Goal: Task Accomplishment & Management: Manage account settings

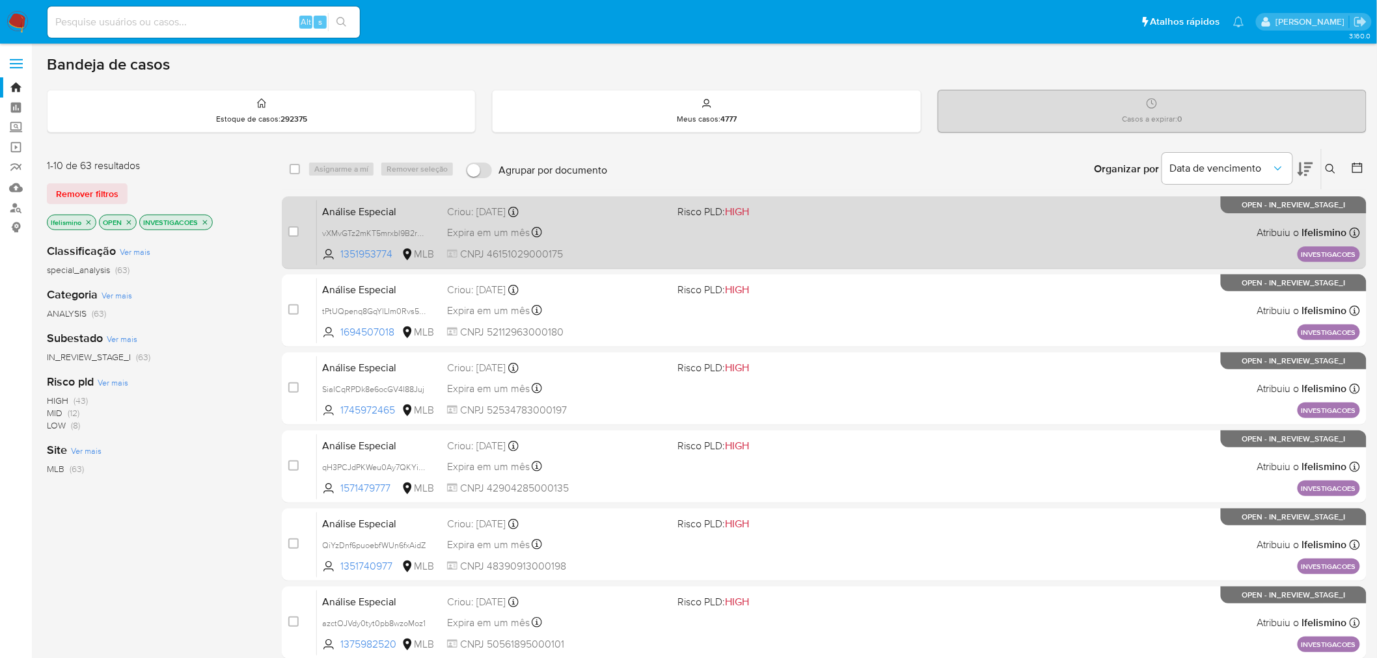
click at [600, 224] on div "Expira em um mês Expira em 02/11/2025 14:45:46" at bounding box center [557, 233] width 221 height 18
click at [660, 225] on div "Expira em um mês Expira em 02/11/2025 14:45:46" at bounding box center [557, 233] width 221 height 18
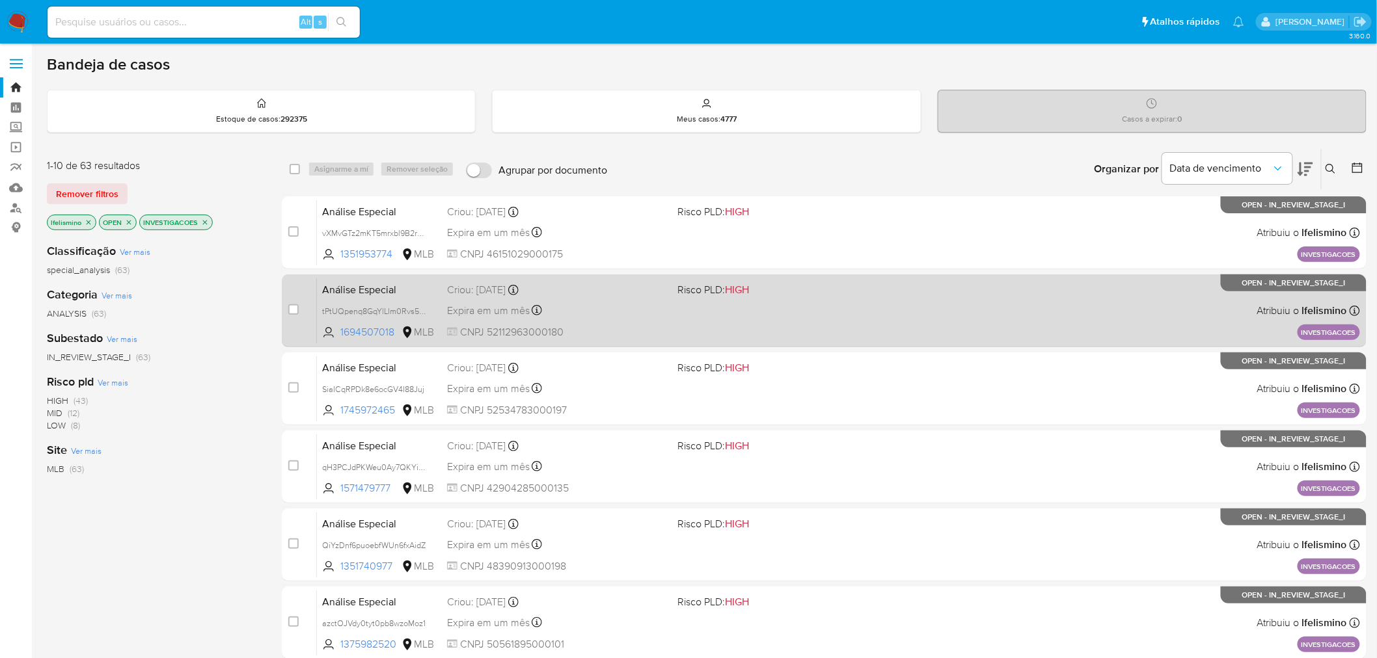
click at [626, 302] on div "Expira em um mês Expira em 02/11/2025 14:45:45" at bounding box center [557, 311] width 221 height 18
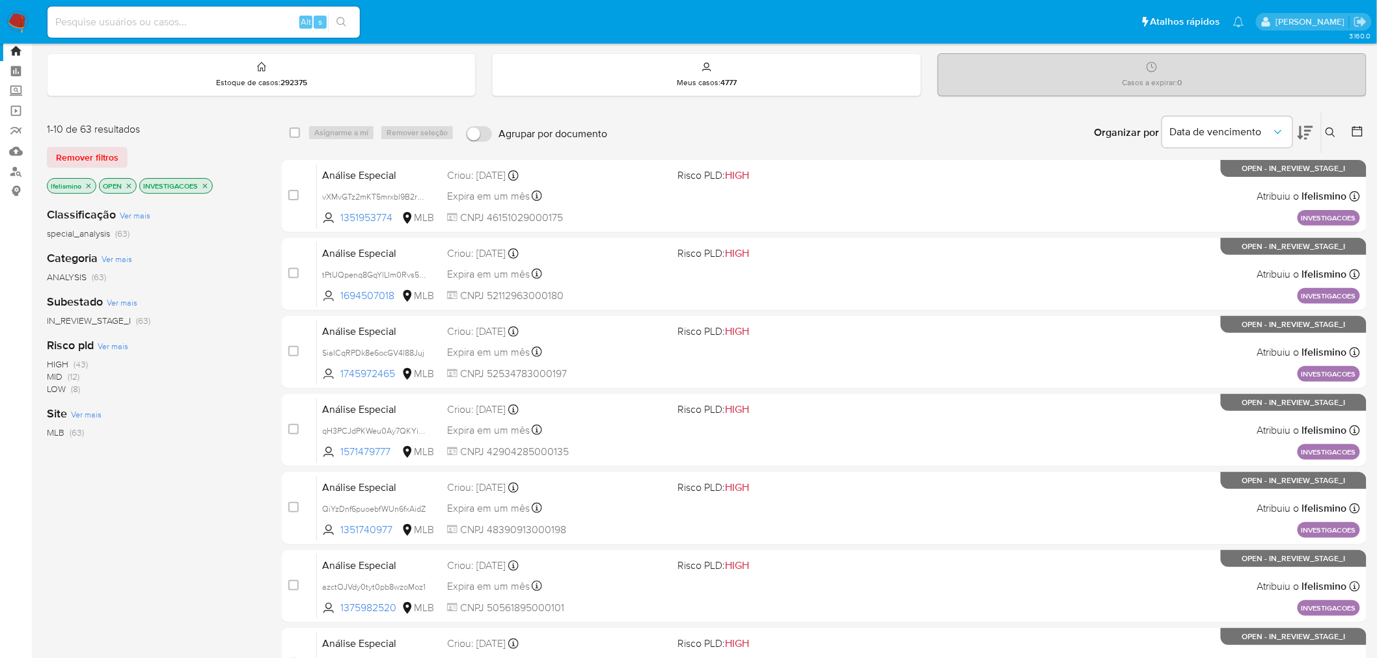
scroll to position [72, 0]
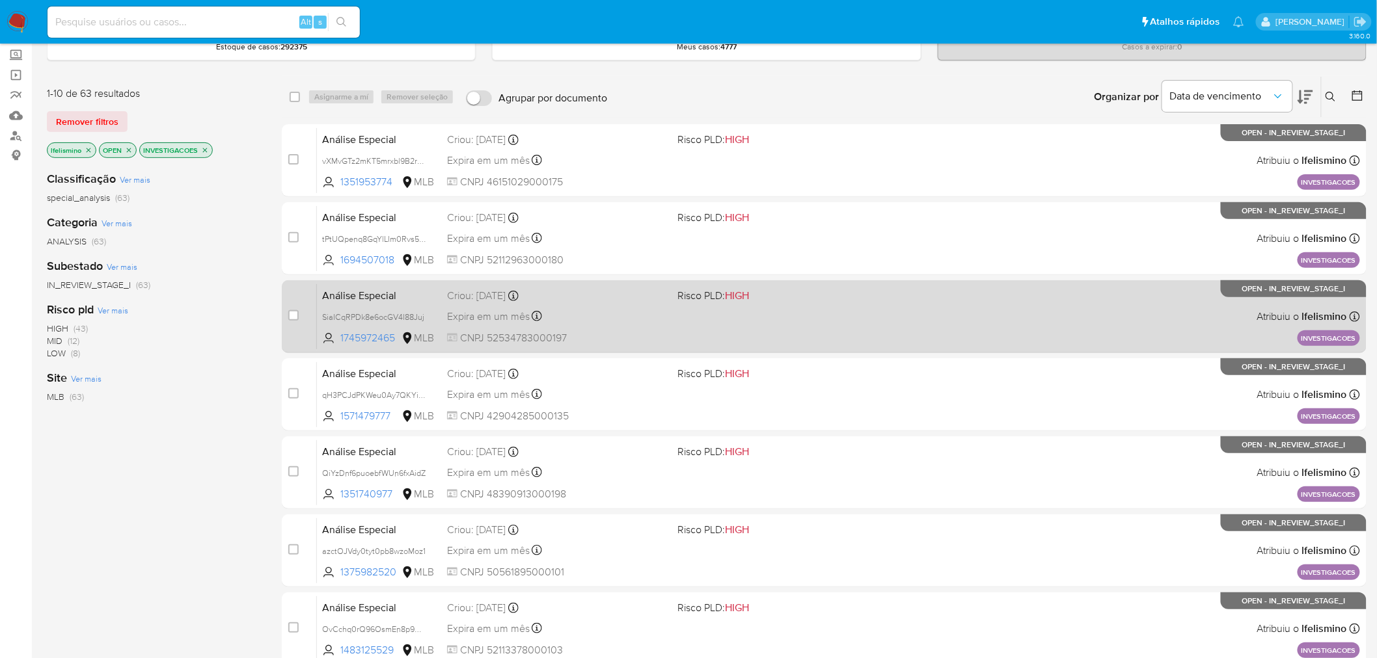
click at [665, 319] on div "Expira em um mês Expira em 02/11/2025 14:45:45" at bounding box center [557, 317] width 221 height 18
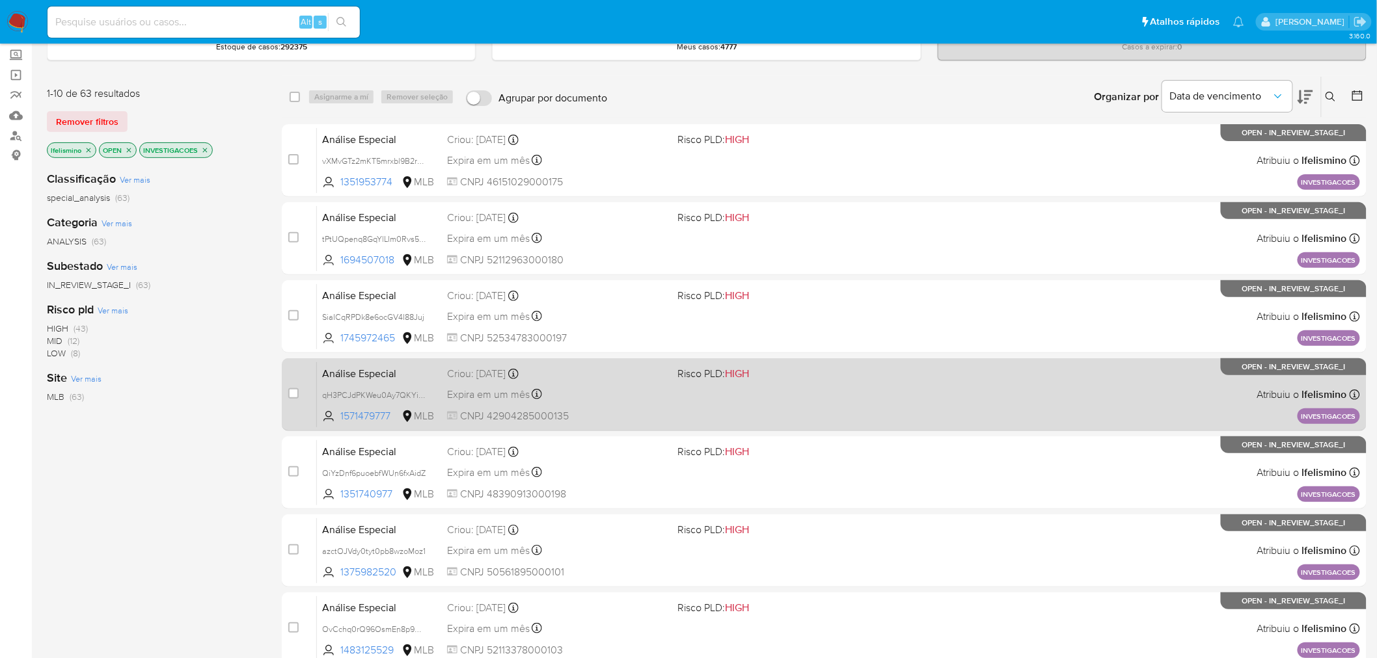
click at [672, 382] on div "Análise Especial qH3PCJdPKWeu0Ay7QKYiY3JE 1571479777 MLB Risco PLD: HIGH Criou:…" at bounding box center [838, 395] width 1043 height 66
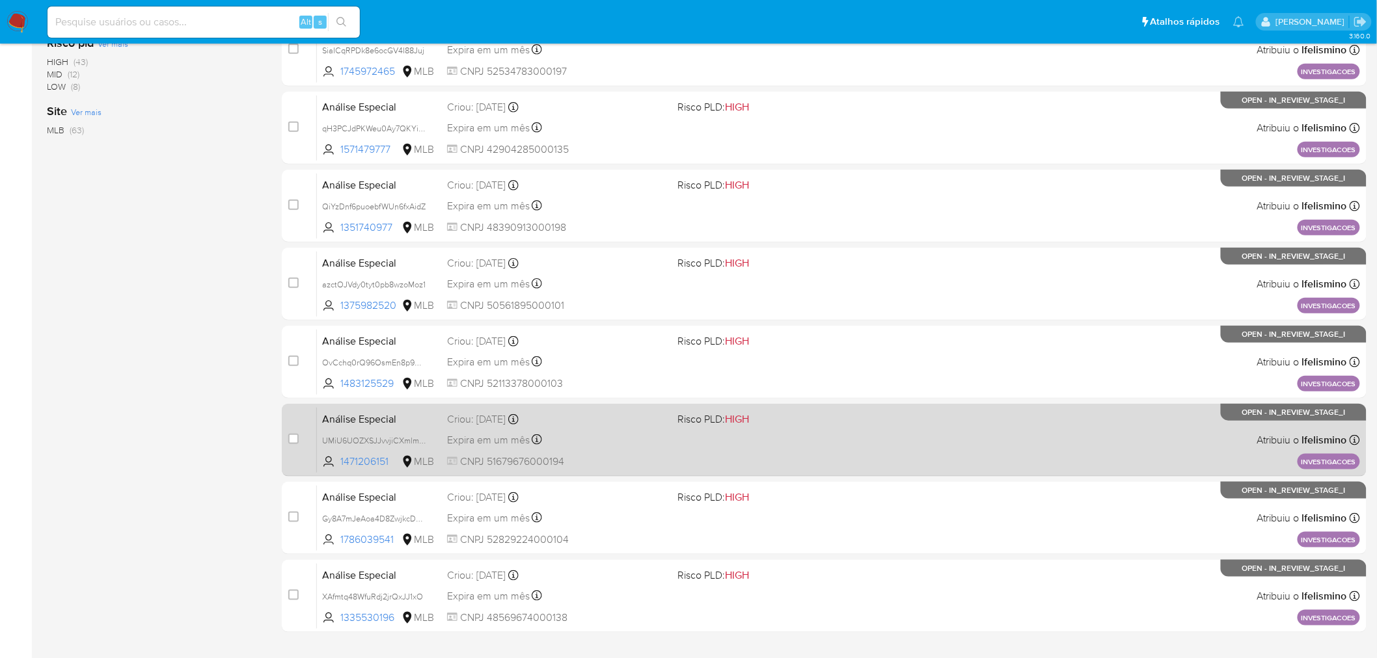
scroll to position [361, 0]
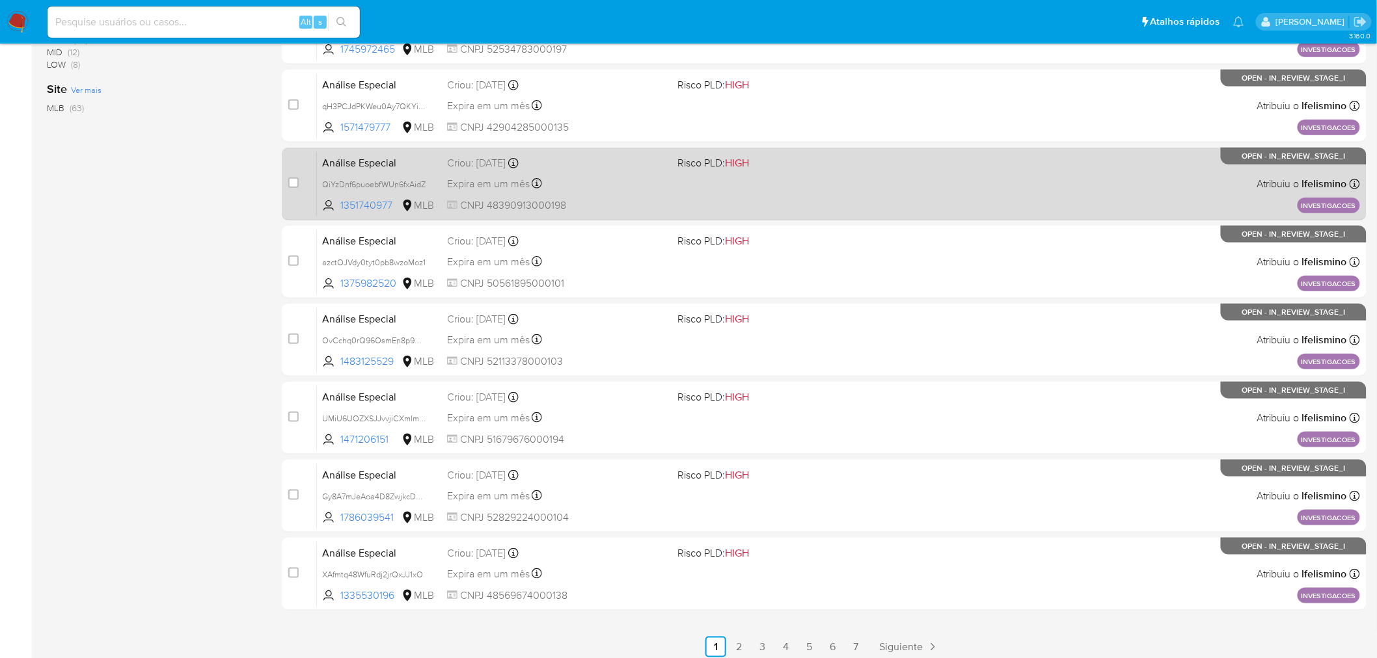
click at [654, 191] on div "Análise Especial QiYzDnf6puoebfWUn6fxAidZ 1351740977 MLB Risco PLD: HIGH Criou:…" at bounding box center [838, 184] width 1043 height 66
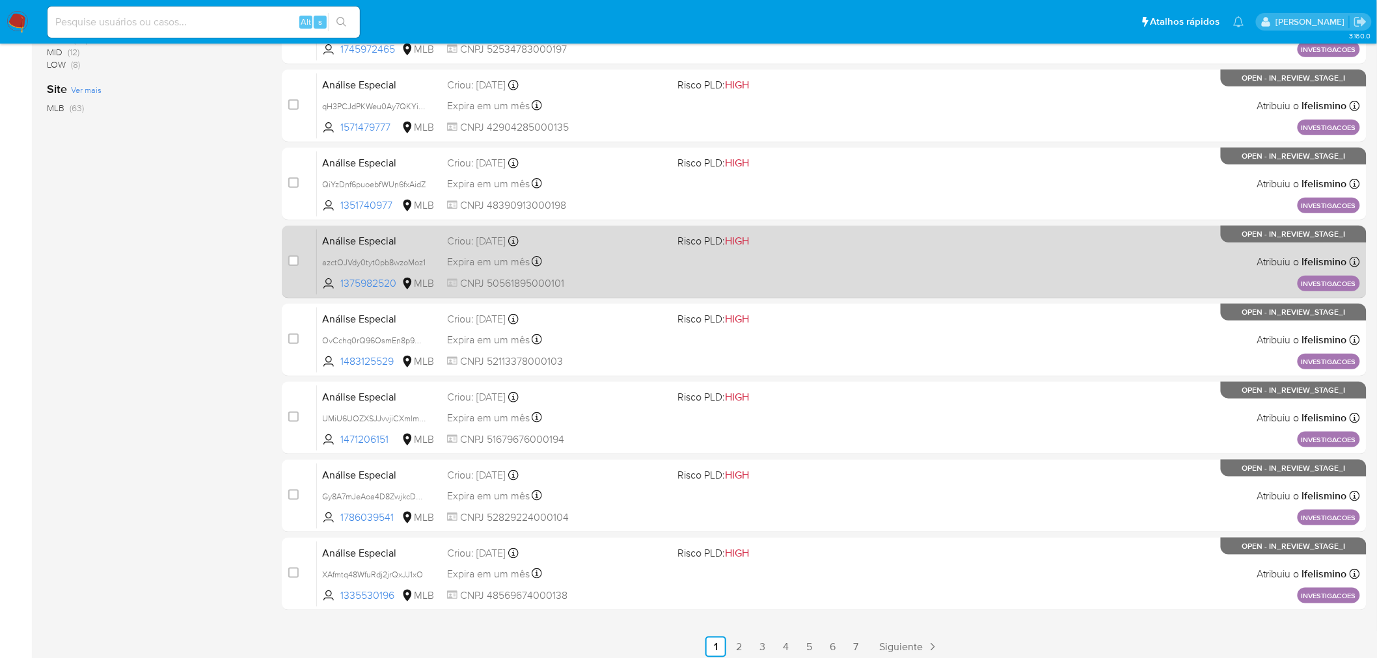
click at [677, 265] on div "Análise Especial azctOJVdy0tyt0pb8wzoMoz1 1375982520 MLB Risco PLD: HIGH Criou:…" at bounding box center [838, 262] width 1043 height 66
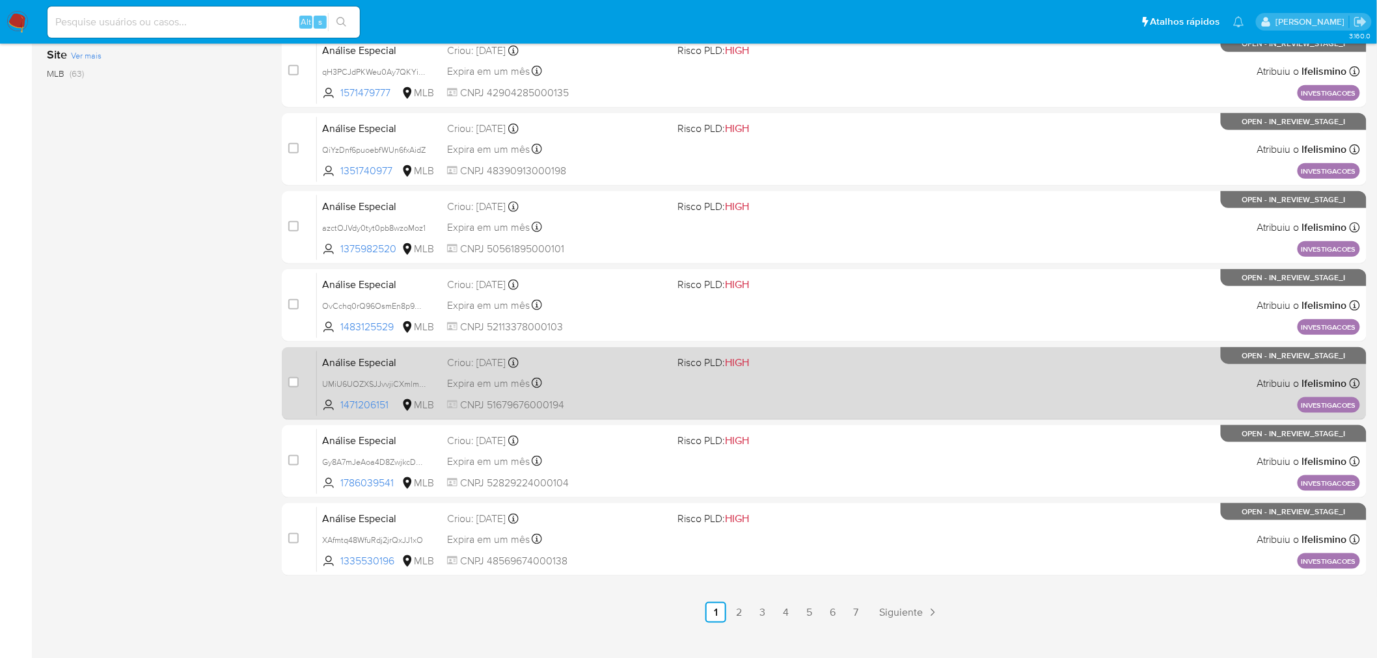
scroll to position [414, 0]
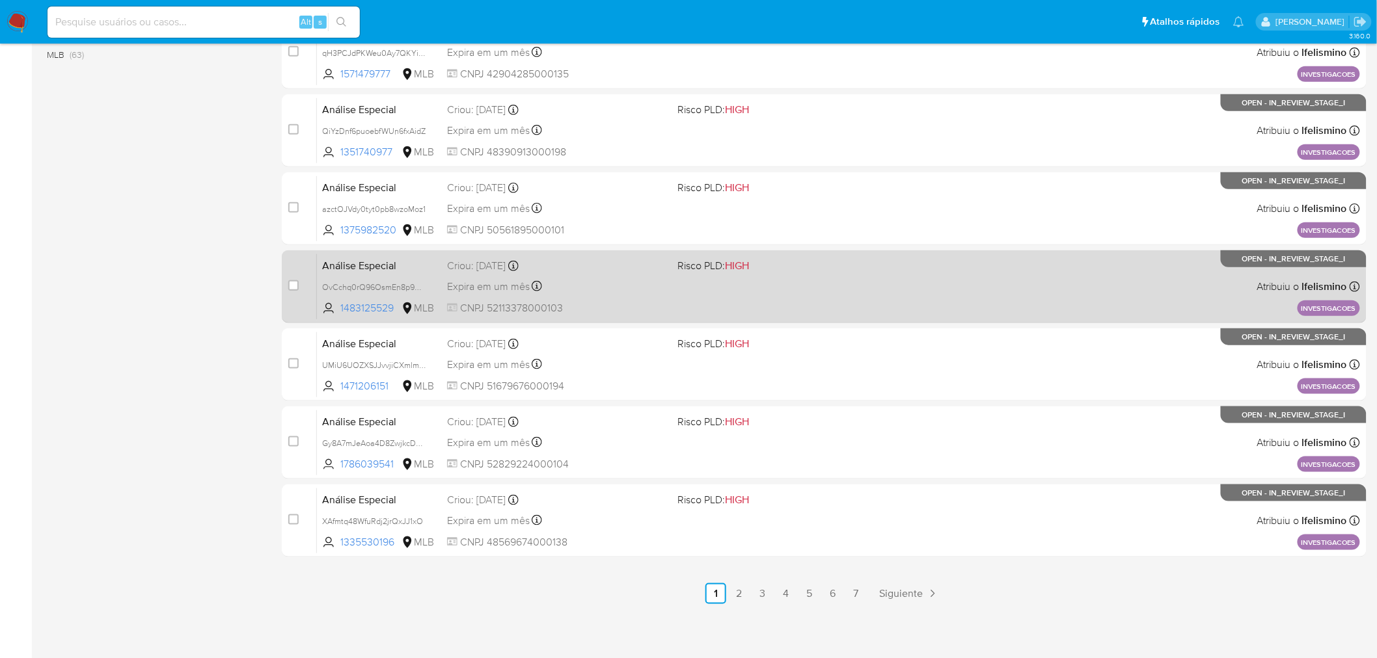
click at [623, 295] on div "Análise Especial OvCchq0rQ96OsmEn8p9GWtNs 1483125529 MLB Risco PLD: HIGH Criou:…" at bounding box center [838, 287] width 1043 height 66
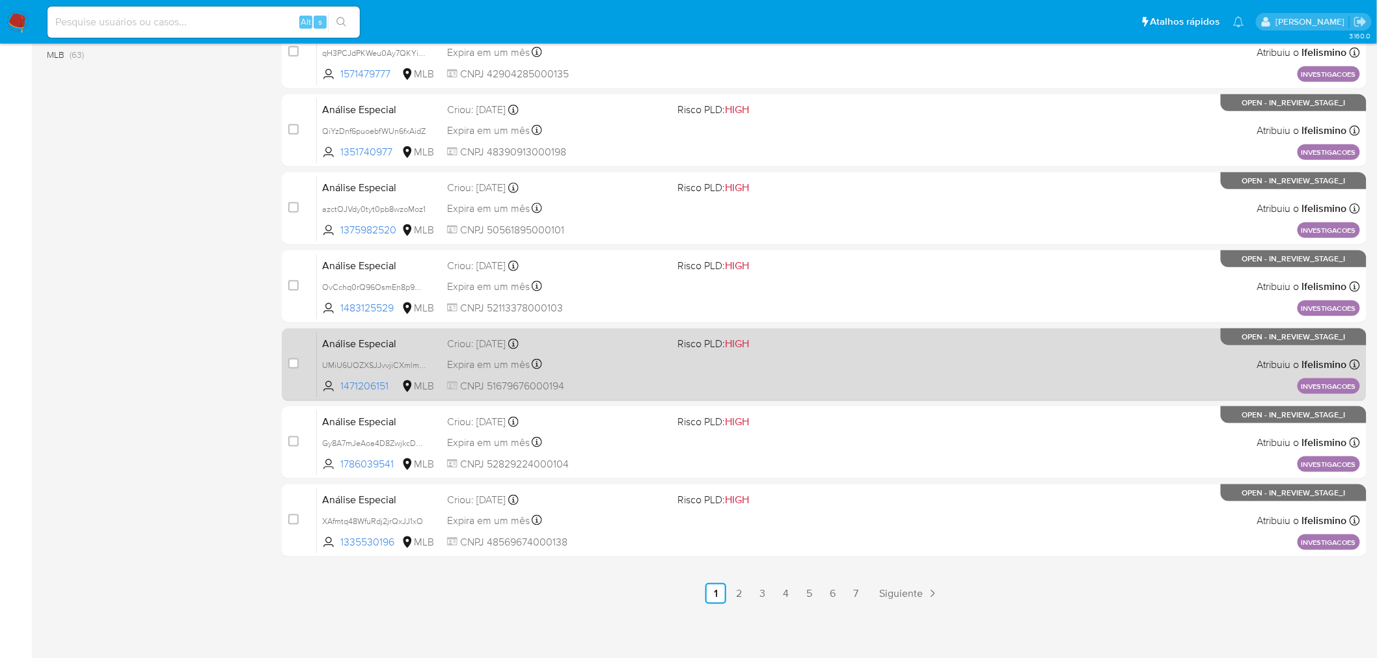
click at [648, 383] on span "CNPJ 51679676000194" at bounding box center [557, 386] width 221 height 14
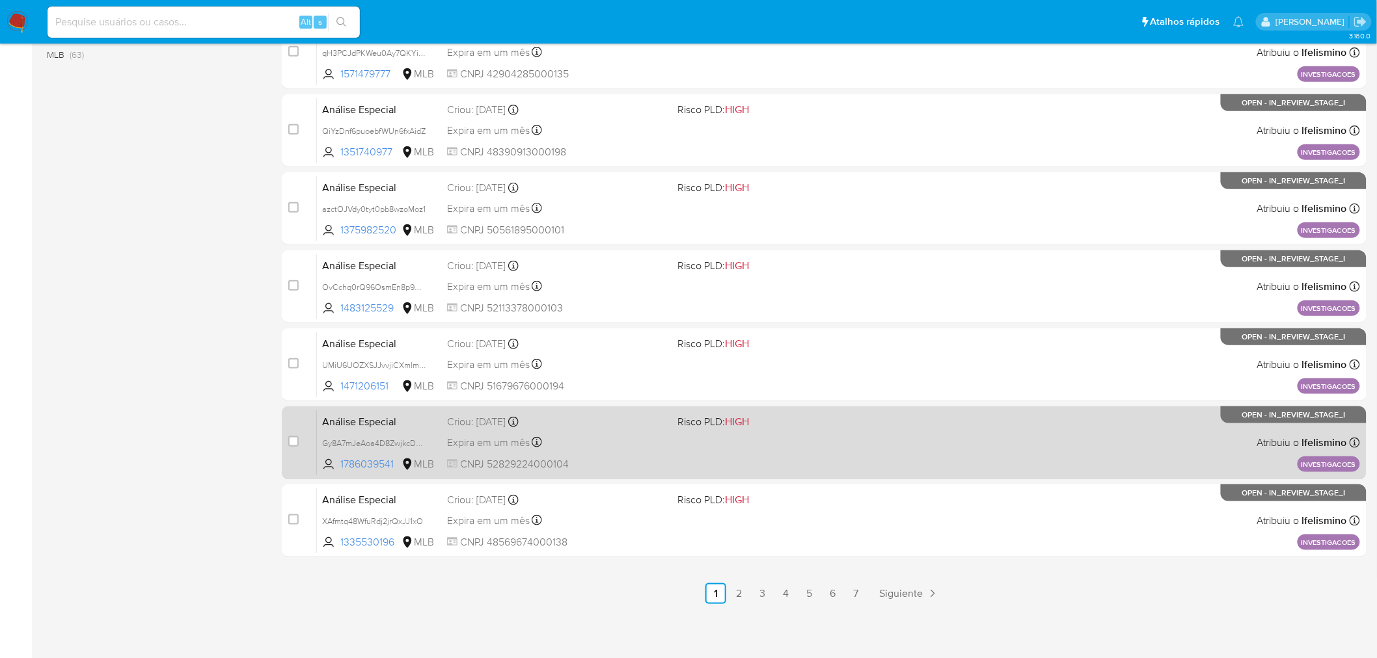
click at [693, 451] on div "Análise Especial Gy8A7mJeAoa4D8ZwjkcDfiHc 1786039541 MLB Risco PLD: HIGH Criou:…" at bounding box center [838, 443] width 1043 height 66
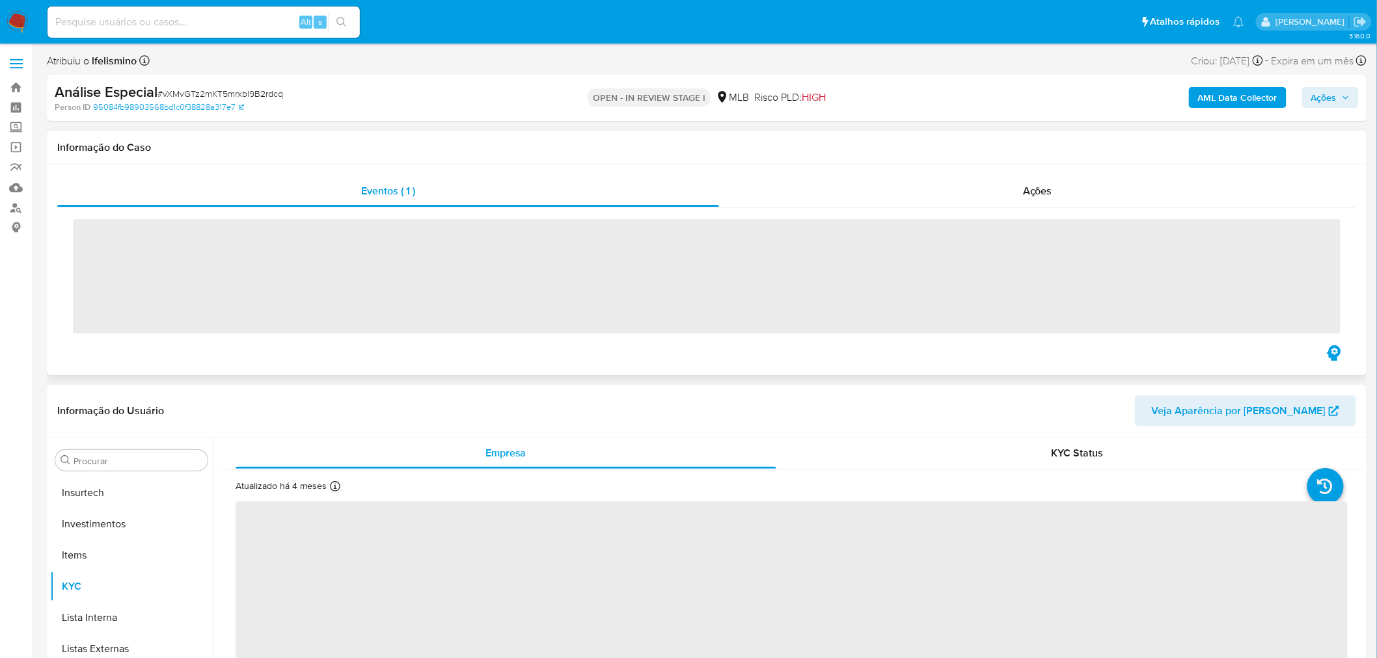
scroll to position [611, 0]
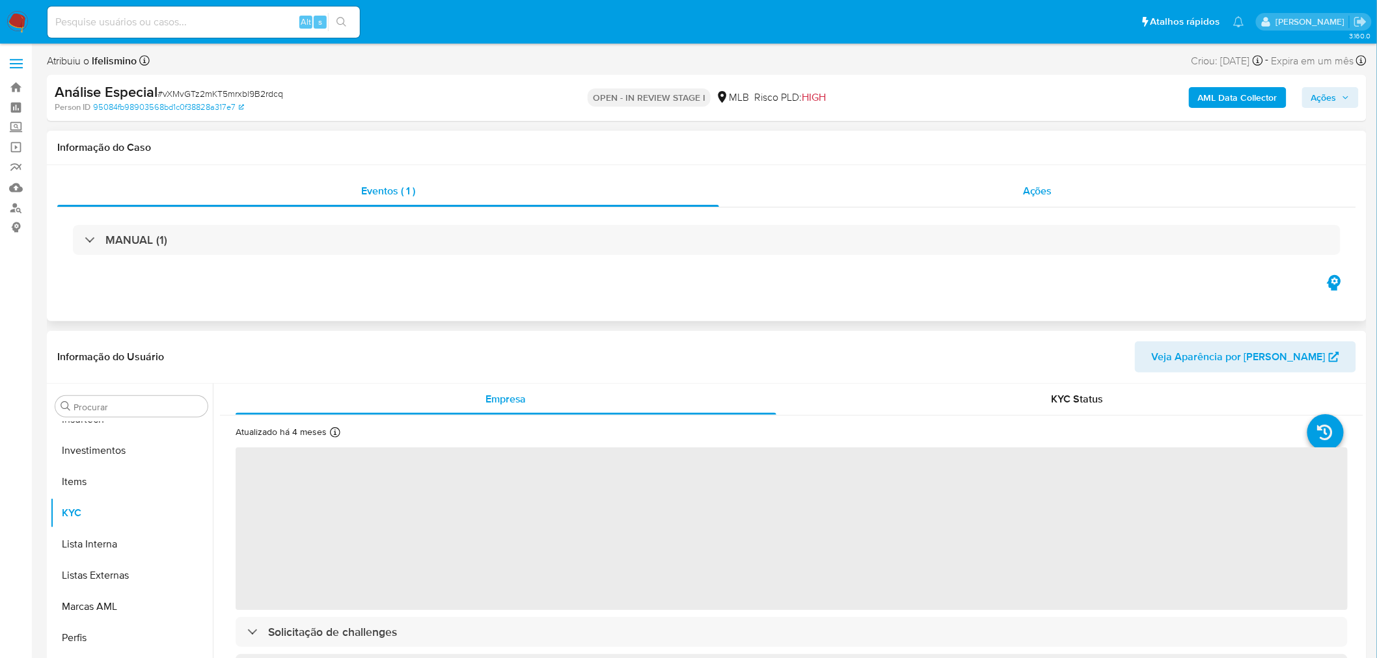
click at [1052, 202] on div "Ações" at bounding box center [1037, 191] width 637 height 31
select select "10"
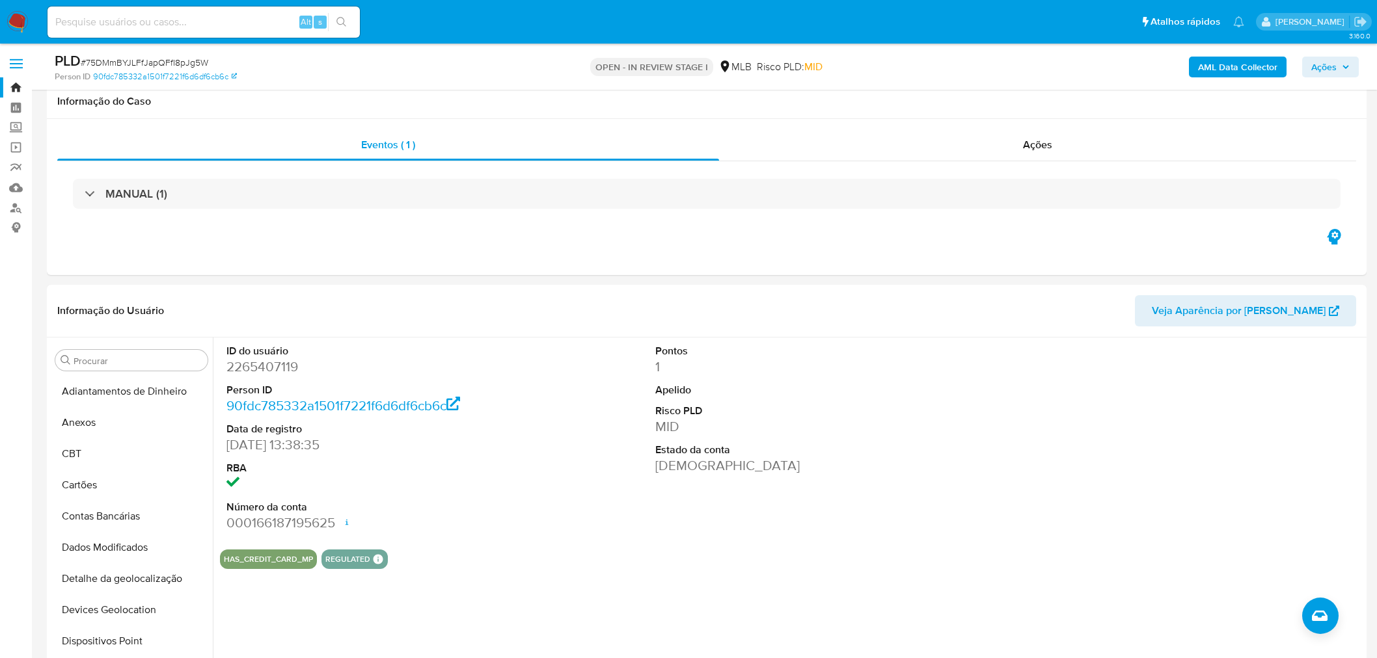
select select "10"
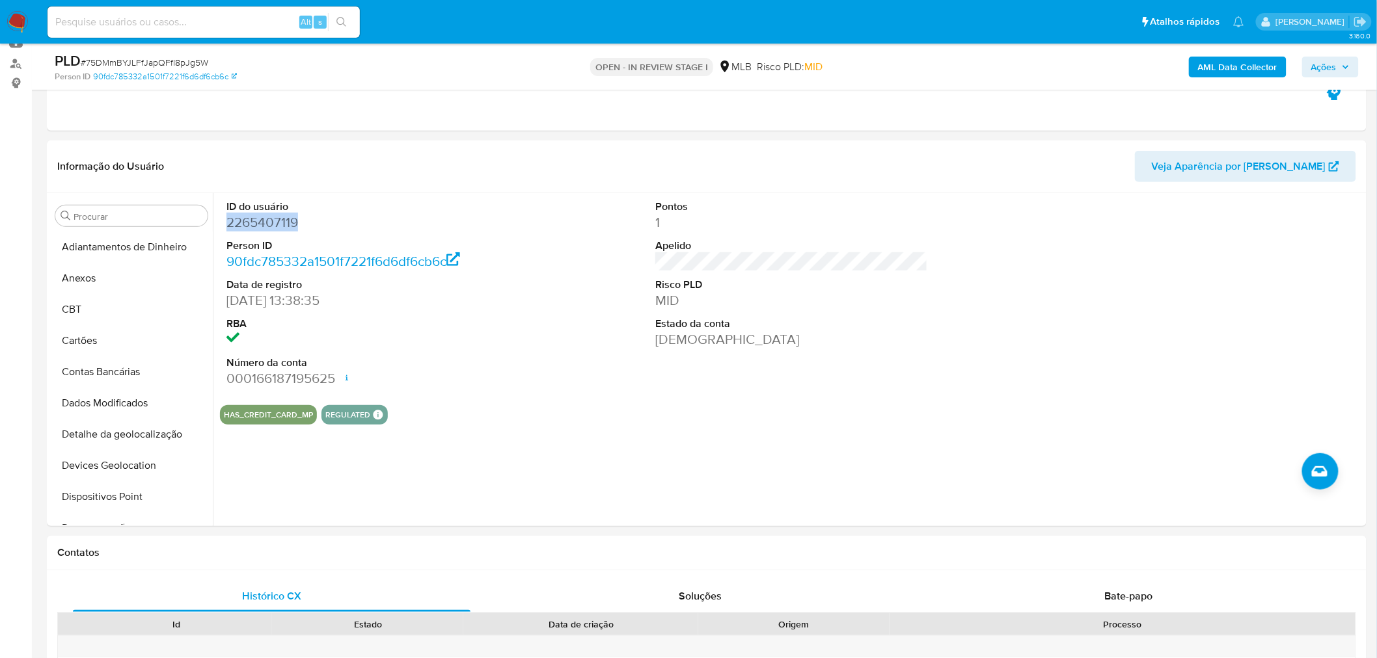
scroll to position [322, 0]
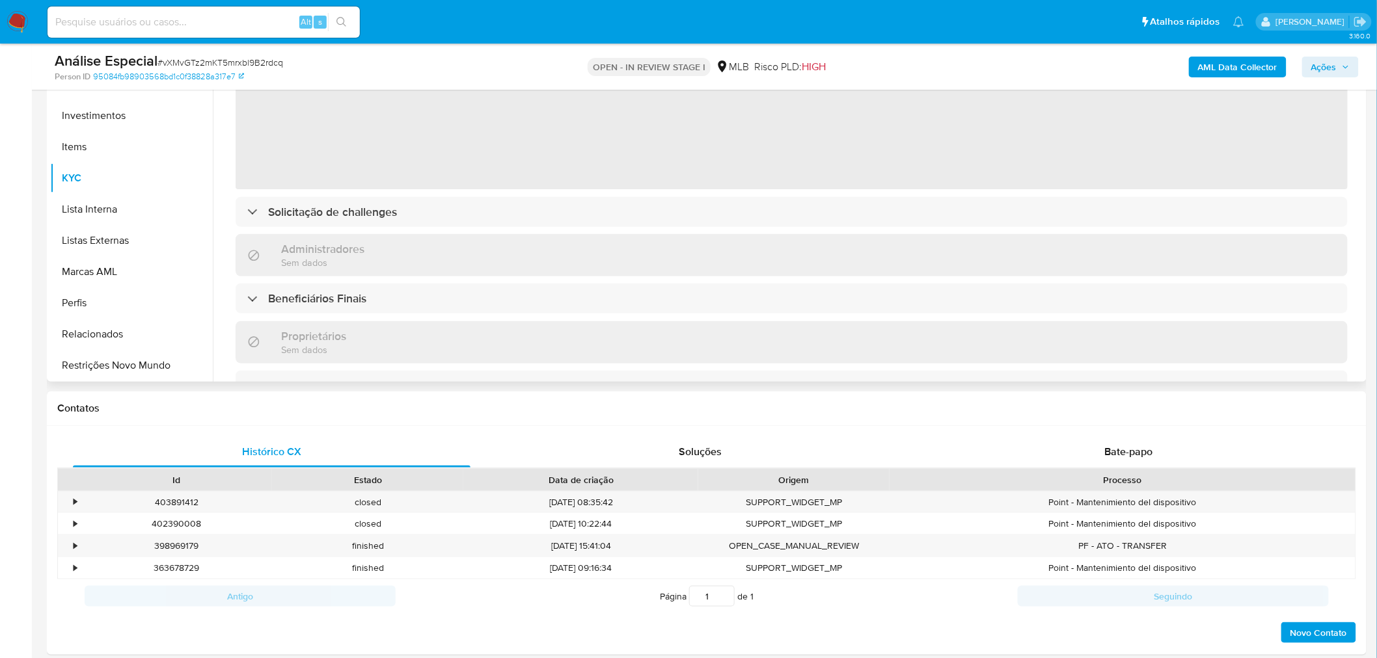
scroll to position [485, 0]
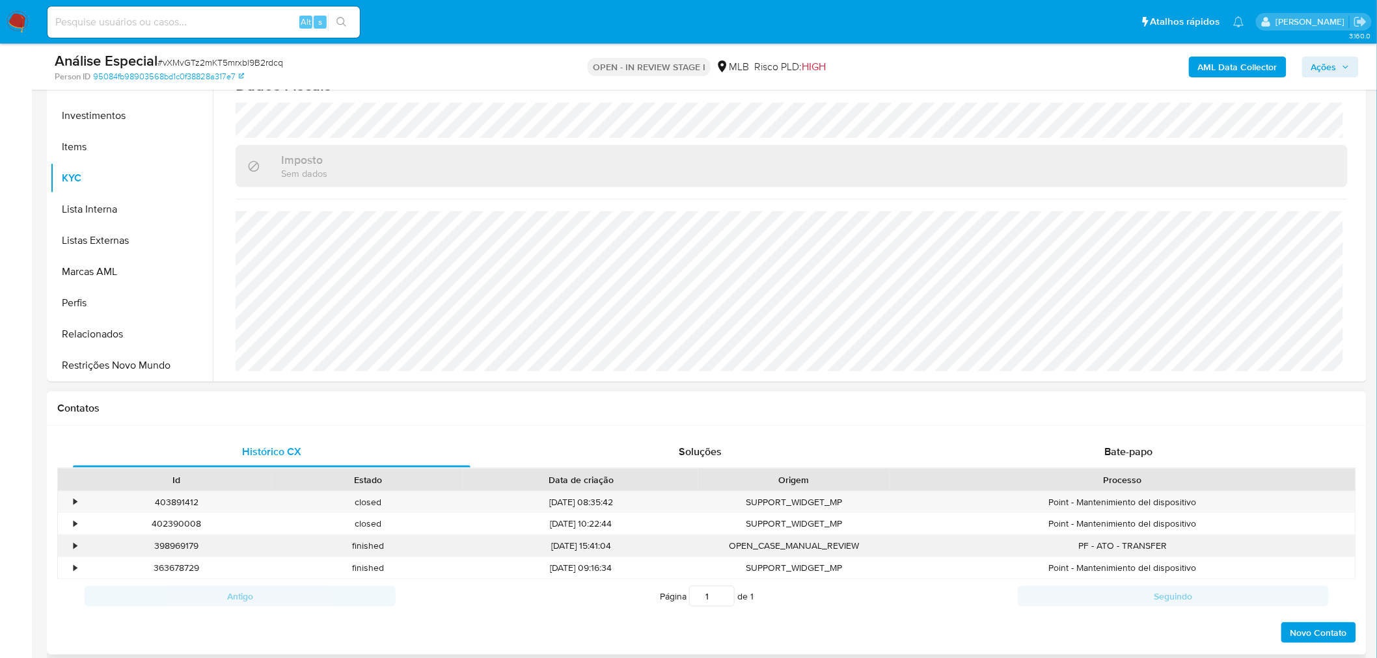
select select "10"
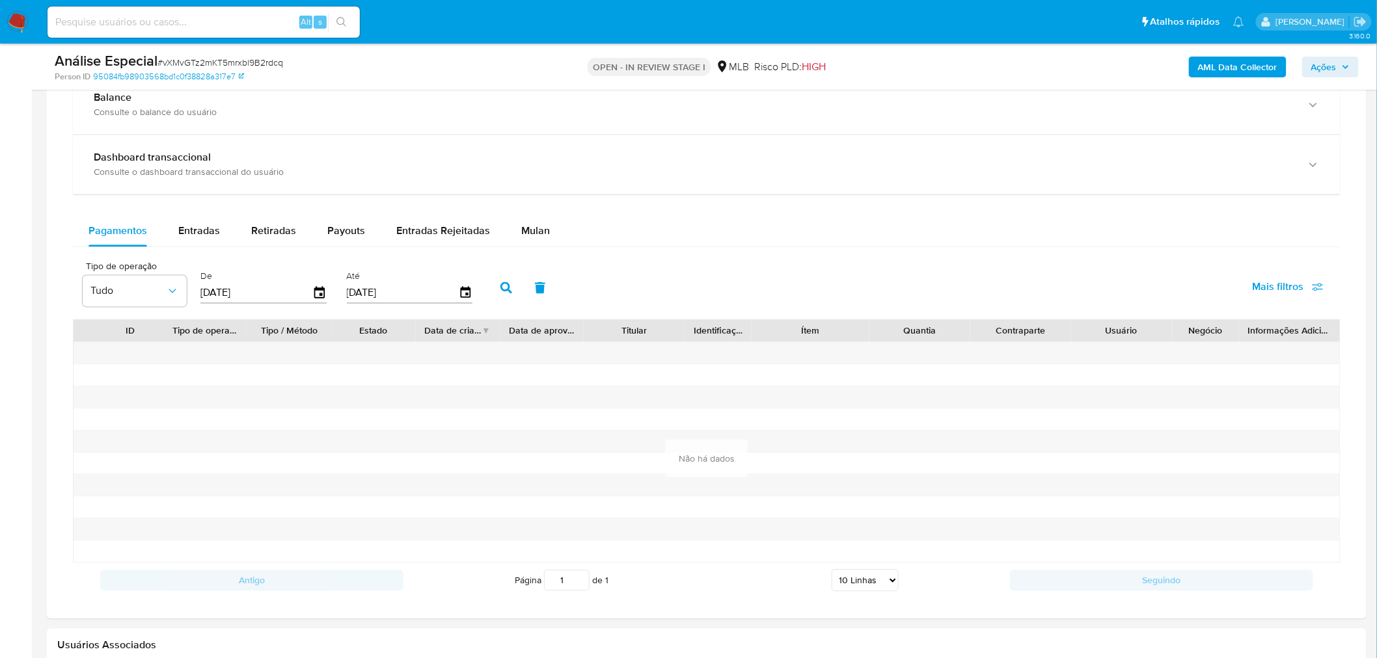
scroll to position [939, 0]
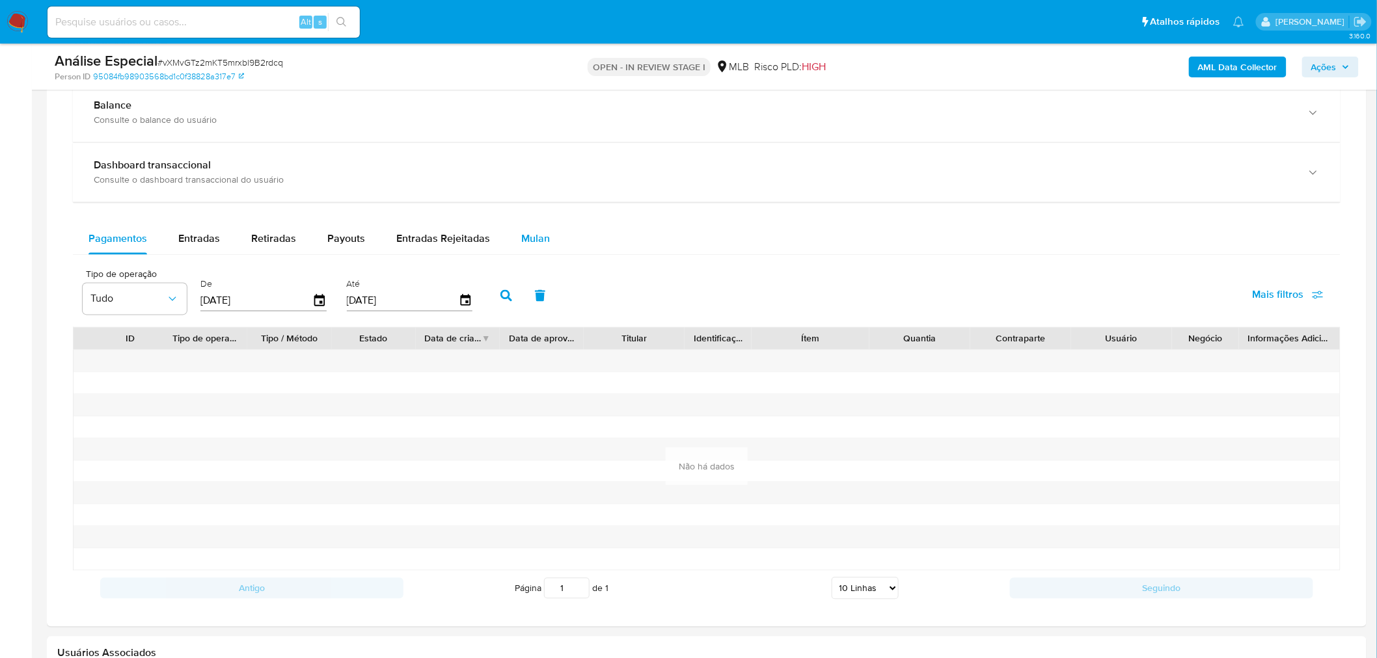
click at [524, 243] on span "Mulan" at bounding box center [535, 239] width 29 height 15
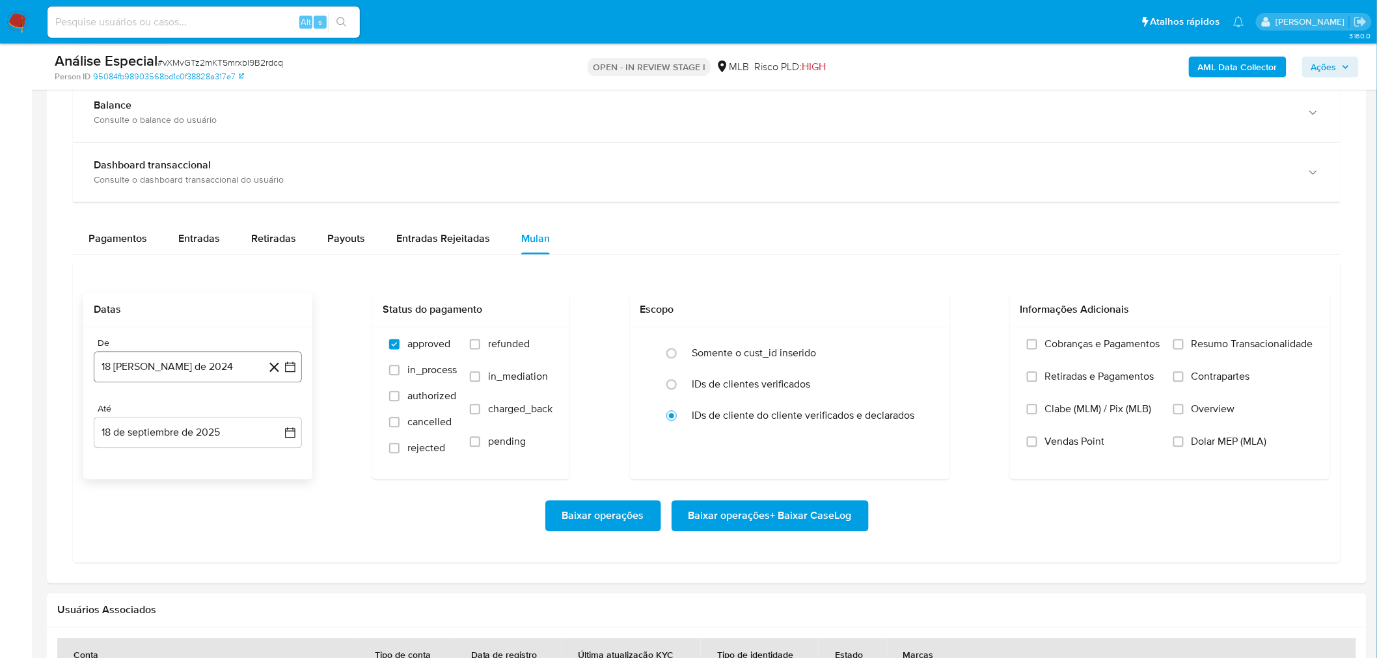
click at [172, 368] on button "18 [PERSON_NAME] de 2024" at bounding box center [198, 367] width 208 height 31
click at [189, 418] on span "agosto 2024" at bounding box center [191, 415] width 59 height 13
click at [275, 414] on icon "Año siguiente" at bounding box center [276, 415] width 16 height 16
click at [198, 526] on button "ago" at bounding box center [196, 535] width 36 height 21
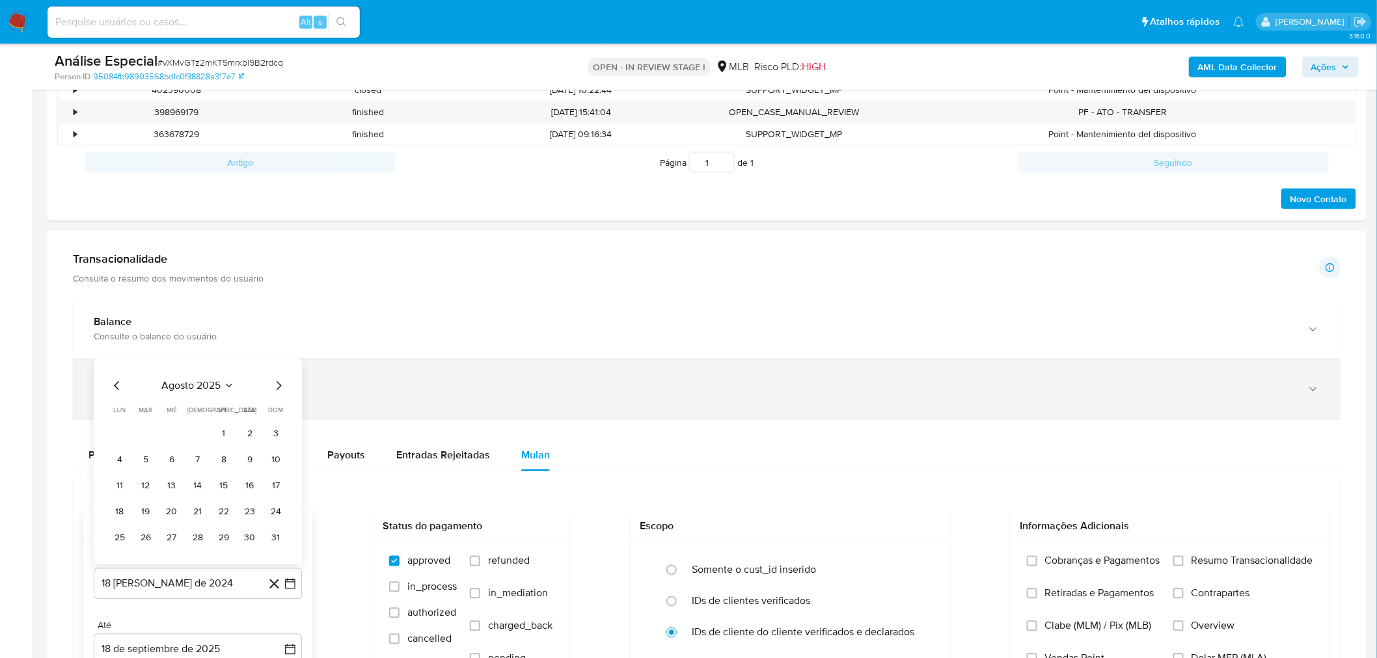
scroll to position [795, 0]
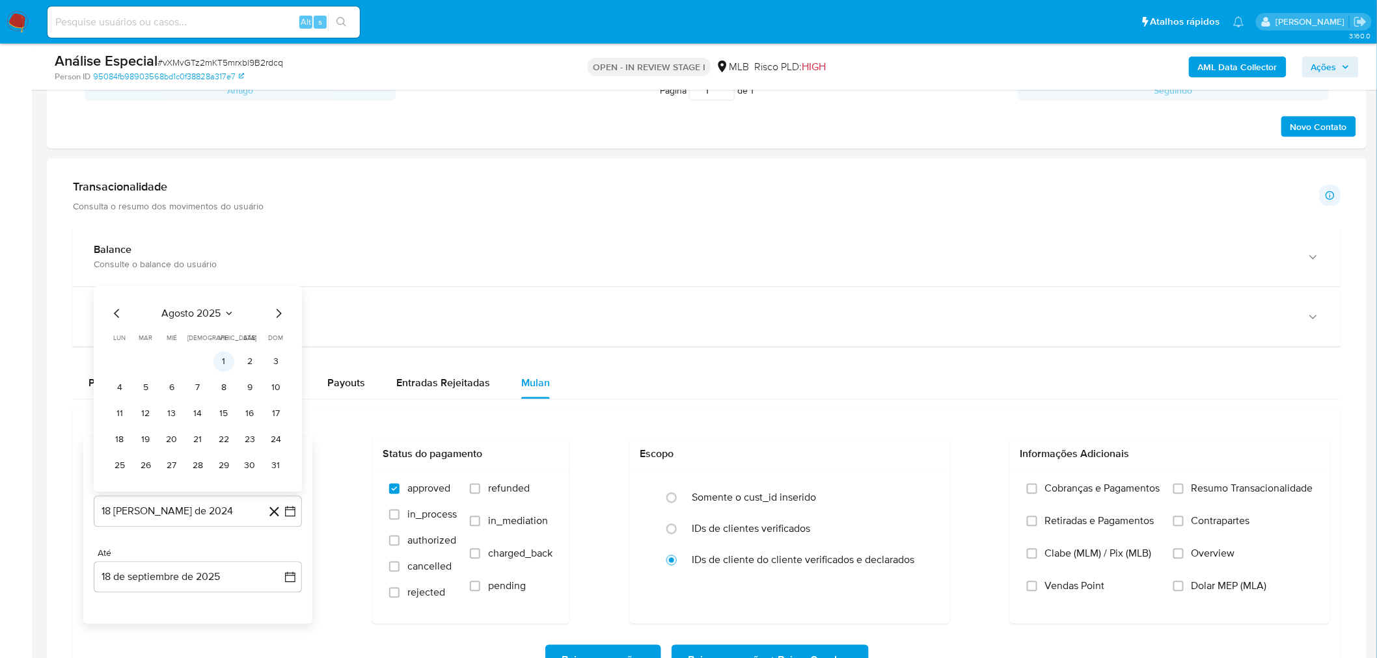
click at [220, 366] on button "1" at bounding box center [223, 362] width 21 height 21
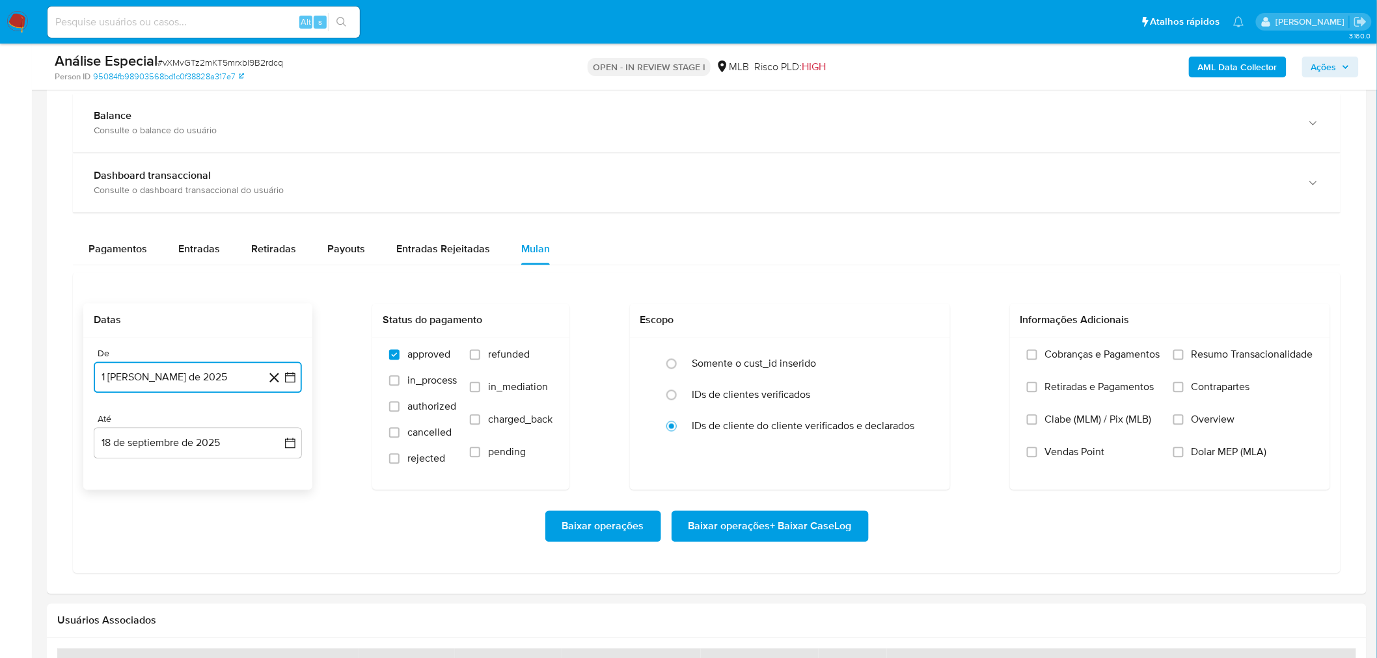
scroll to position [1156, 0]
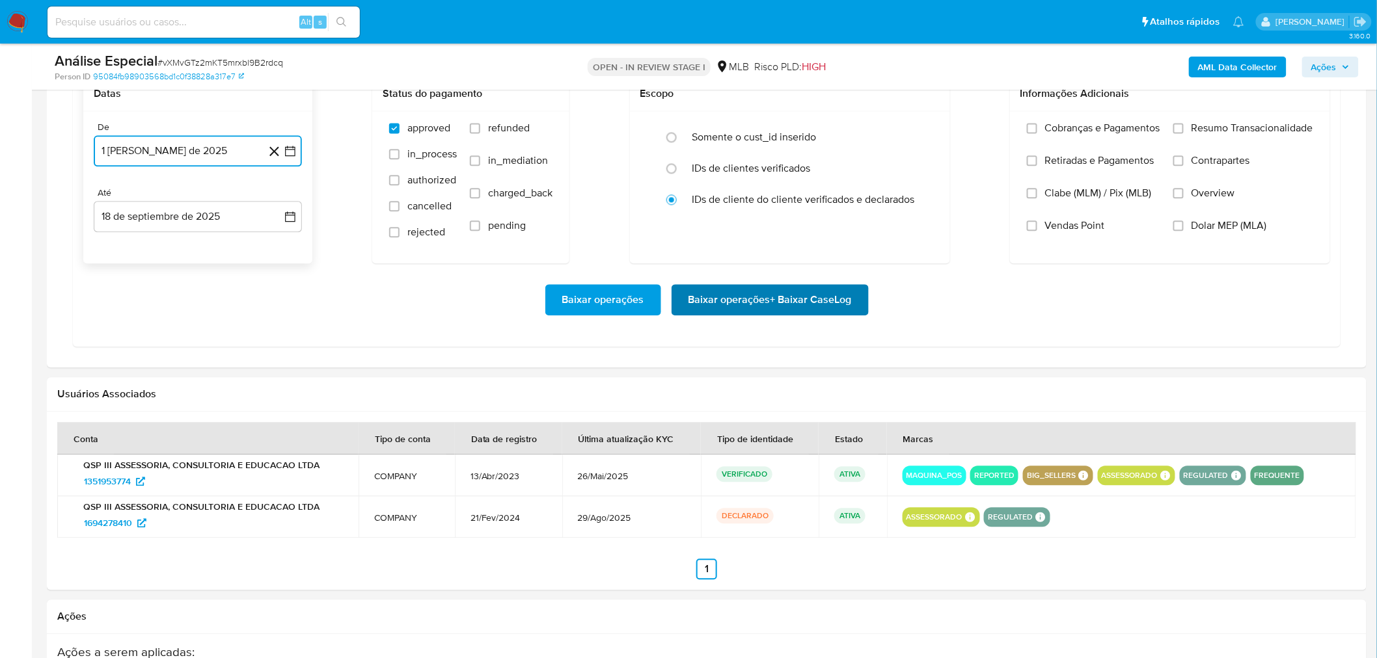
click at [742, 297] on span "Baixar operações + Baixar CaseLog" at bounding box center [769, 300] width 163 height 29
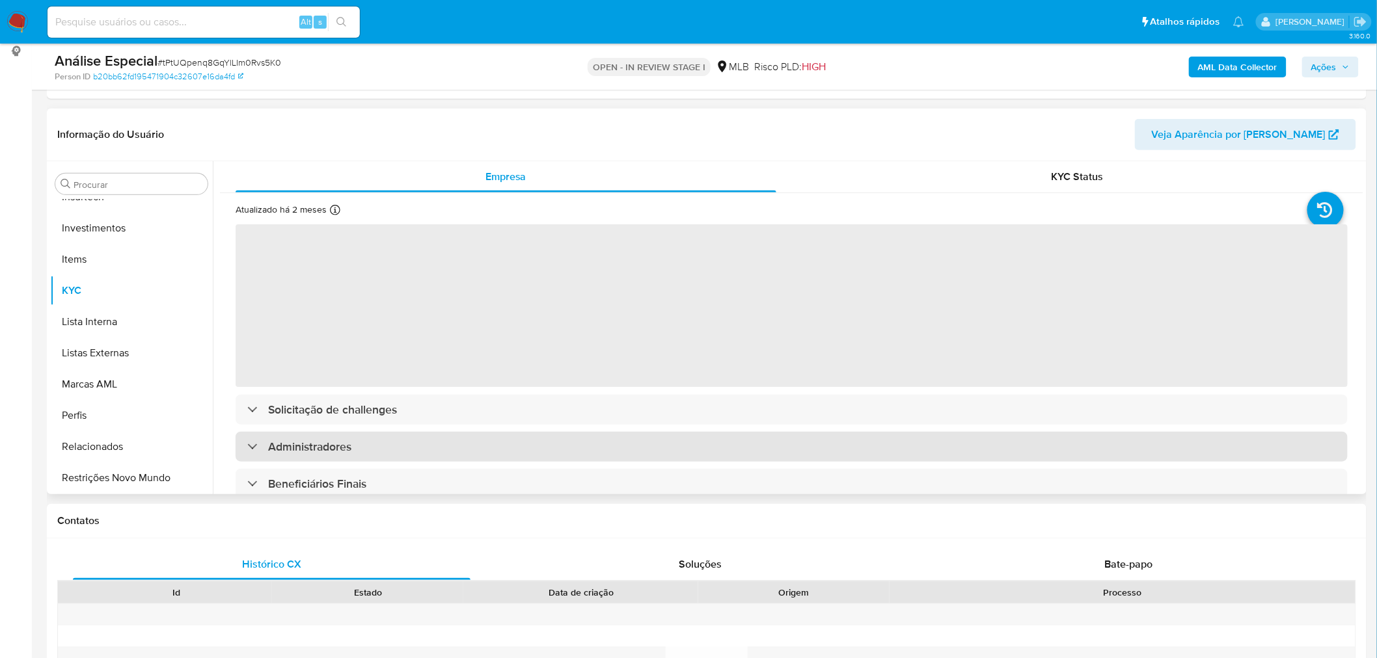
scroll to position [289, 0]
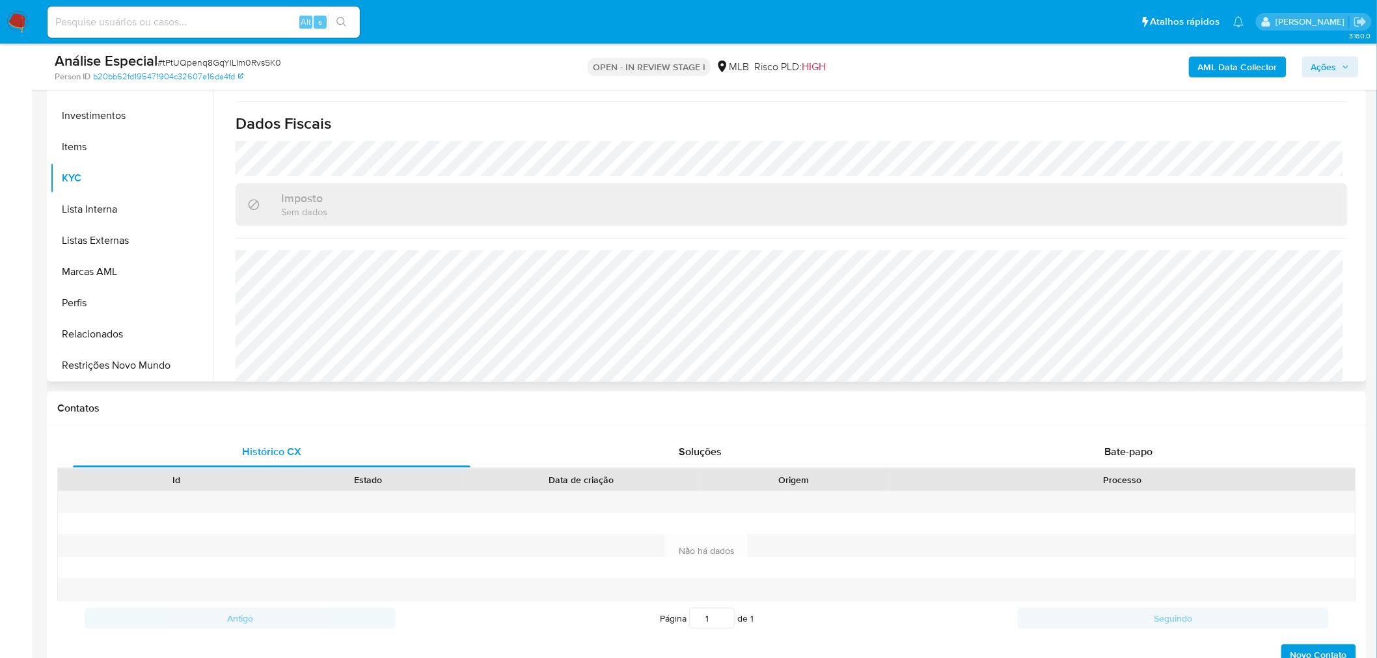
select select "10"
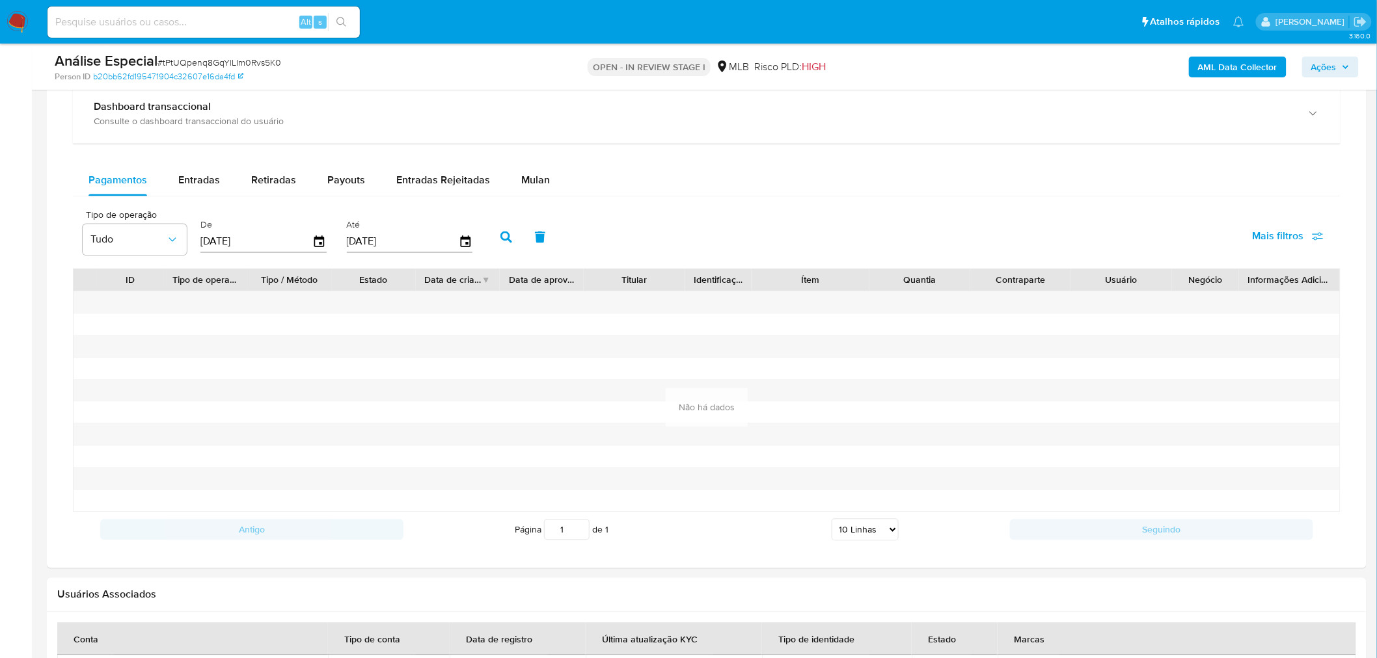
scroll to position [1012, 0]
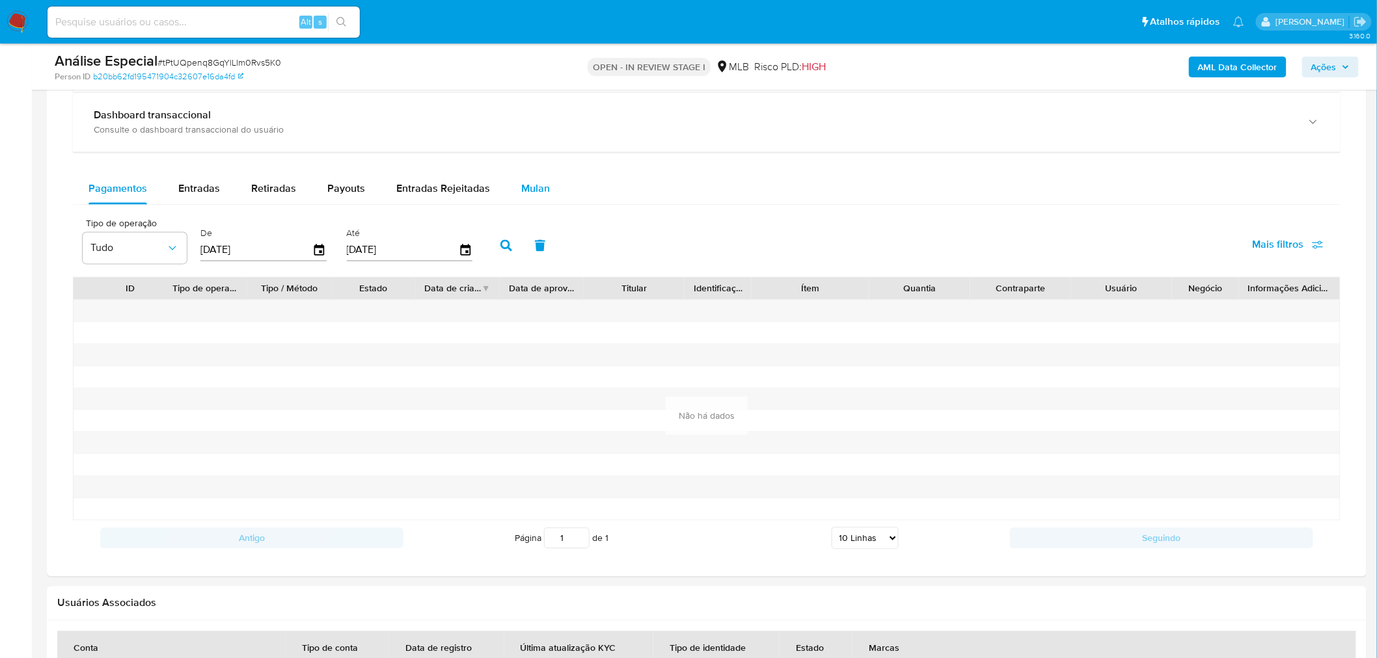
click at [528, 205] on div "Mulan" at bounding box center [535, 189] width 29 height 31
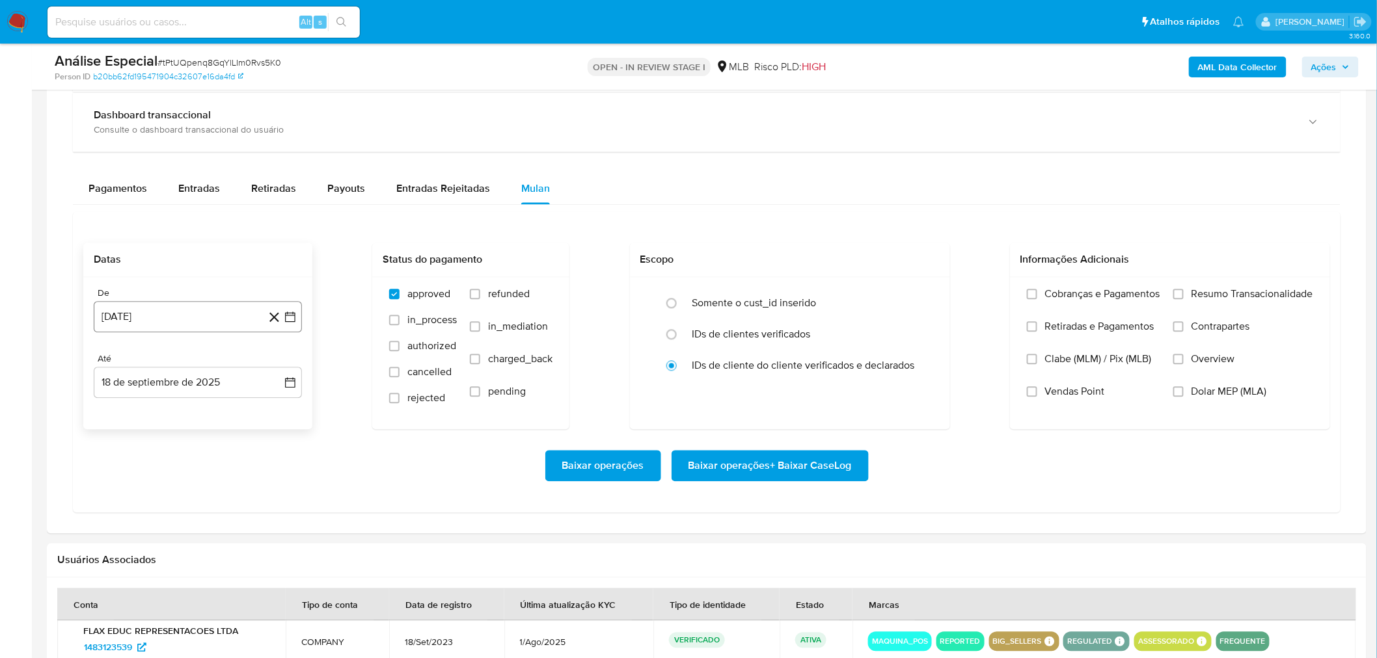
click at [212, 311] on button "18 [PERSON_NAME] de 2024" at bounding box center [198, 317] width 208 height 31
click at [213, 367] on span "agosto 2024" at bounding box center [191, 364] width 59 height 13
click at [274, 365] on icon "Año siguiente" at bounding box center [276, 364] width 16 height 16
click at [190, 484] on span "ago" at bounding box center [197, 484] width 16 height 10
click at [219, 420] on button "1" at bounding box center [223, 412] width 21 height 21
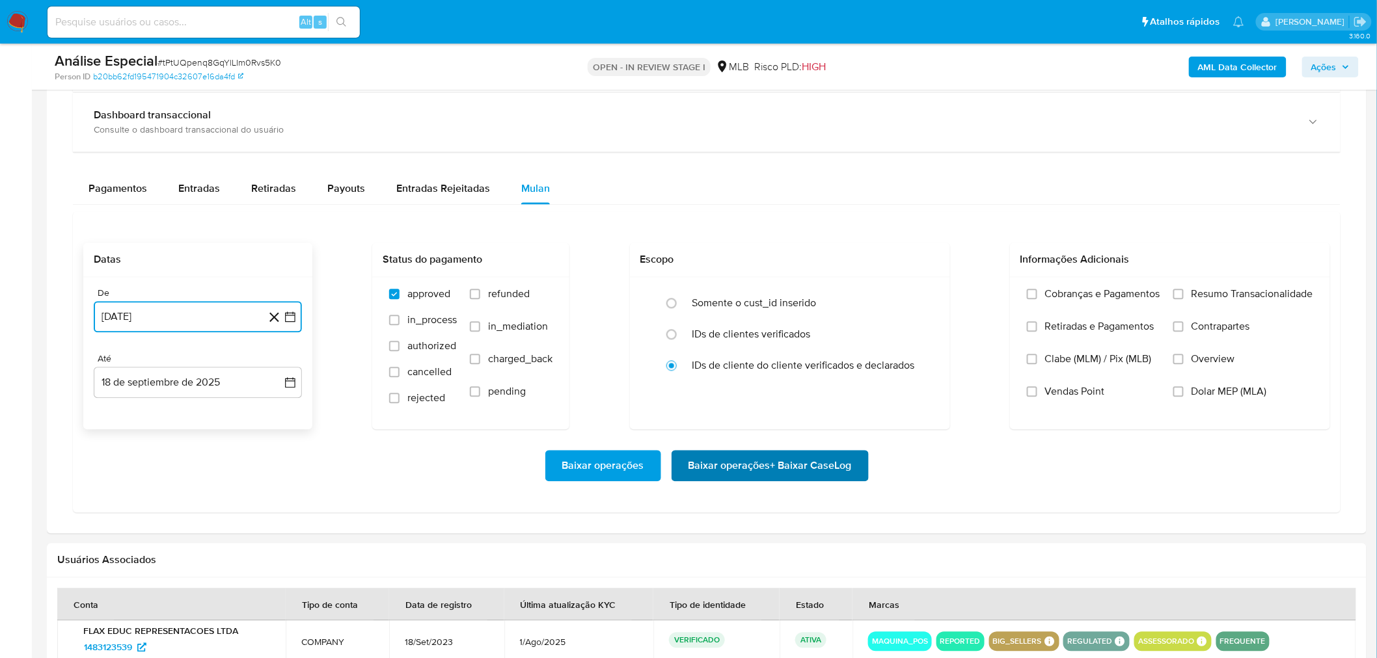
click at [712, 461] on span "Baixar operações + Baixar CaseLog" at bounding box center [769, 466] width 163 height 29
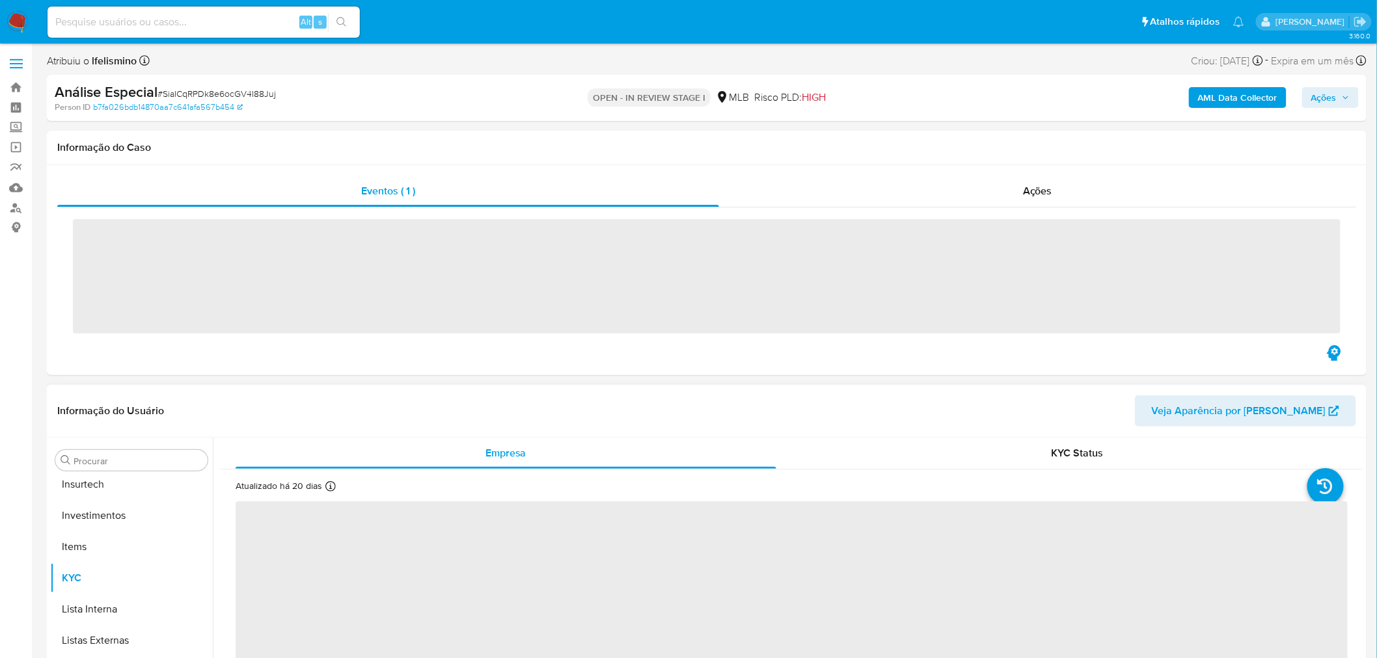
scroll to position [611, 0]
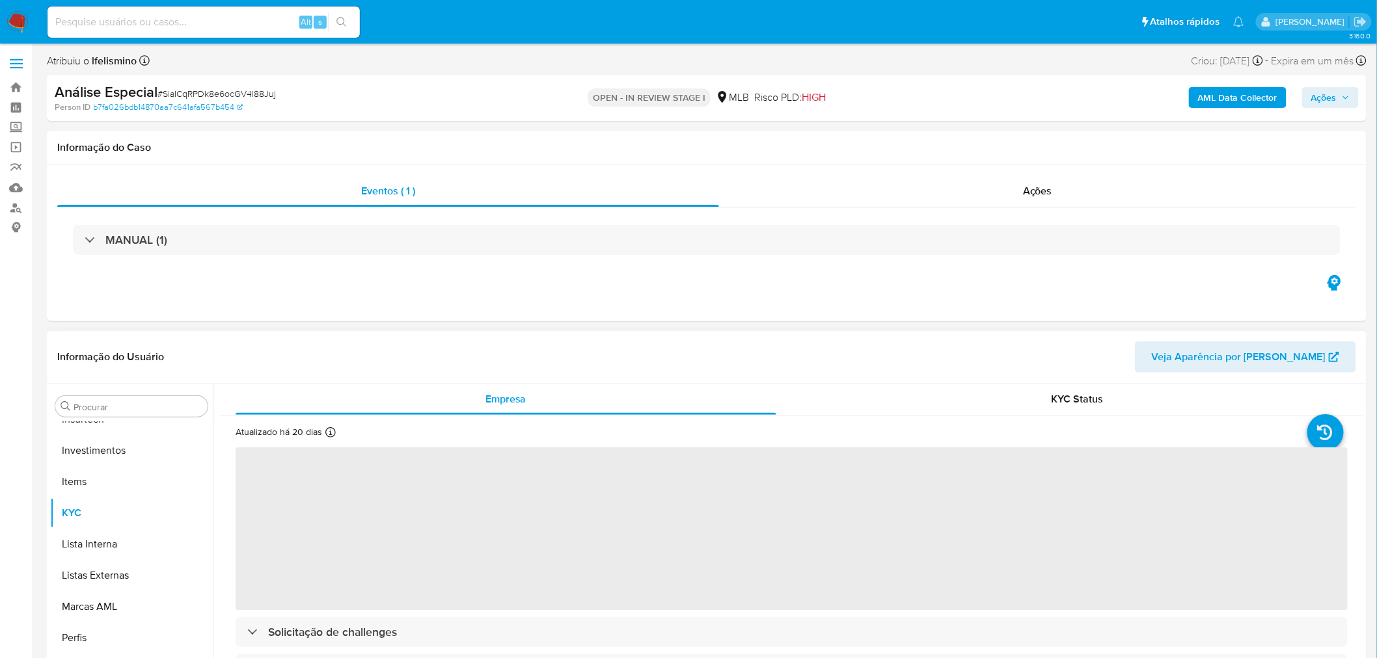
select select "10"
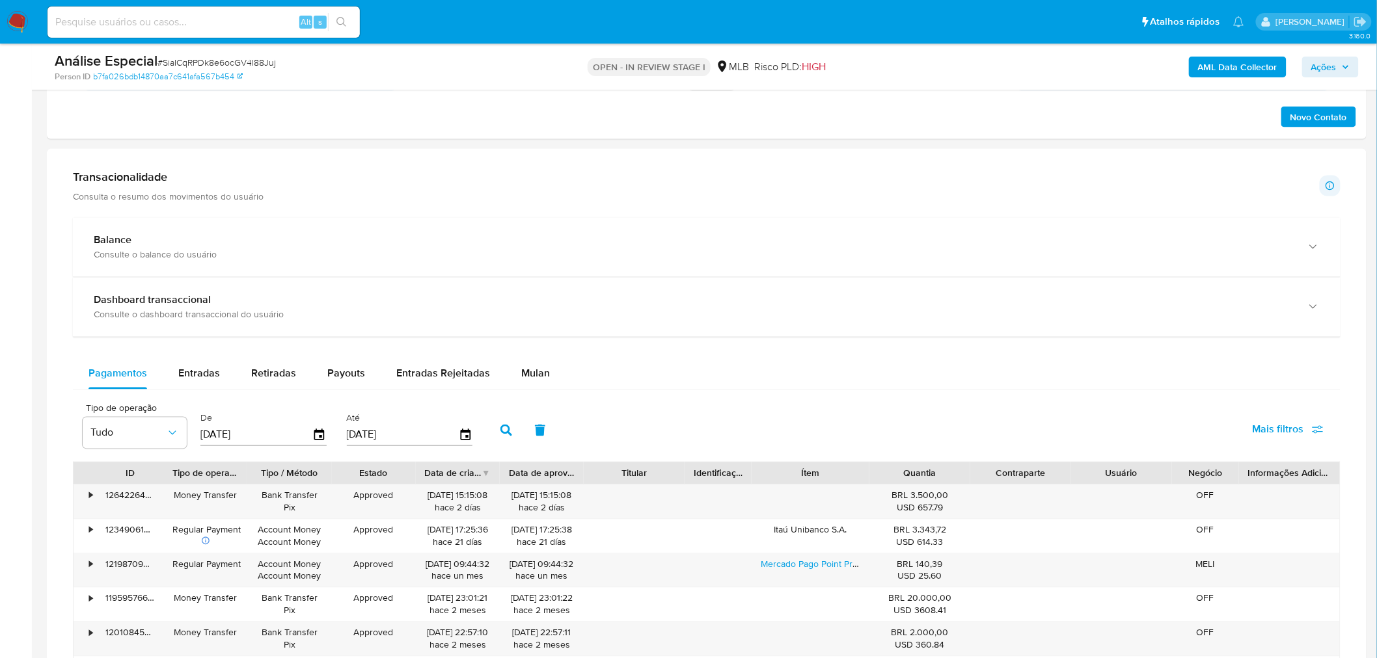
scroll to position [1012, 0]
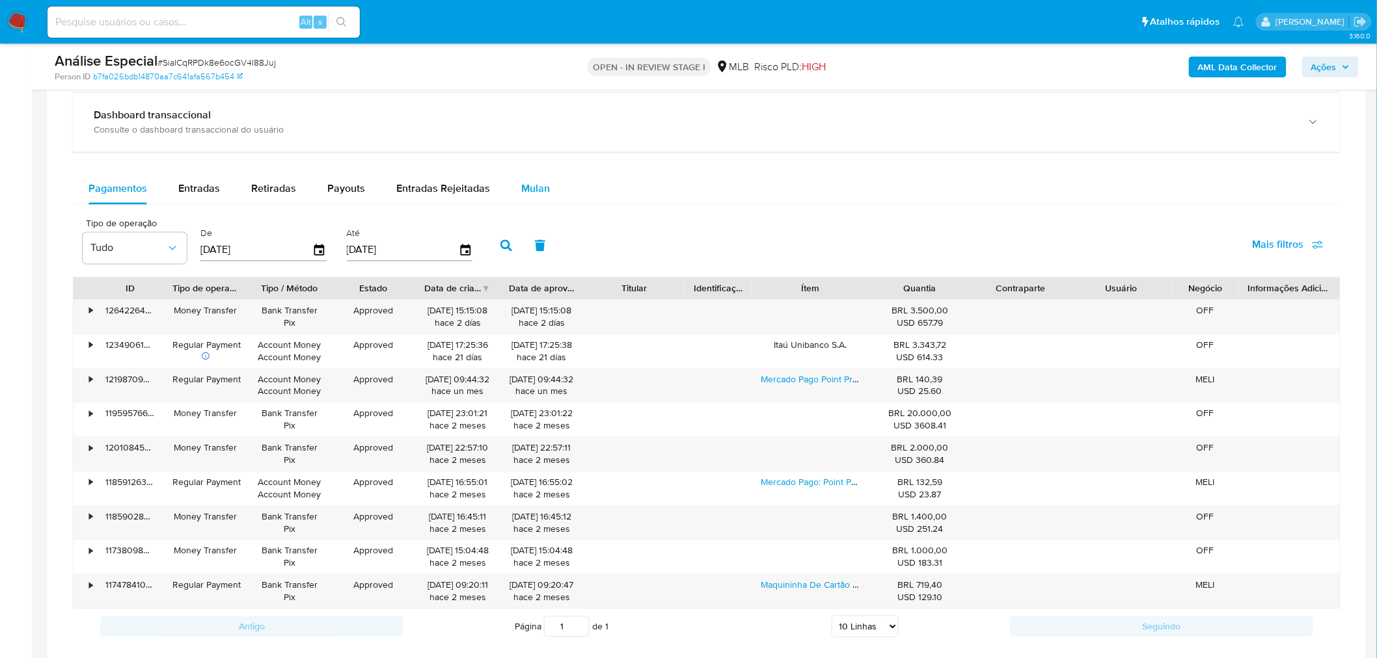
click at [511, 196] on button "Mulan" at bounding box center [535, 189] width 60 height 31
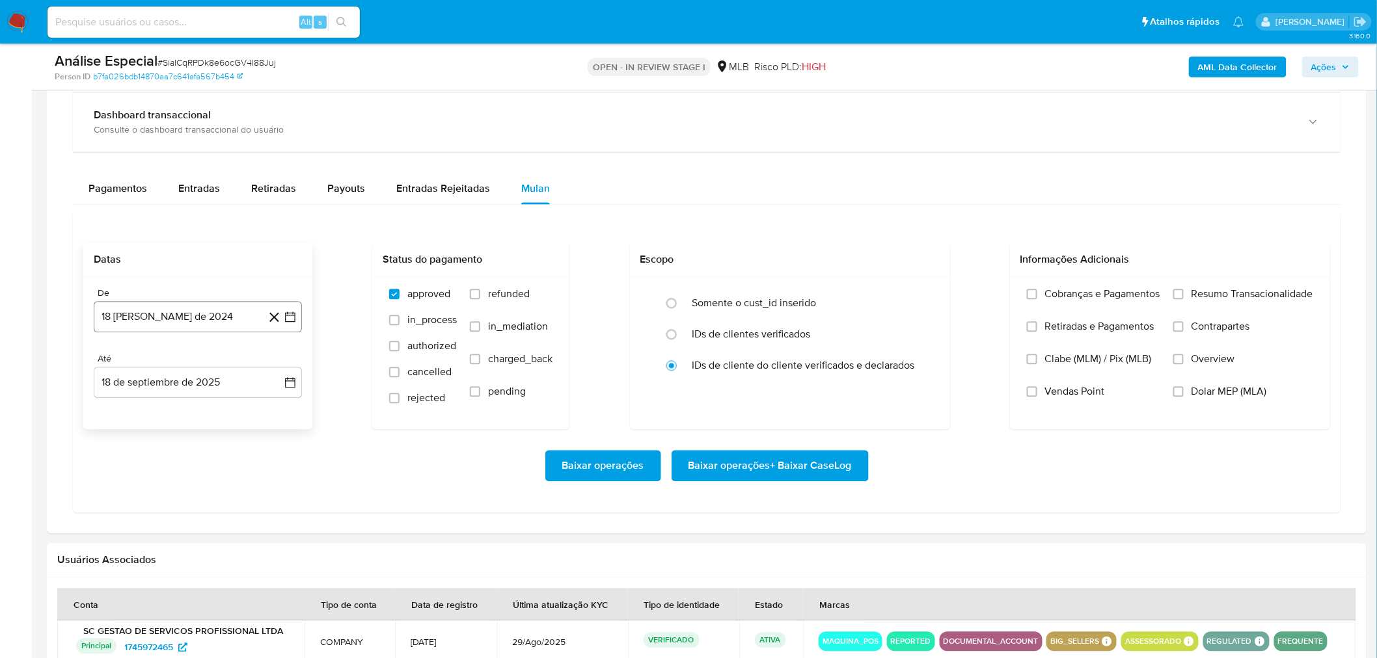
click at [160, 315] on button "18 [PERSON_NAME] de 2024" at bounding box center [198, 317] width 208 height 31
click at [202, 355] on div "agosto 2024 agosto 2024 lun lunes mar martes mié miércoles jue jueves vie viern…" at bounding box center [198, 440] width 208 height 206
drag, startPoint x: 197, startPoint y: 369, endPoint x: 204, endPoint y: 368, distance: 7.2
click at [204, 368] on span "agosto 2024" at bounding box center [191, 364] width 59 height 13
drag, startPoint x: 276, startPoint y: 366, endPoint x: 269, endPoint y: 374, distance: 10.6
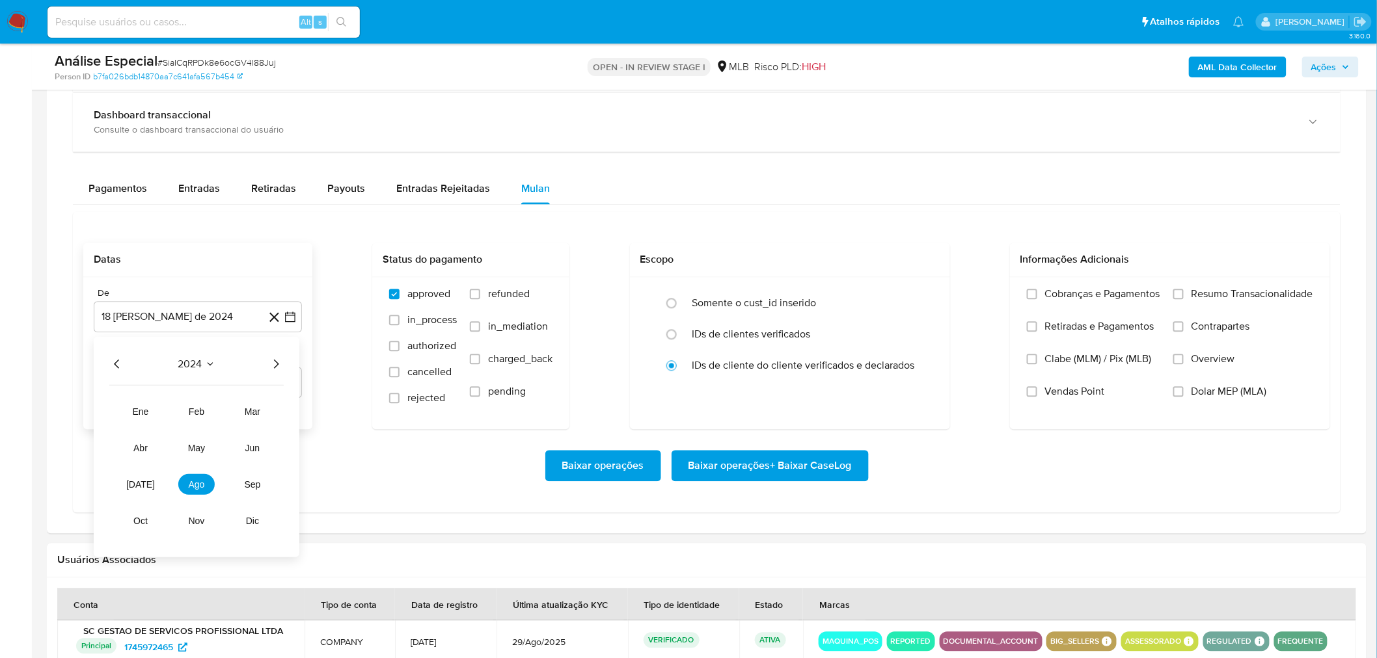
click at [277, 366] on icon "Año siguiente" at bounding box center [276, 364] width 16 height 16
click at [193, 483] on span "ago" at bounding box center [197, 484] width 16 height 10
click at [215, 415] on button "1" at bounding box center [223, 412] width 21 height 21
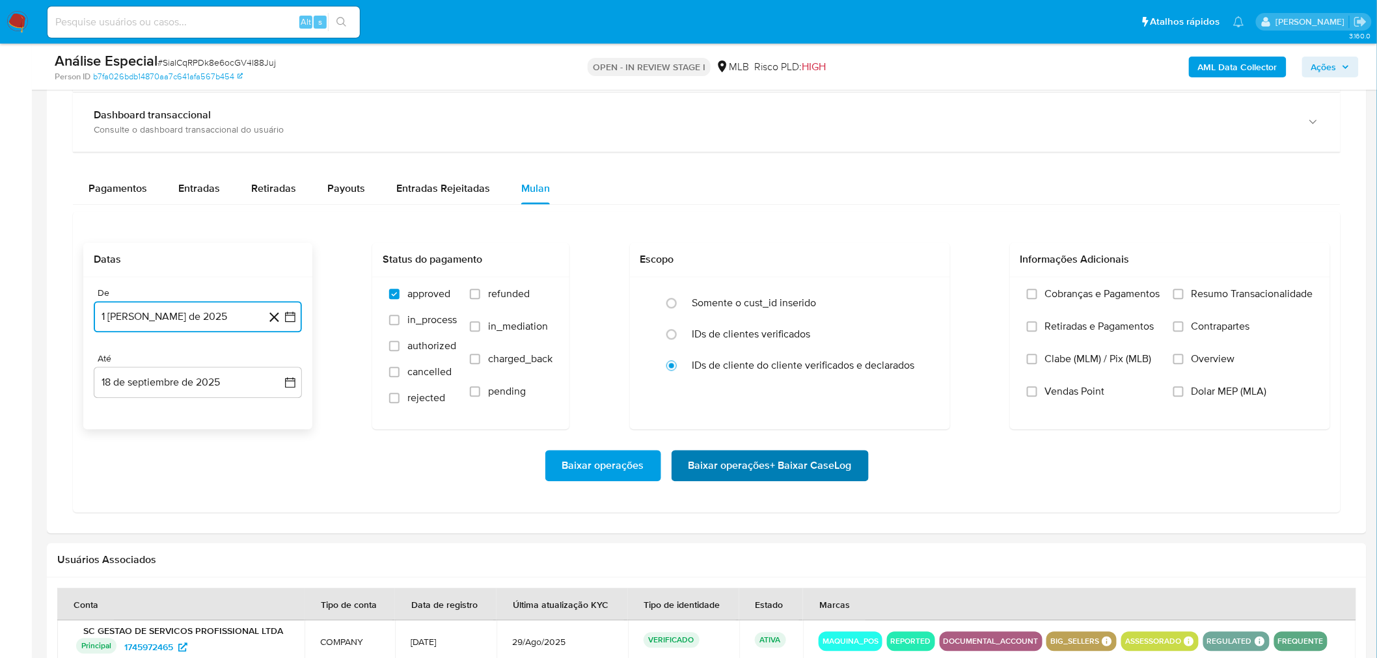
click at [735, 473] on span "Baixar operações + Baixar CaseLog" at bounding box center [769, 466] width 163 height 29
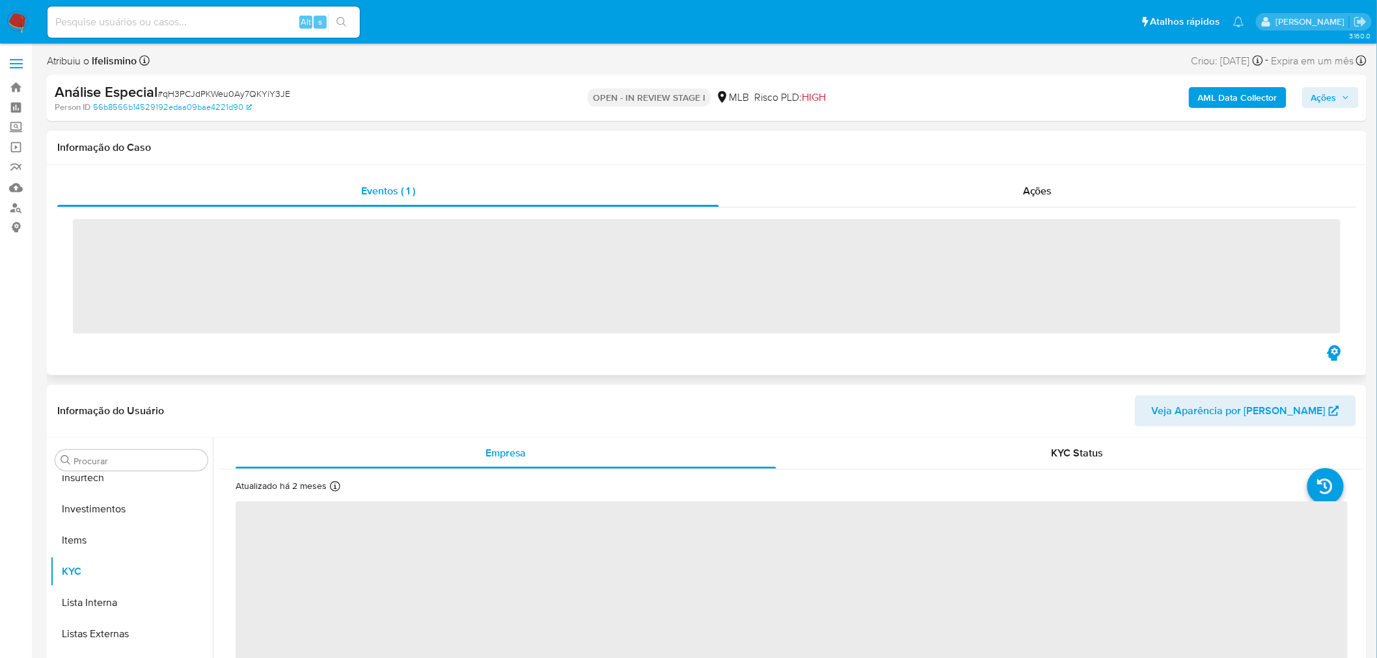
scroll to position [611, 0]
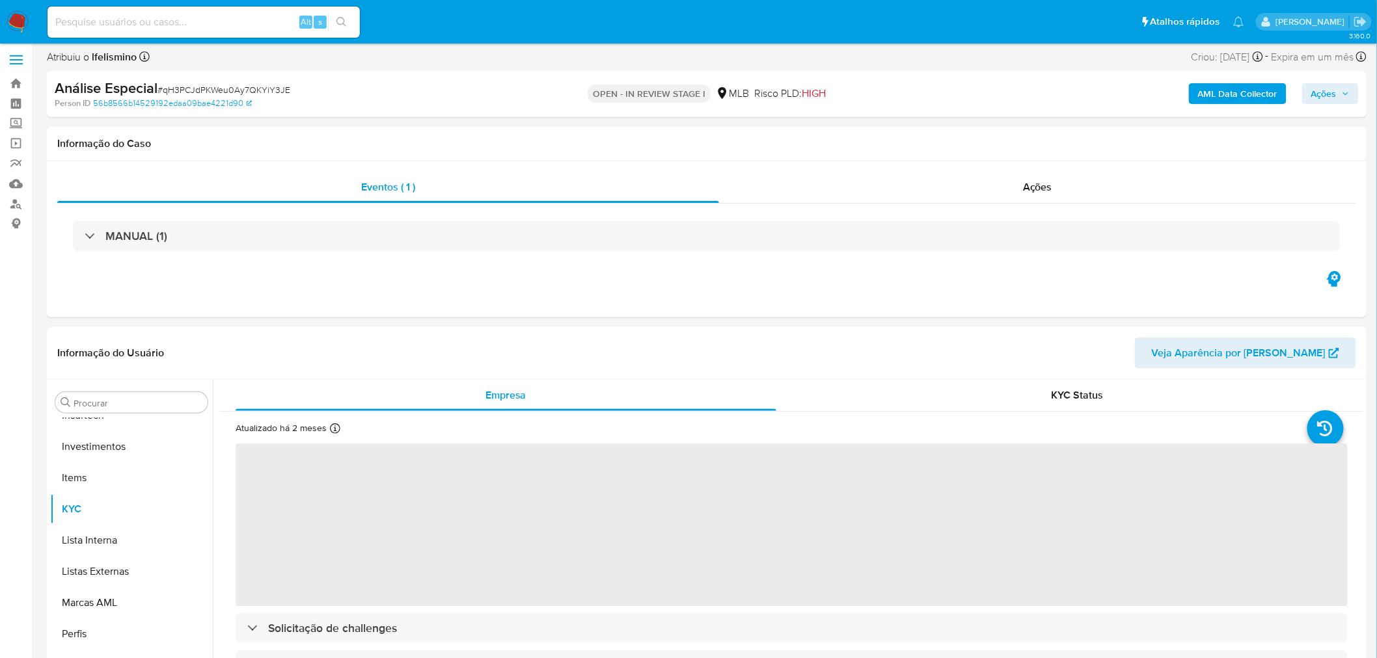
select select "10"
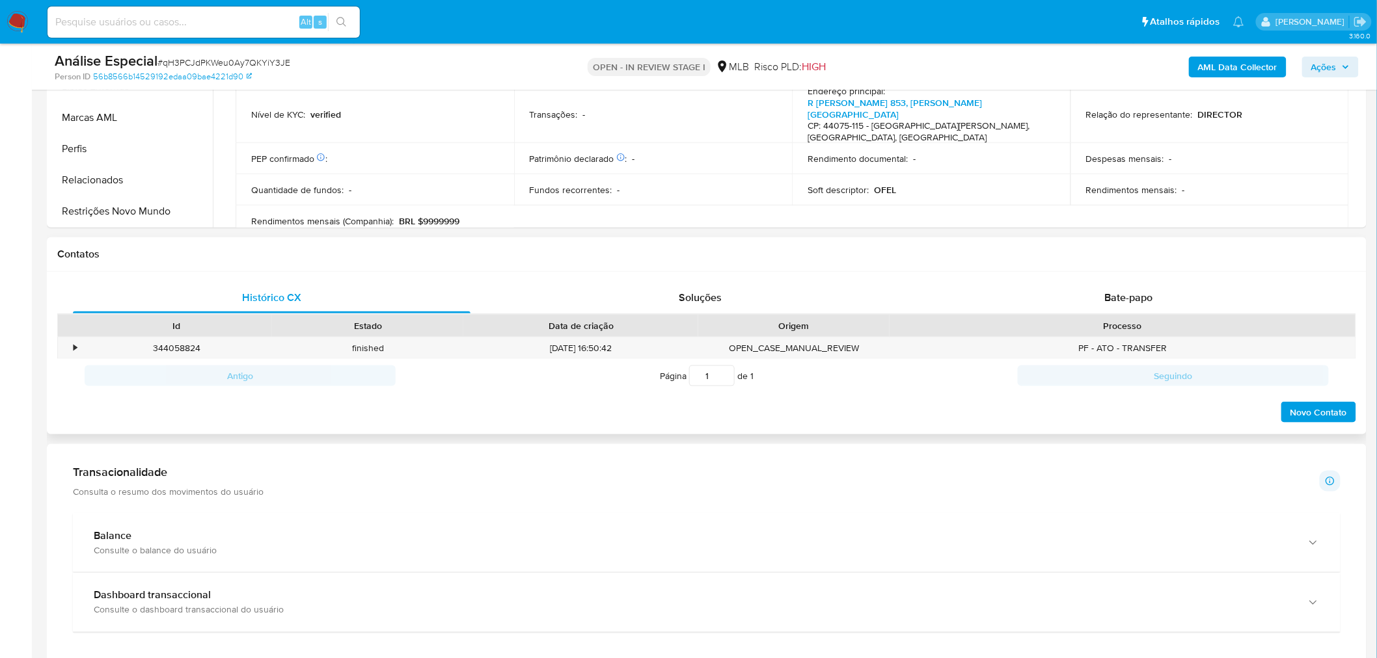
scroll to position [723, 0]
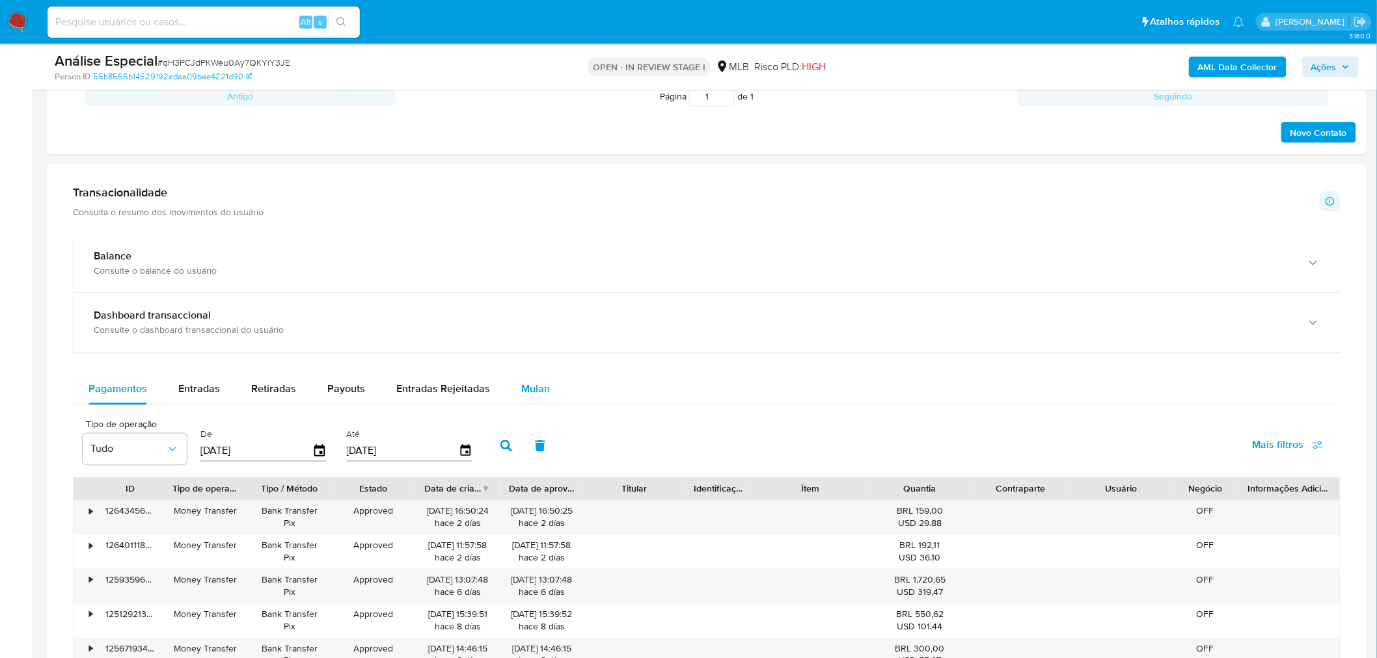
click at [530, 392] on span "Mulan" at bounding box center [535, 389] width 29 height 15
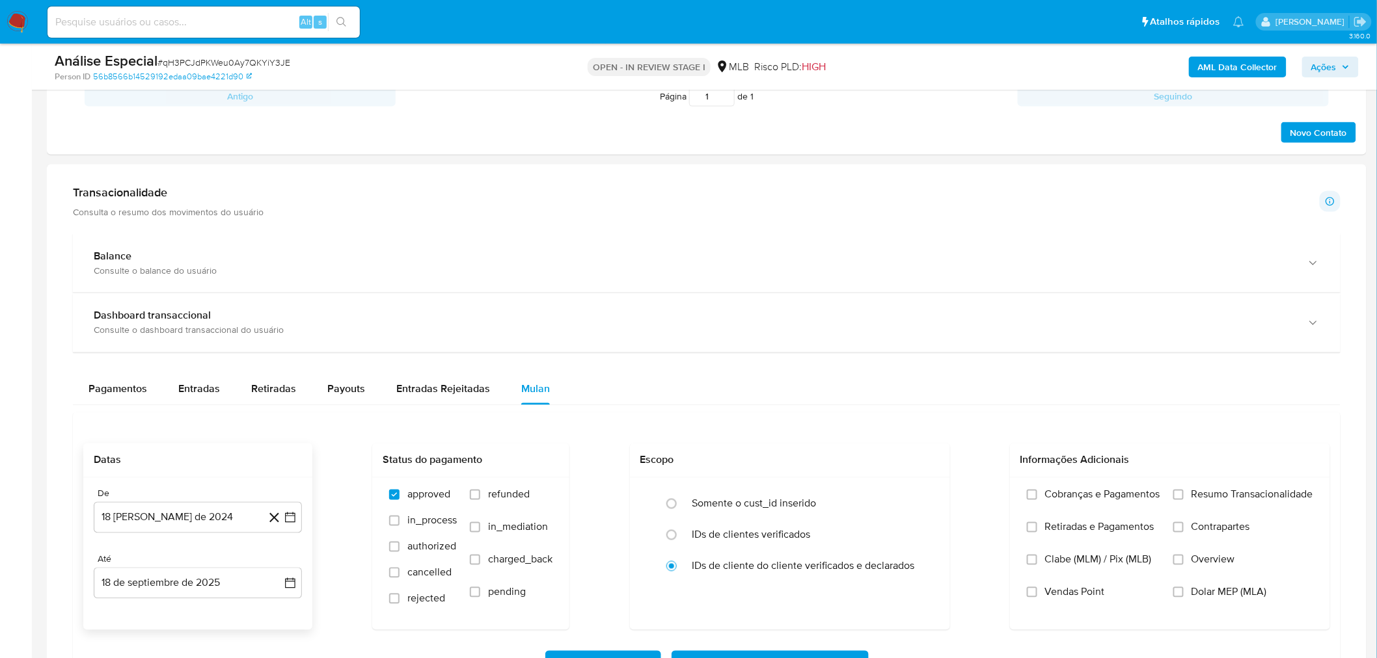
click at [191, 537] on div "De 18 [PERSON_NAME] de 2024 [DATE] Até 18 de septiembre de 2025 [DATE]" at bounding box center [197, 554] width 229 height 152
click at [194, 527] on button "18 [PERSON_NAME] de 2024" at bounding box center [198, 517] width 208 height 31
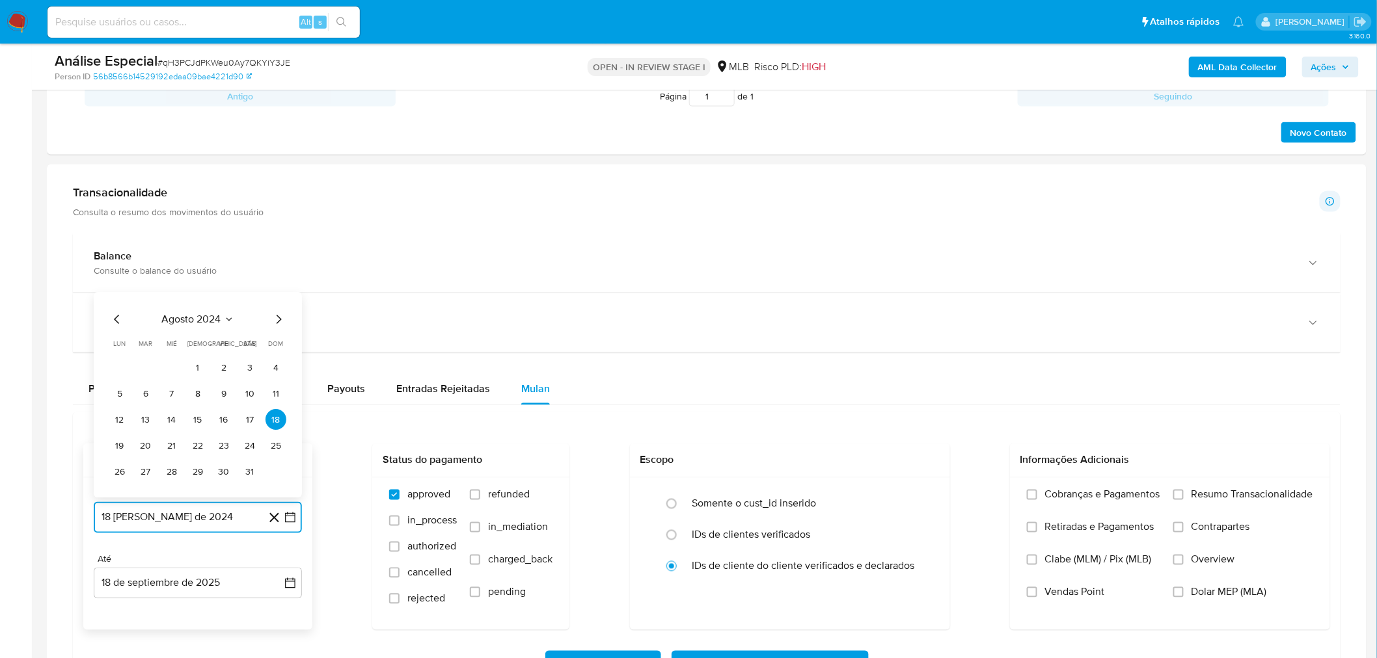
click at [200, 316] on span "agosto 2024" at bounding box center [191, 320] width 59 height 13
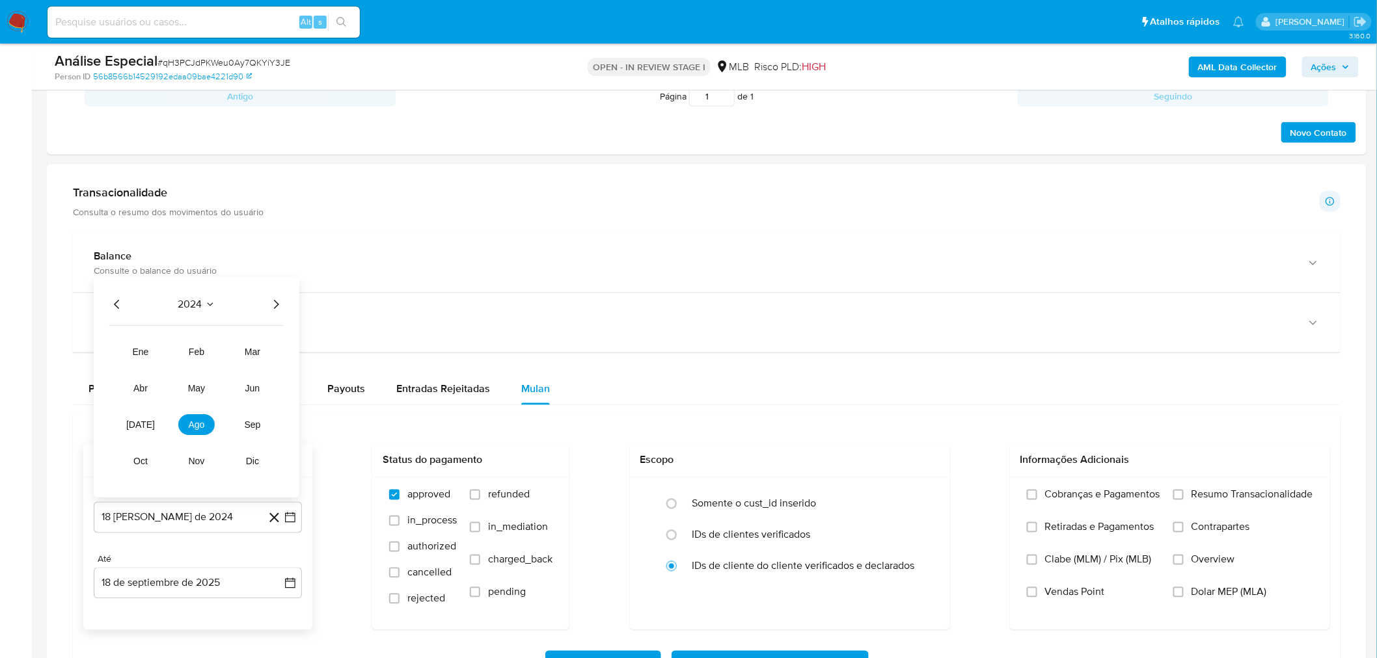
click at [278, 304] on icon "Año siguiente" at bounding box center [276, 305] width 16 height 16
click at [190, 430] on span "ago" at bounding box center [197, 425] width 16 height 10
drag, startPoint x: 217, startPoint y: 365, endPoint x: 282, endPoint y: 388, distance: 69.8
click at [217, 364] on button "1" at bounding box center [223, 368] width 21 height 21
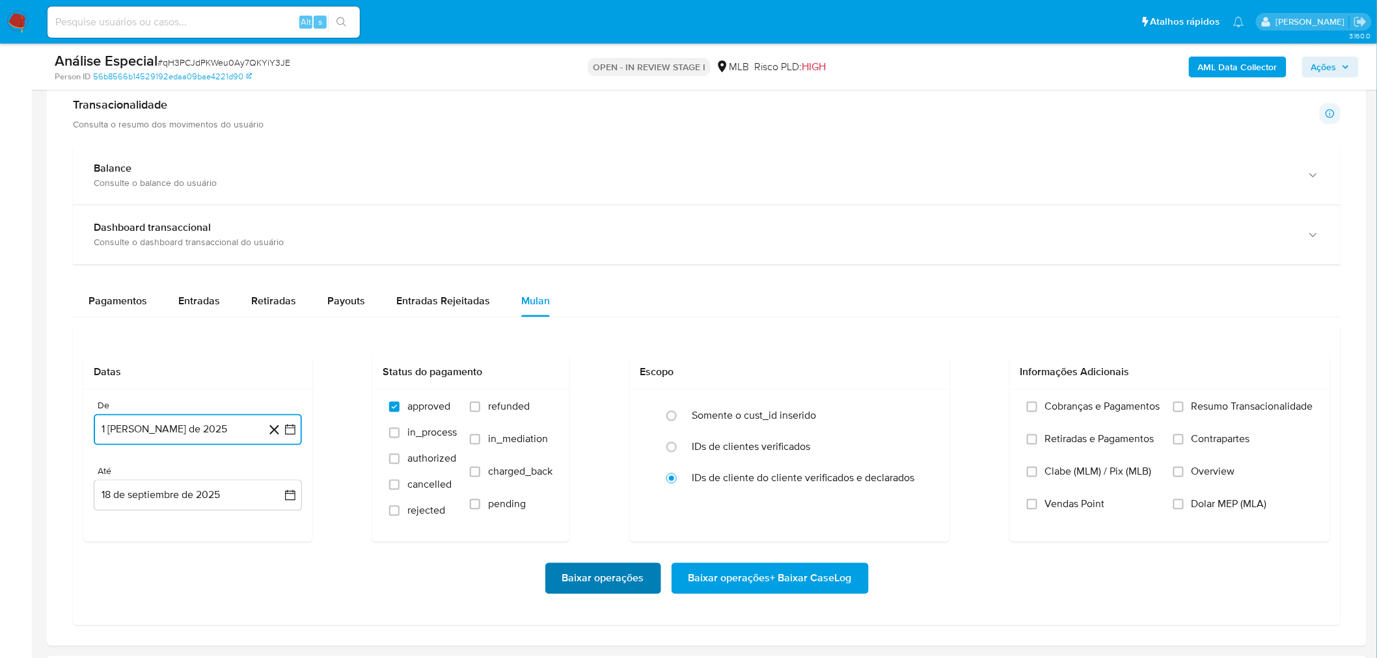
scroll to position [939, 0]
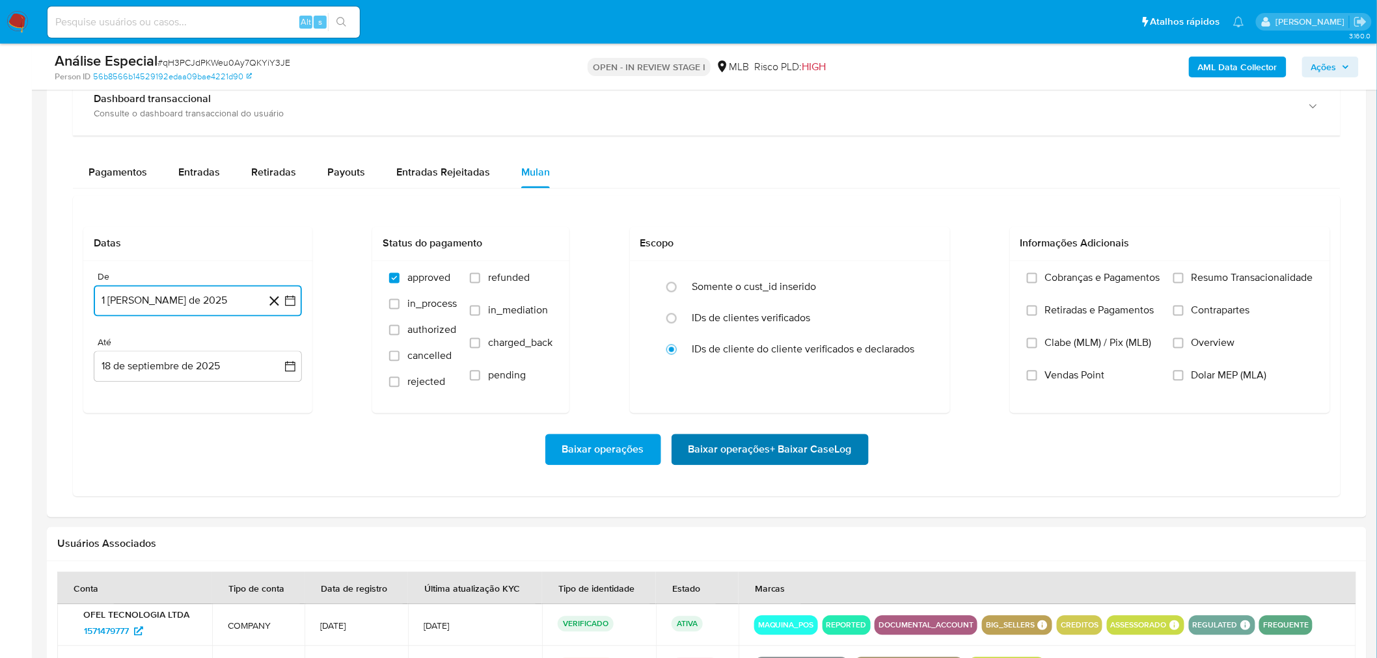
click at [733, 455] on span "Baixar operações + Baixar CaseLog" at bounding box center [769, 450] width 163 height 29
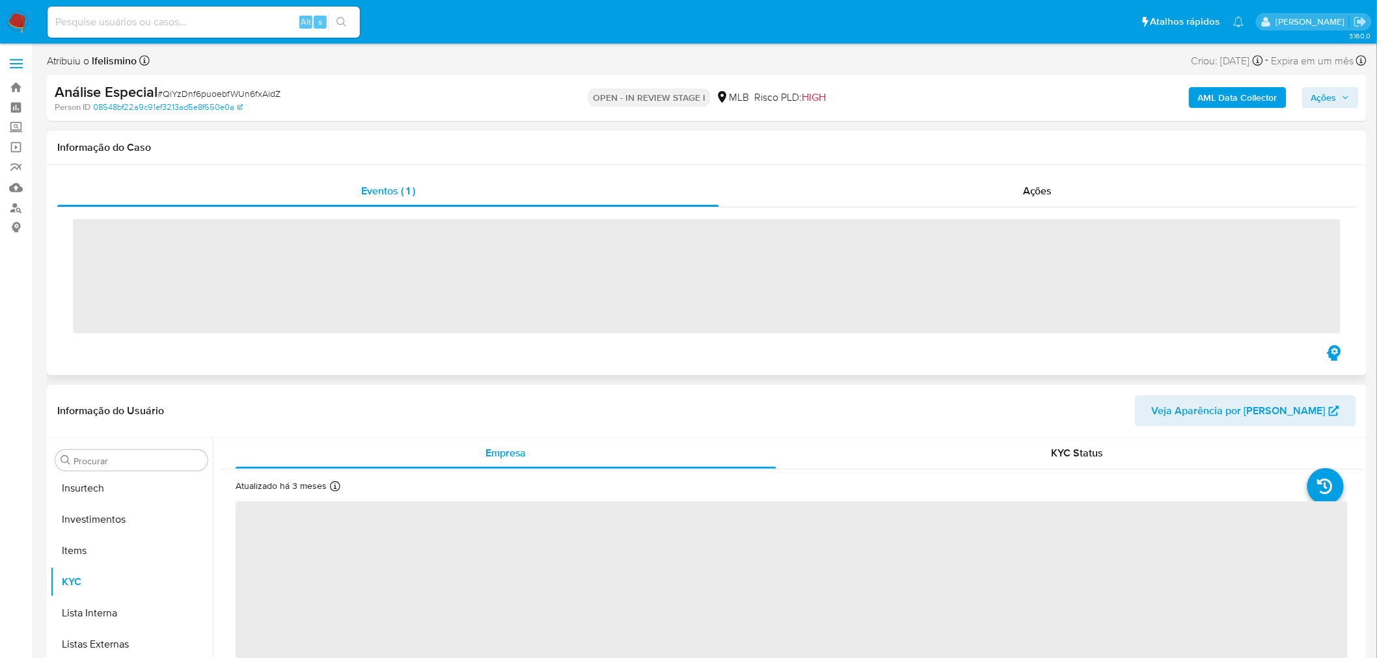
scroll to position [611, 0]
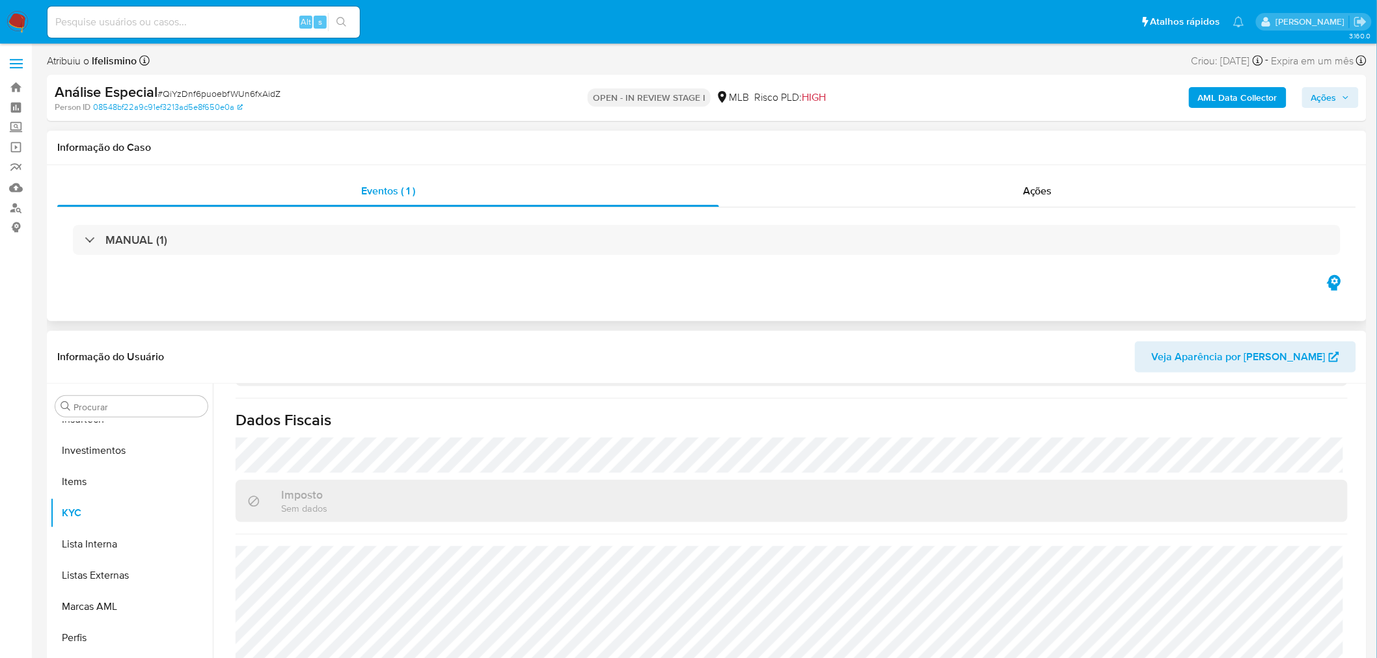
select select "10"
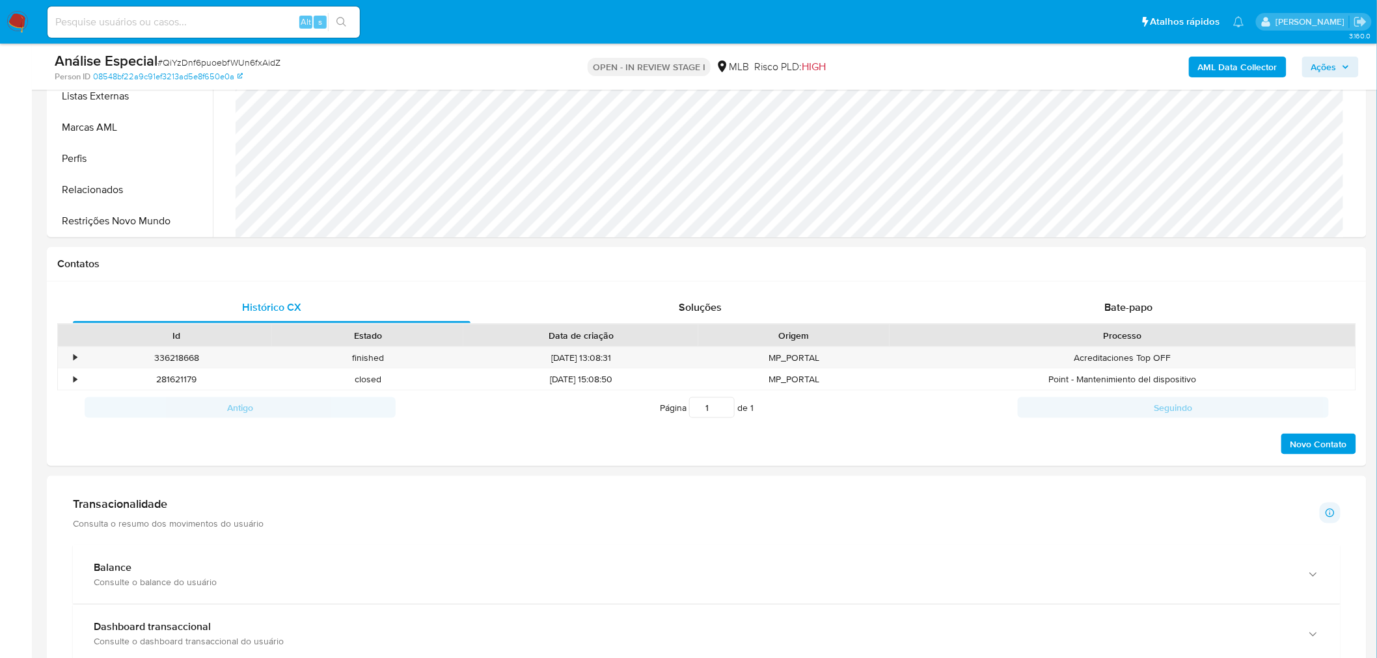
scroll to position [723, 0]
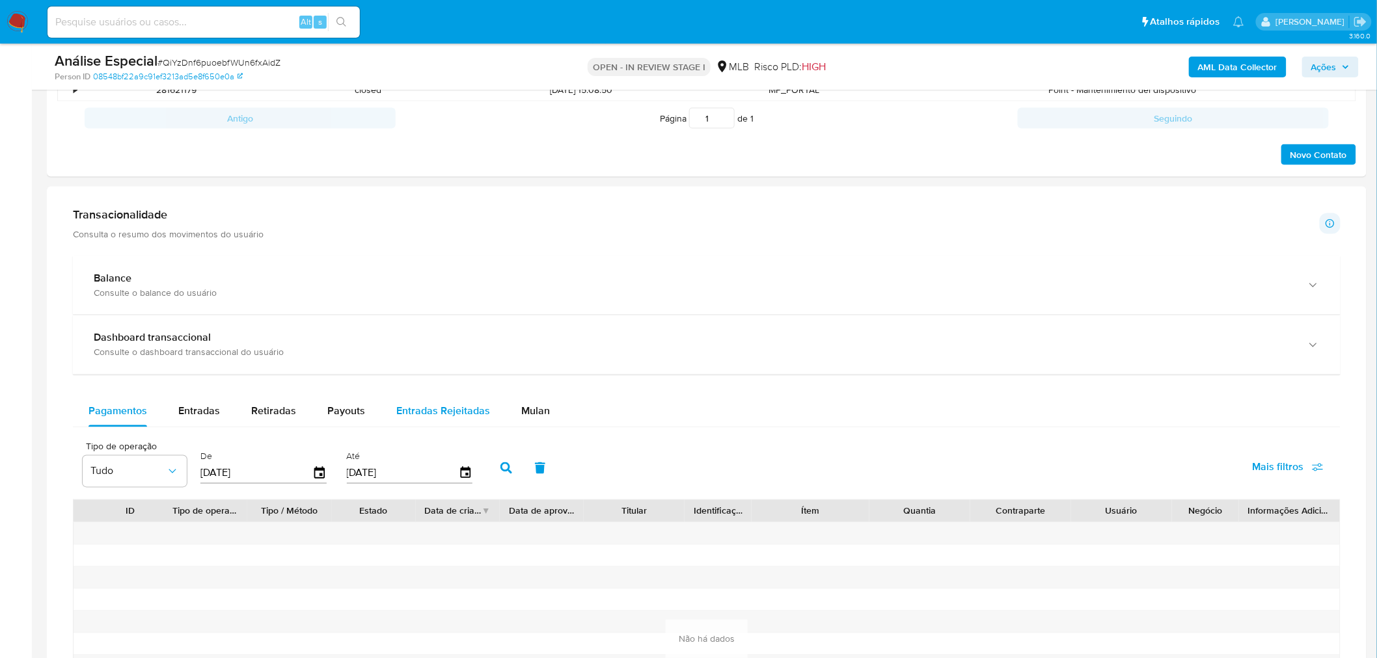
drag, startPoint x: 544, startPoint y: 427, endPoint x: 487, endPoint y: 425, distance: 57.3
click at [544, 427] on div "Mulan" at bounding box center [535, 411] width 29 height 31
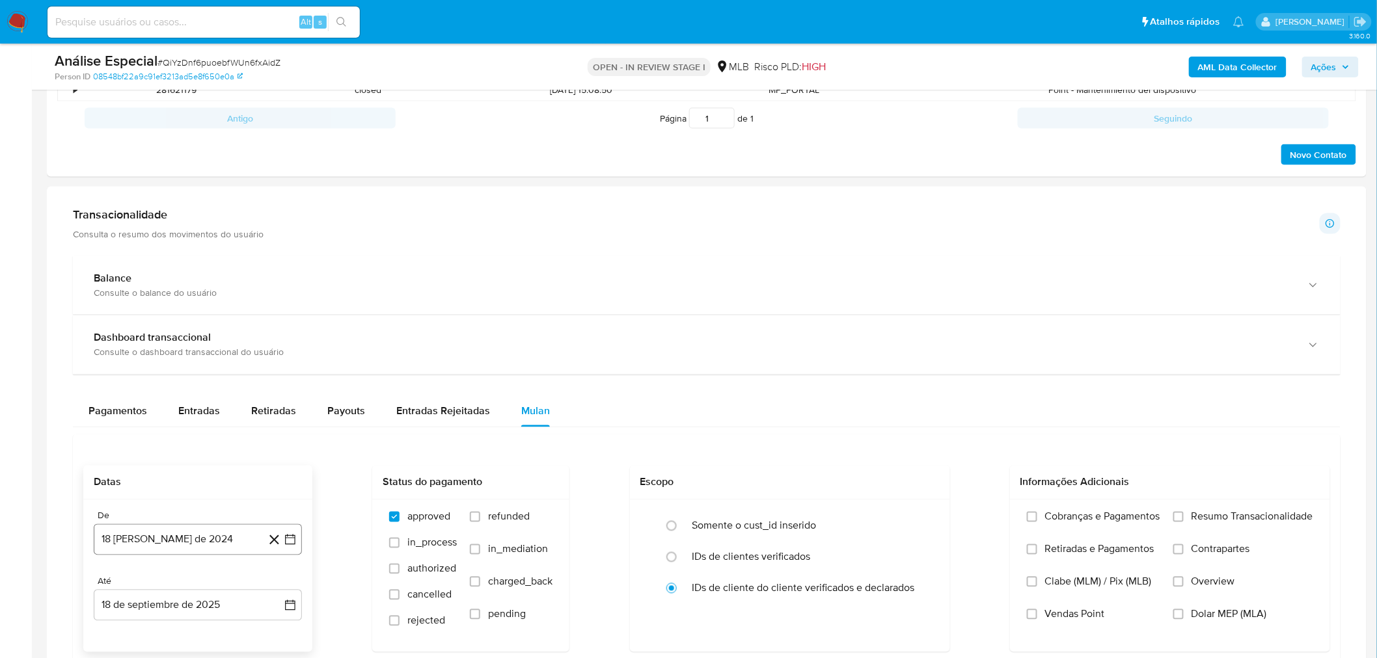
click at [200, 542] on button "18 [PERSON_NAME] de 2024" at bounding box center [198, 539] width 208 height 31
click at [205, 338] on span "agosto 2024" at bounding box center [191, 342] width 59 height 13
click at [273, 332] on icon "Año siguiente" at bounding box center [276, 327] width 16 height 16
click at [183, 442] on button "ago" at bounding box center [196, 447] width 36 height 21
click at [225, 388] on button "1" at bounding box center [223, 390] width 21 height 21
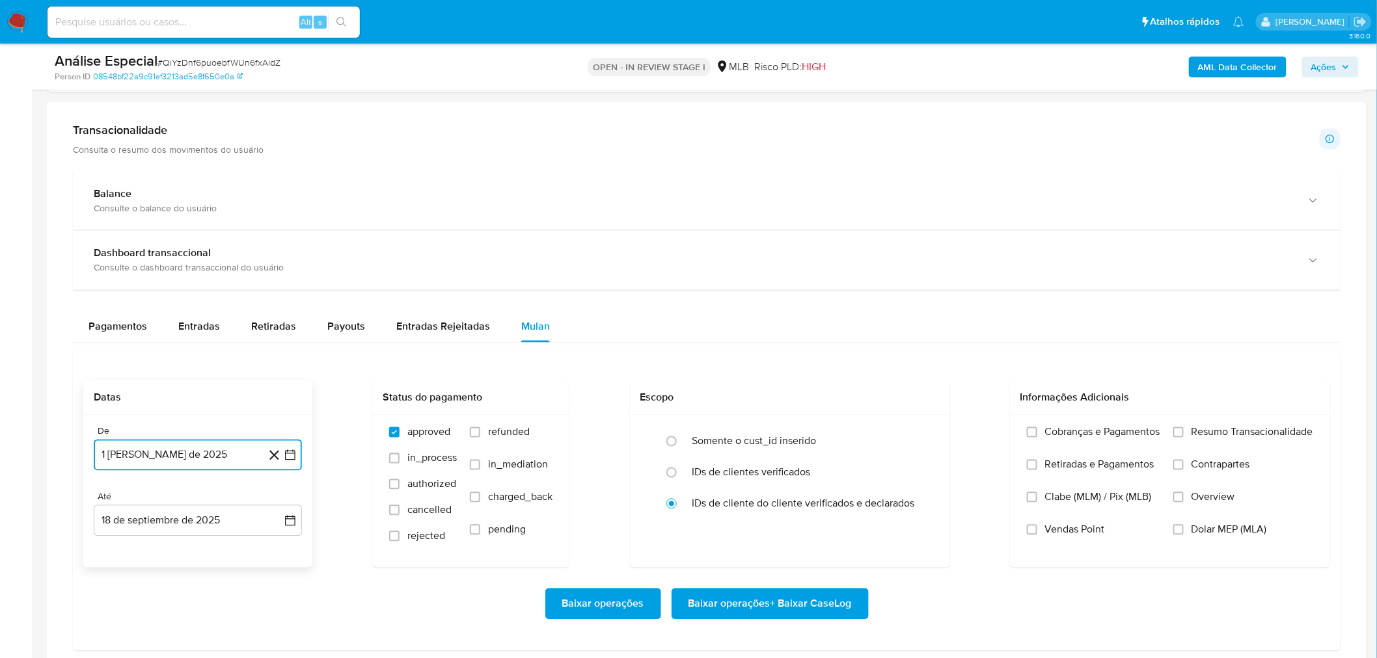
scroll to position [939, 0]
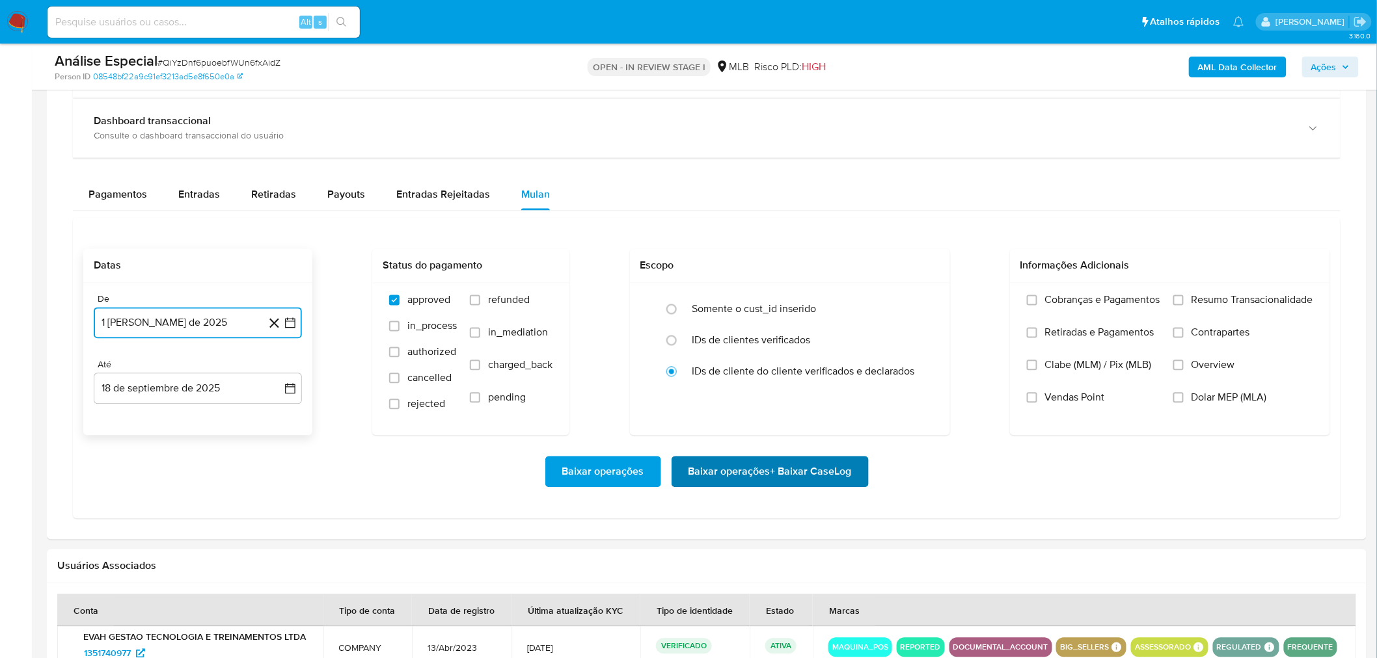
click at [743, 480] on span "Baixar operações + Baixar CaseLog" at bounding box center [769, 472] width 163 height 29
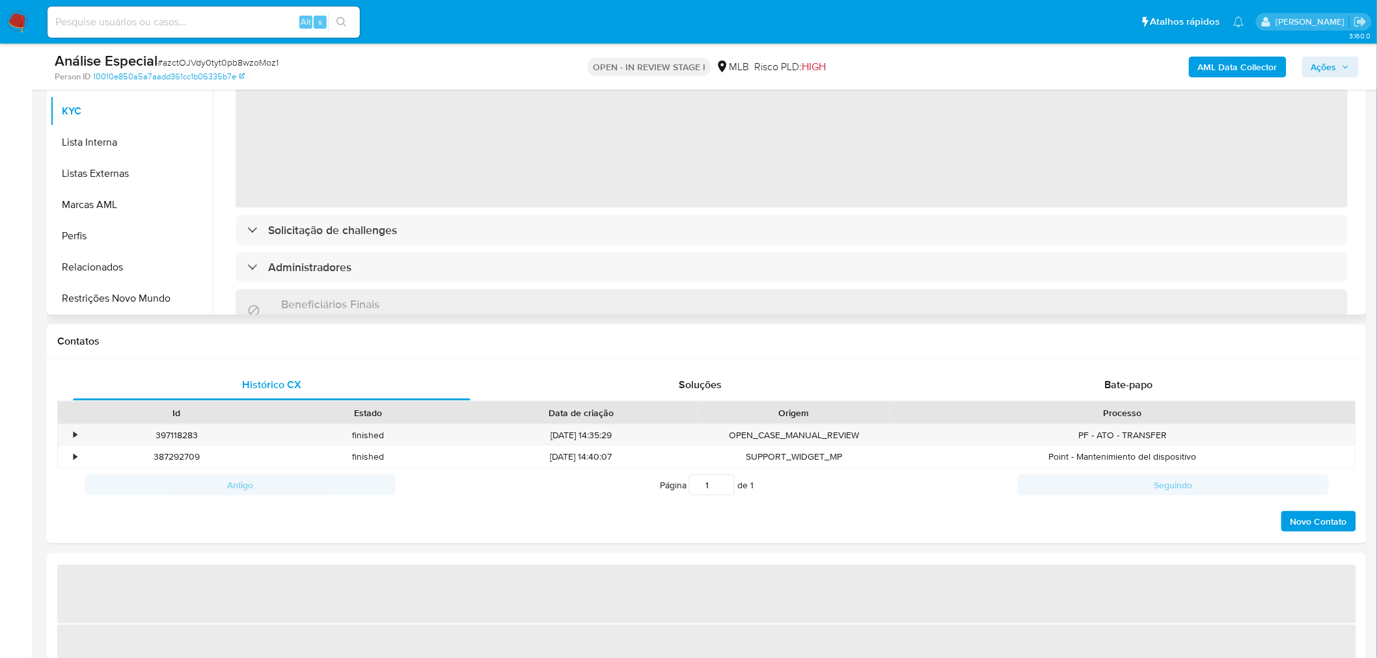
scroll to position [361, 0]
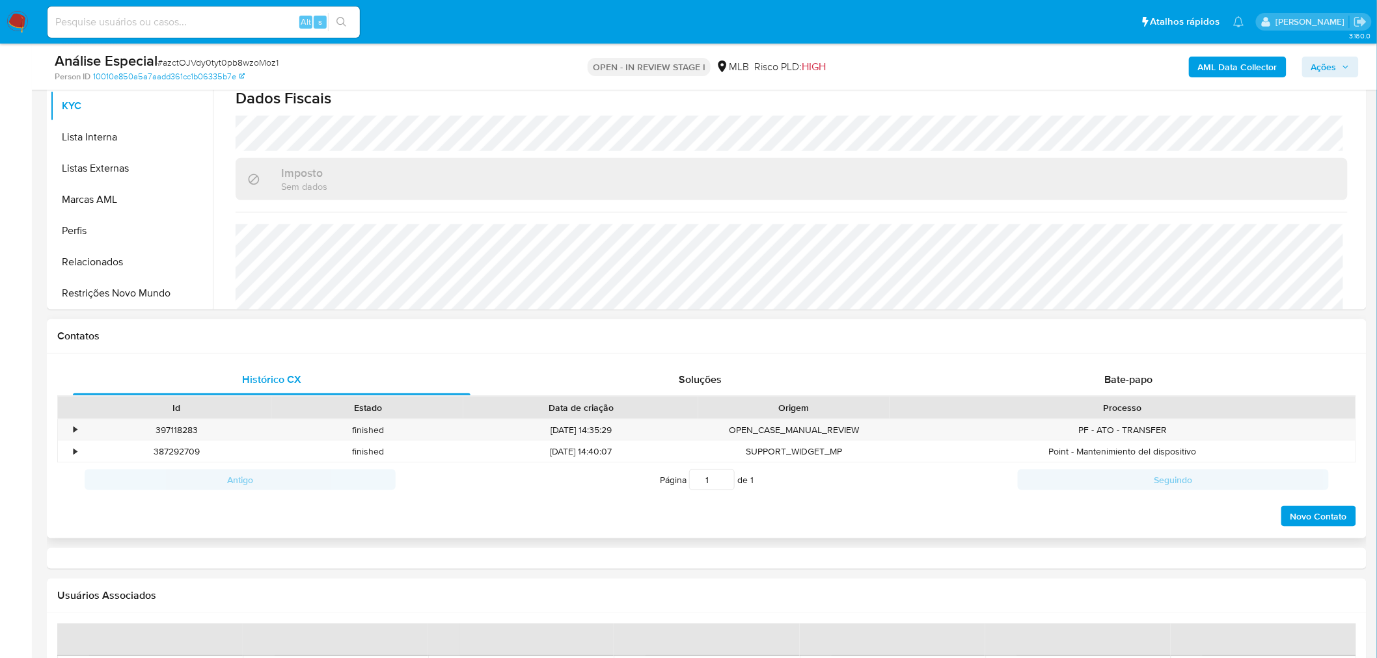
select select "10"
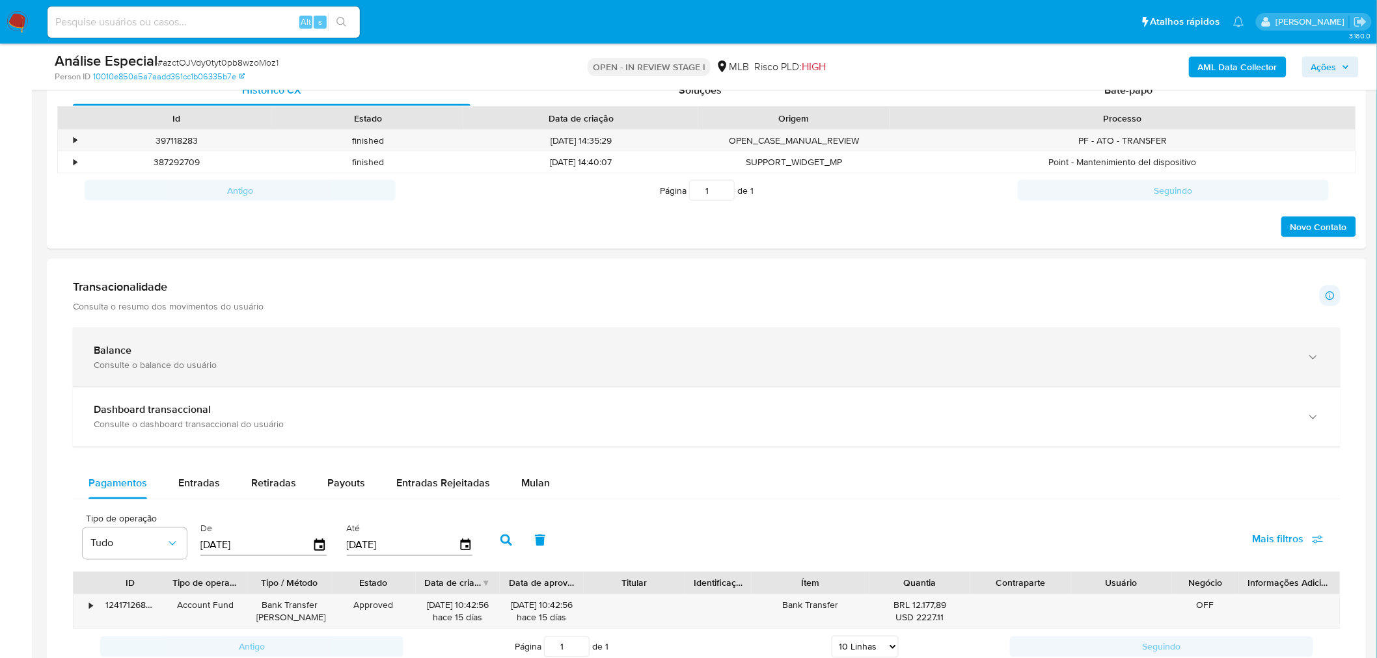
scroll to position [1012, 0]
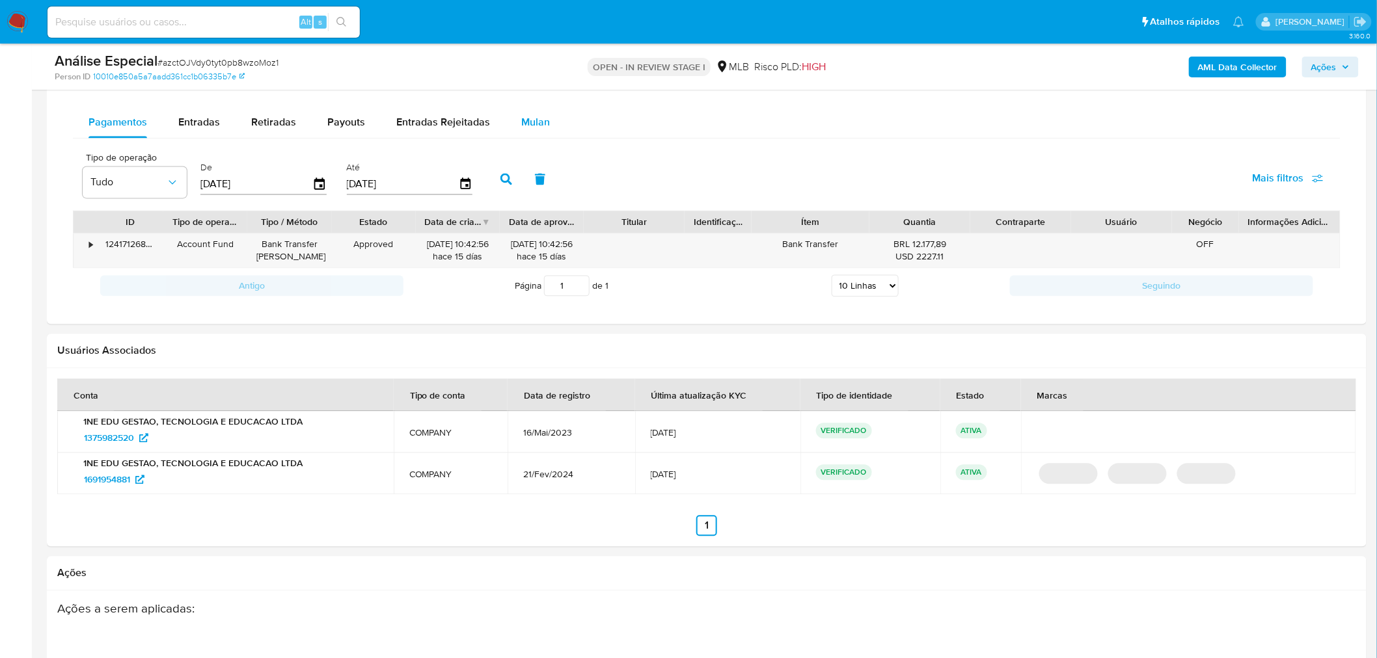
click at [546, 132] on button "Mulan" at bounding box center [535, 122] width 60 height 31
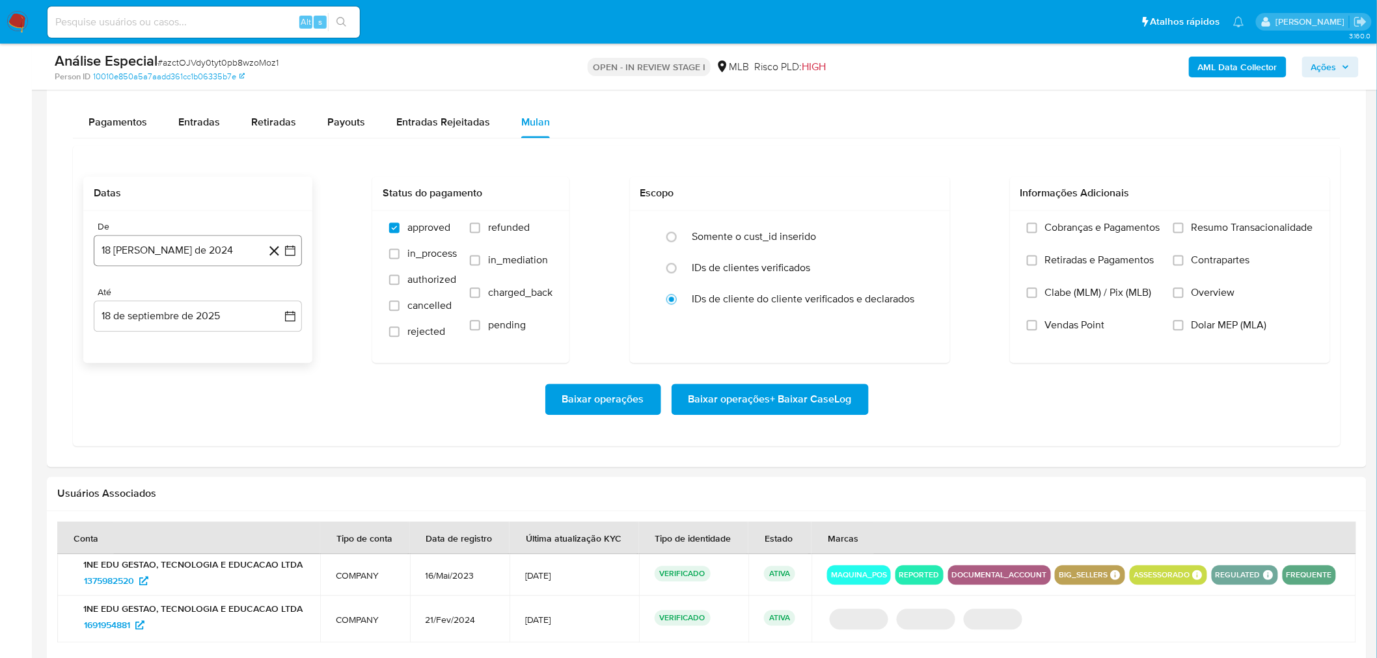
click at [205, 243] on button "18 [PERSON_NAME] de 2024" at bounding box center [198, 250] width 208 height 31
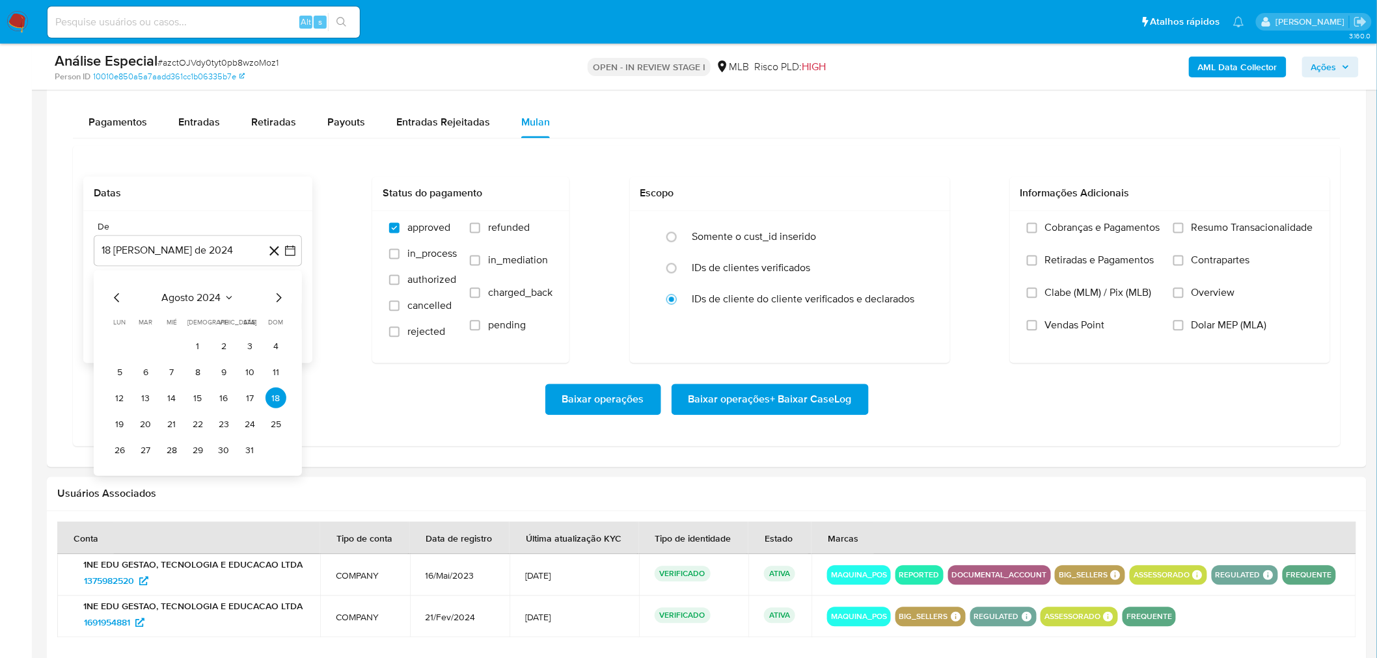
drag, startPoint x: 200, startPoint y: 314, endPoint x: 210, endPoint y: 303, distance: 14.7
click at [200, 313] on div "agosto 2024 agosto 2024 lun lunes mar martes mié miércoles jue jueves vie viern…" at bounding box center [197, 376] width 177 height 170
click at [205, 301] on span "agosto 2024" at bounding box center [191, 298] width 59 height 13
click at [271, 302] on icon "Año siguiente" at bounding box center [276, 299] width 16 height 16
click at [193, 387] on span "may" at bounding box center [196, 382] width 17 height 10
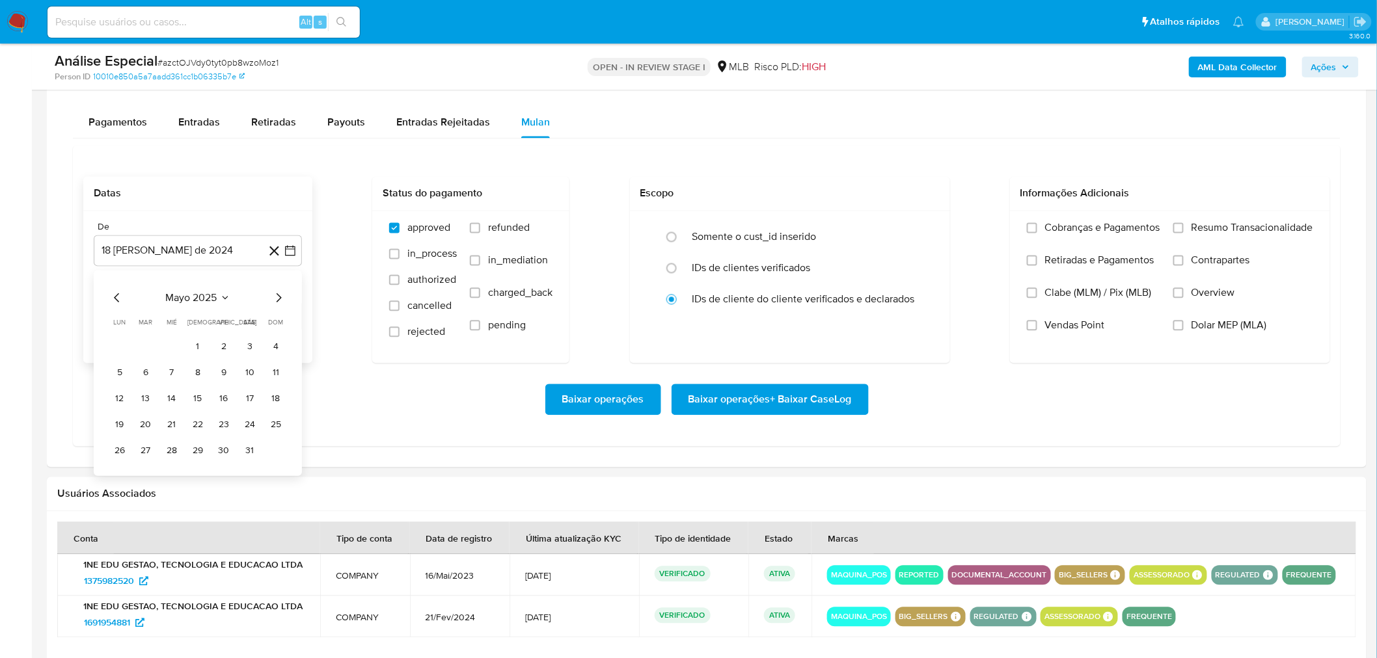
click at [276, 300] on icon "Mes siguiente" at bounding box center [279, 299] width 16 height 16
click at [119, 294] on icon "Mes anterior" at bounding box center [117, 299] width 16 height 16
click at [278, 295] on icon "Mes siguiente" at bounding box center [279, 299] width 16 height 16
click at [271, 295] on icon "Mes siguiente" at bounding box center [279, 299] width 16 height 16
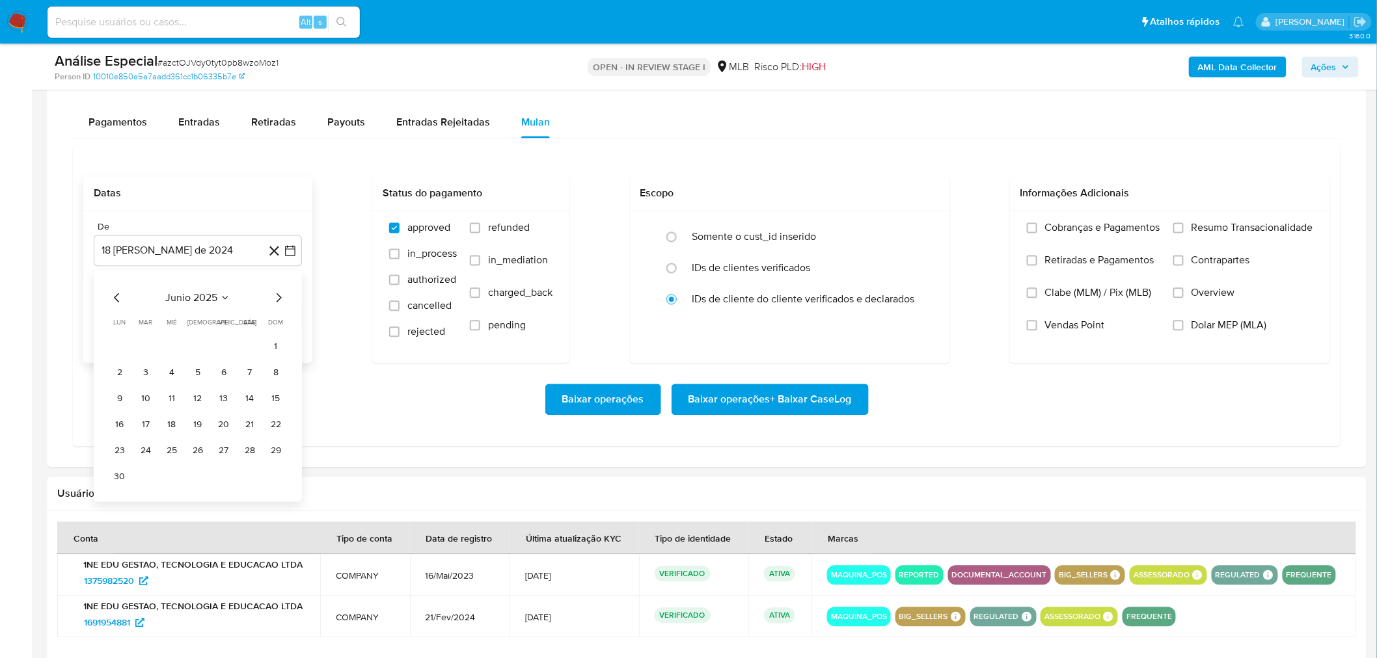
click at [274, 295] on icon "Mes siguiente" at bounding box center [279, 299] width 16 height 16
click at [144, 349] on button "1" at bounding box center [145, 346] width 21 height 21
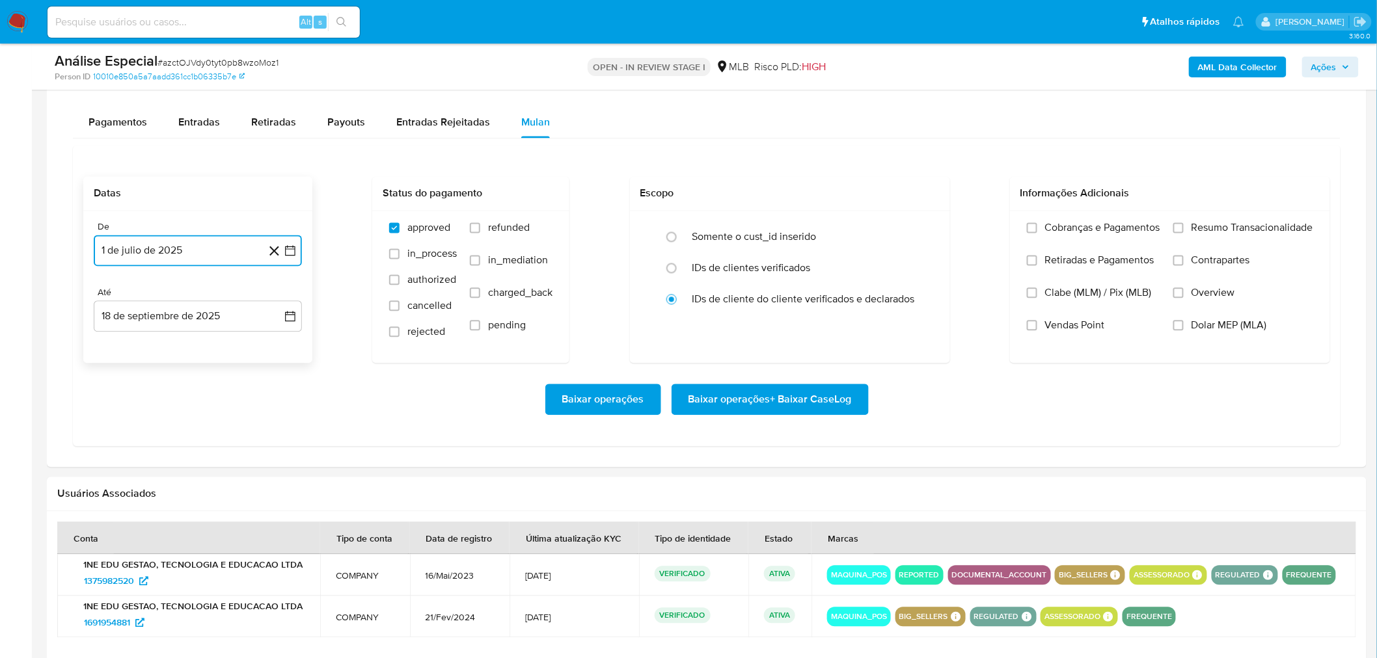
click at [233, 254] on button "1 de julio de 2025" at bounding box center [198, 250] width 208 height 31
click at [273, 300] on icon "Mes siguiente" at bounding box center [279, 299] width 16 height 16
click at [217, 355] on button "1" at bounding box center [223, 346] width 21 height 21
click at [744, 414] on span "Baixar operações + Baixar CaseLog" at bounding box center [769, 400] width 163 height 29
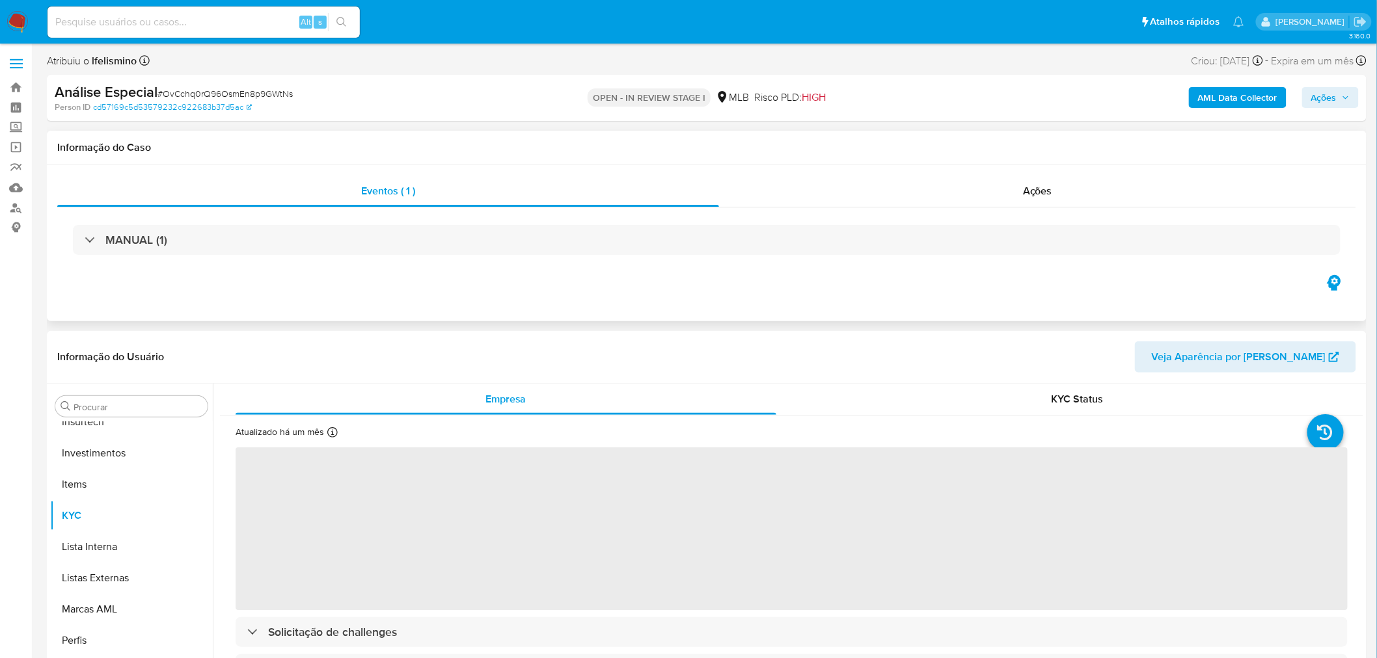
scroll to position [611, 0]
select select "10"
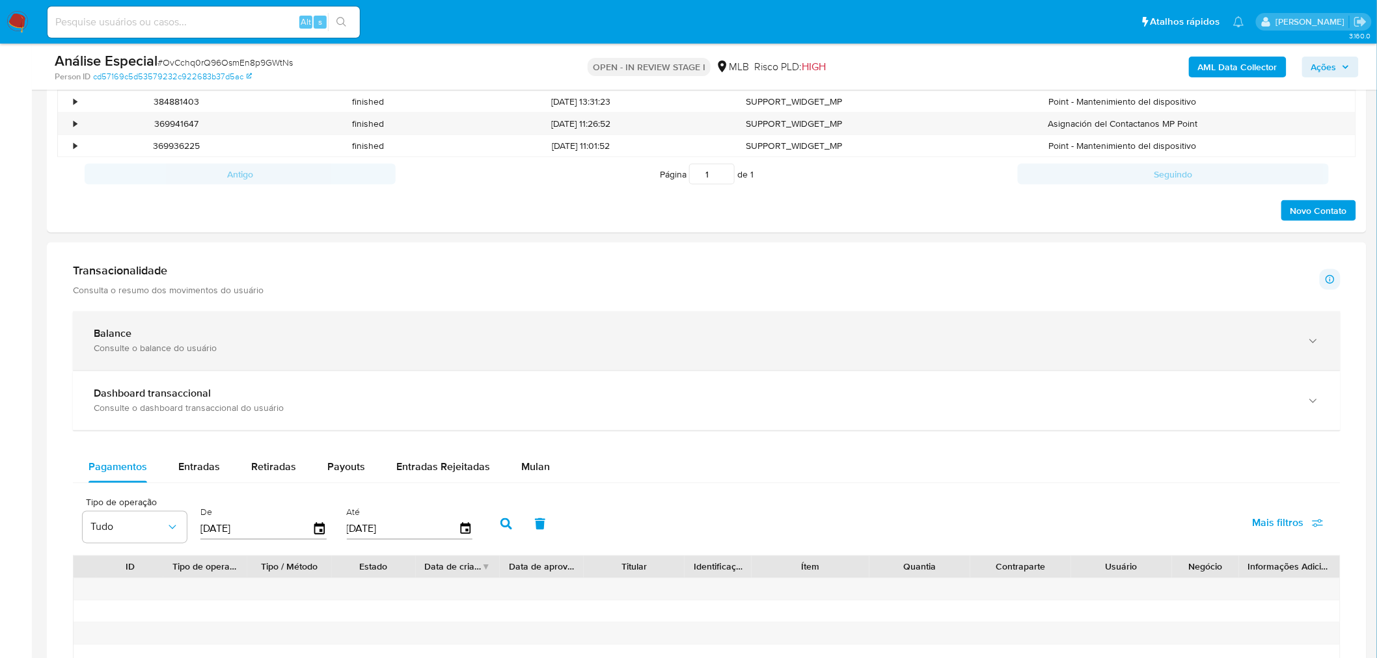
scroll to position [723, 0]
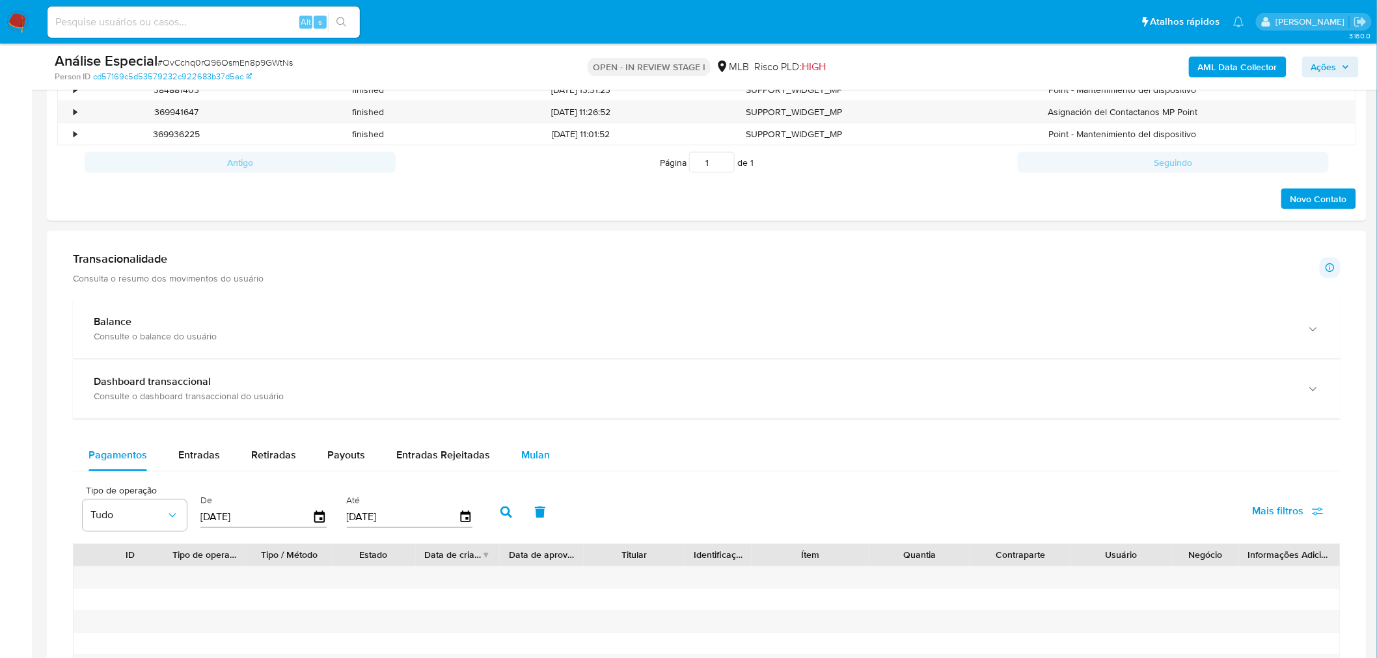
click at [513, 453] on button "Mulan" at bounding box center [535, 455] width 60 height 31
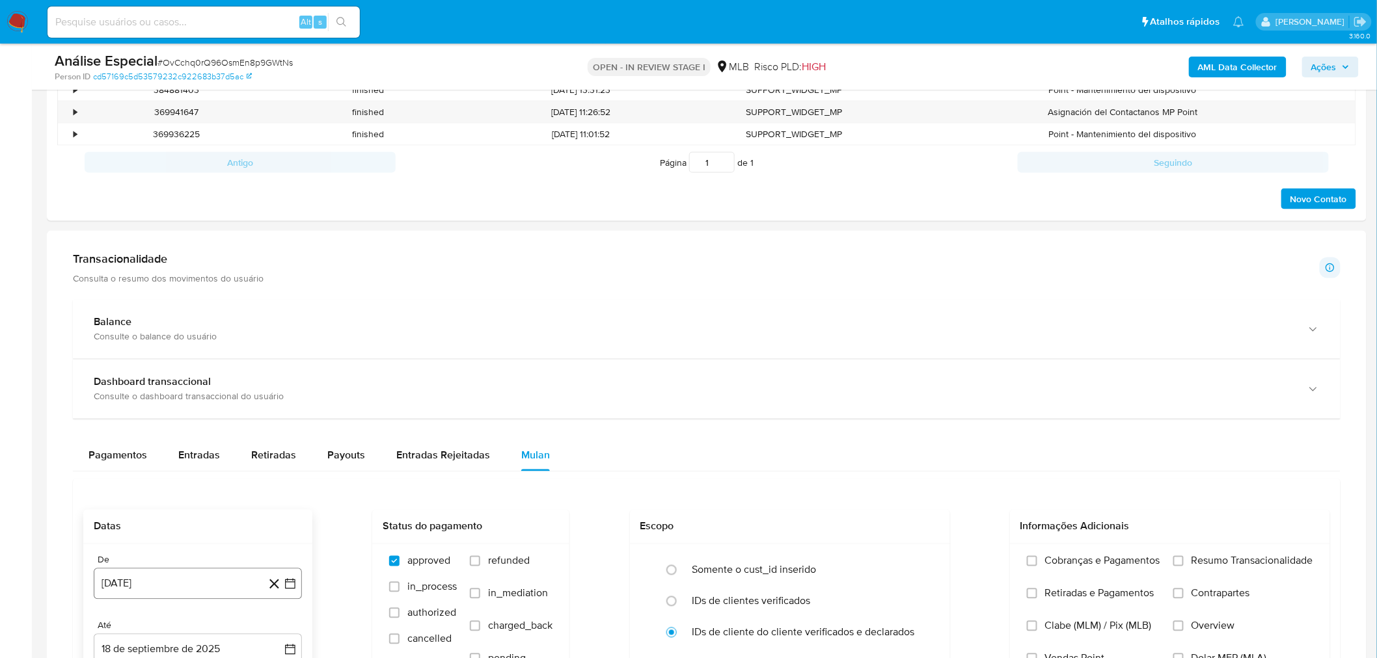
drag, startPoint x: 209, startPoint y: 580, endPoint x: 211, endPoint y: 570, distance: 10.0
click at [209, 580] on button "18 [PERSON_NAME] de 2024" at bounding box center [198, 584] width 208 height 31
click at [202, 391] on span "agosto 2024" at bounding box center [191, 386] width 59 height 13
click at [271, 375] on icon "Año siguiente" at bounding box center [276, 372] width 16 height 16
click at [200, 492] on span "ago" at bounding box center [197, 492] width 16 height 10
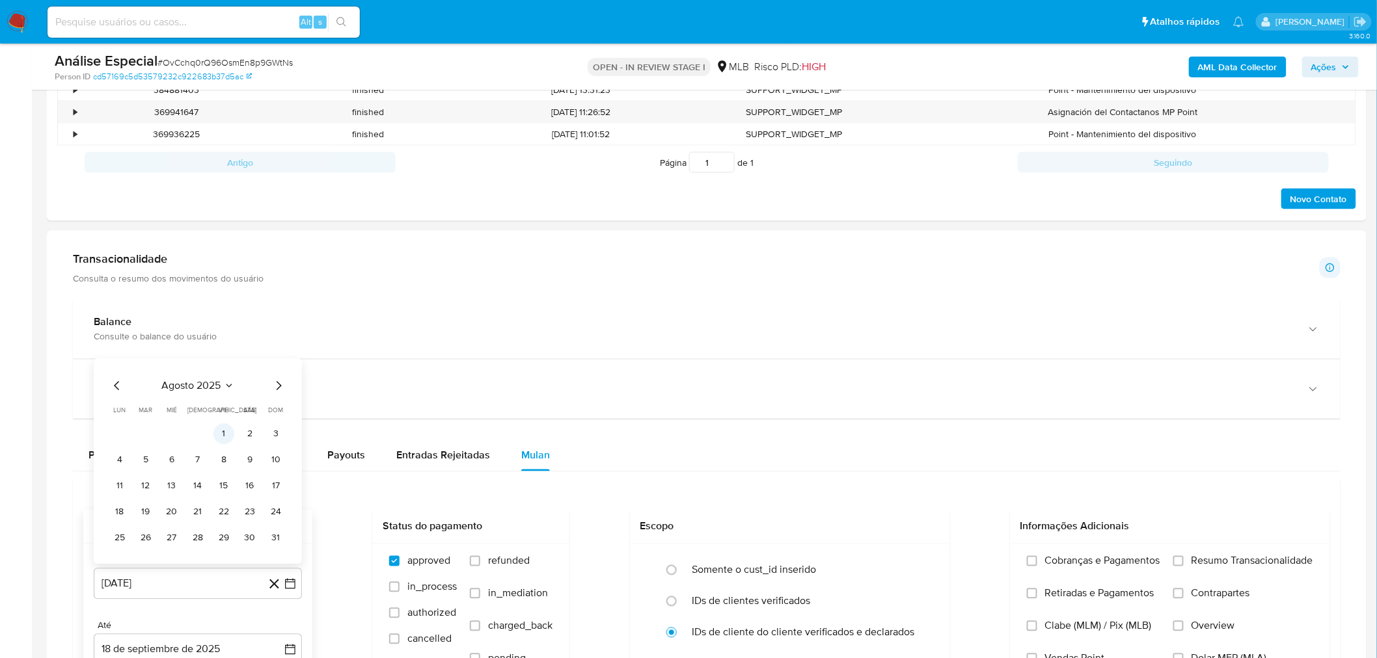
click at [217, 436] on button "1" at bounding box center [223, 434] width 21 height 21
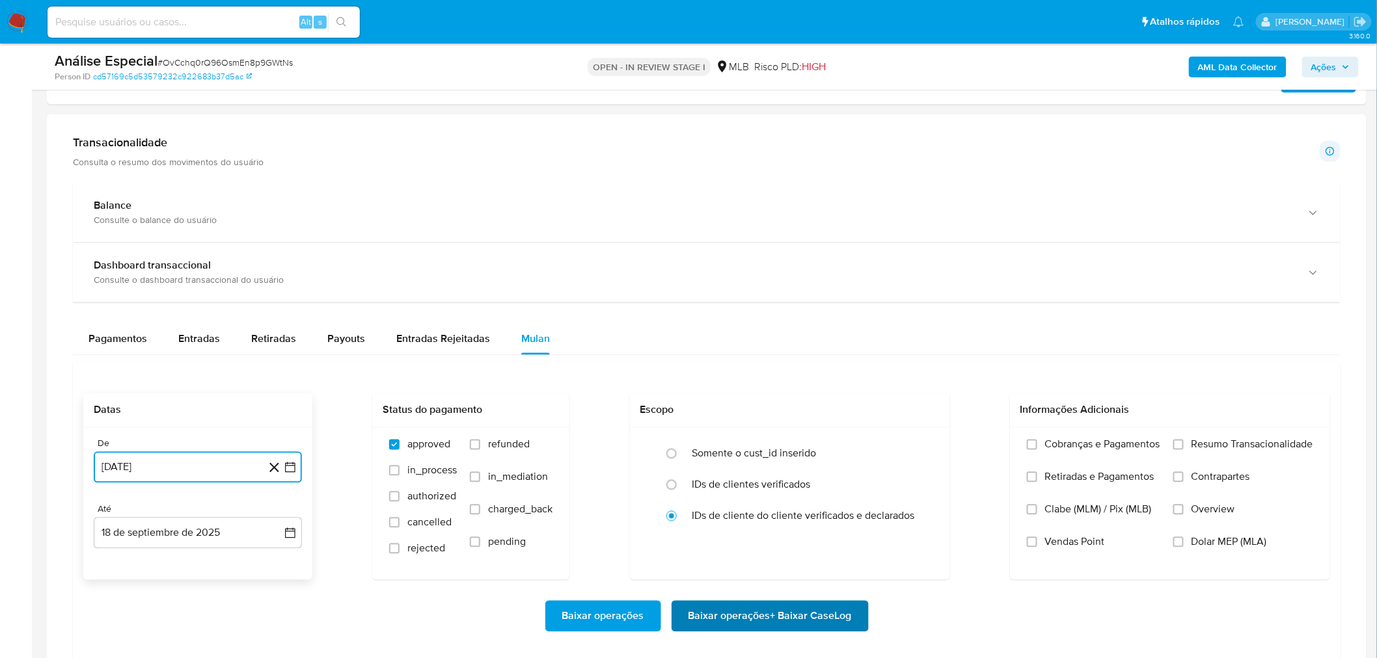
scroll to position [867, 0]
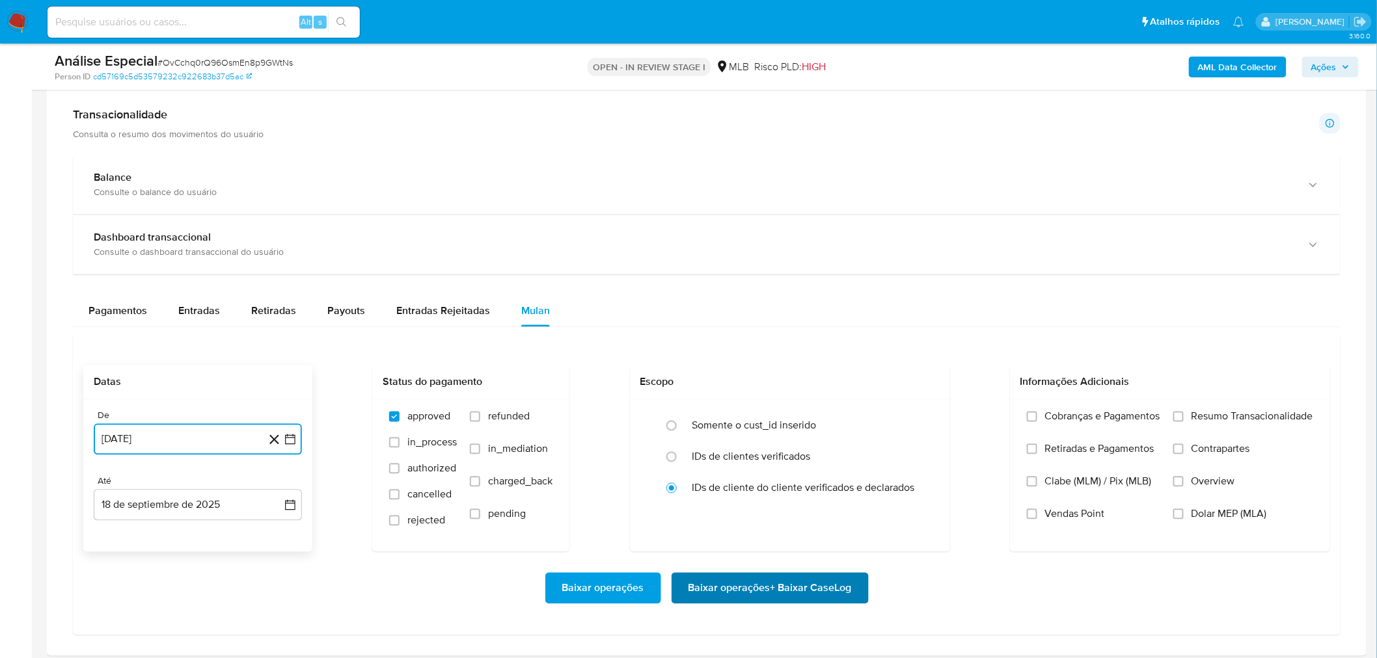
click at [771, 590] on span "Baixar operações + Baixar CaseLog" at bounding box center [769, 588] width 163 height 29
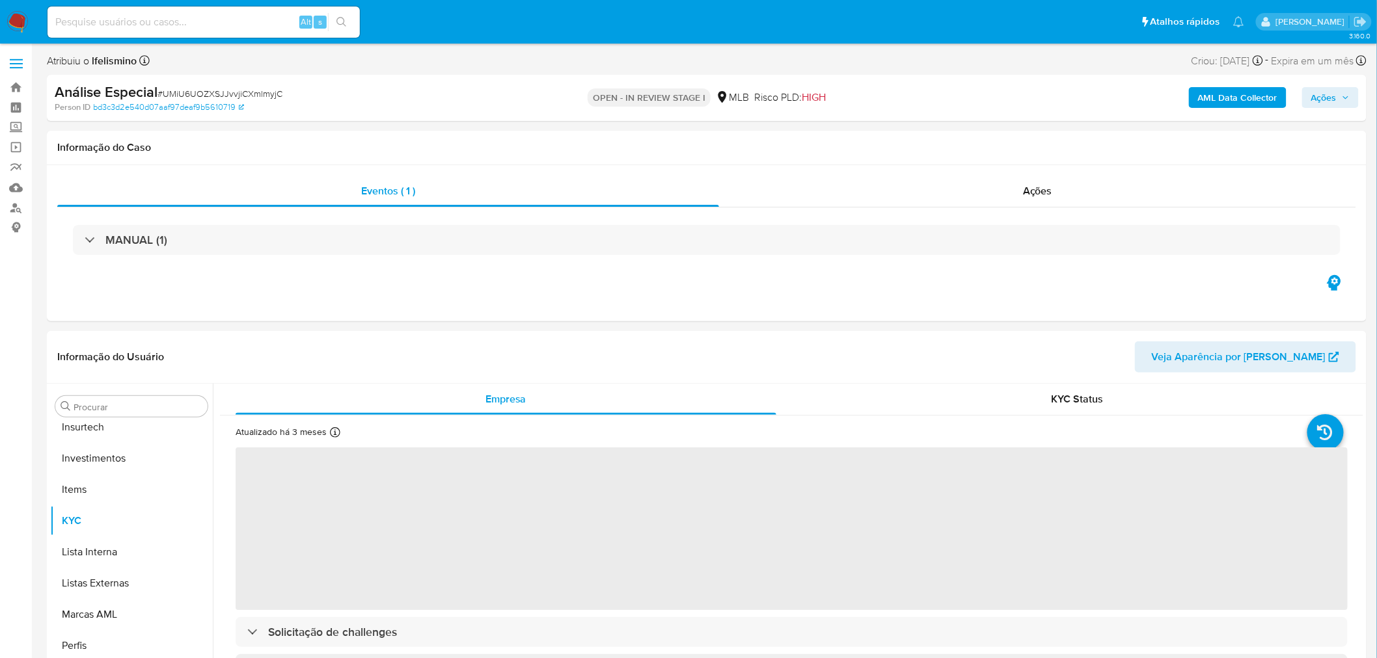
scroll to position [611, 0]
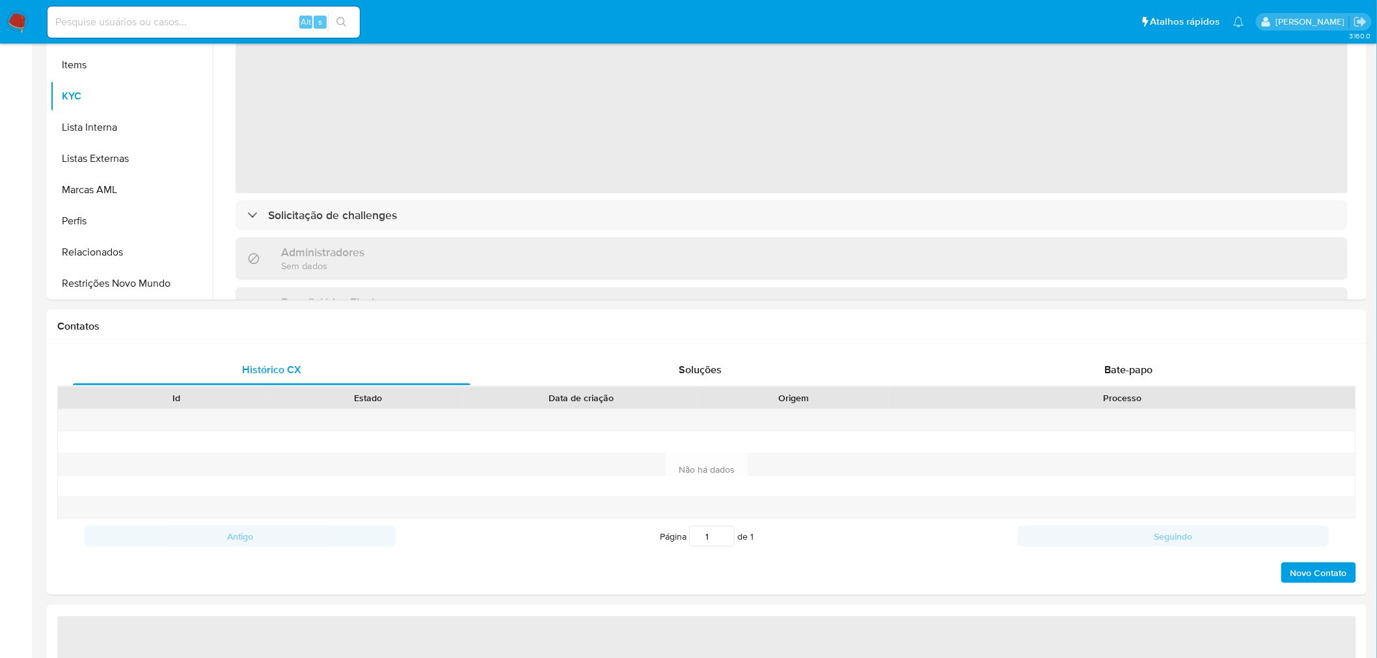
select select "10"
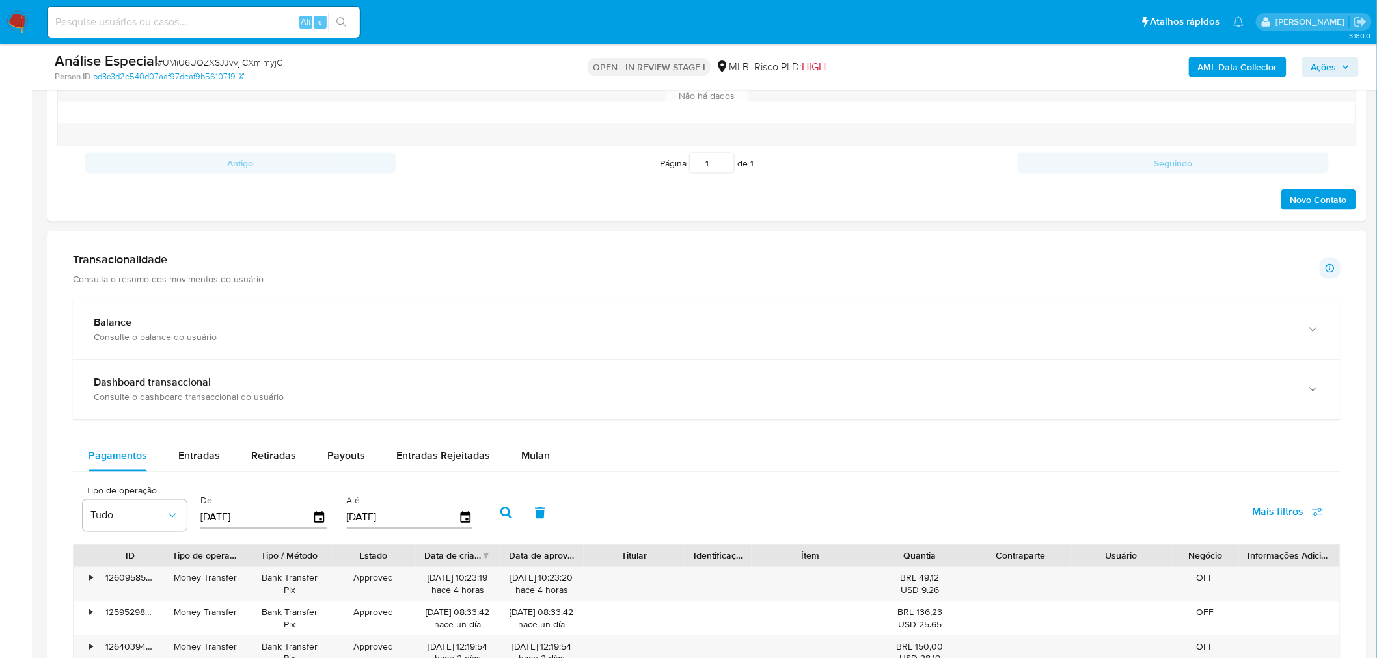
scroll to position [867, 0]
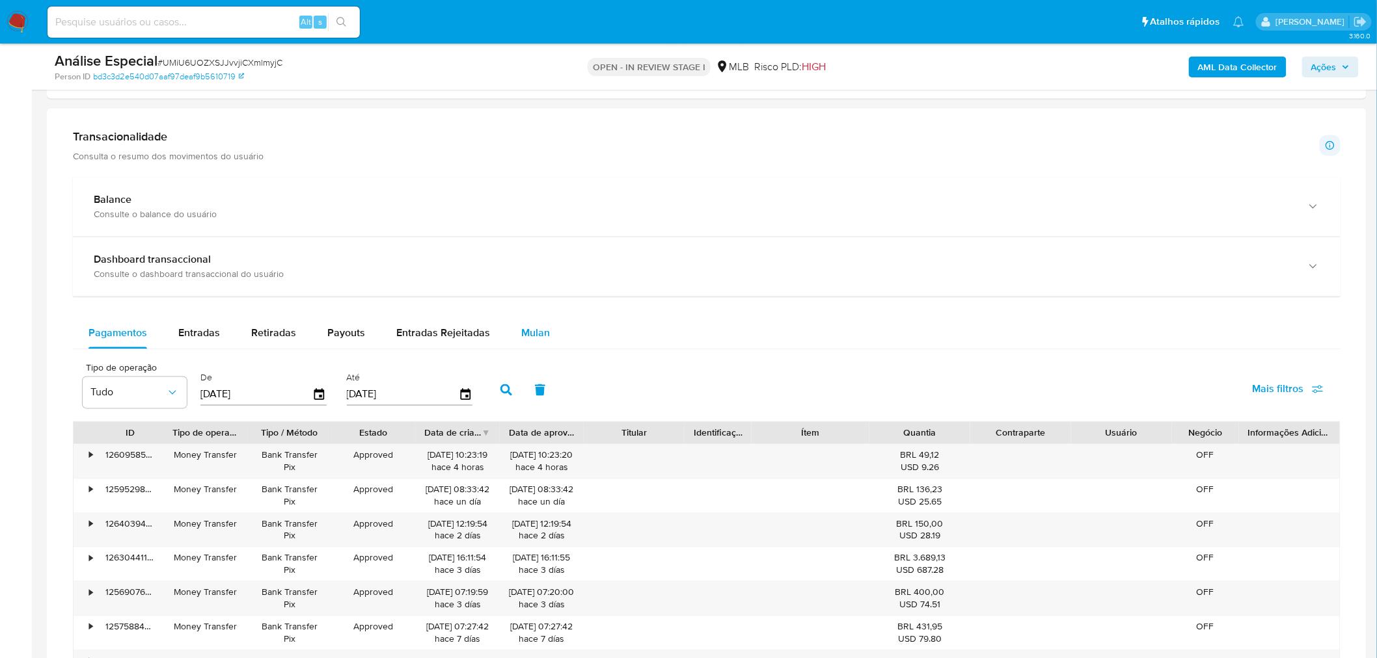
click at [543, 327] on span "Mulan" at bounding box center [535, 333] width 29 height 15
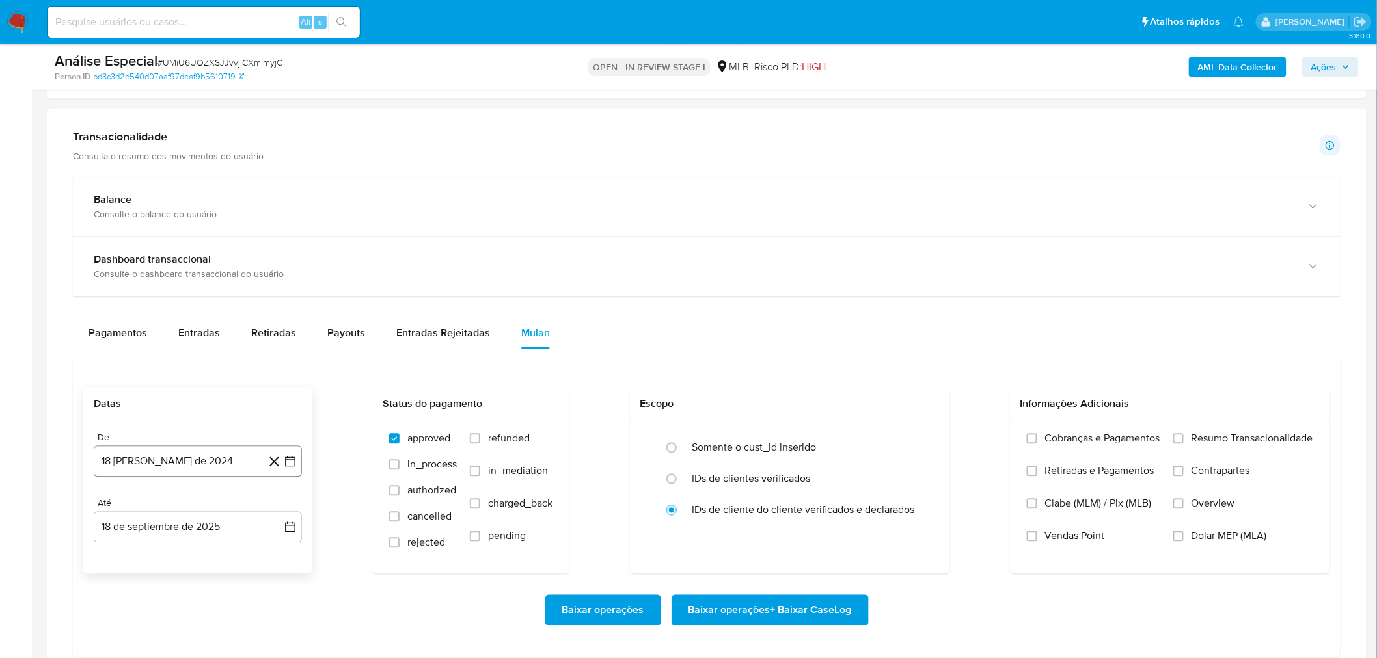
click at [187, 455] on button "18 [PERSON_NAME] de 2024" at bounding box center [198, 461] width 208 height 31
click at [202, 263] on span "agosto 2024" at bounding box center [191, 264] width 59 height 13
drag, startPoint x: 276, startPoint y: 252, endPoint x: 265, endPoint y: 269, distance: 19.7
click at [277, 252] on icon "Año siguiente" at bounding box center [276, 249] width 16 height 16
click at [198, 371] on span "ago" at bounding box center [197, 369] width 16 height 10
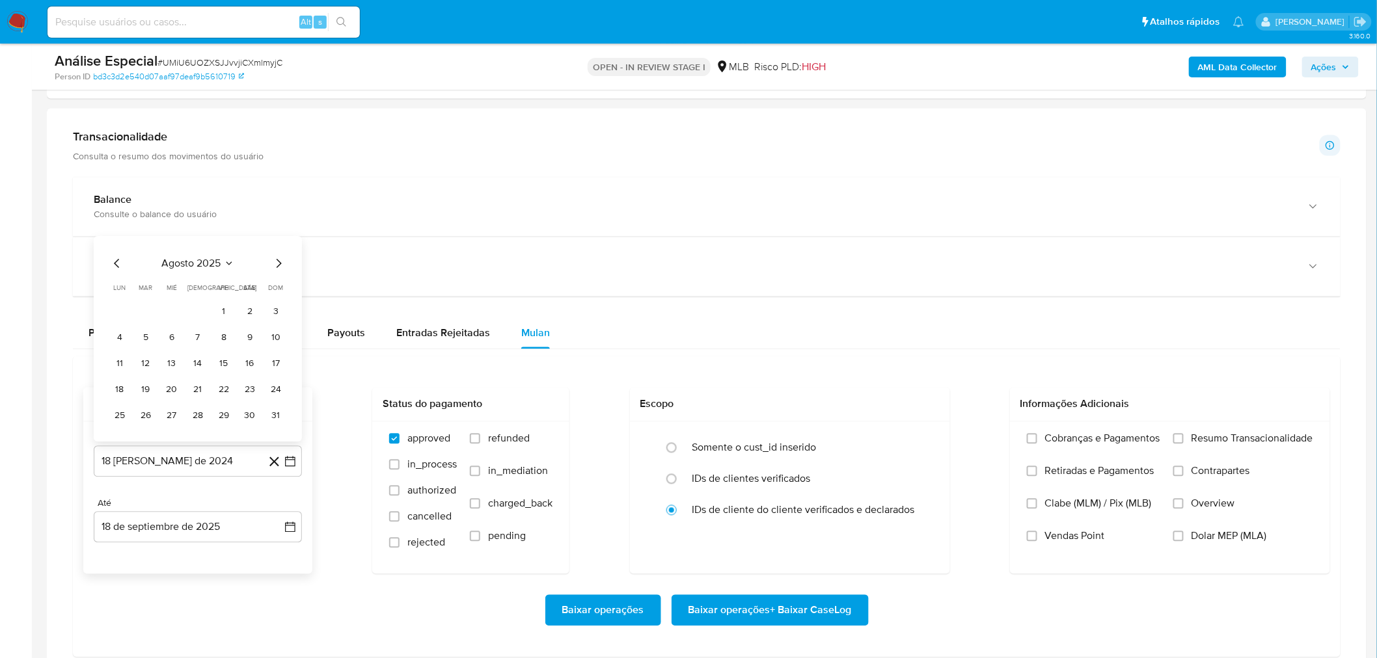
click at [217, 302] on table "lun lunes mar martes mié miércoles jue jueves vie viernes sáb sábado dom doming…" at bounding box center [197, 355] width 177 height 143
click at [224, 314] on button "1" at bounding box center [223, 312] width 21 height 21
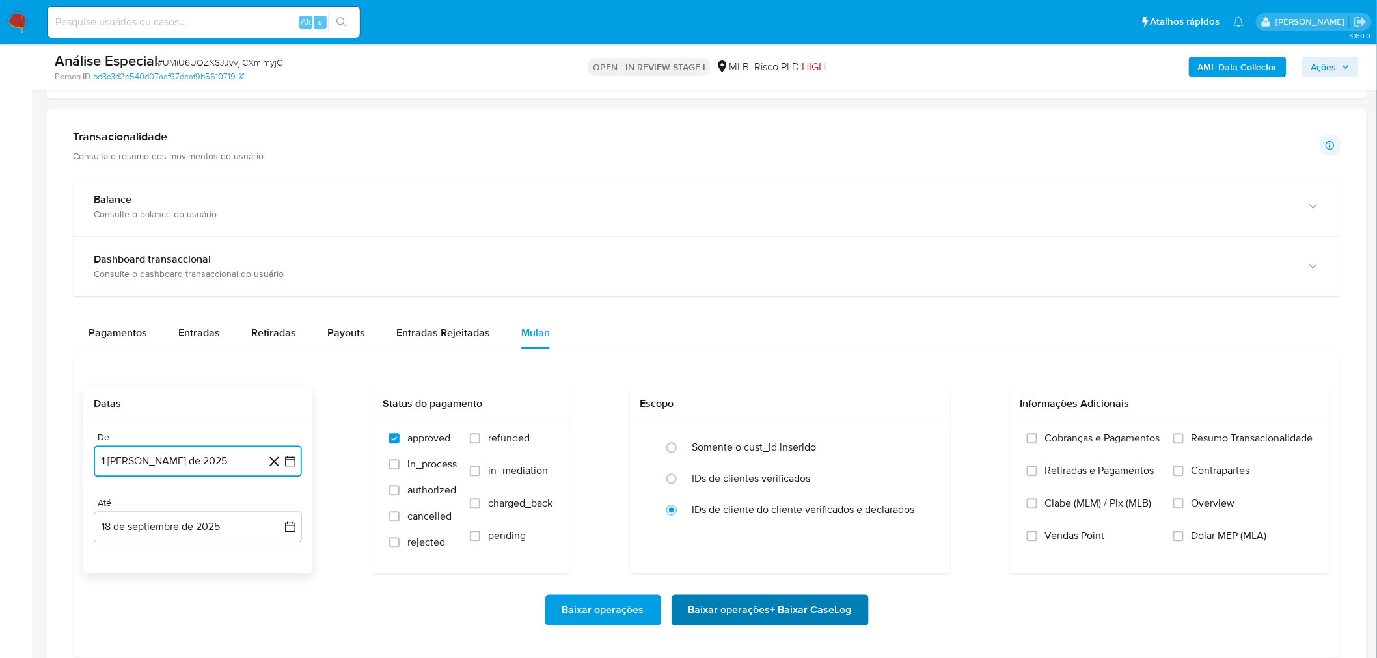
click at [760, 609] on span "Baixar operações + Baixar CaseLog" at bounding box center [769, 611] width 163 height 29
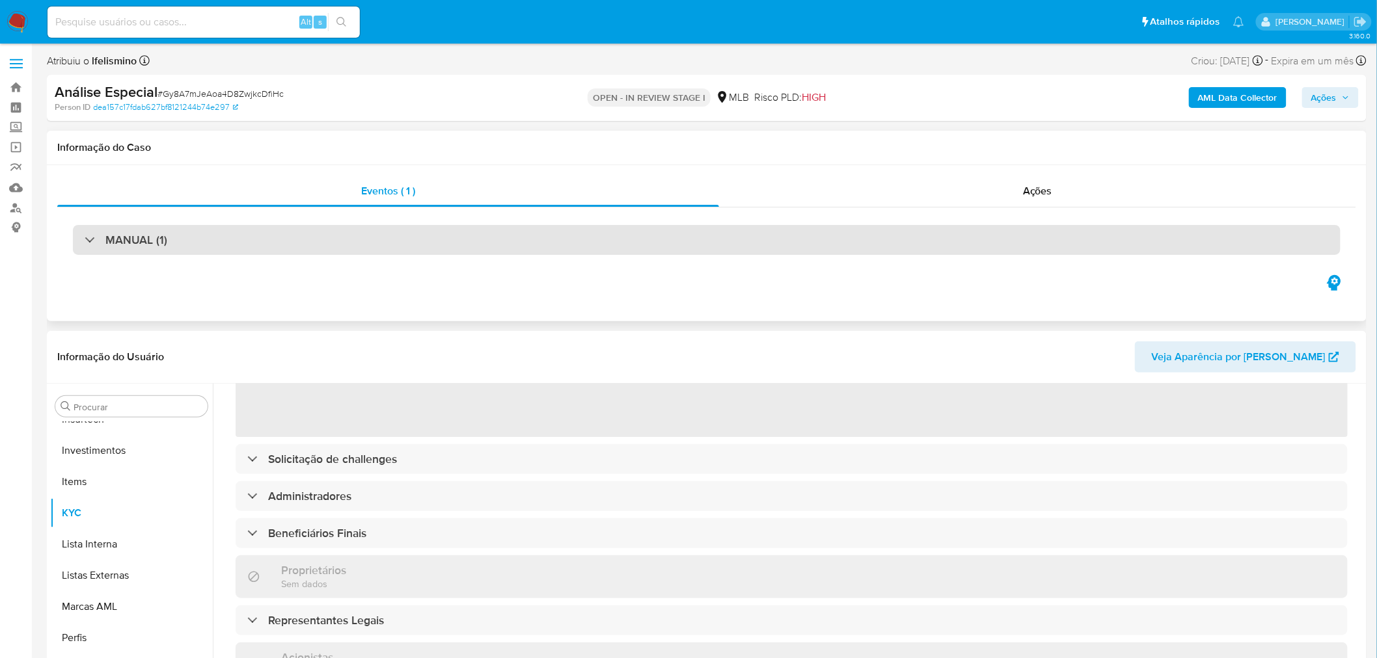
scroll to position [217, 0]
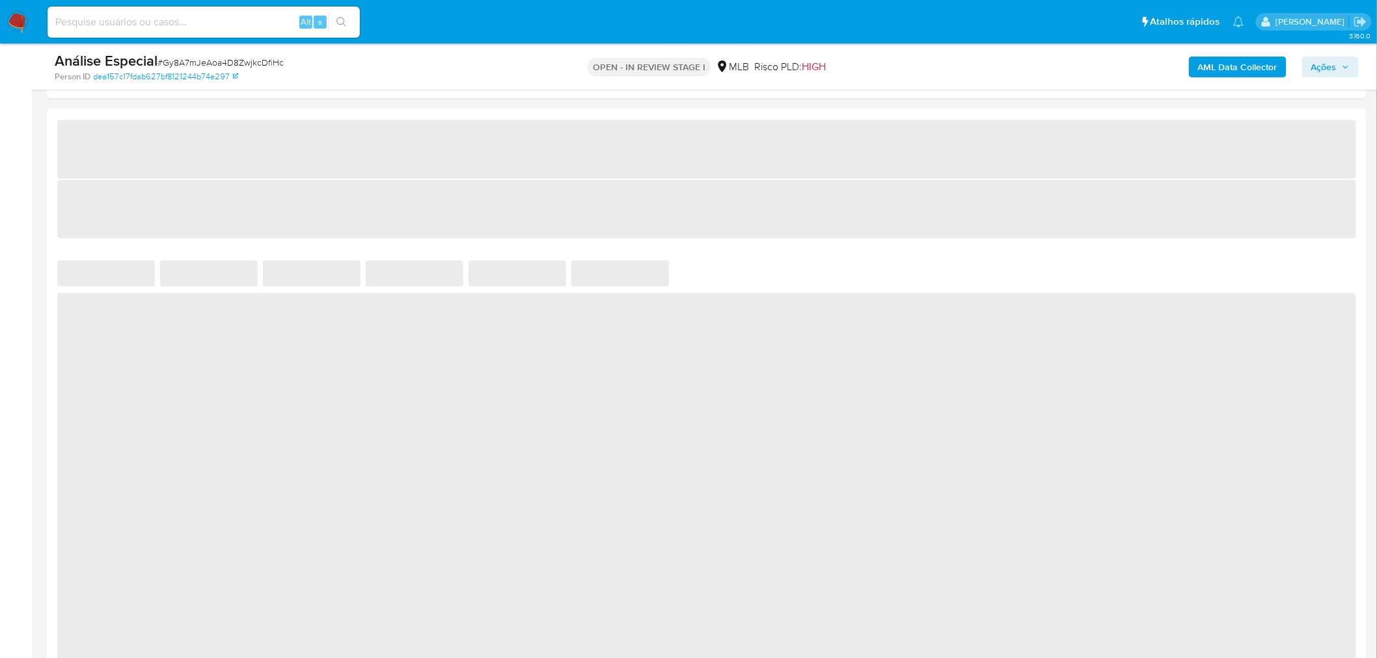
select select "10"
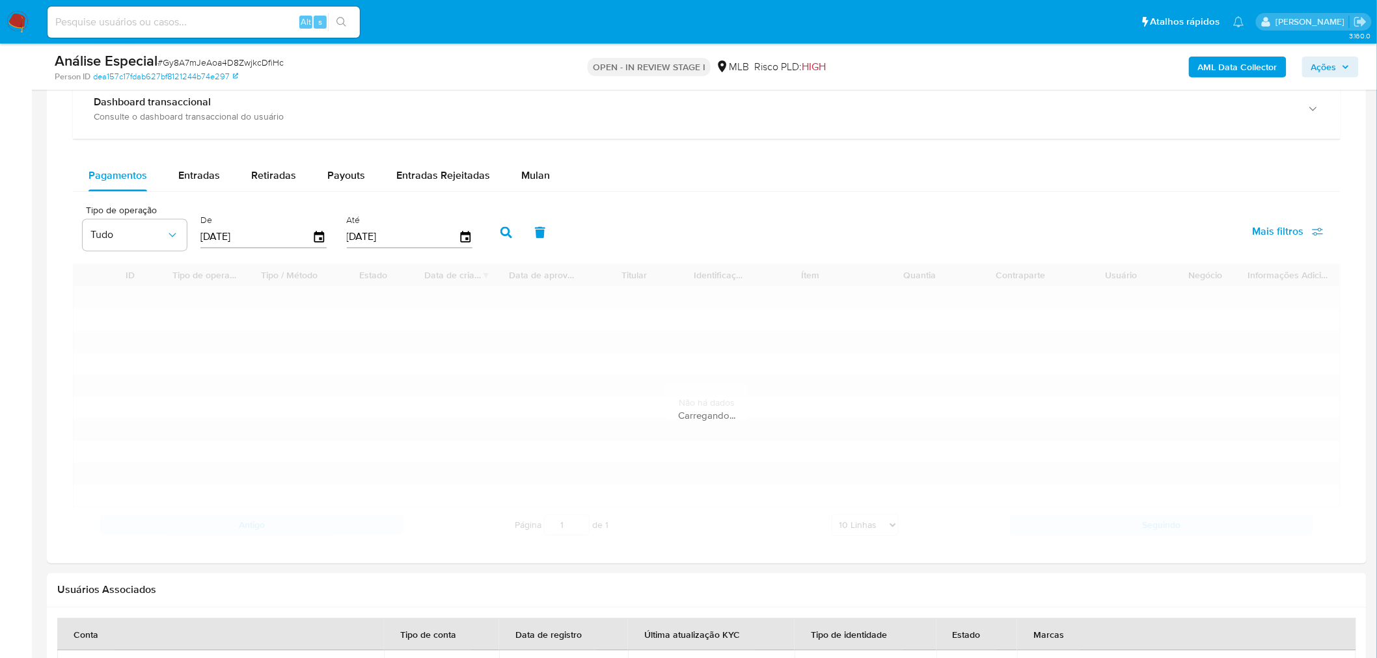
scroll to position [1012, 0]
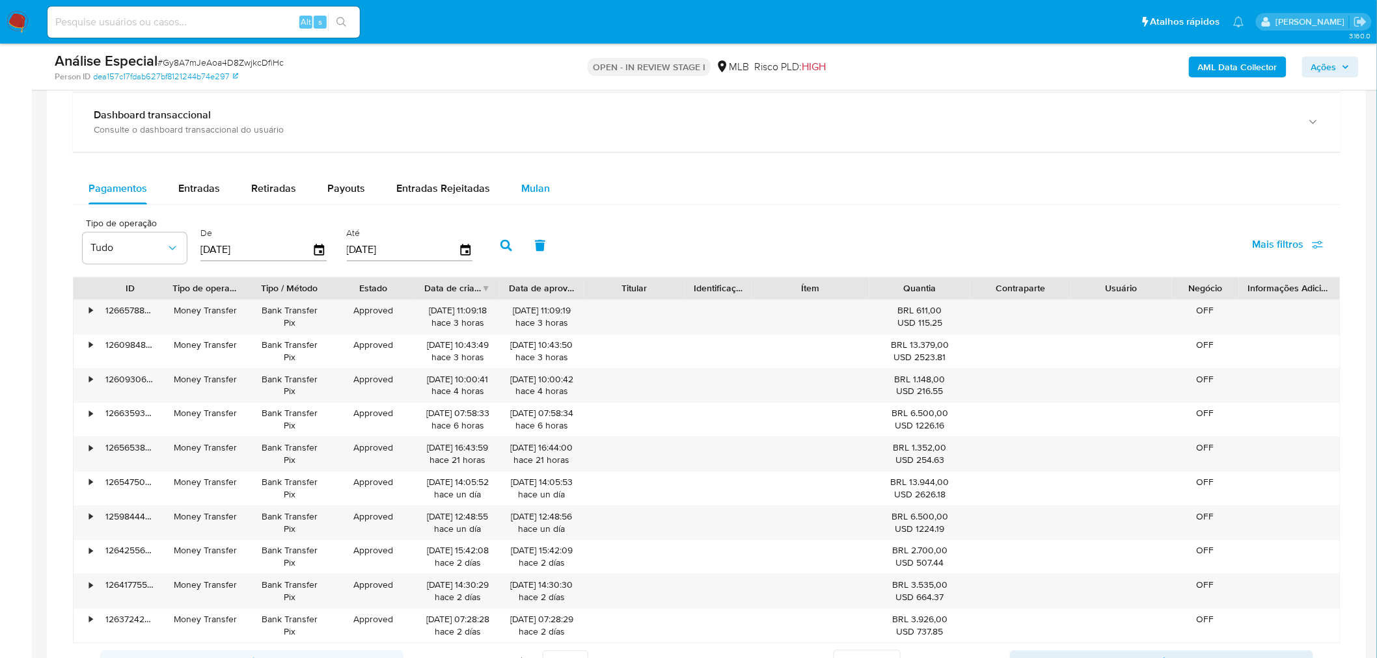
click at [521, 183] on span "Mulan" at bounding box center [535, 188] width 29 height 15
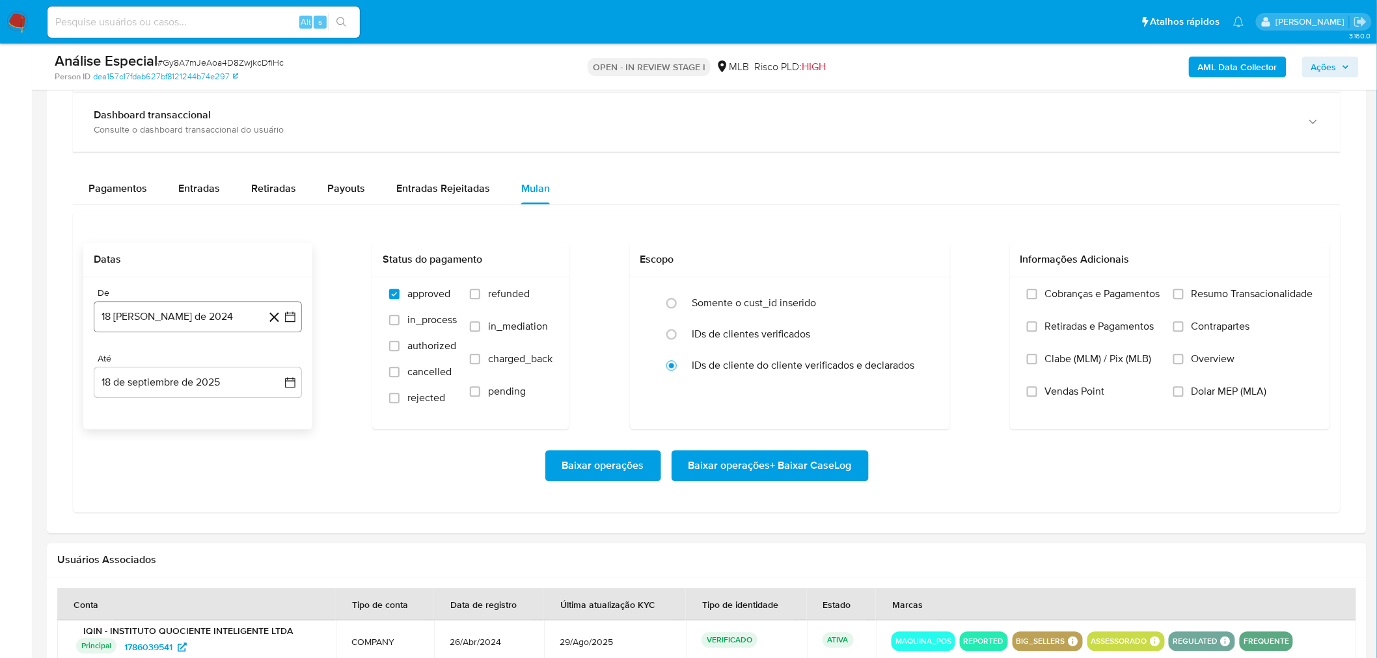
click at [159, 325] on button "18 de agosto de 2024" at bounding box center [198, 317] width 208 height 31
click at [205, 362] on span "agosto 2024" at bounding box center [191, 364] width 59 height 13
click at [274, 371] on icon "Año siguiente" at bounding box center [276, 364] width 16 height 16
click at [184, 483] on button "ago" at bounding box center [196, 484] width 36 height 21
click at [224, 411] on button "1" at bounding box center [223, 412] width 21 height 21
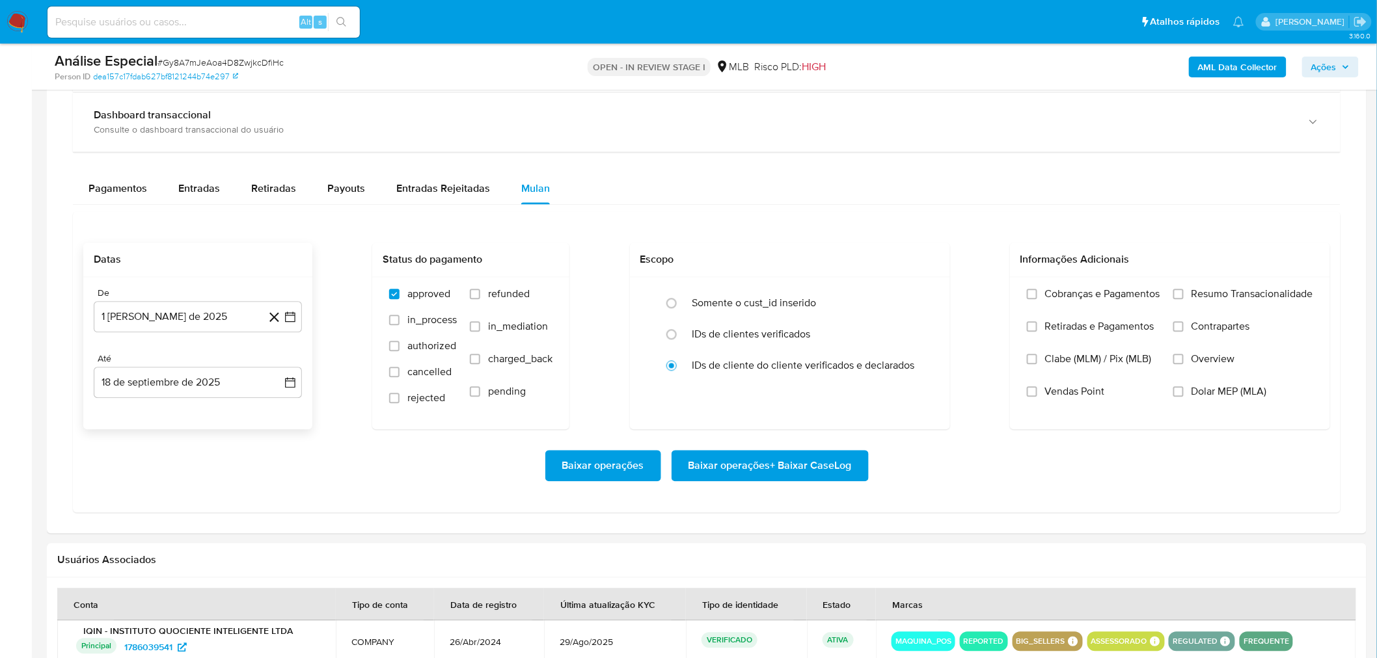
click at [781, 483] on div "Baixar operações Baixar operações + Baixar CaseLog" at bounding box center [706, 466] width 1246 height 73
click at [775, 472] on span "Baixar operações + Baixar CaseLog" at bounding box center [769, 466] width 163 height 29
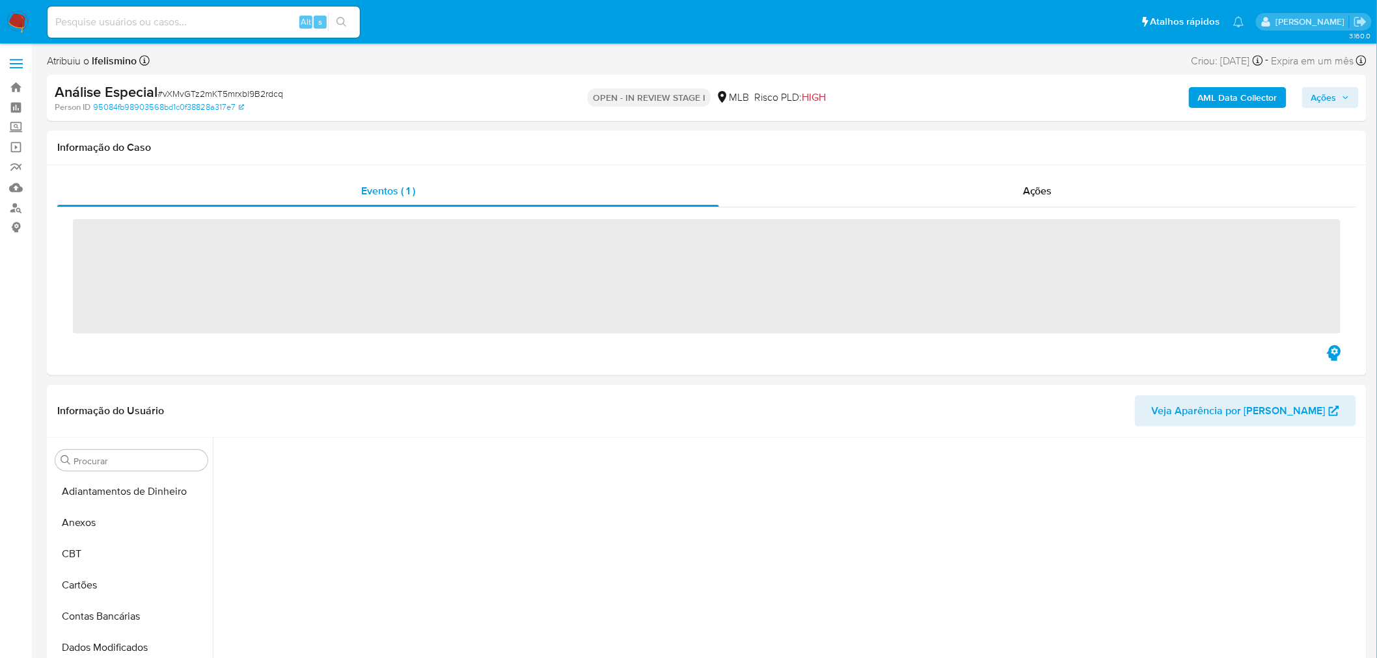
scroll to position [475, 0]
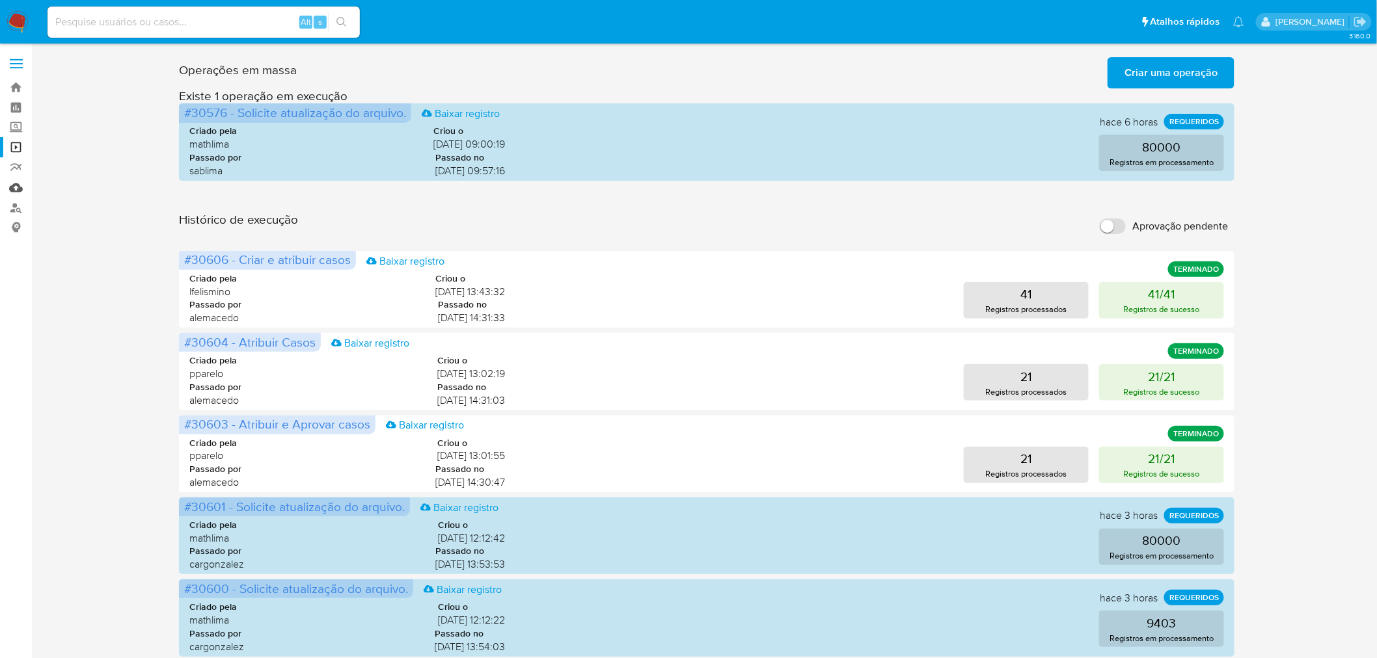
click at [20, 189] on link "Mulan" at bounding box center [77, 188] width 155 height 20
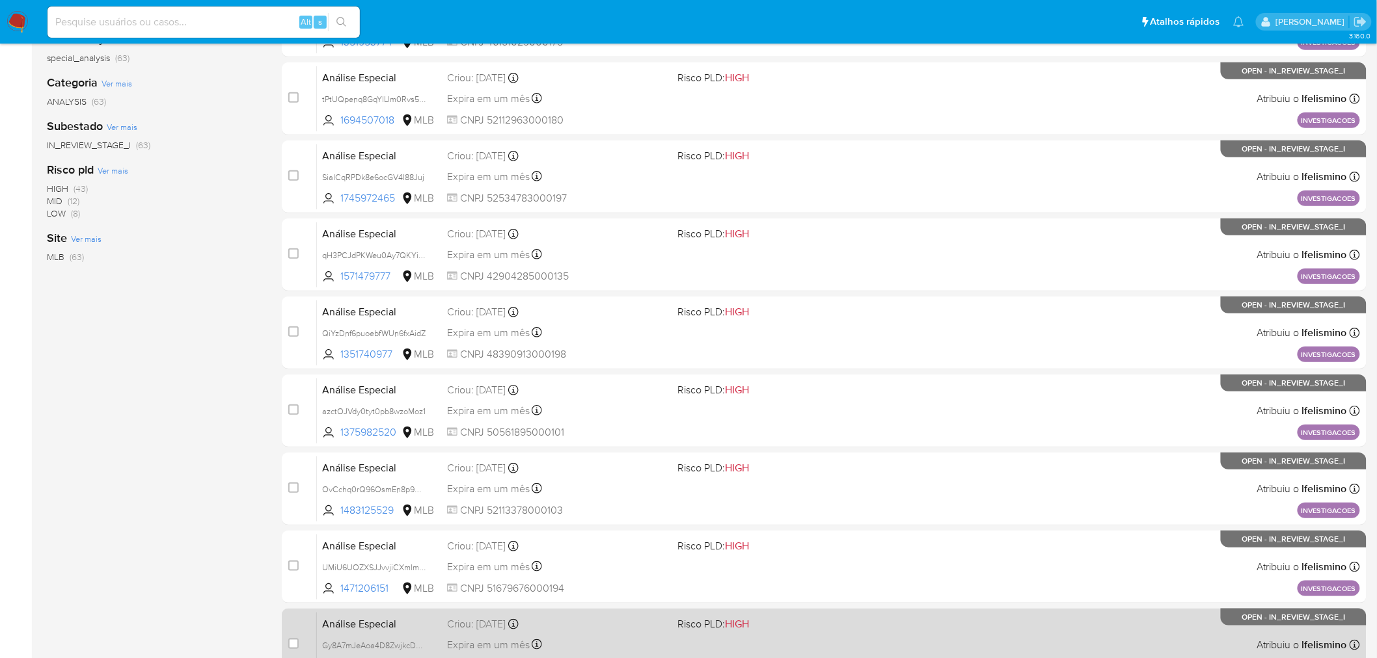
scroll to position [414, 0]
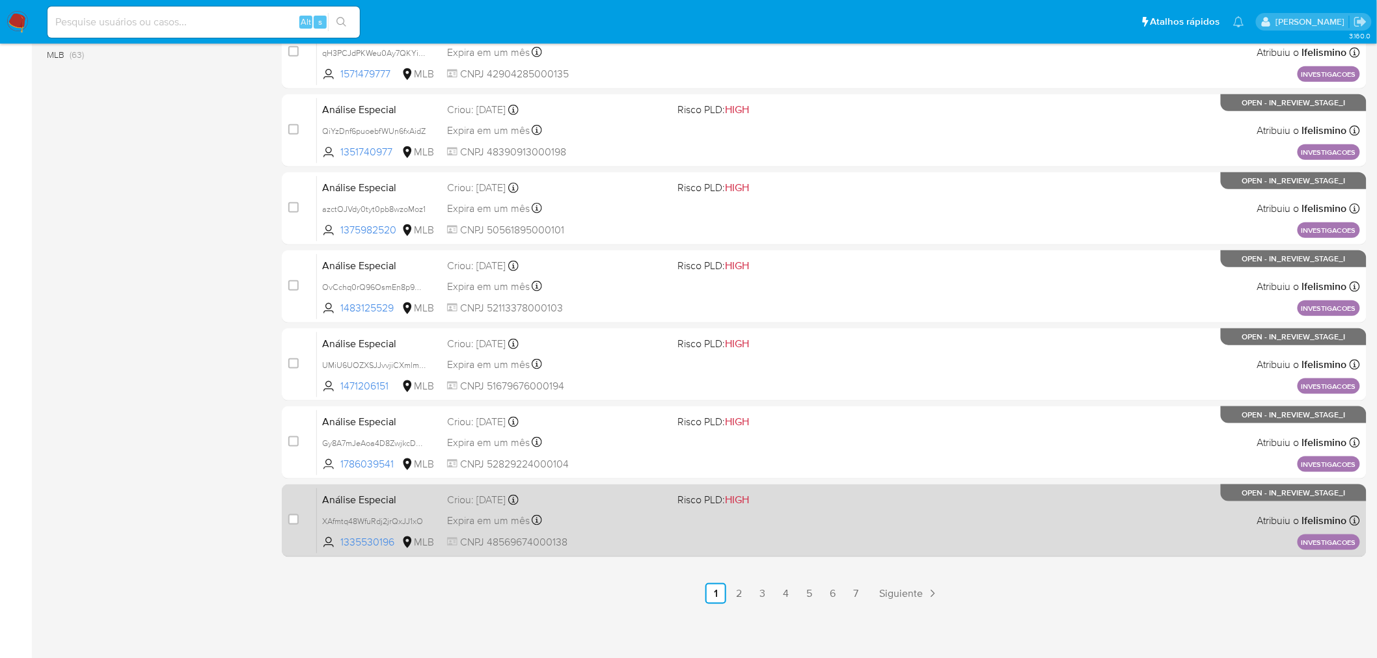
click at [654, 505] on div "Criou: 18/09/2025 Criou: 18/09/2025 14:45:40" at bounding box center [557, 500] width 221 height 14
click at [744, 533] on div "Análise Especial XAfmtq48WfuRdj2jrQxJJ1xO 1335530196 MLB Risco PLD: HIGH Criou:…" at bounding box center [838, 521] width 1043 height 66
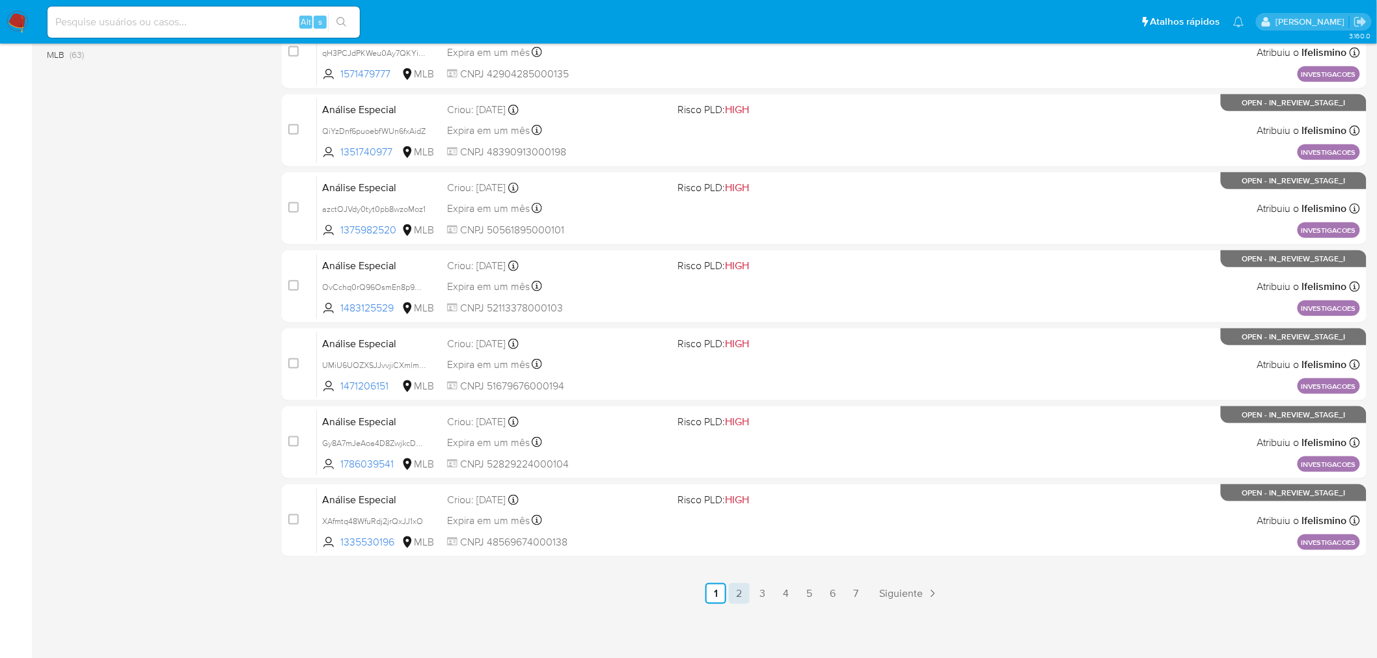
click at [731, 593] on link "2" at bounding box center [739, 594] width 21 height 21
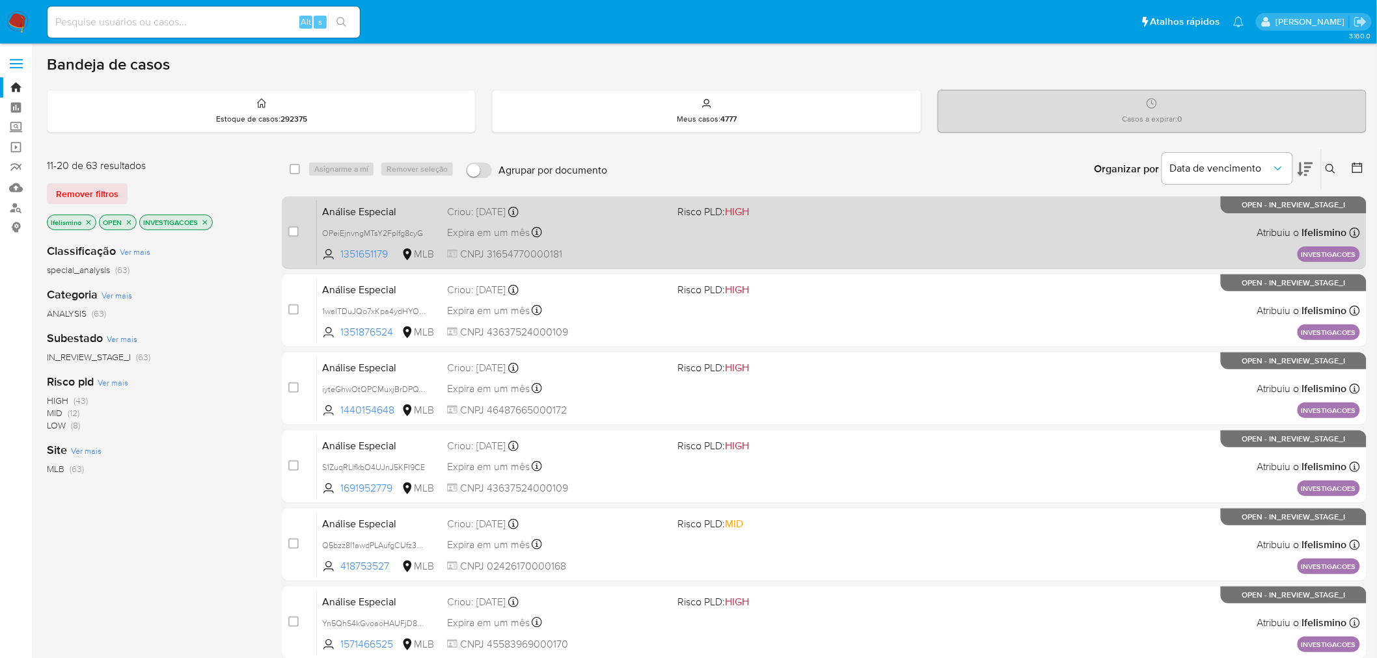
click at [608, 242] on div "Análise Especial OPeiEjnvngMTsY2Fplfg8cyG 1351651179 MLB Risco PLD: HIGH Criou:…" at bounding box center [838, 233] width 1043 height 66
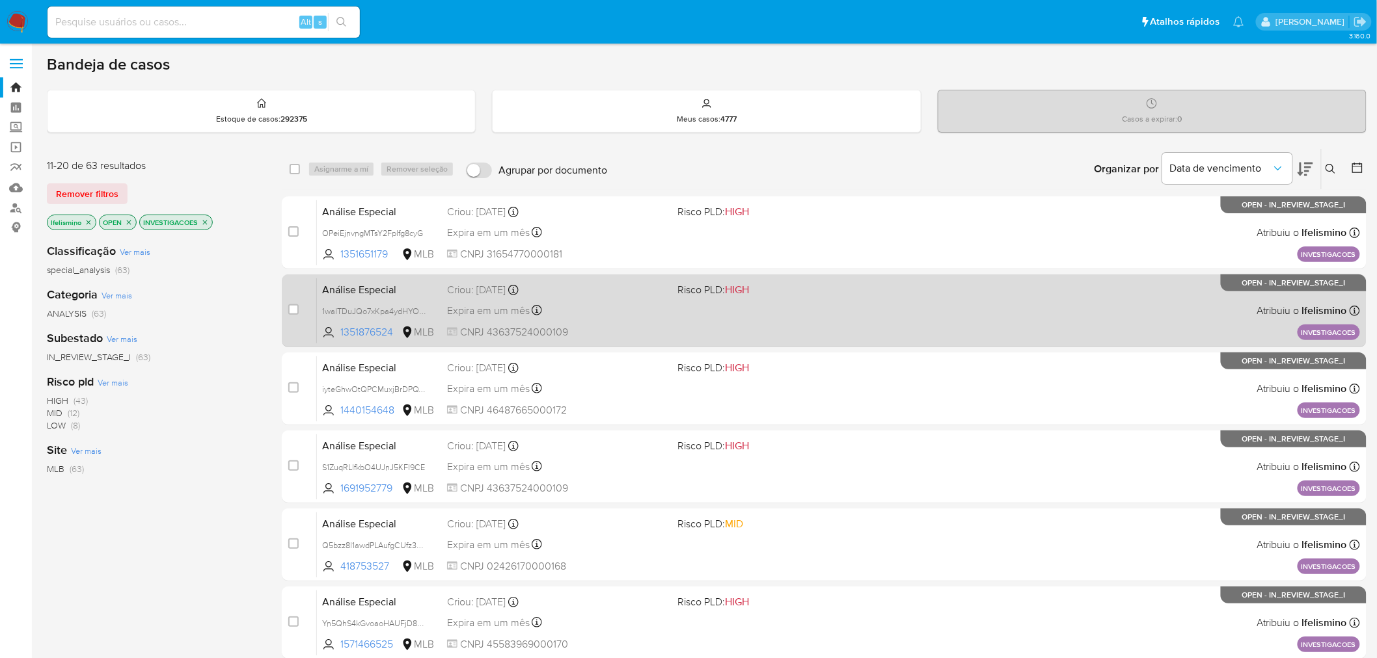
click at [655, 308] on div "Expira em um mês Expira em 02/11/2025 14:45:39" at bounding box center [557, 311] width 221 height 18
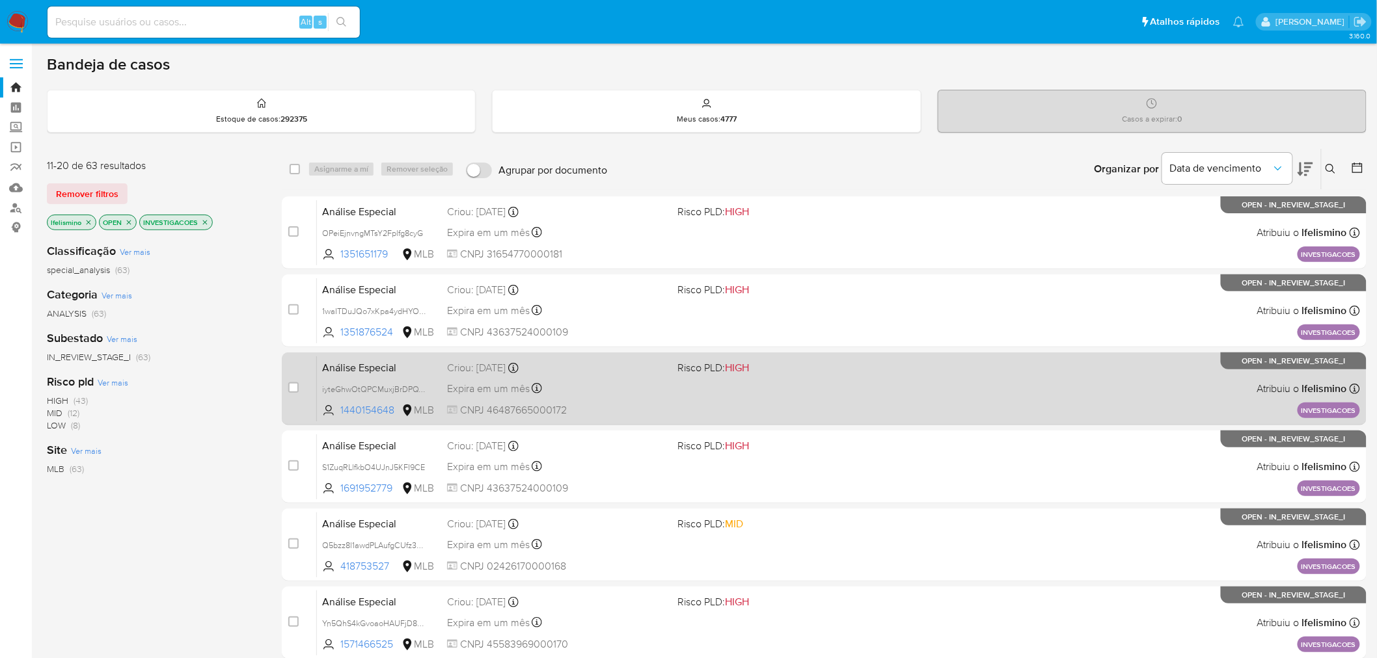
click at [755, 410] on div "Análise Especial iyteGhwOtQPCMuxjBrDPQY76 1440154648 MLB Risco PLD: HIGH Criou:…" at bounding box center [838, 389] width 1043 height 66
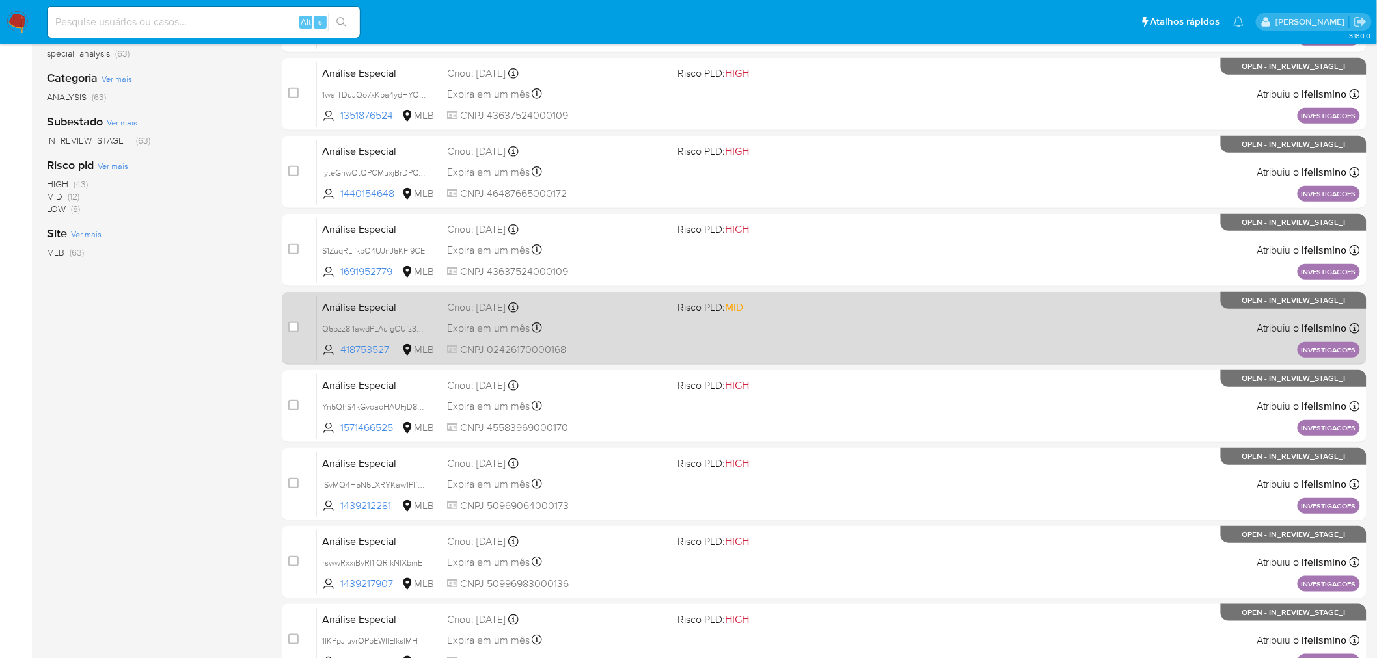
scroll to position [289, 0]
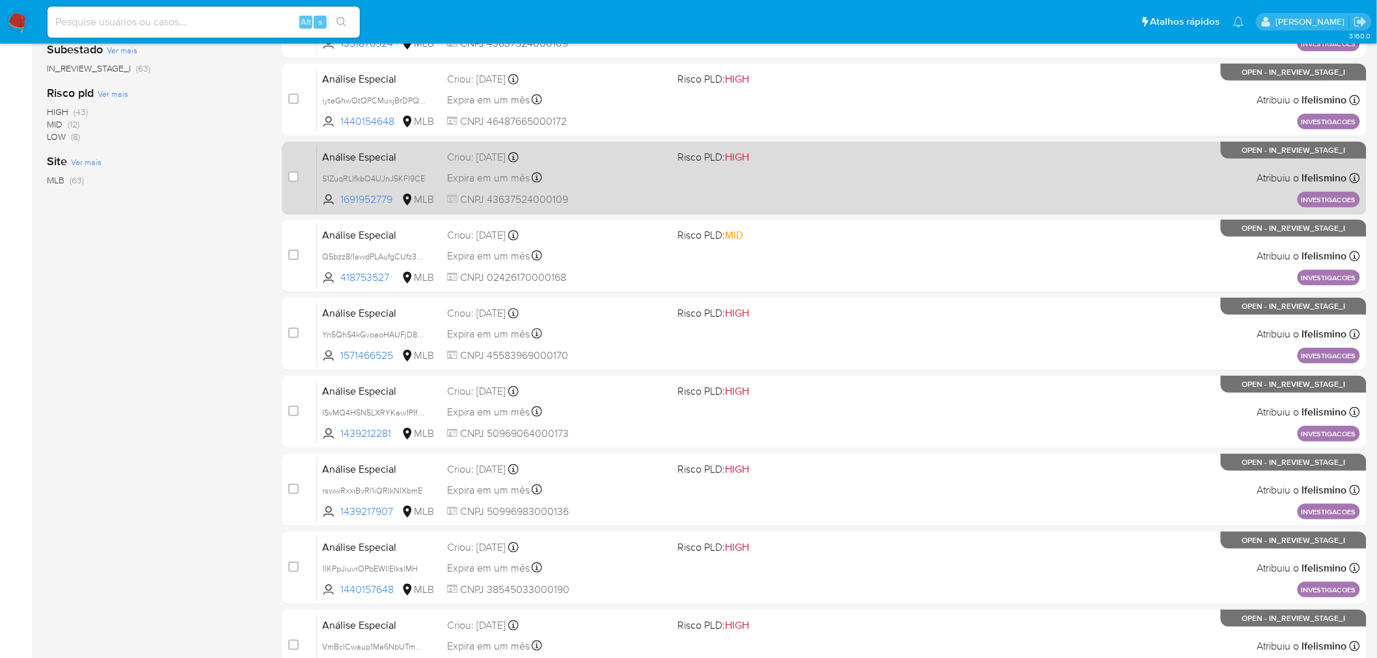
click at [625, 199] on span "CNPJ 43637524000109" at bounding box center [557, 200] width 221 height 14
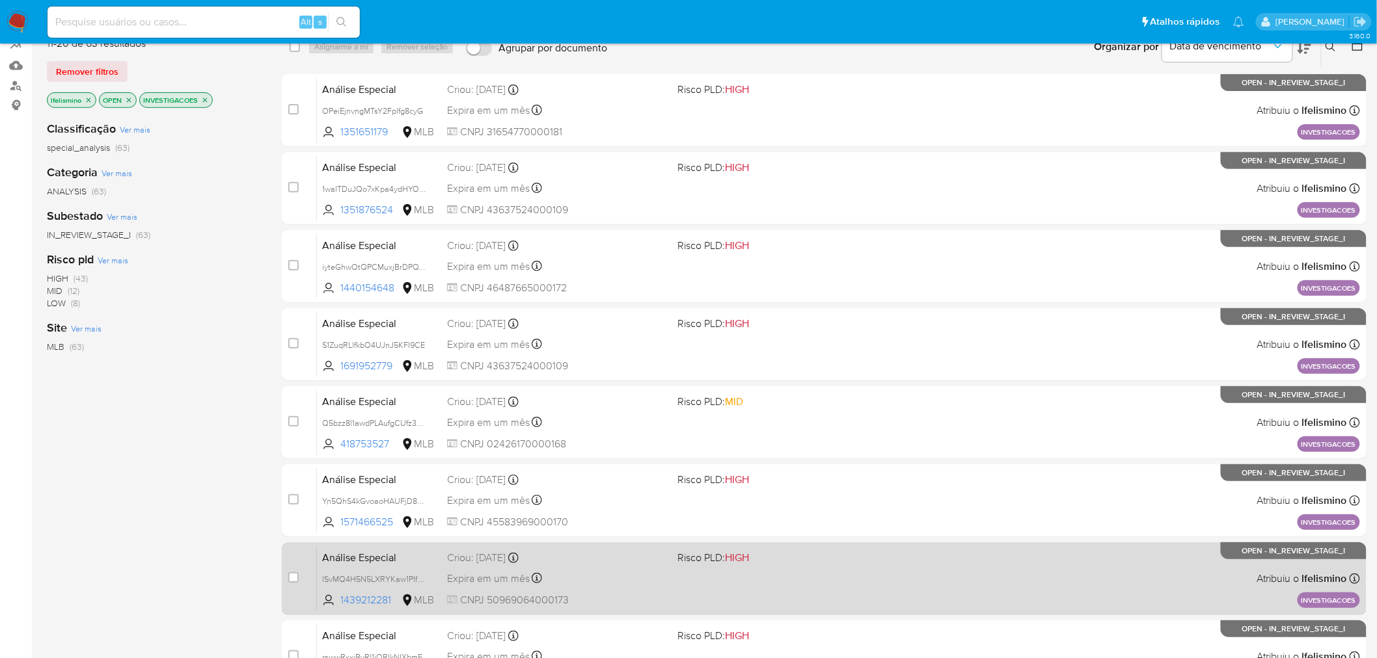
scroll to position [53, 0]
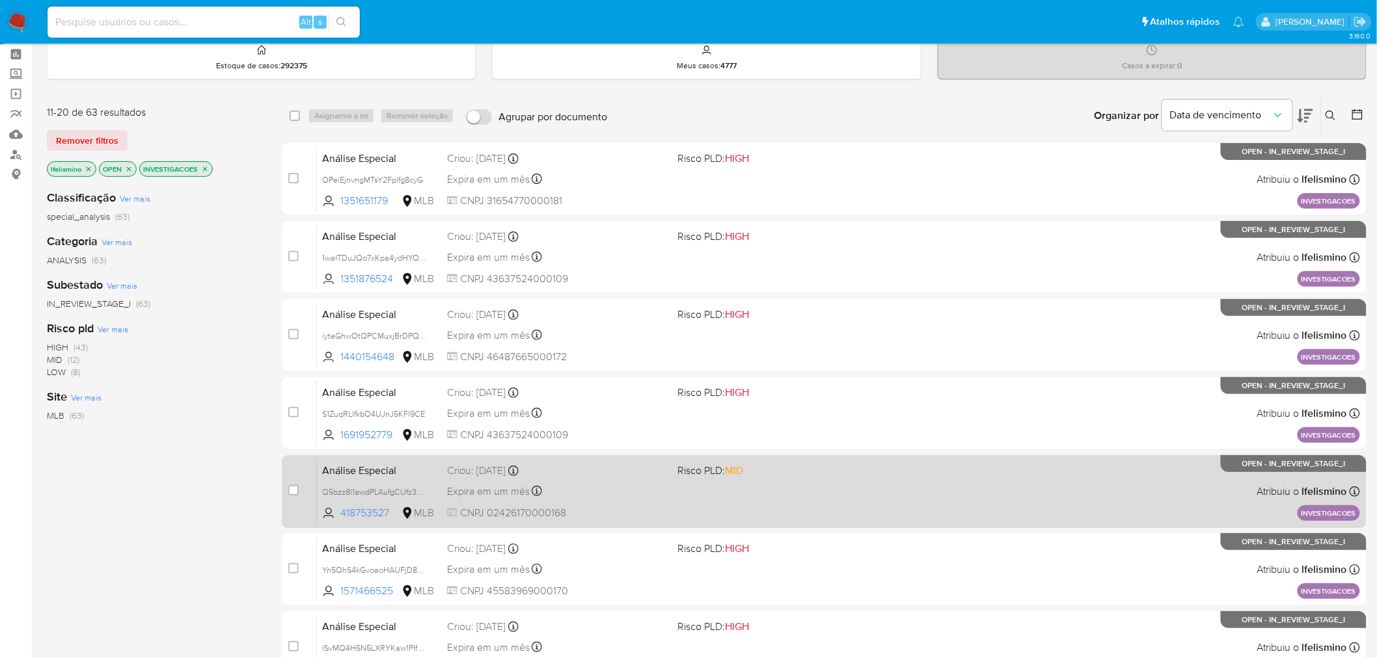
click at [645, 486] on div "Expira em um mês Expira em 02/11/2025 14:45:37" at bounding box center [557, 492] width 221 height 18
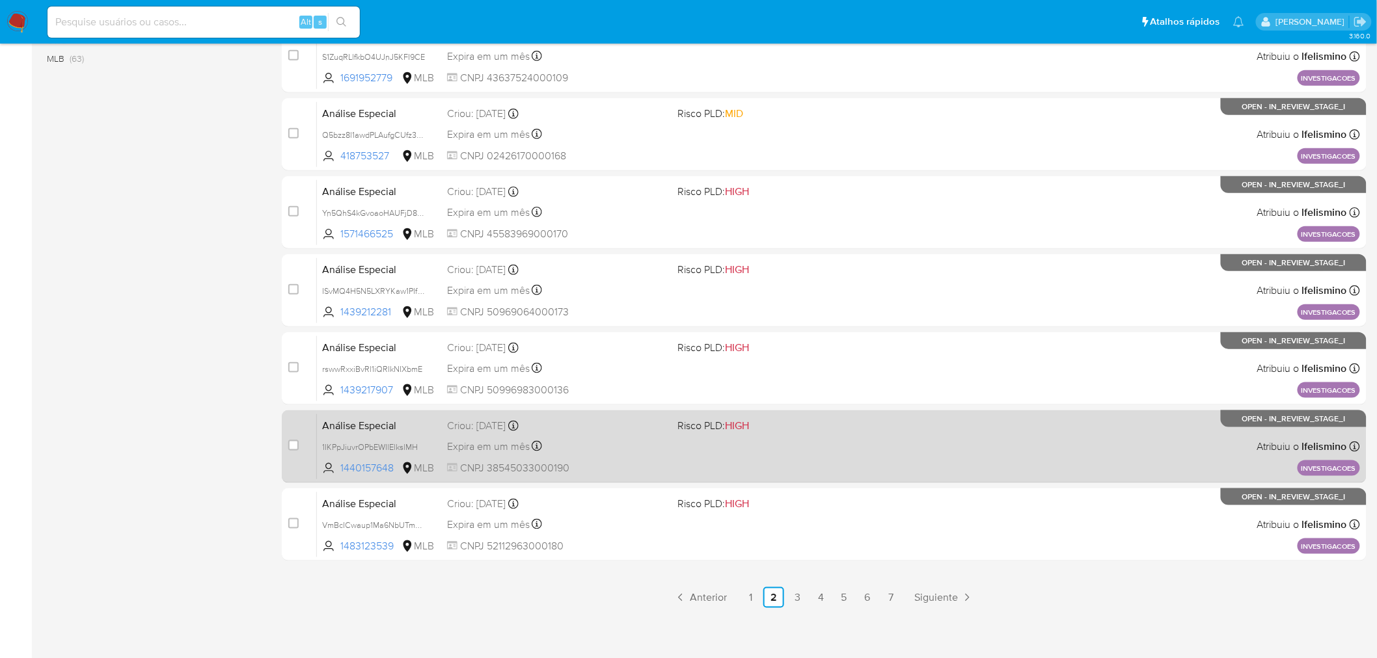
scroll to position [414, 0]
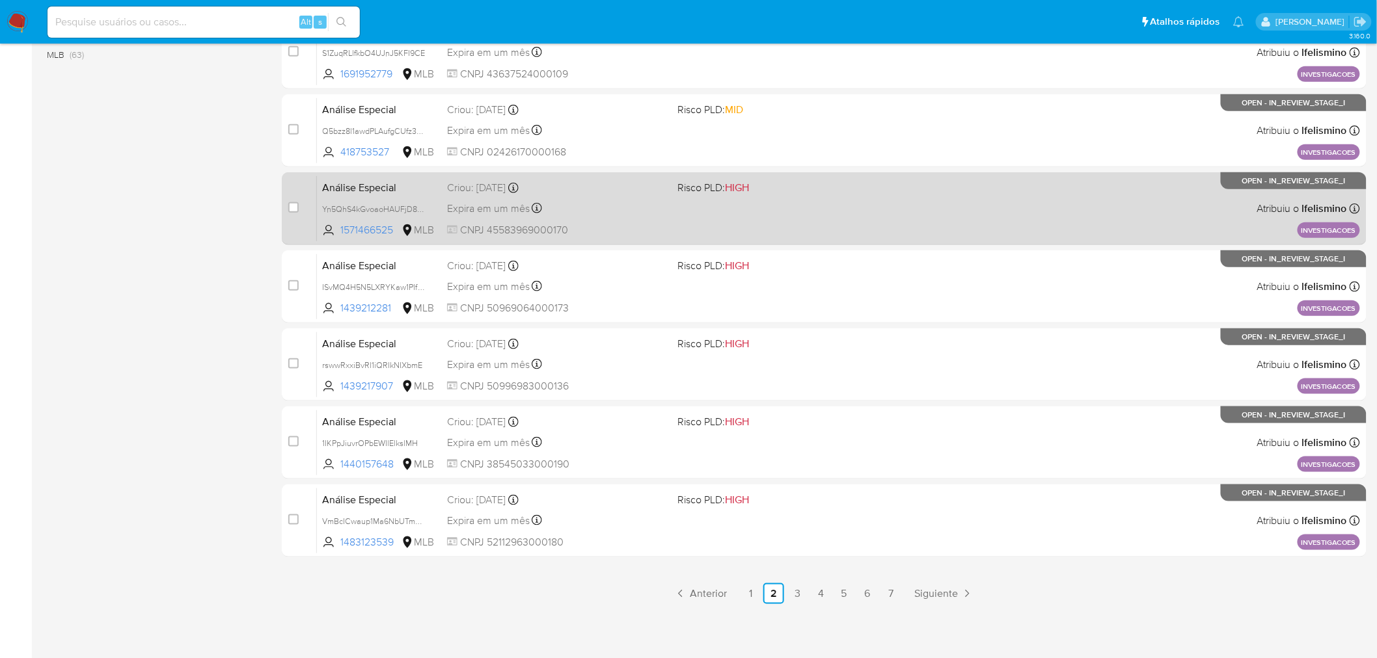
click at [615, 211] on div "Expira em um mês Expira em 02/11/2025 14:45:36" at bounding box center [557, 209] width 221 height 18
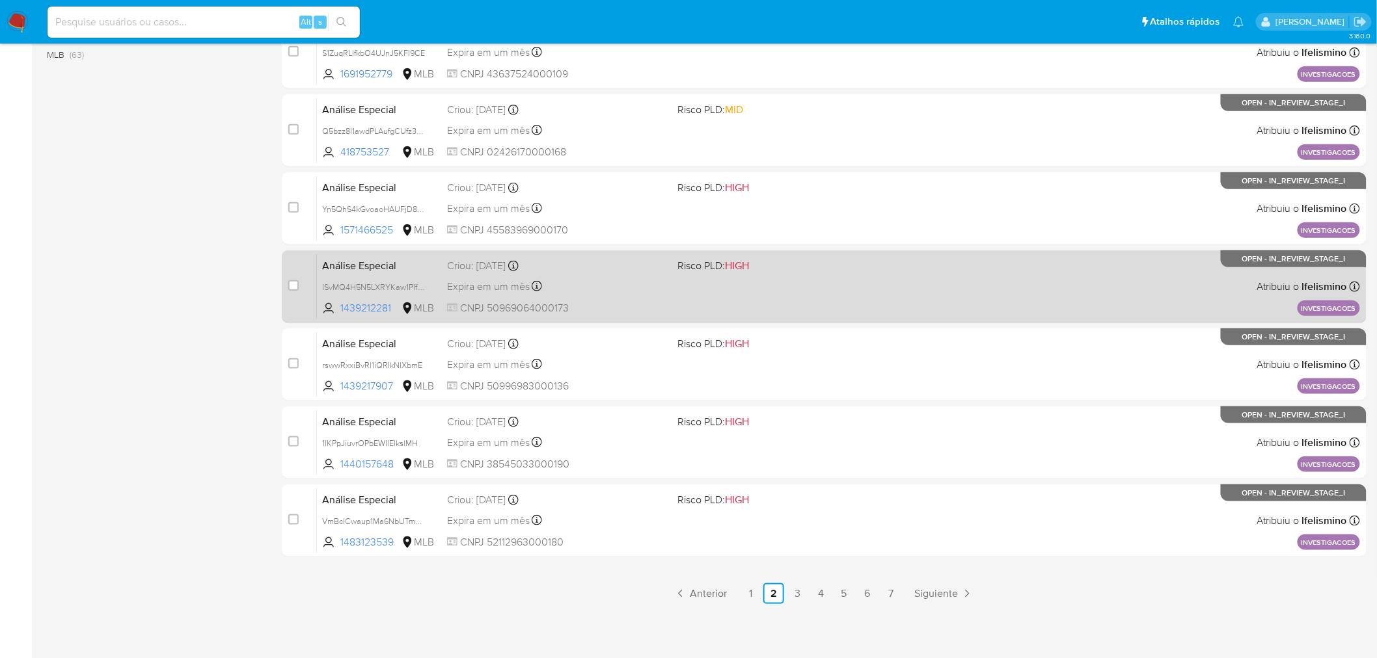
click at [802, 295] on div "Análise Especial ISvMQ4H5N5LXRYKaw1PIfVsc 1439212281 MLB Risco PLD: HIGH Criou:…" at bounding box center [838, 287] width 1043 height 66
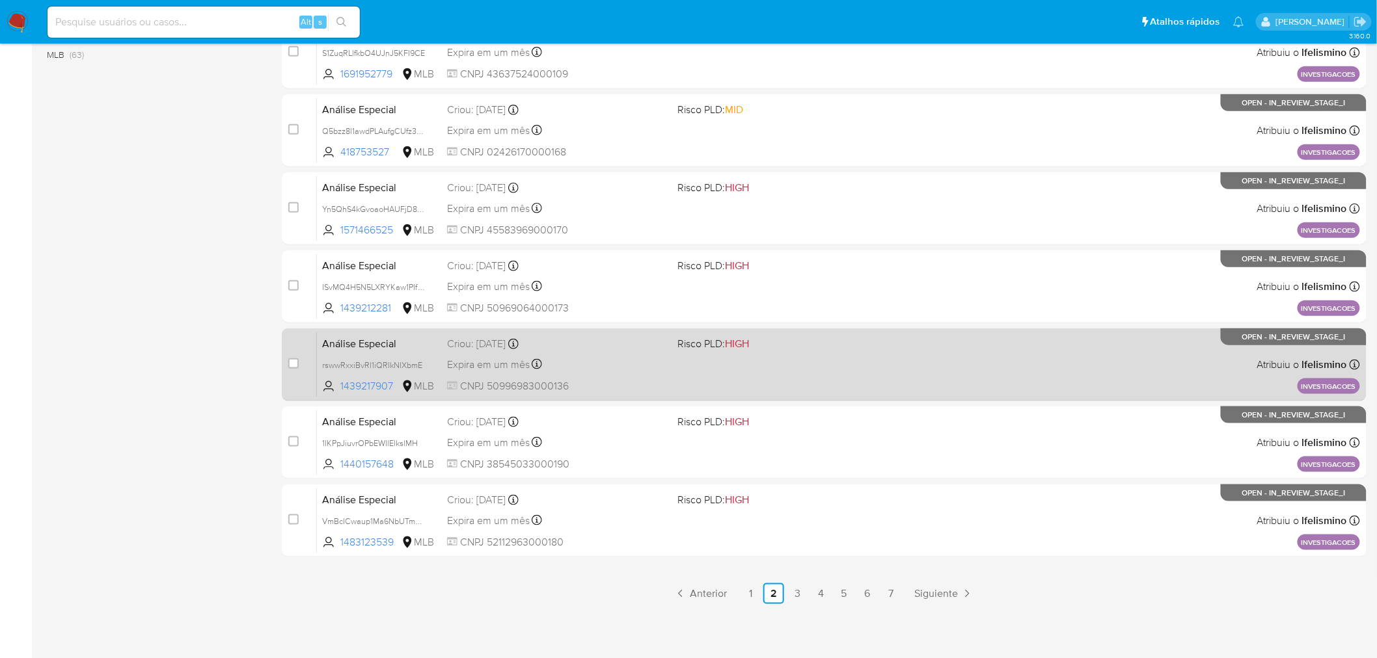
click at [749, 373] on div "Análise Especial rswwRxxiBvRl1iQRIkNIXbmE 1439217907 MLB Risco PLD: HIGH Criou:…" at bounding box center [838, 365] width 1043 height 66
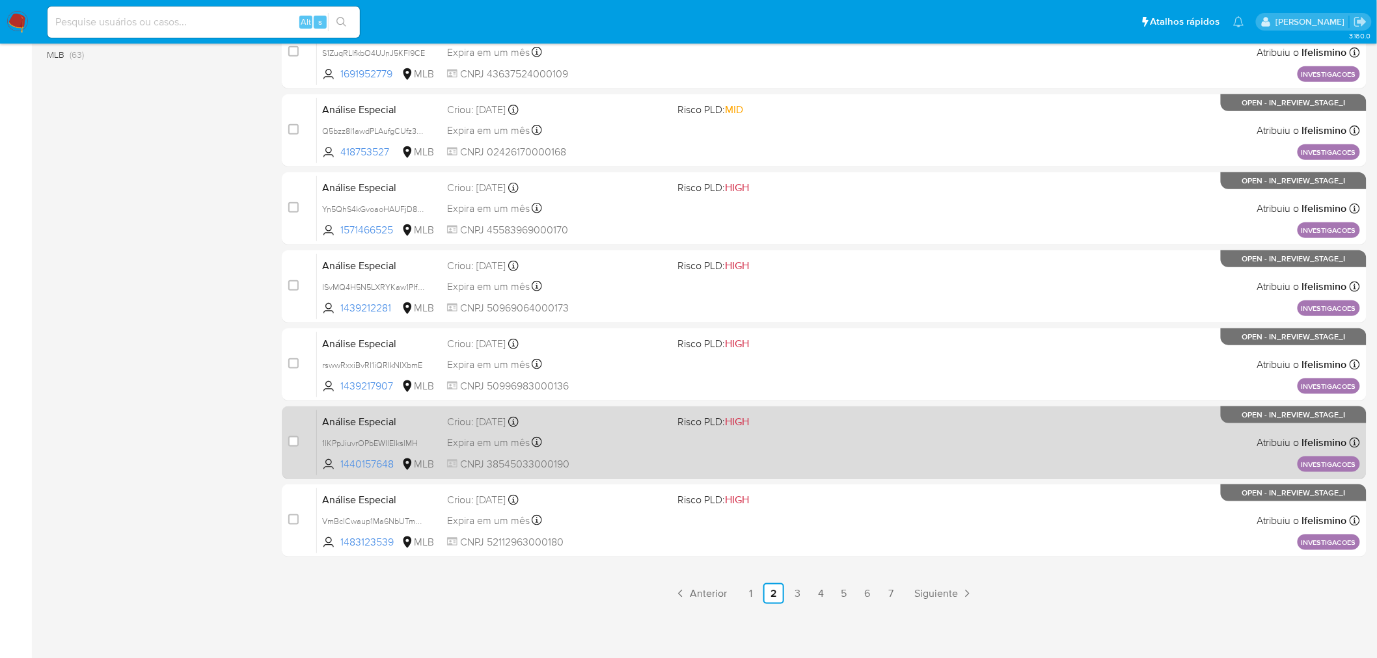
click at [694, 436] on div "Análise Especial 1IKPpJiuvrOPbEWIlElkslMH 1440157648 MLB Risco PLD: HIGH Criou:…" at bounding box center [838, 443] width 1043 height 66
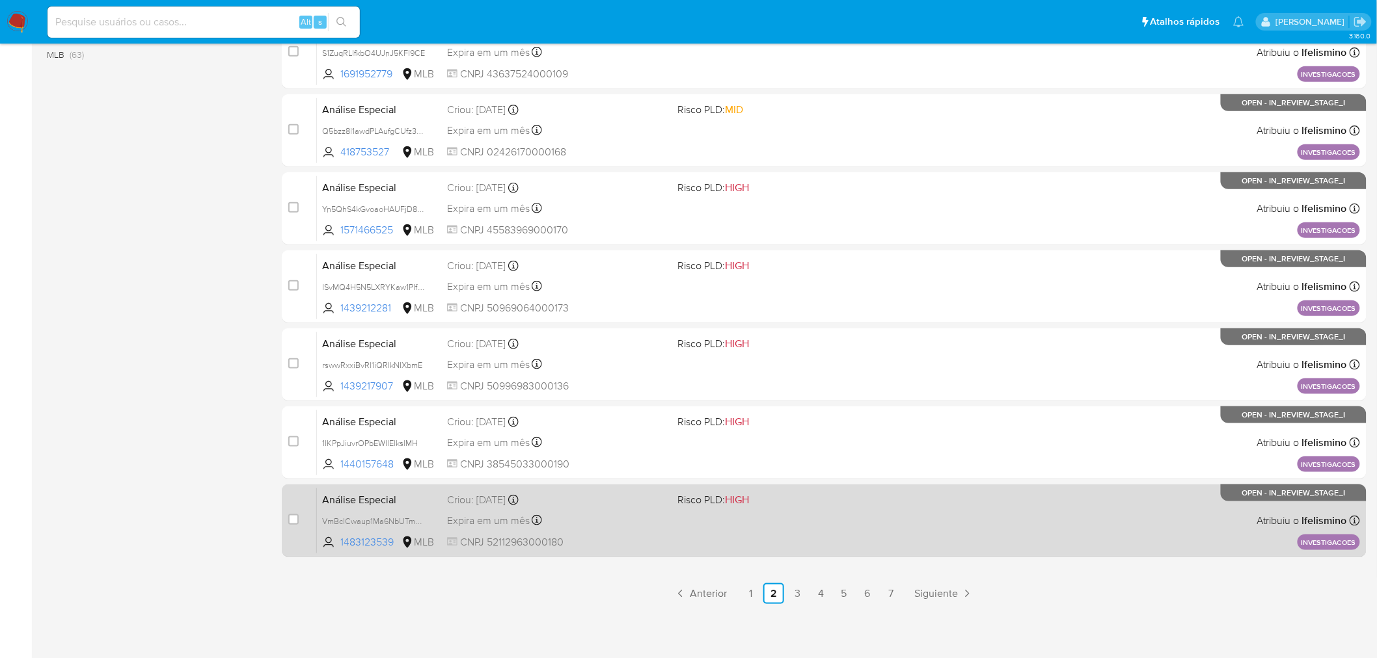
click at [699, 528] on div "Análise Especial VmBcICwaup1Ma6NbUTmPuRuf 1483123539 MLB Risco PLD: HIGH Criou:…" at bounding box center [838, 521] width 1043 height 66
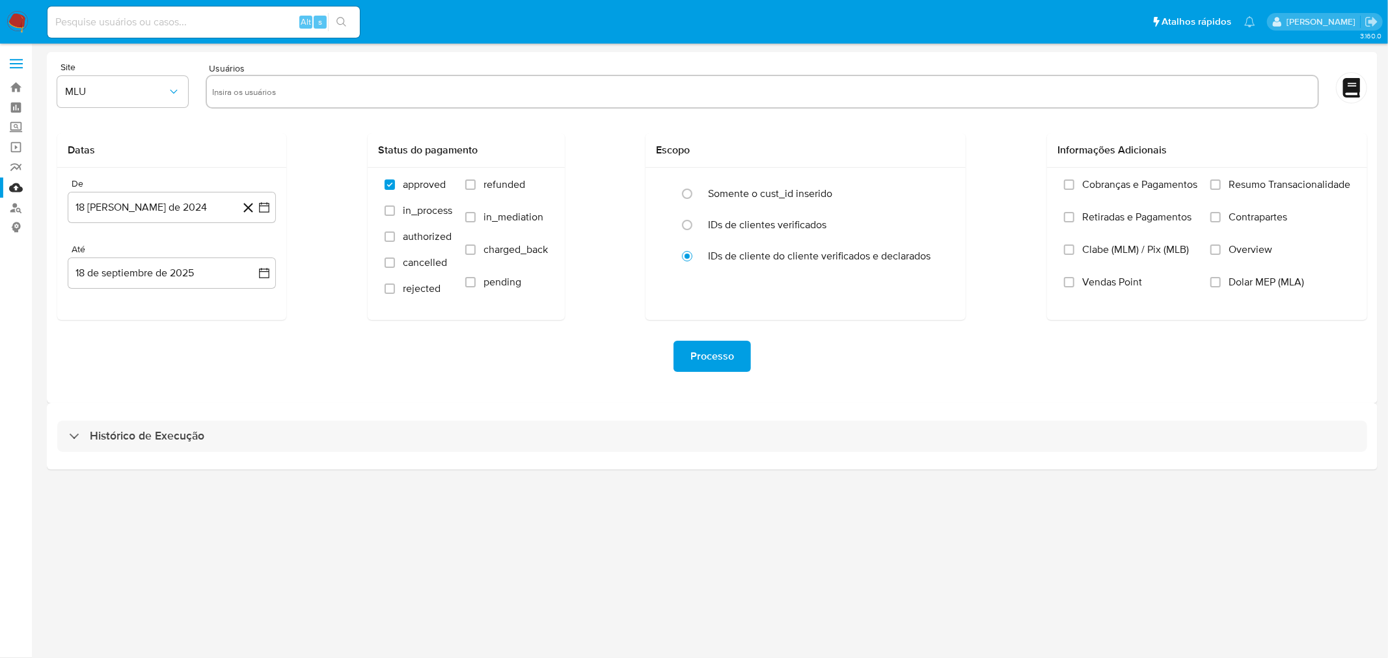
drag, startPoint x: 492, startPoint y: 442, endPoint x: 508, endPoint y: 405, distance: 40.8
click at [492, 443] on div "Histórico de Execução" at bounding box center [711, 436] width 1309 height 31
select select "10"
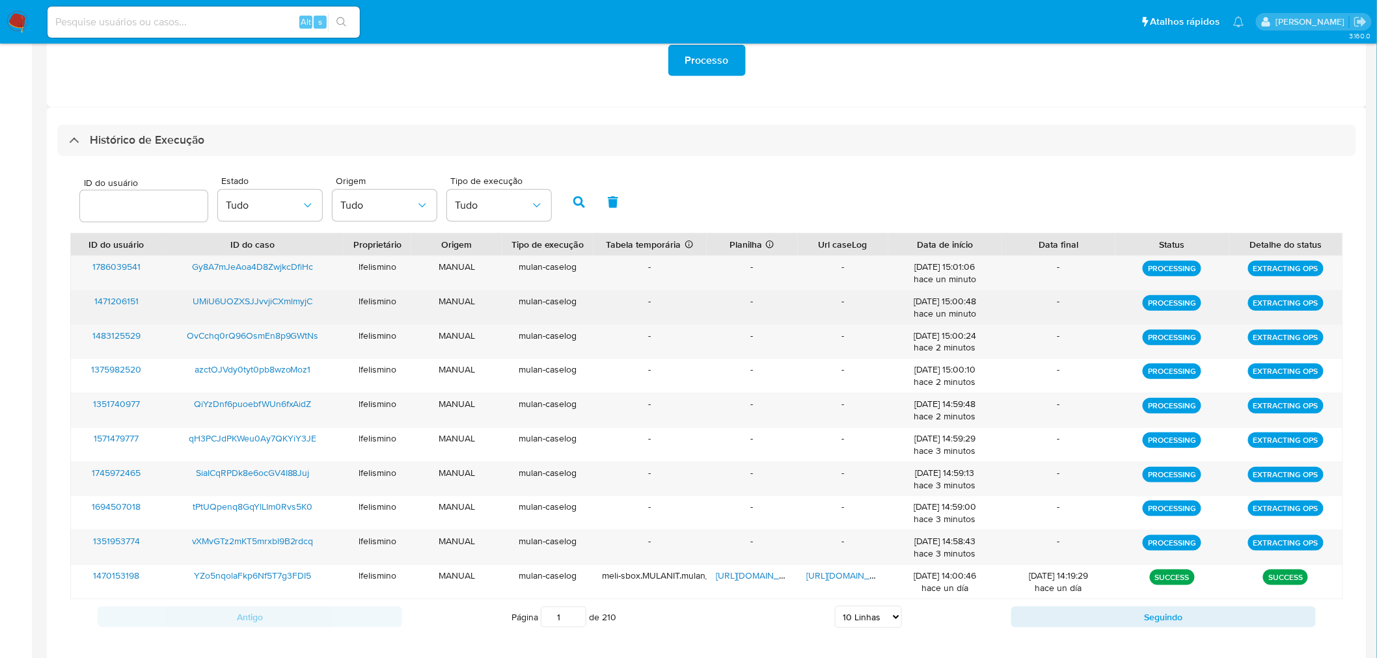
scroll to position [358, 0]
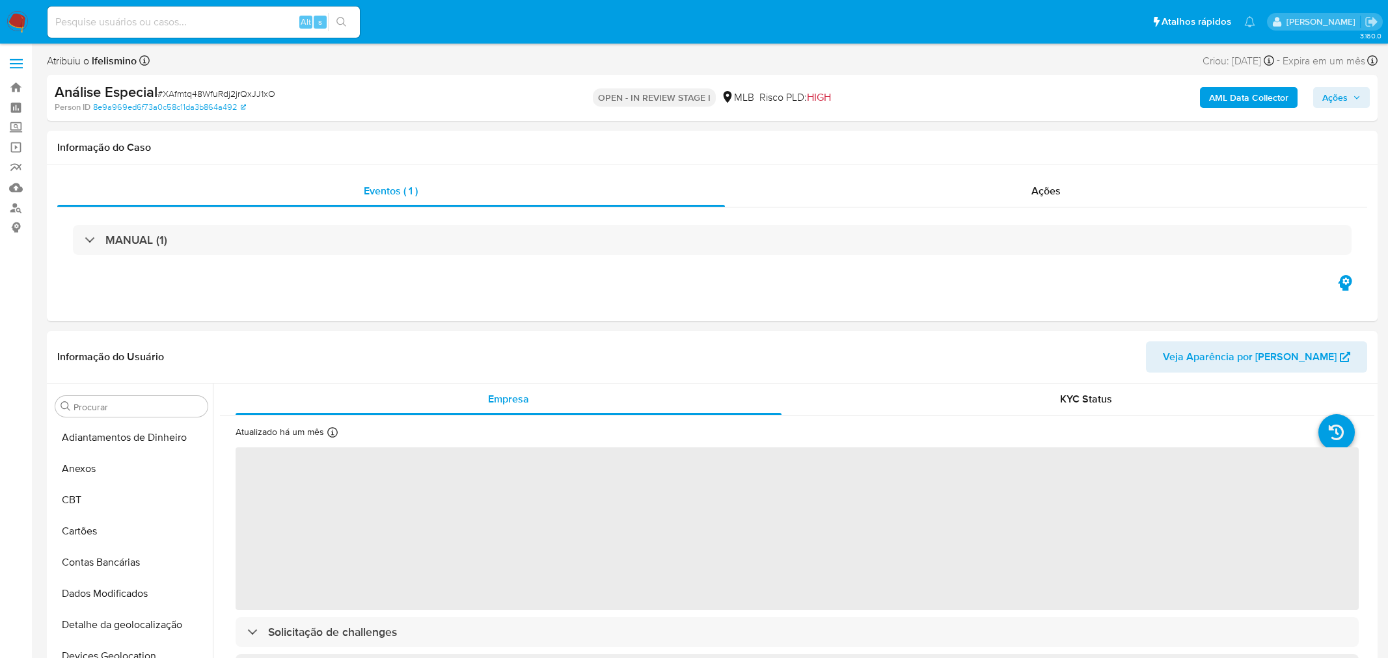
select select "10"
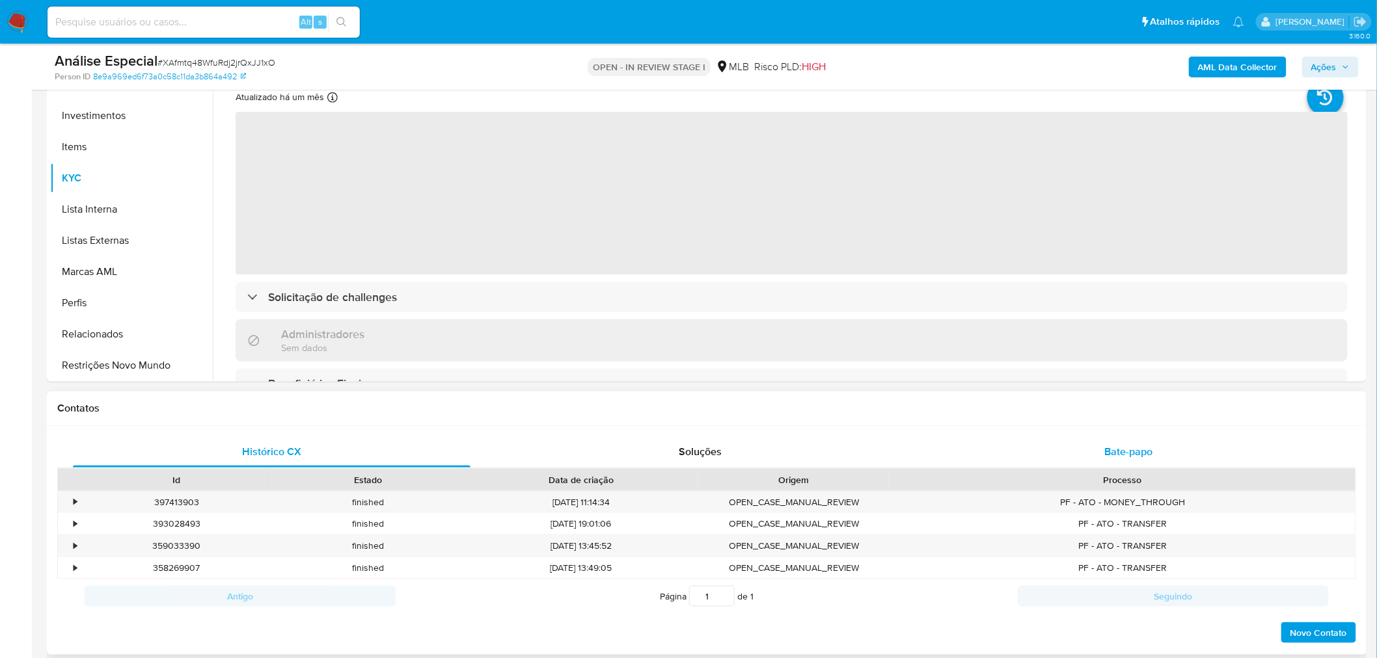
scroll to position [433, 0]
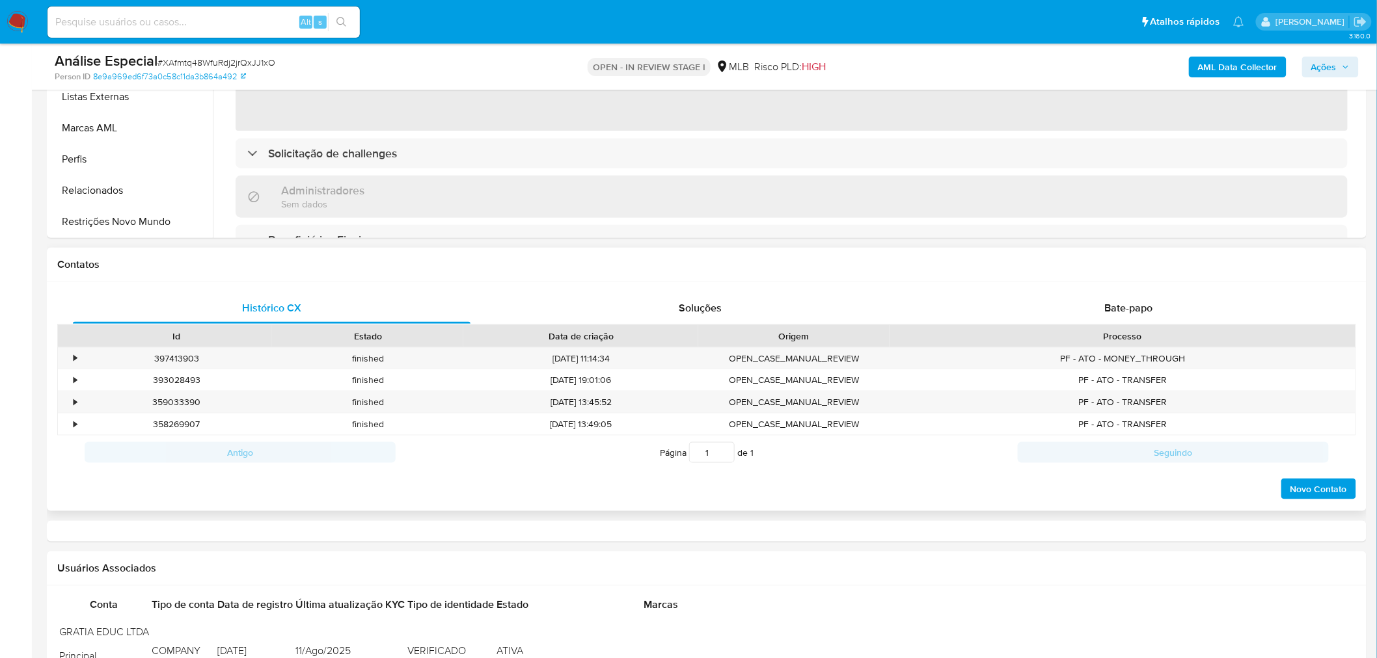
select select "10"
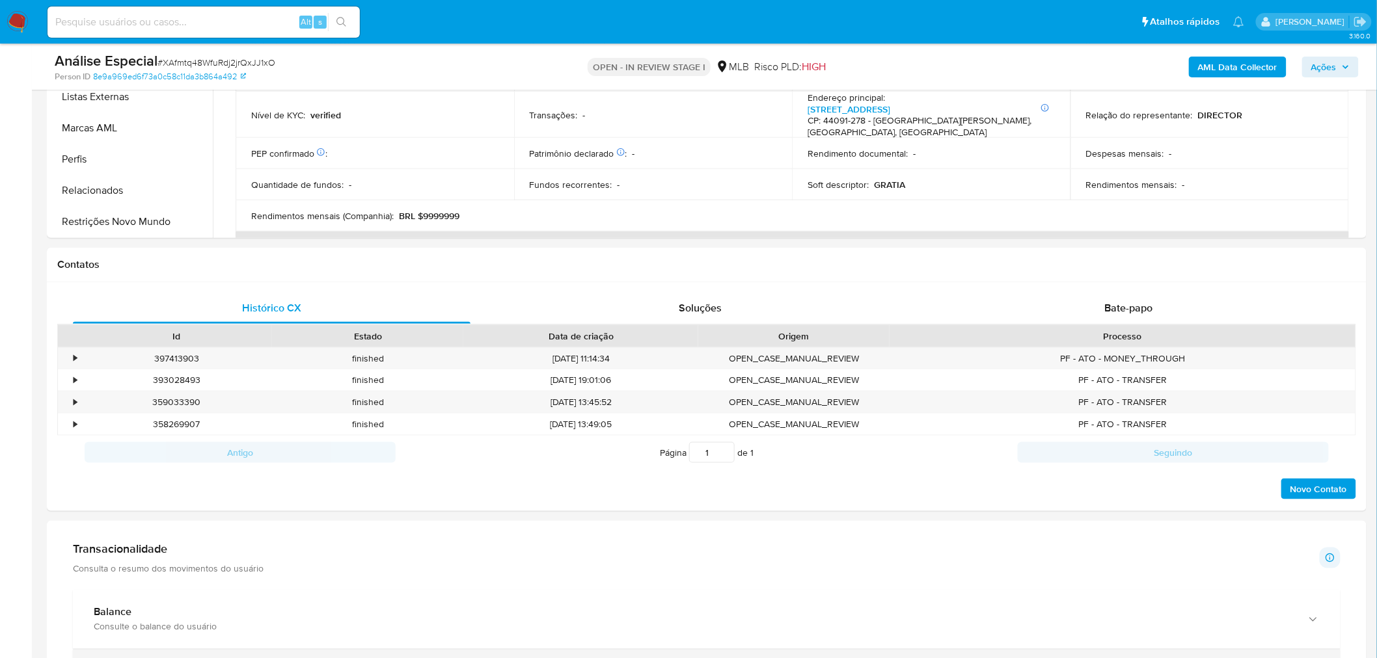
scroll to position [795, 0]
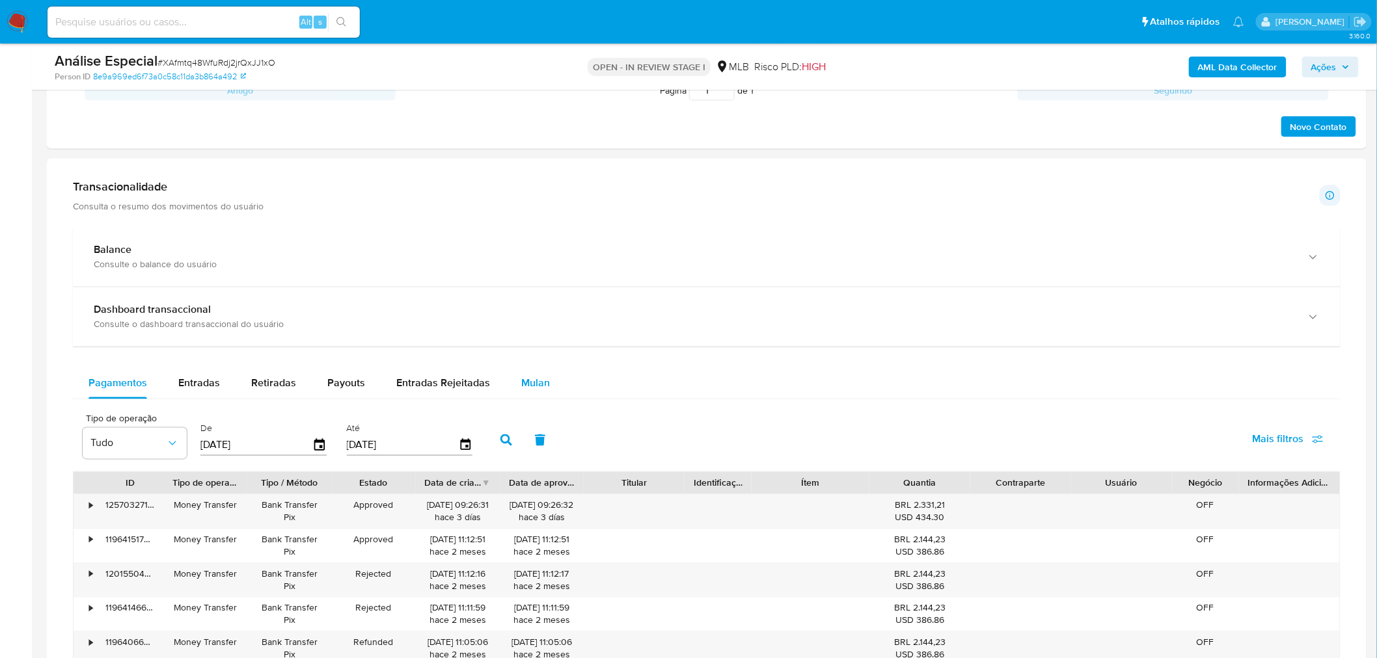
click at [531, 381] on span "Mulan" at bounding box center [535, 383] width 29 height 15
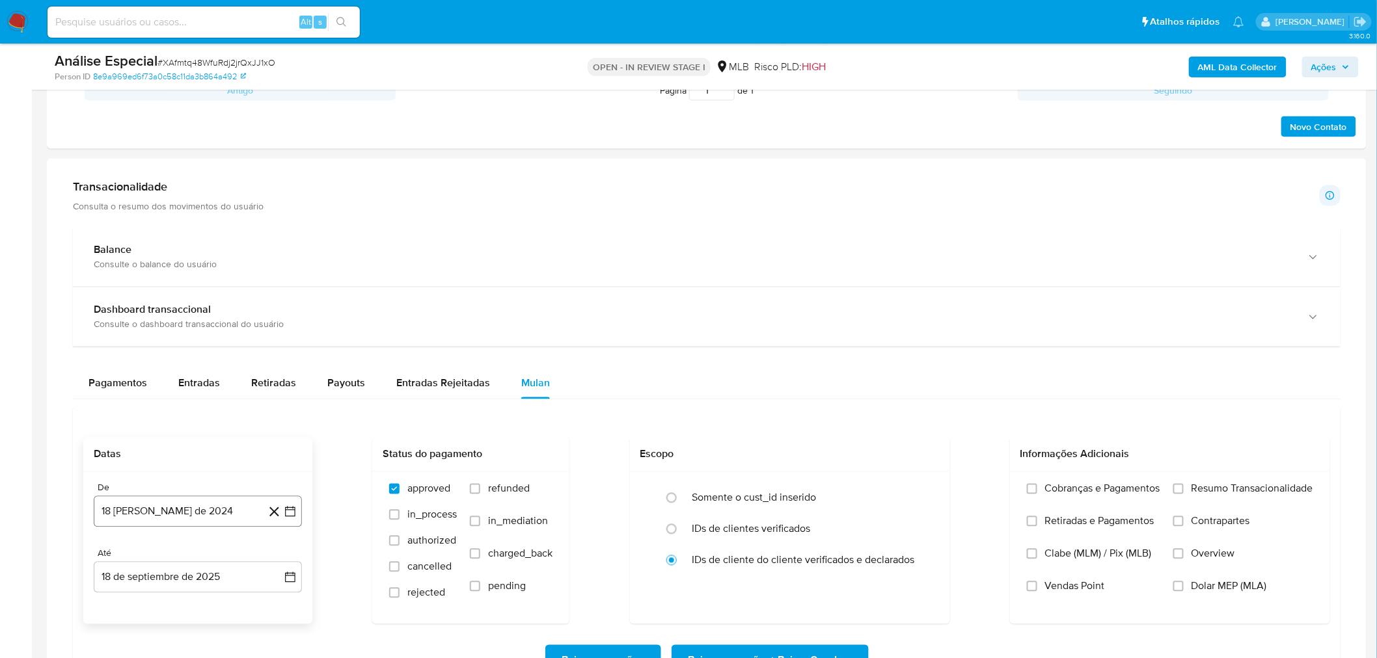
click at [184, 519] on button "18 [PERSON_NAME] de 2024" at bounding box center [198, 511] width 208 height 31
click at [204, 311] on span "agosto 2024" at bounding box center [191, 314] width 59 height 13
click at [275, 302] on icon "Año siguiente" at bounding box center [276, 299] width 5 height 9
click at [195, 420] on span "ago" at bounding box center [197, 419] width 16 height 10
click at [225, 362] on button "1" at bounding box center [223, 362] width 21 height 21
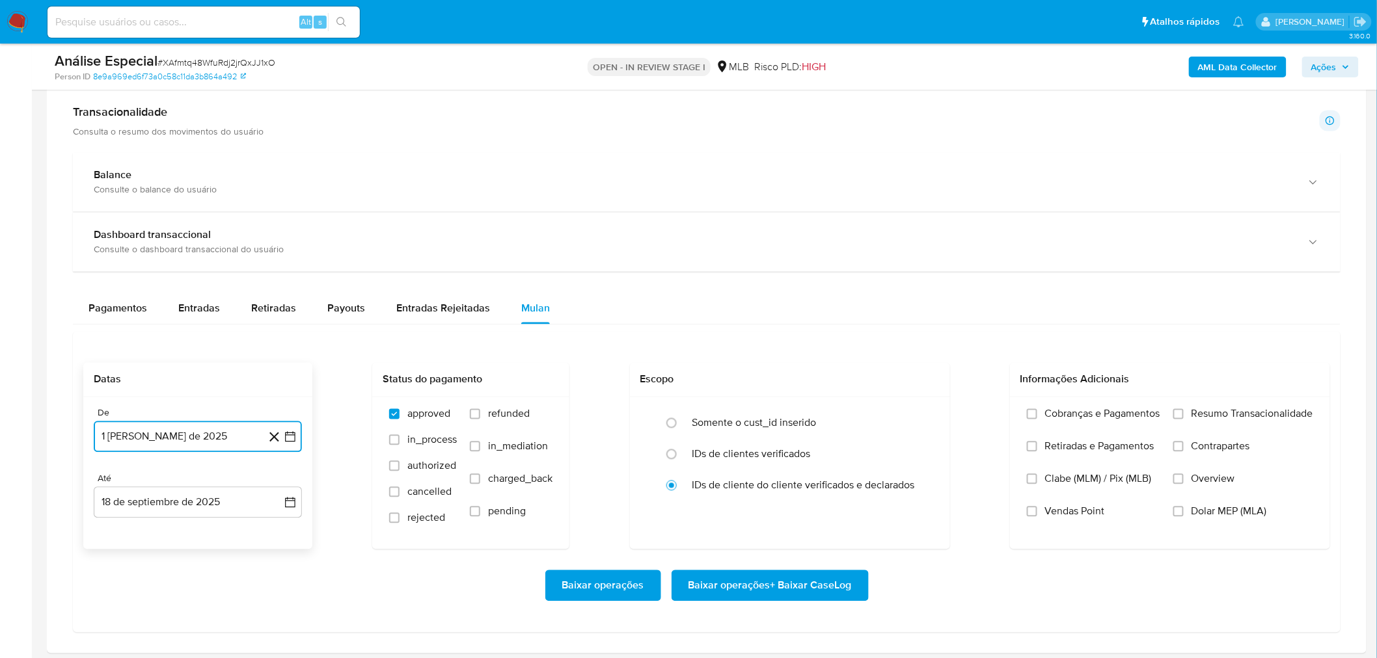
scroll to position [939, 0]
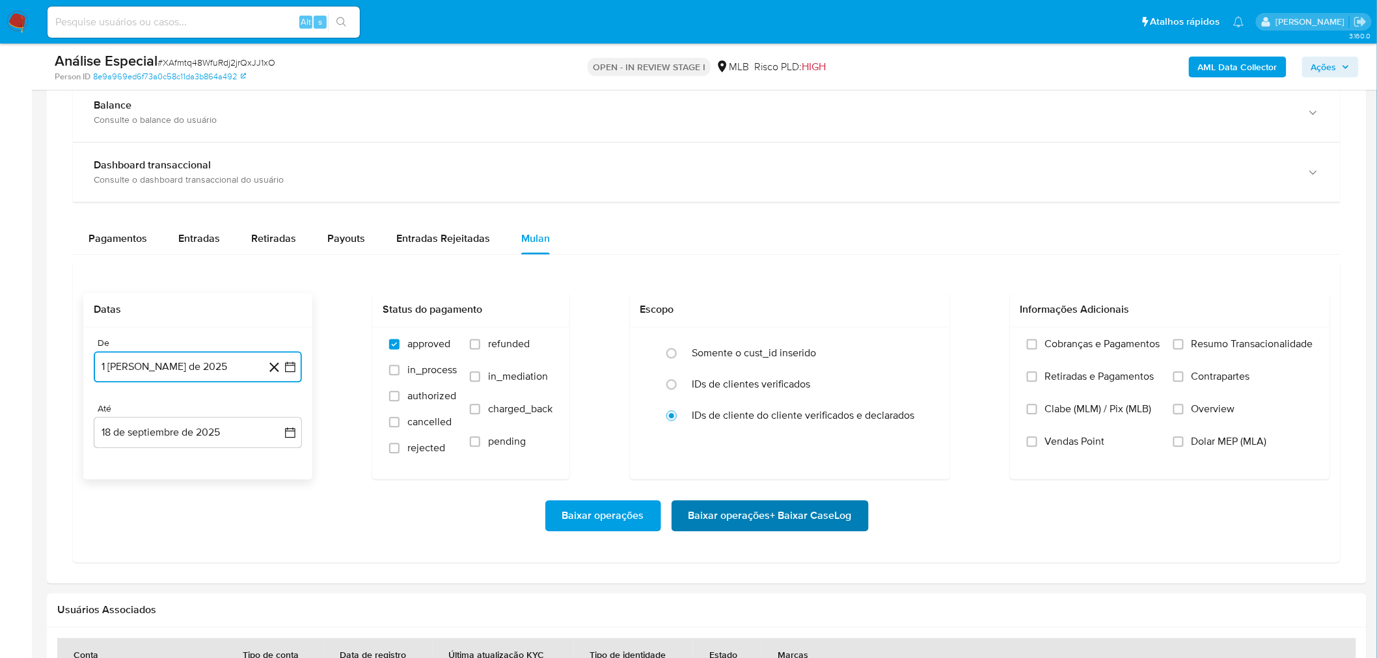
click at [820, 503] on span "Baixar operações + Baixar CaseLog" at bounding box center [769, 516] width 163 height 29
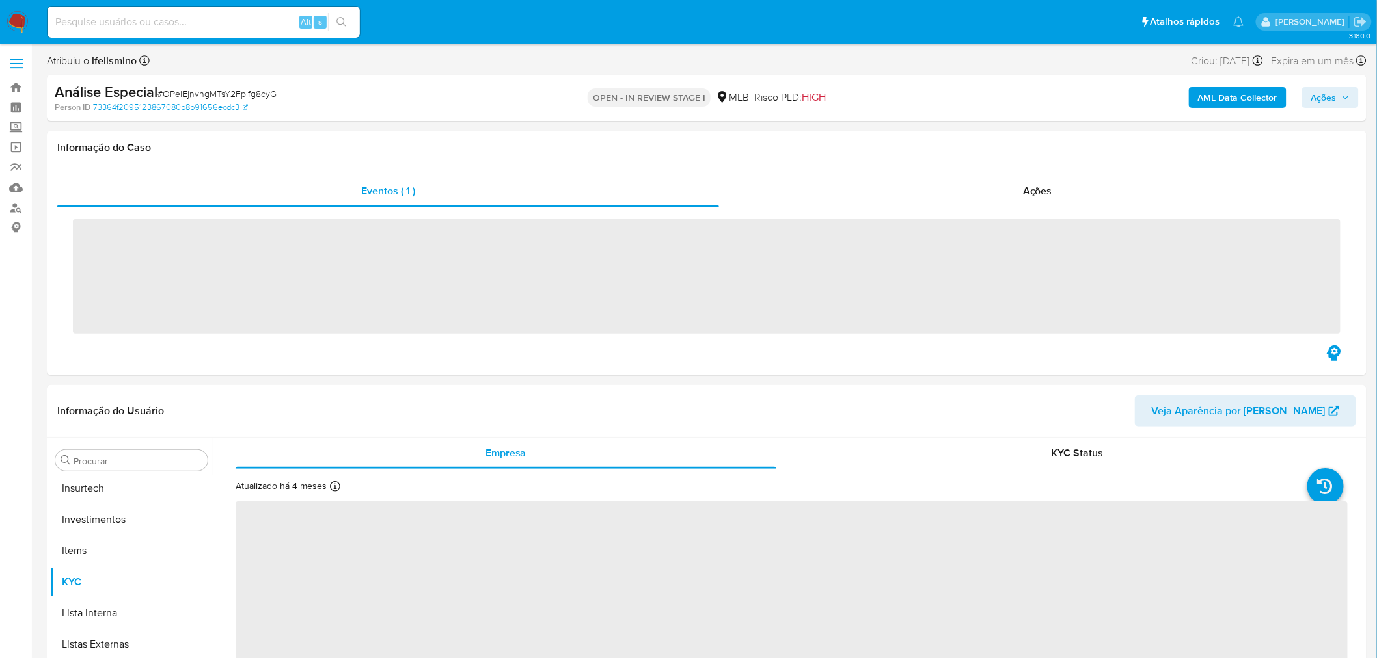
scroll to position [611, 0]
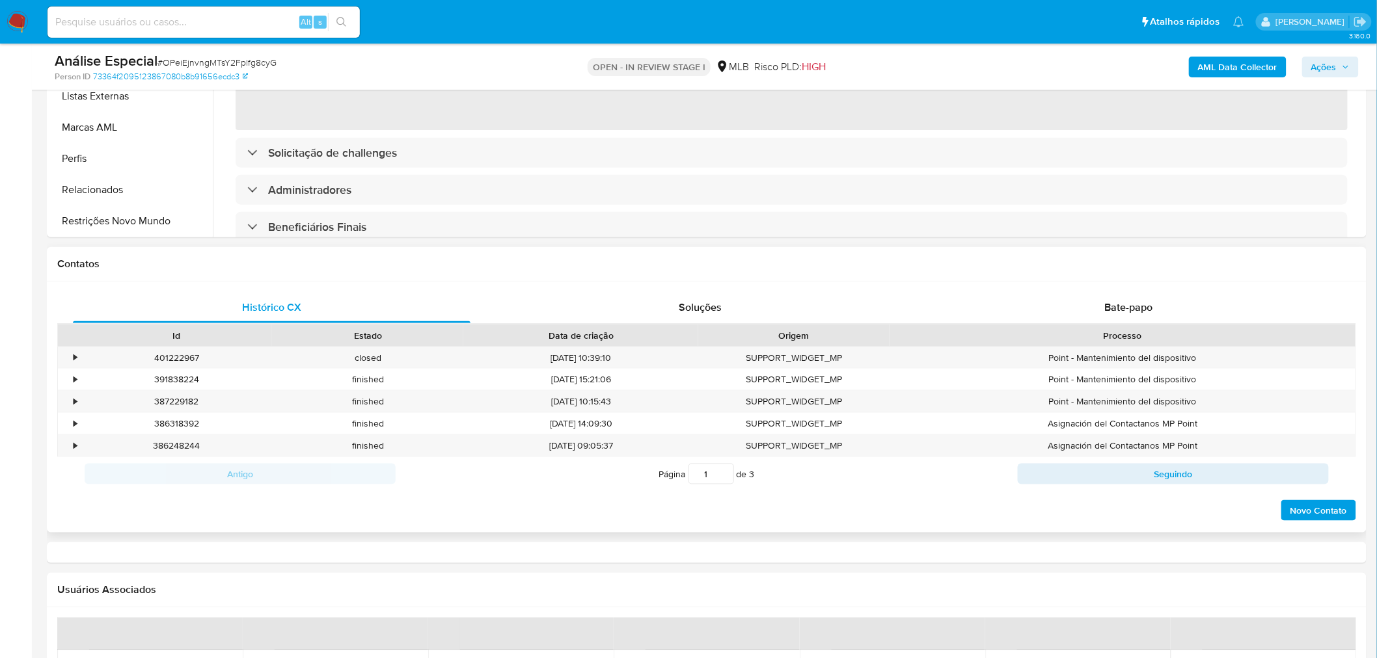
select select "10"
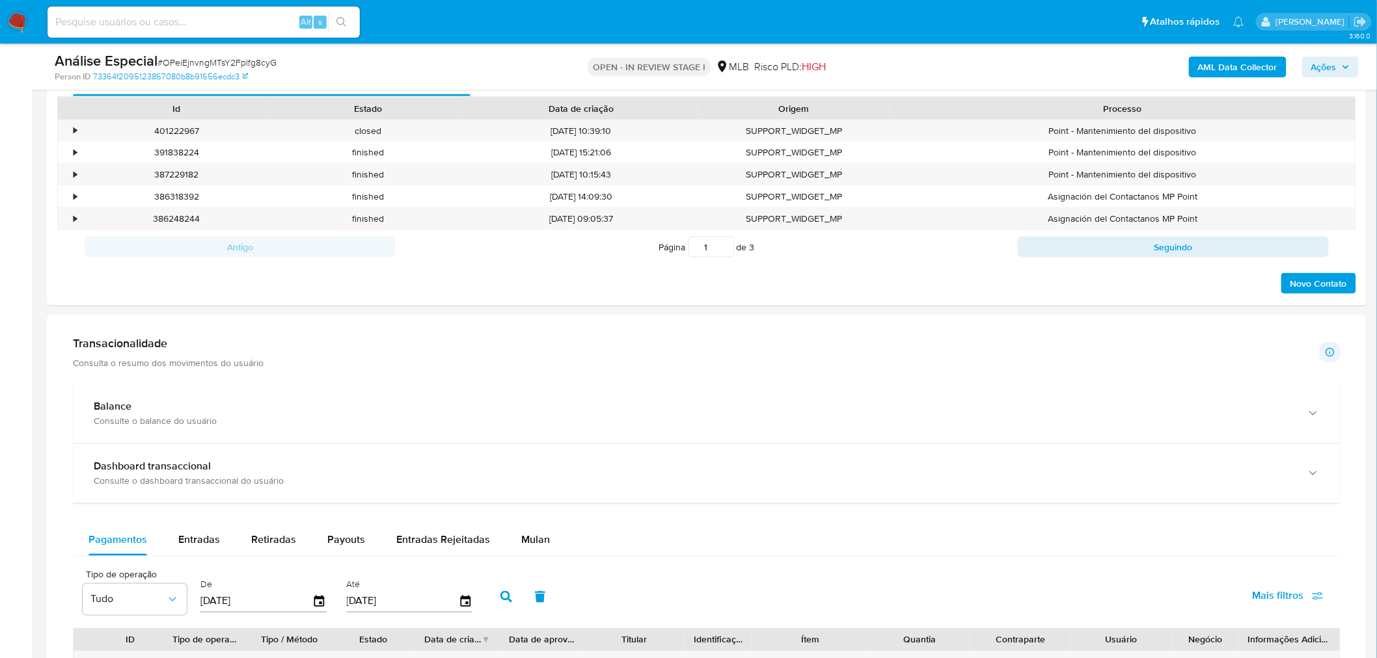
scroll to position [939, 0]
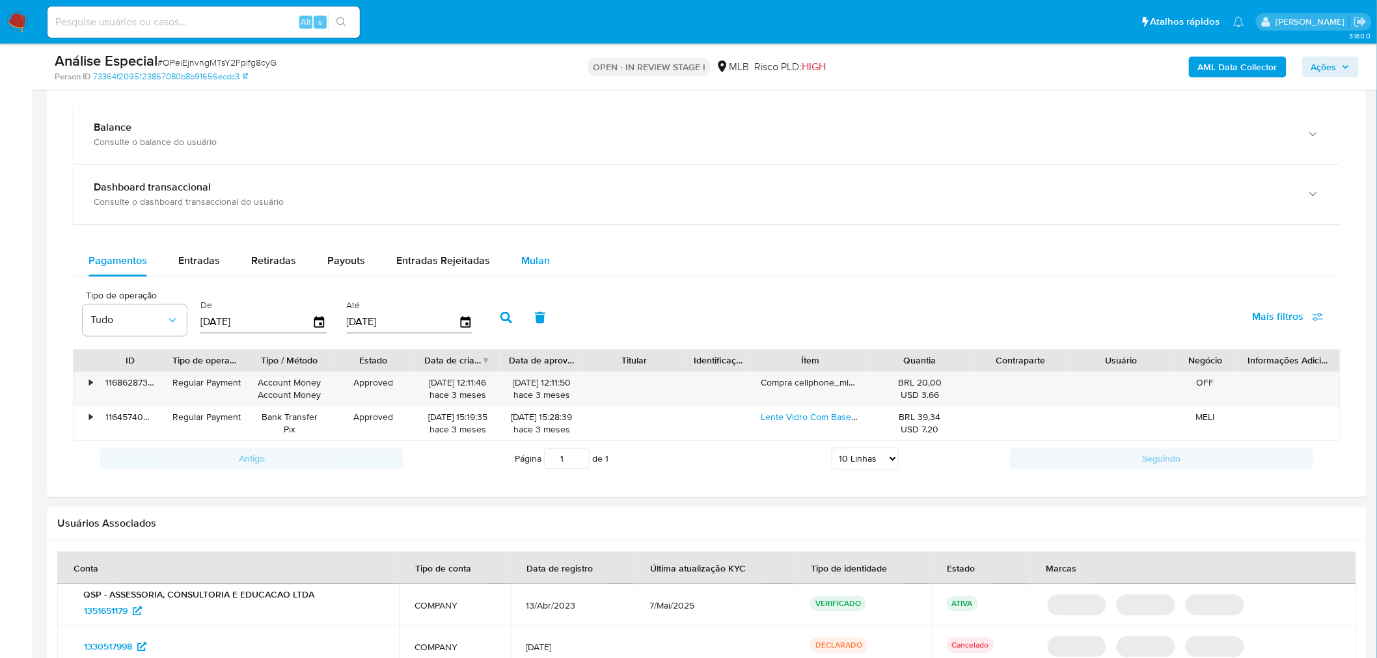
click at [548, 269] on button "Mulan" at bounding box center [535, 261] width 60 height 31
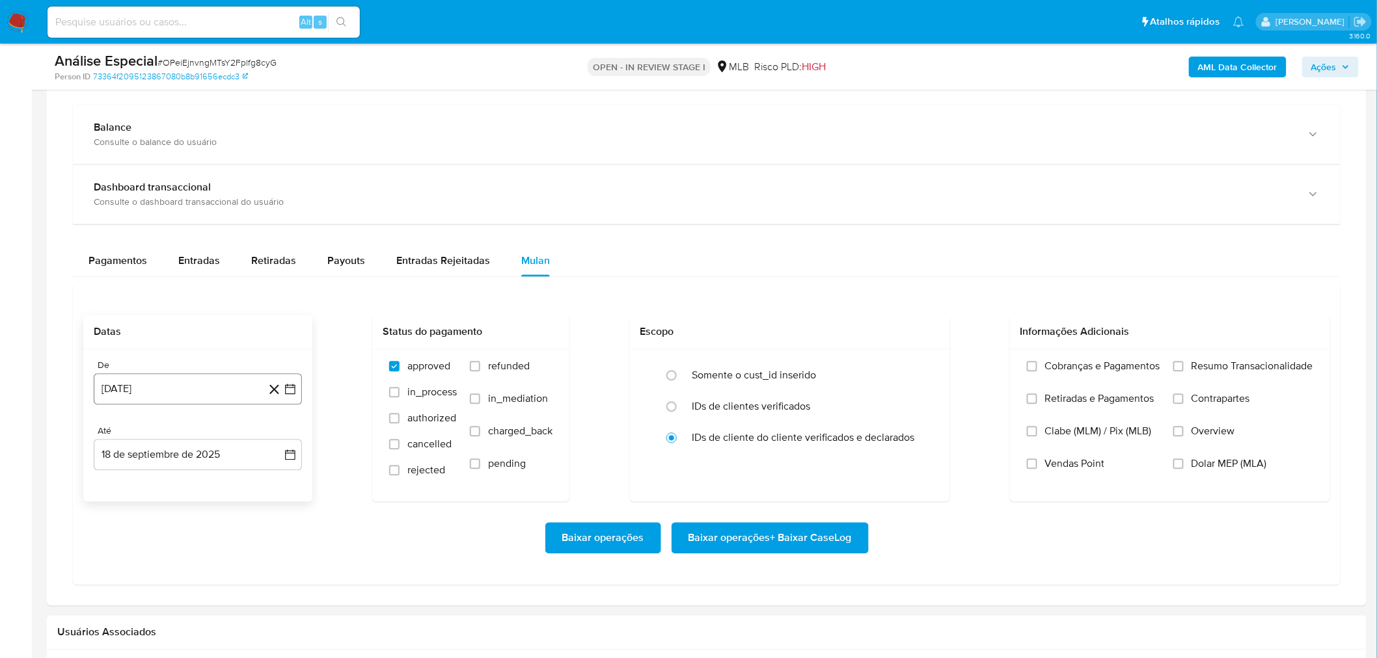
click at [221, 384] on button "18 [PERSON_NAME] de 2024" at bounding box center [198, 389] width 208 height 31
click at [193, 437] on span "agosto 2024" at bounding box center [191, 436] width 59 height 13
click at [285, 441] on div "2024 2024 ene feb mar abr may jun jul ago sep oct nov dic" at bounding box center [197, 519] width 206 height 221
click at [280, 440] on icon "Año siguiente" at bounding box center [276, 437] width 16 height 16
click at [190, 549] on button "ago" at bounding box center [196, 556] width 36 height 21
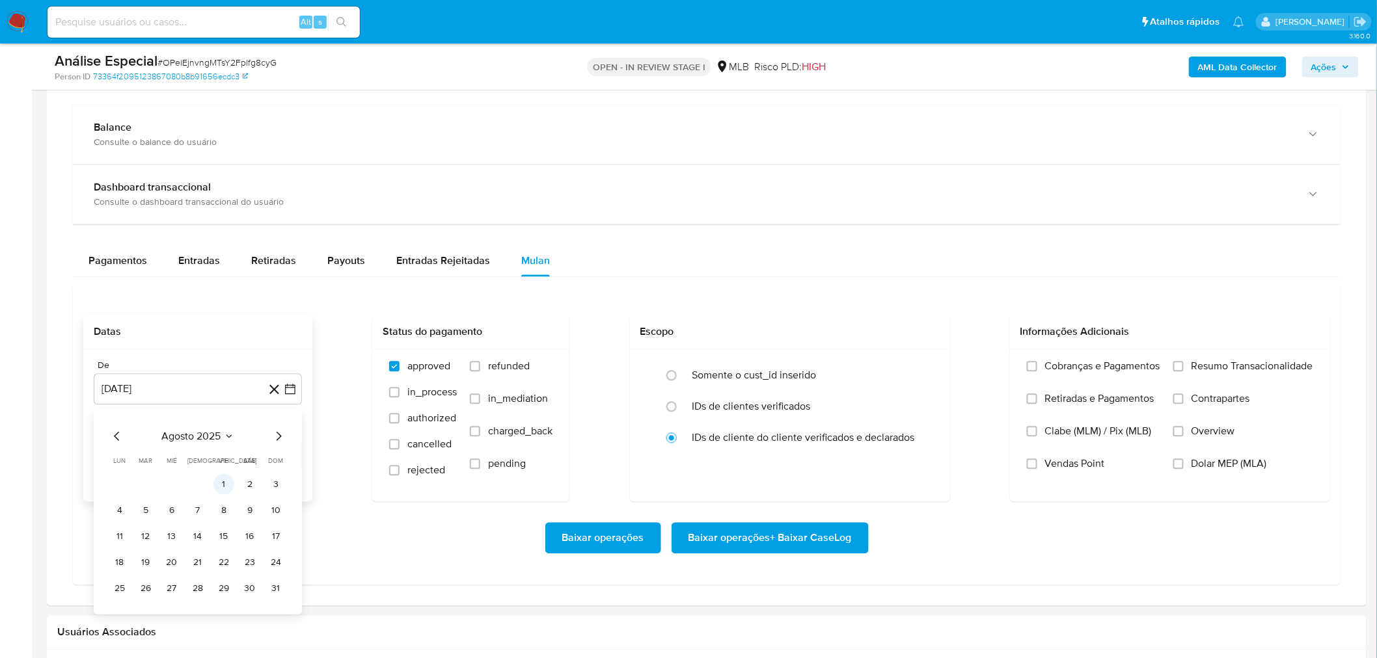
click at [230, 483] on button "1" at bounding box center [223, 484] width 21 height 21
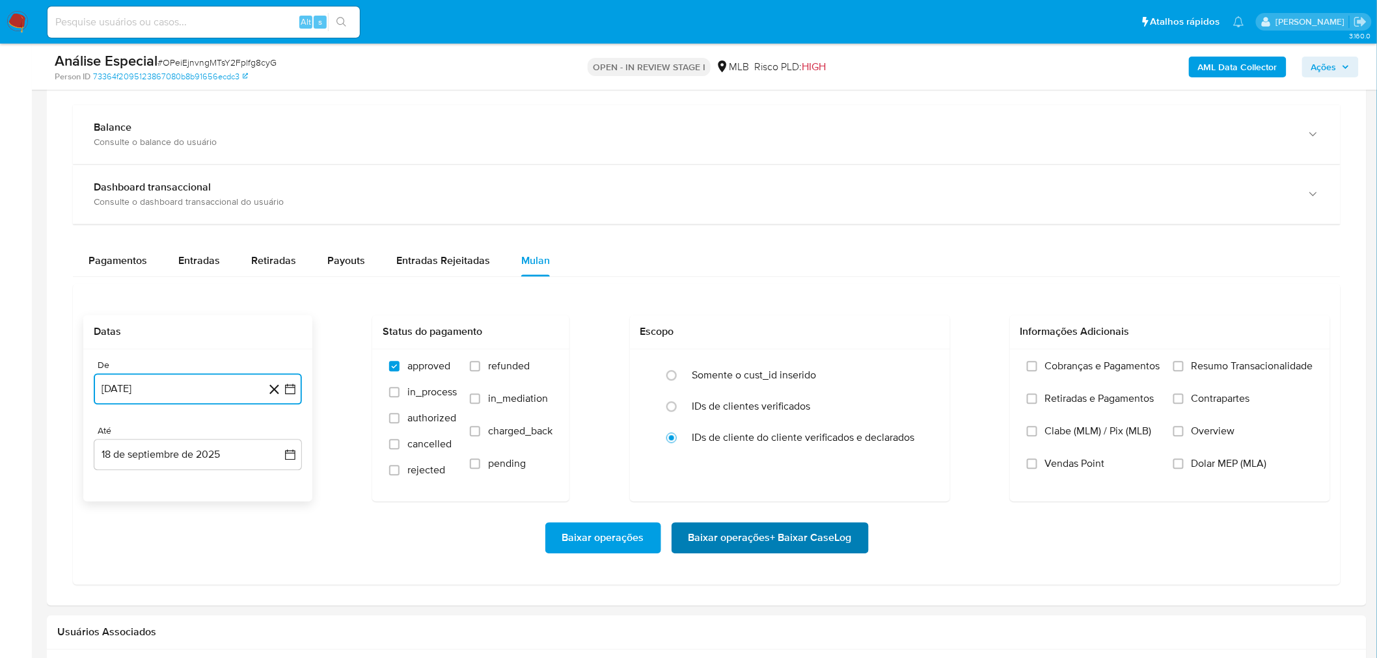
click at [768, 550] on span "Baixar operações + Baixar CaseLog" at bounding box center [769, 538] width 163 height 29
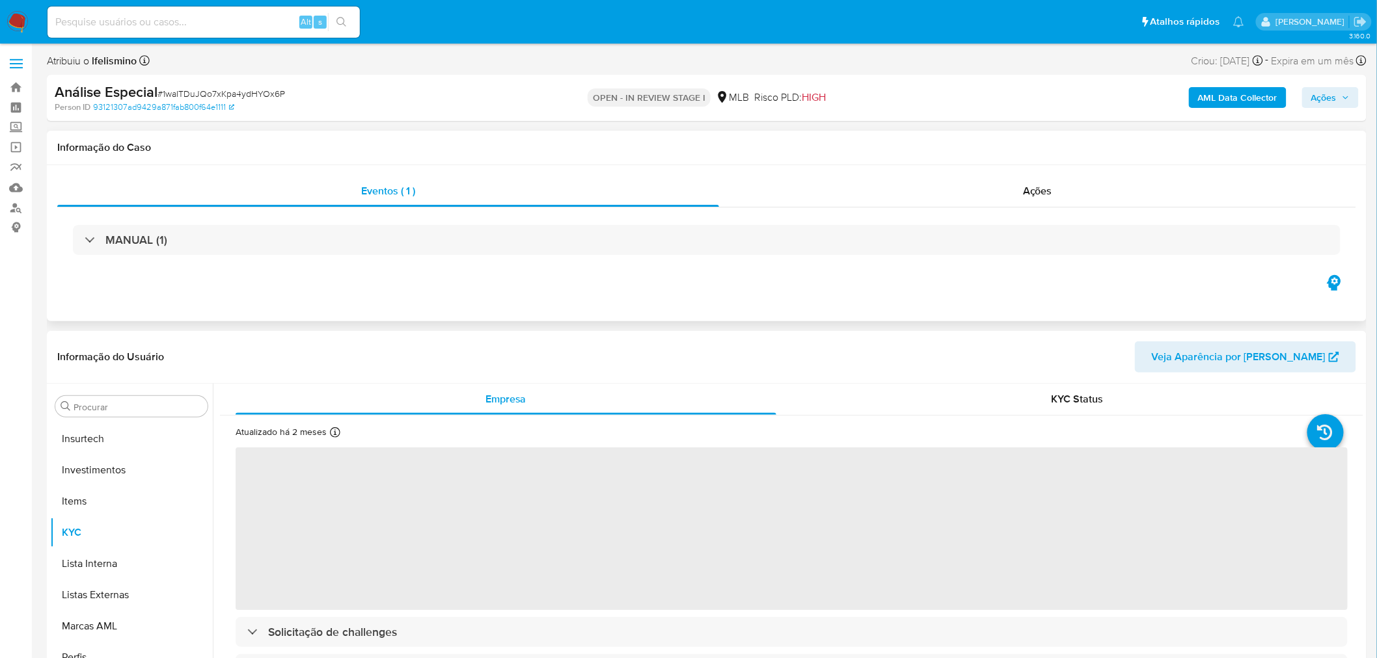
scroll to position [611, 0]
select select "10"
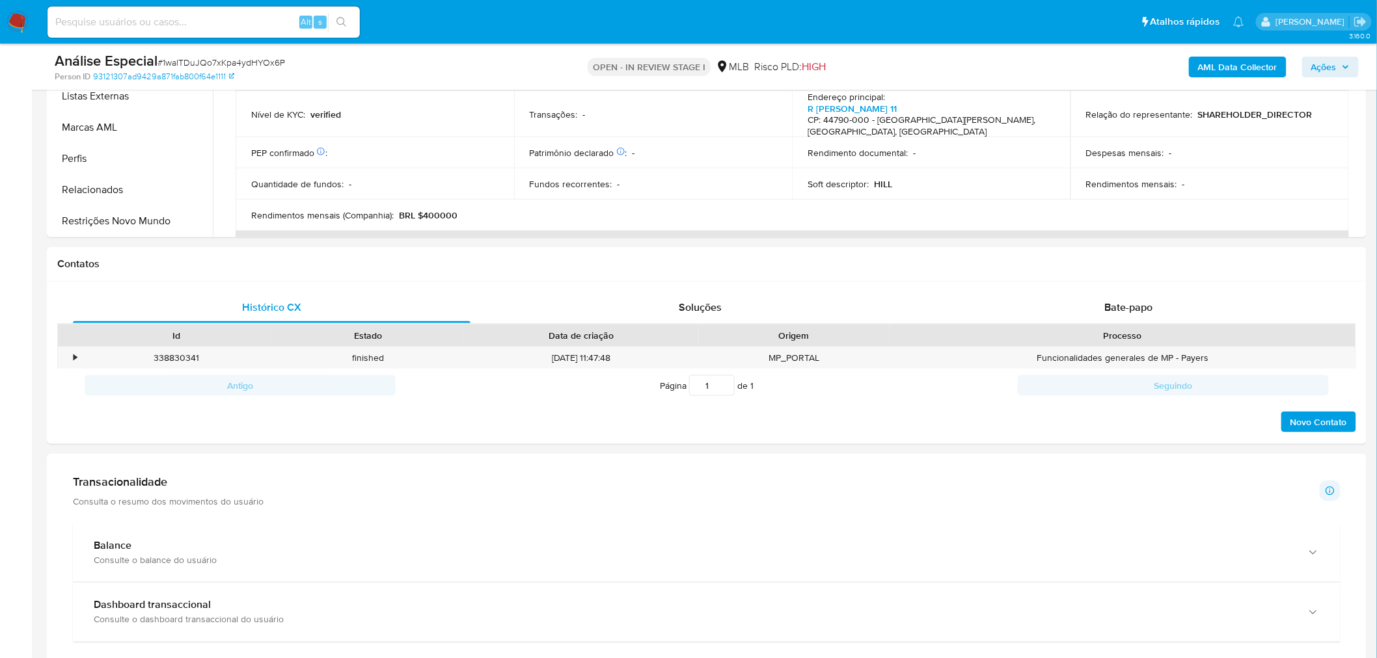
scroll to position [867, 0]
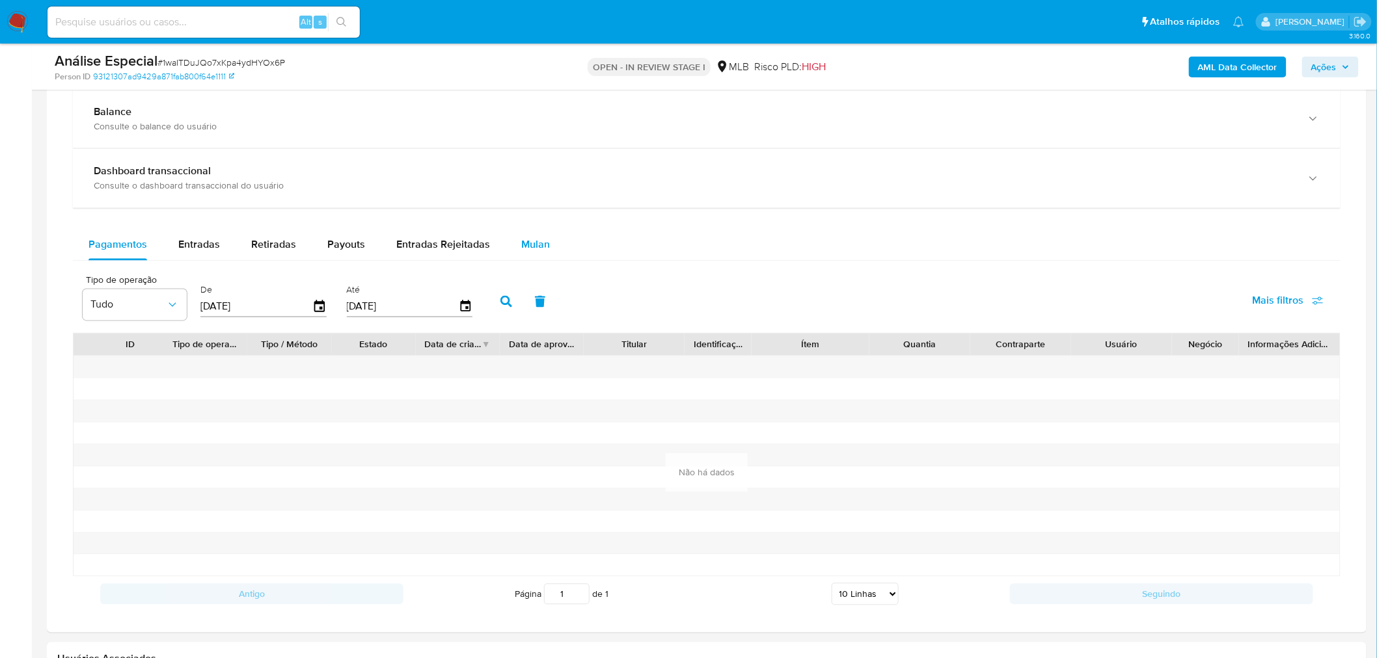
click at [533, 254] on div "Mulan" at bounding box center [535, 245] width 29 height 31
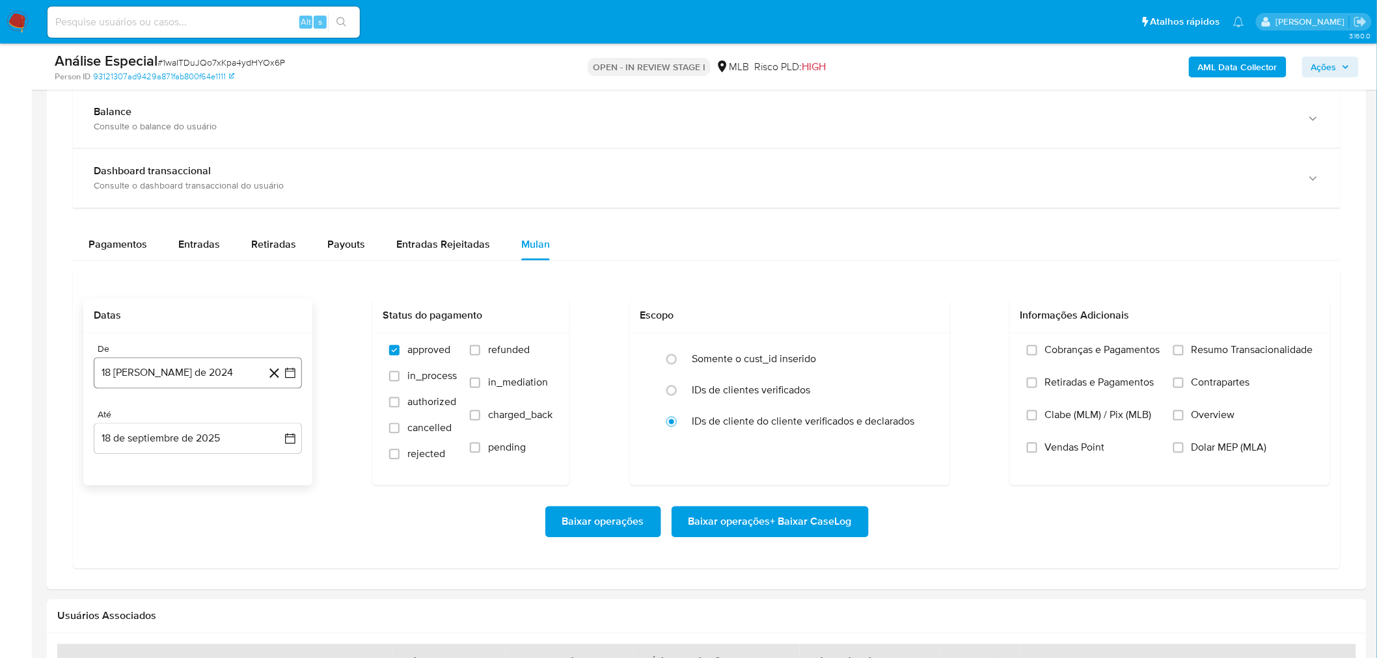
click at [160, 384] on button "18 [PERSON_NAME] de 2024" at bounding box center [198, 373] width 208 height 31
click at [211, 417] on span "agosto 2024" at bounding box center [191, 420] width 59 height 13
click at [276, 420] on icon "Año siguiente" at bounding box center [276, 421] width 16 height 16
click at [204, 544] on span "ago" at bounding box center [197, 541] width 16 height 10
click at [226, 467] on button "1" at bounding box center [223, 469] width 21 height 21
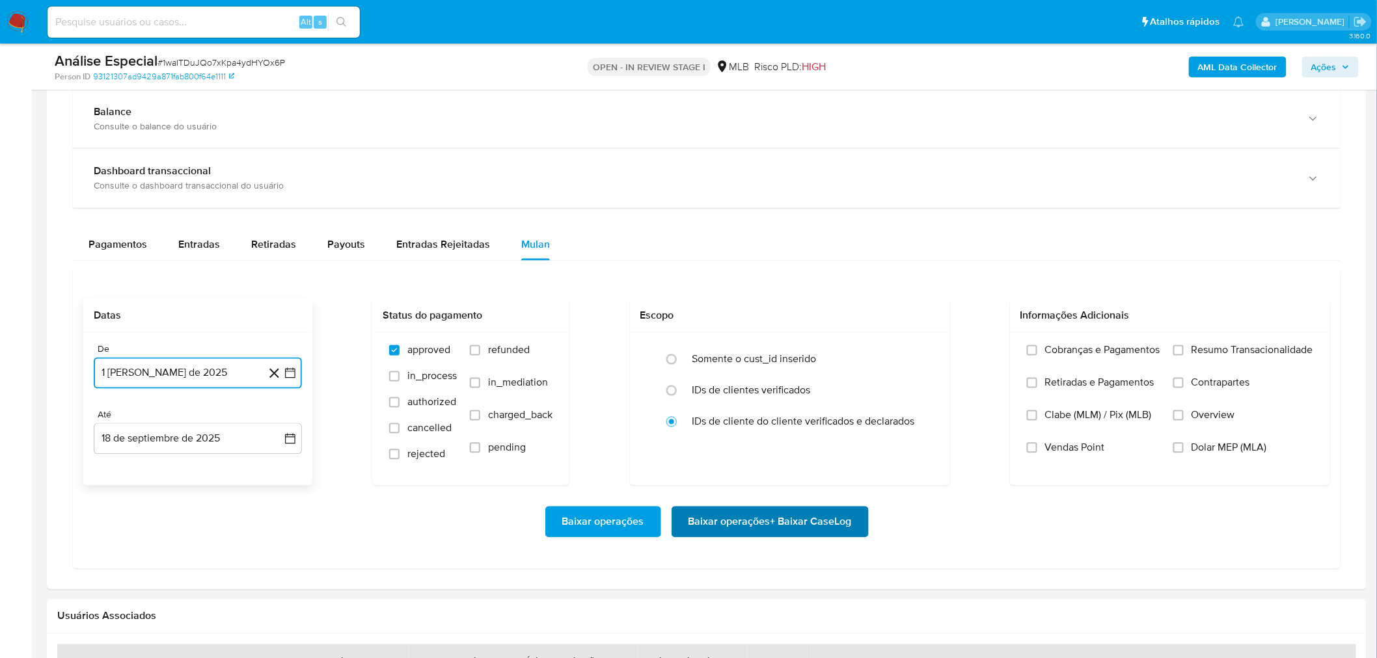
click at [712, 515] on span "Baixar operações + Baixar CaseLog" at bounding box center [769, 522] width 163 height 29
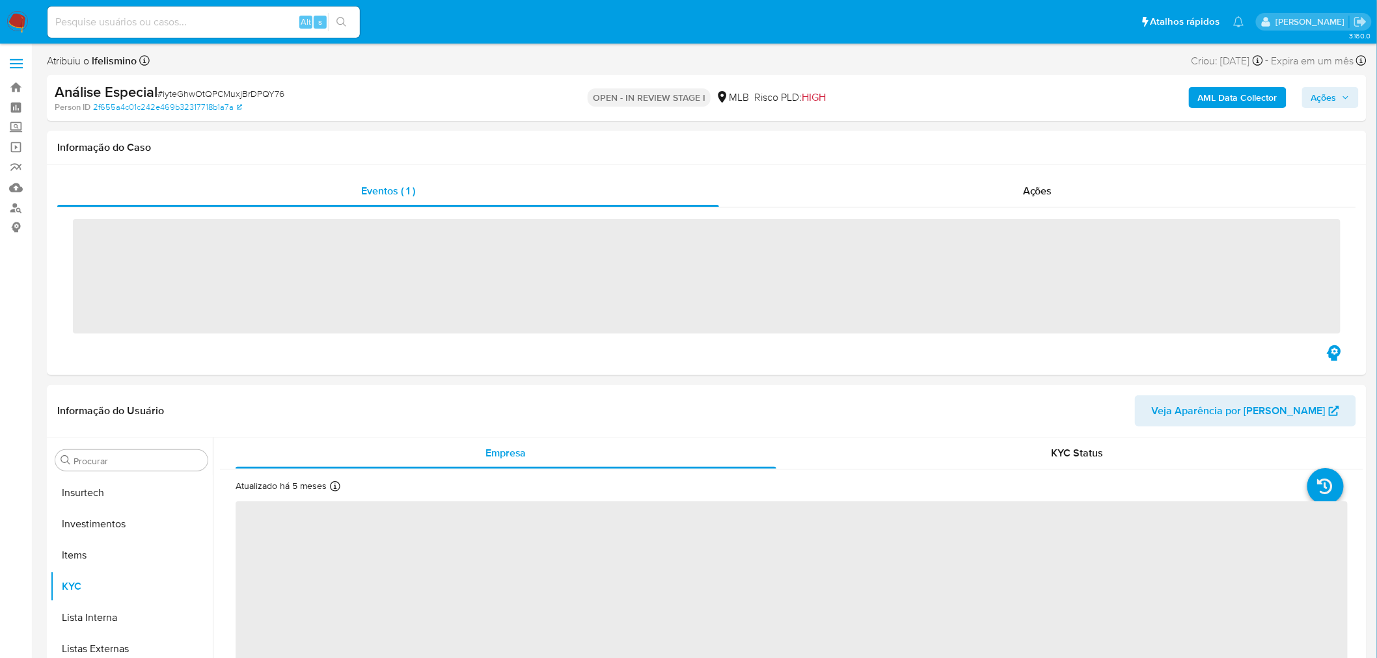
scroll to position [611, 0]
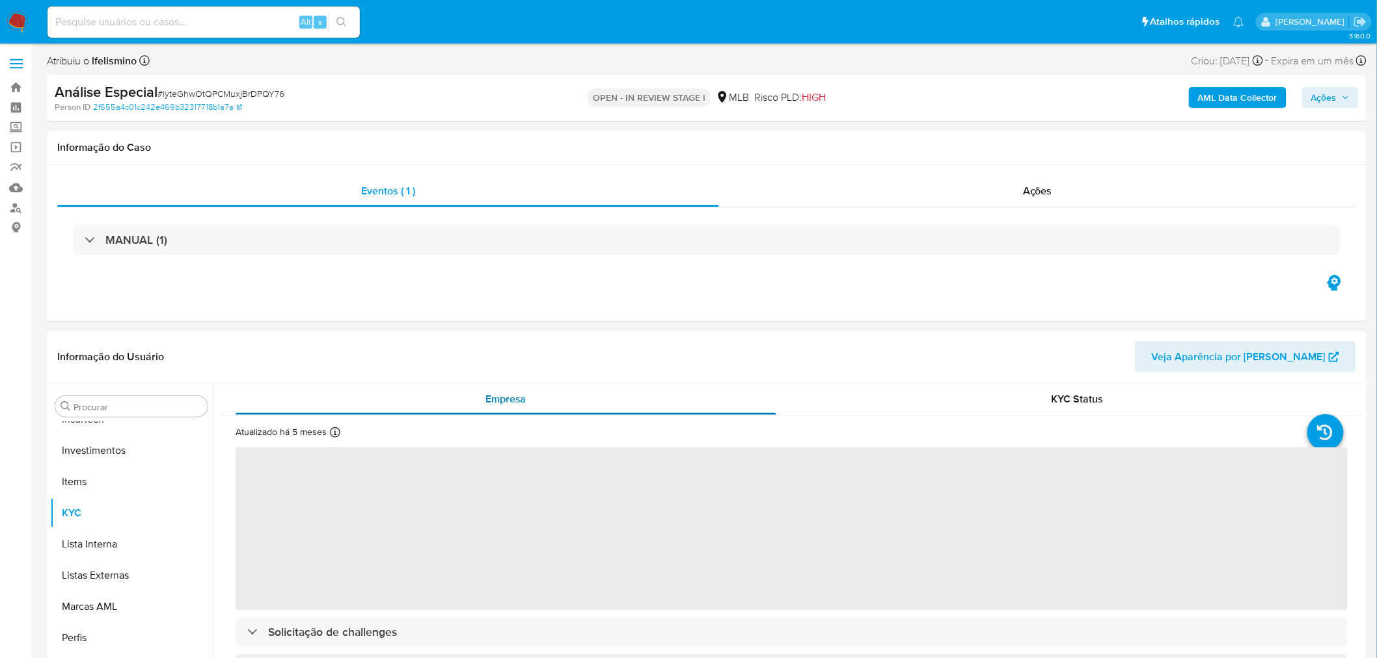
select select "10"
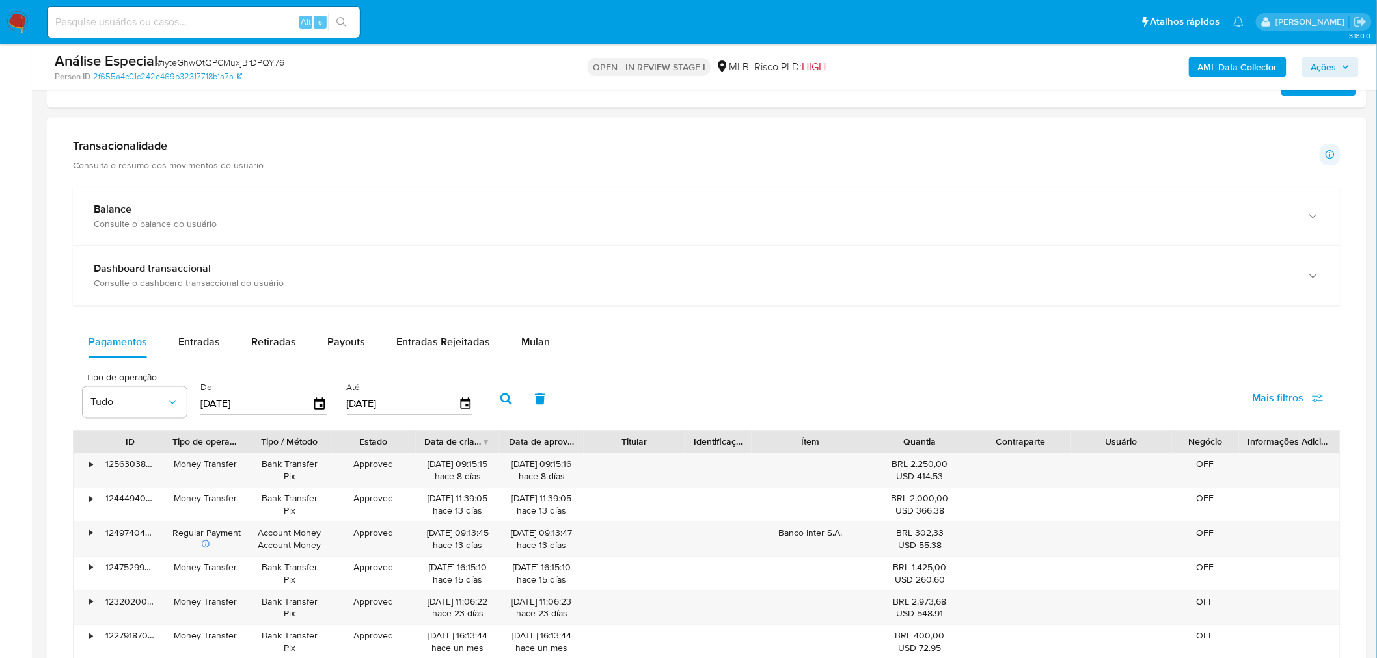
scroll to position [795, 0]
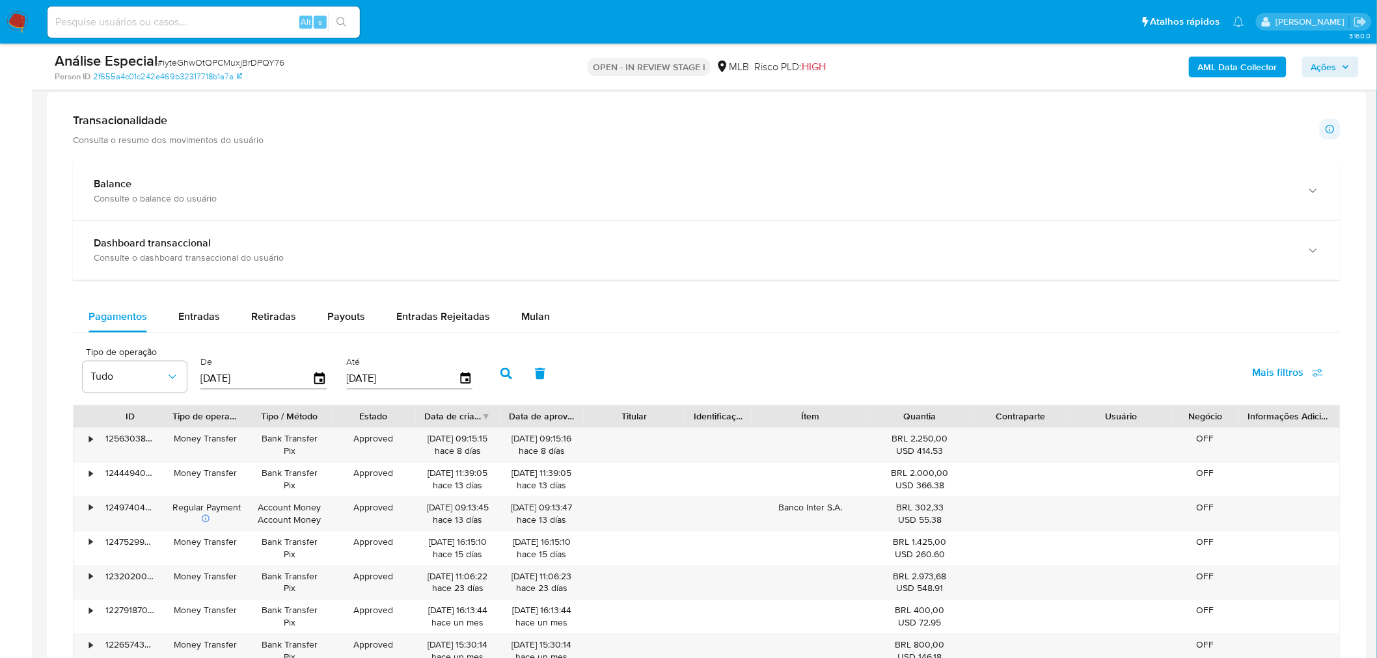
click at [531, 316] on span "Mulan" at bounding box center [535, 317] width 29 height 15
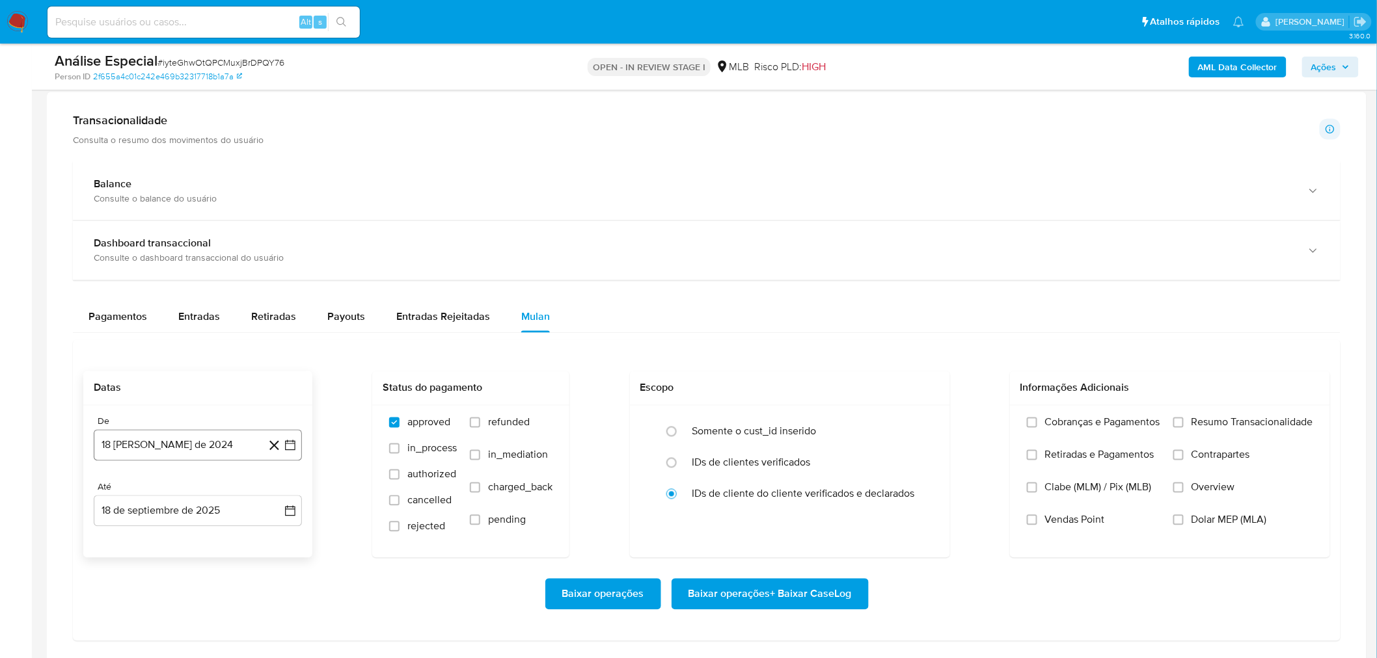
click at [183, 442] on button "18 [PERSON_NAME] de 2024" at bounding box center [198, 445] width 208 height 31
click at [196, 248] on span "agosto 2024" at bounding box center [191, 247] width 59 height 13
click at [276, 237] on icon "Año siguiente" at bounding box center [276, 233] width 16 height 16
click at [204, 358] on button "ago" at bounding box center [196, 353] width 36 height 21
click at [229, 293] on button "1" at bounding box center [223, 296] width 21 height 21
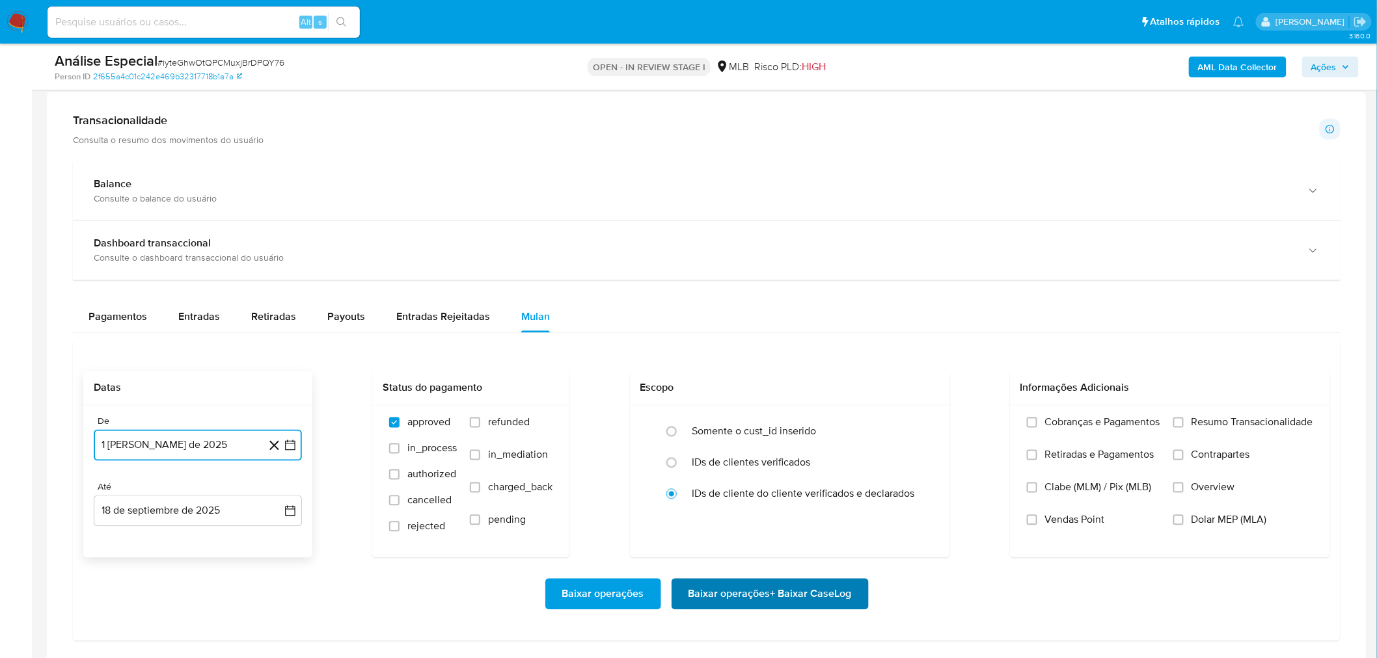
click at [772, 603] on span "Baixar operações + Baixar CaseLog" at bounding box center [769, 594] width 163 height 29
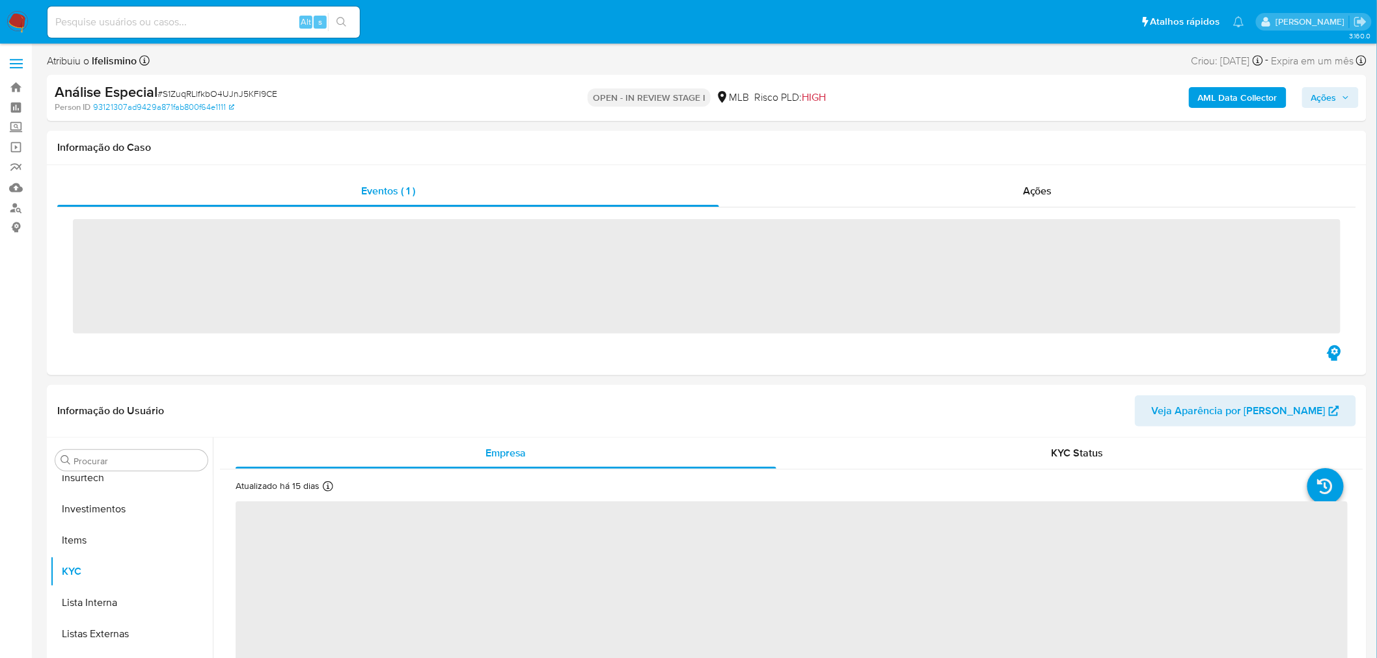
scroll to position [611, 0]
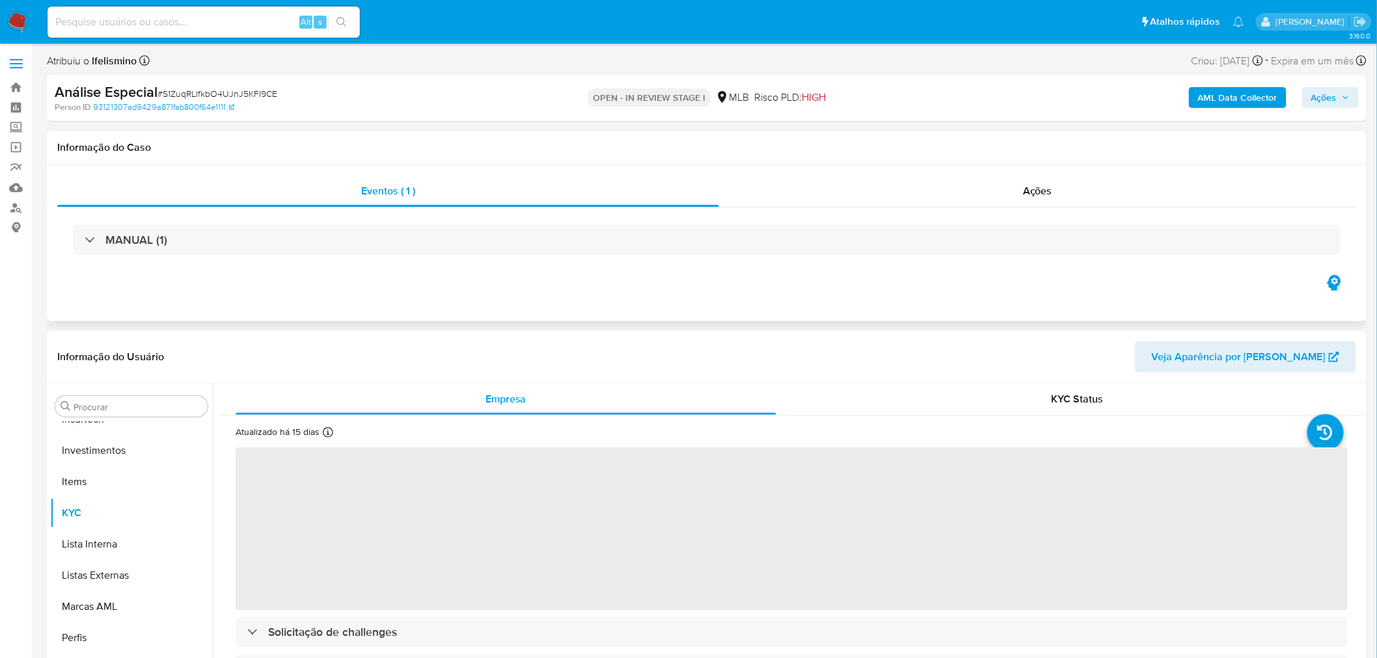
select select "10"
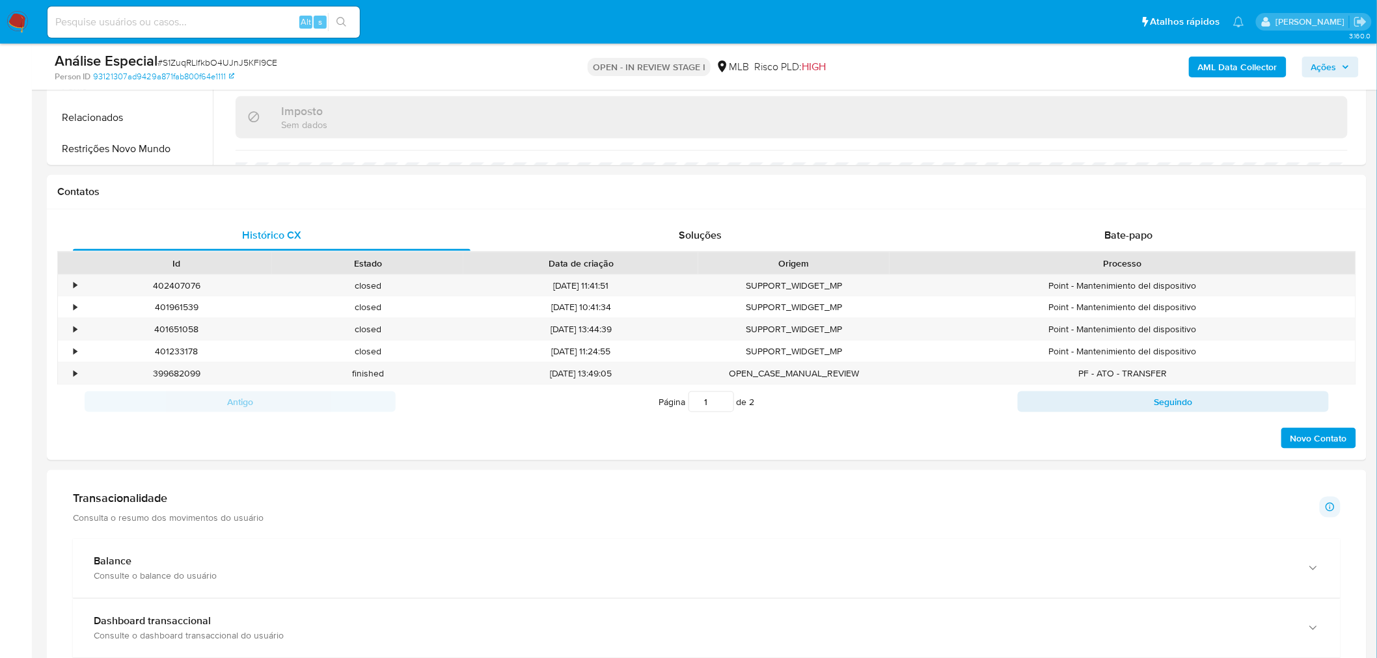
scroll to position [939, 0]
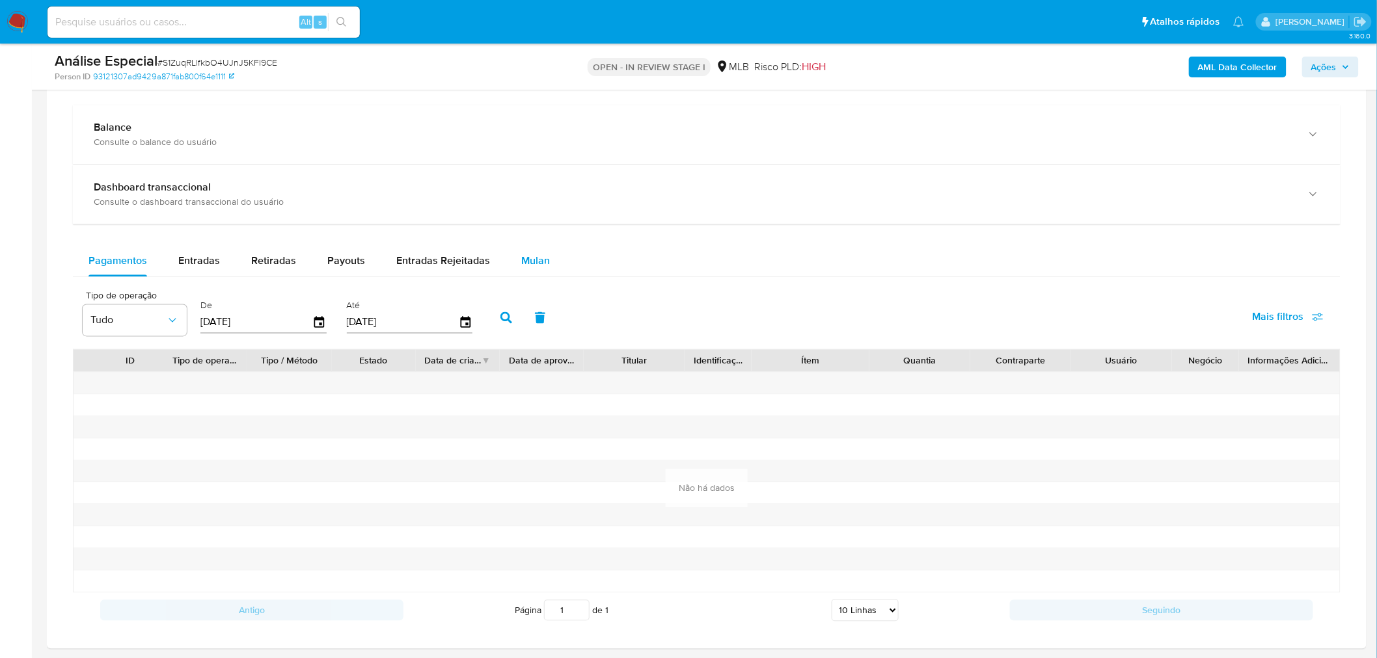
click at [532, 269] on span "Mulan" at bounding box center [535, 261] width 29 height 15
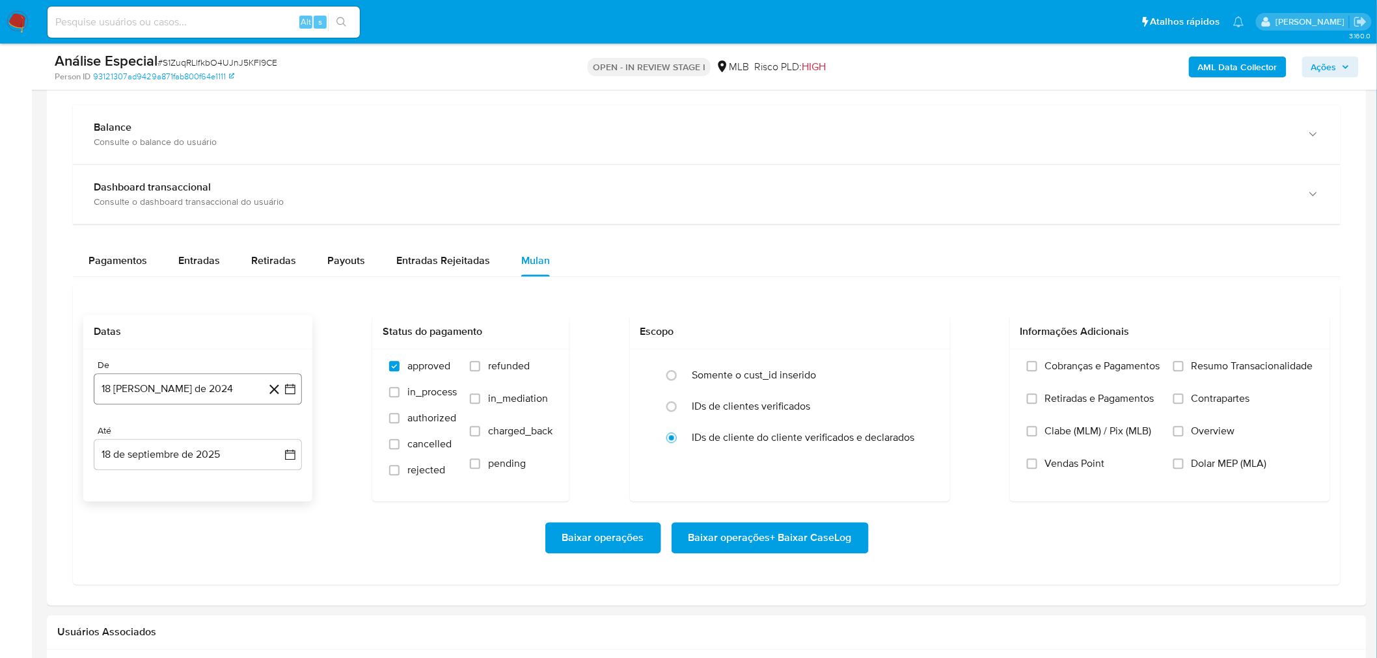
click at [157, 397] on button "18 [PERSON_NAME] de 2024" at bounding box center [198, 389] width 208 height 31
click at [193, 433] on span "agosto 2024" at bounding box center [191, 436] width 59 height 13
click at [271, 438] on icon "Año siguiente" at bounding box center [276, 437] width 16 height 16
click at [200, 564] on button "ago" at bounding box center [196, 556] width 36 height 21
click at [221, 483] on button "1" at bounding box center [223, 484] width 21 height 21
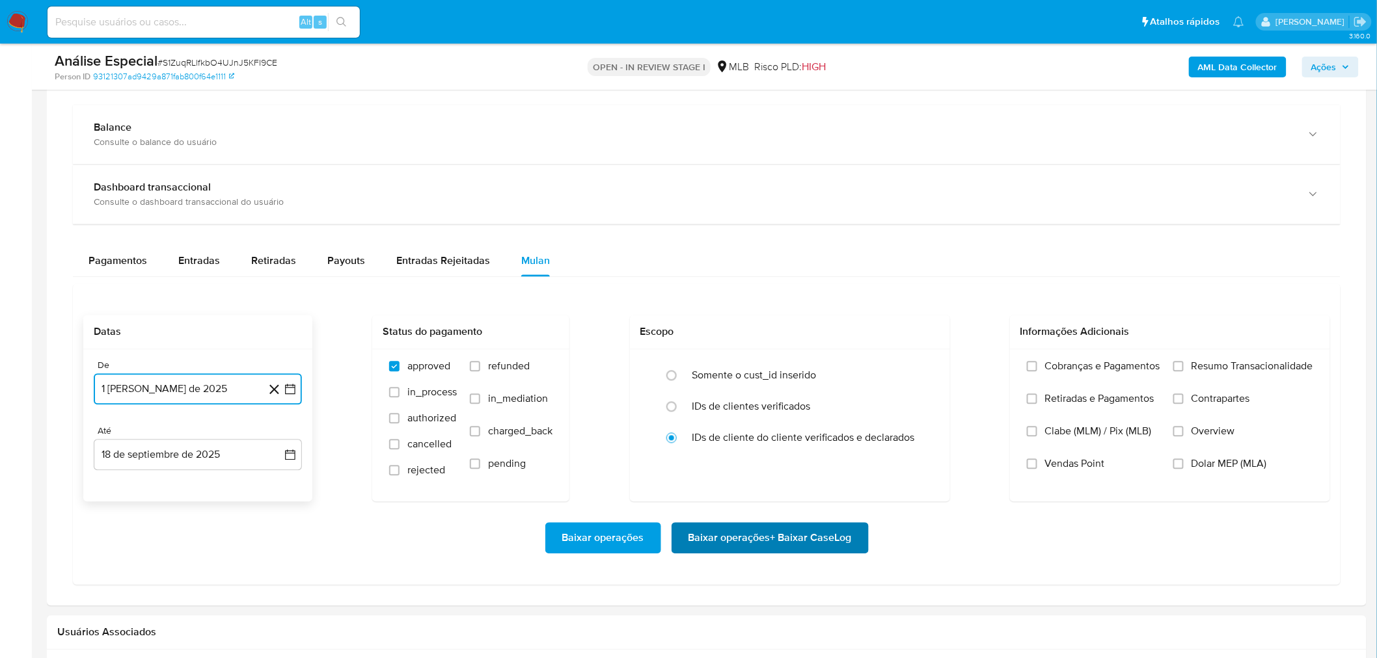
click at [701, 540] on span "Baixar operações + Baixar CaseLog" at bounding box center [769, 538] width 163 height 29
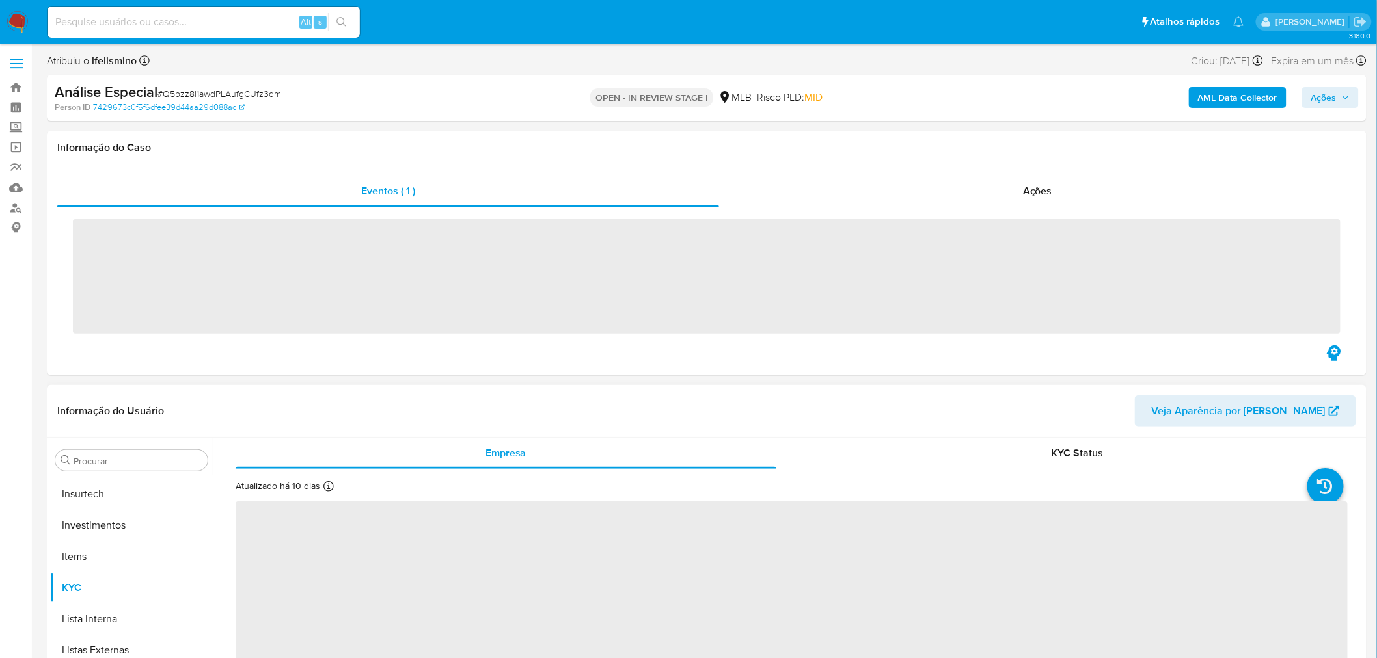
scroll to position [611, 0]
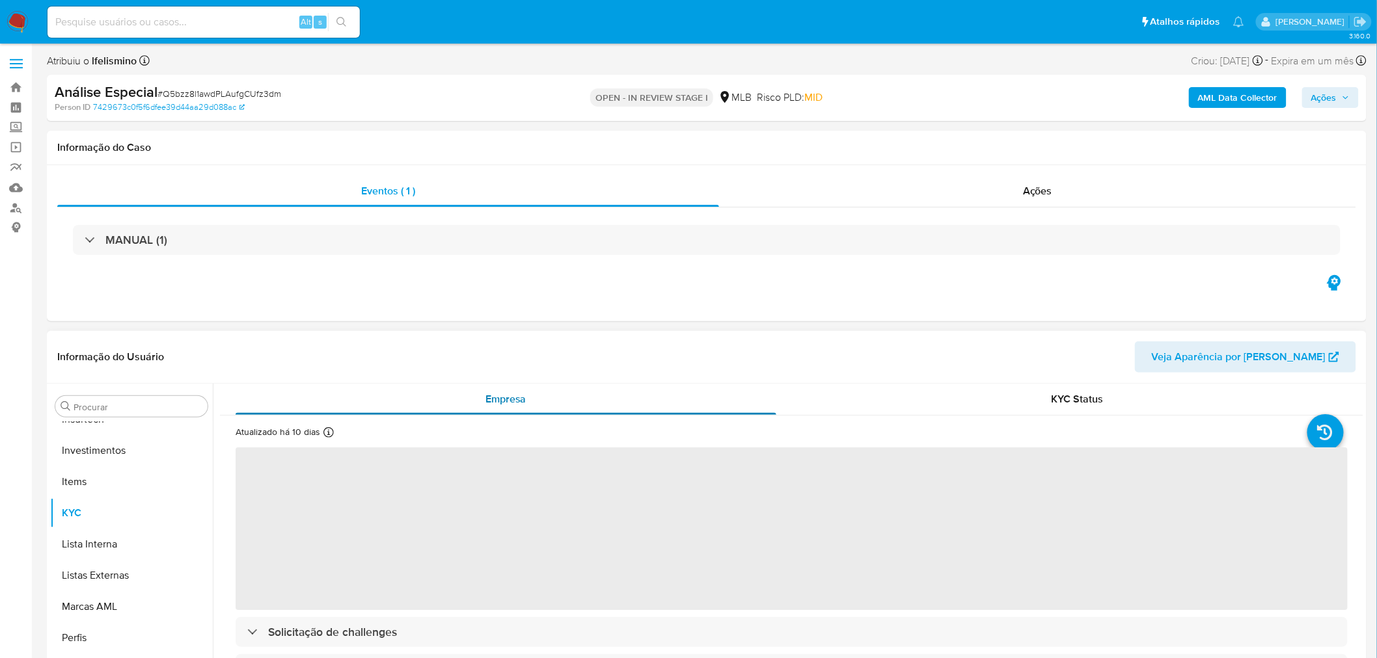
select select "10"
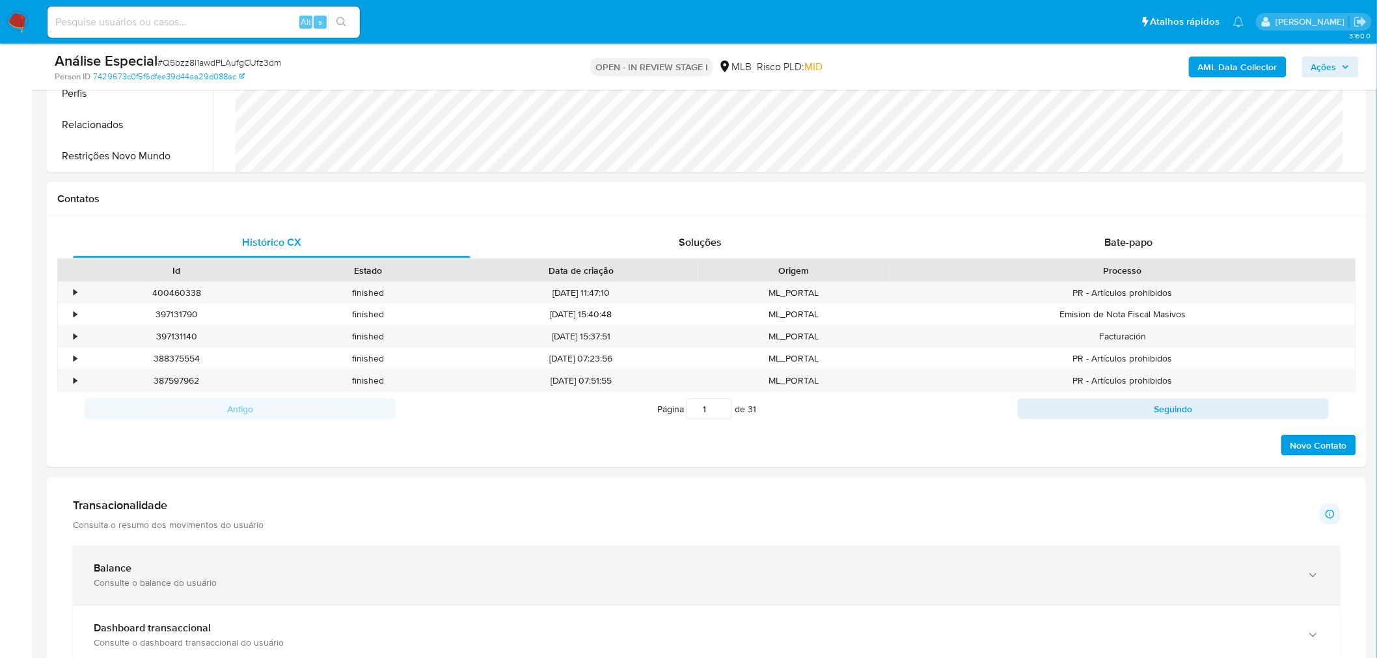
scroll to position [651, 0]
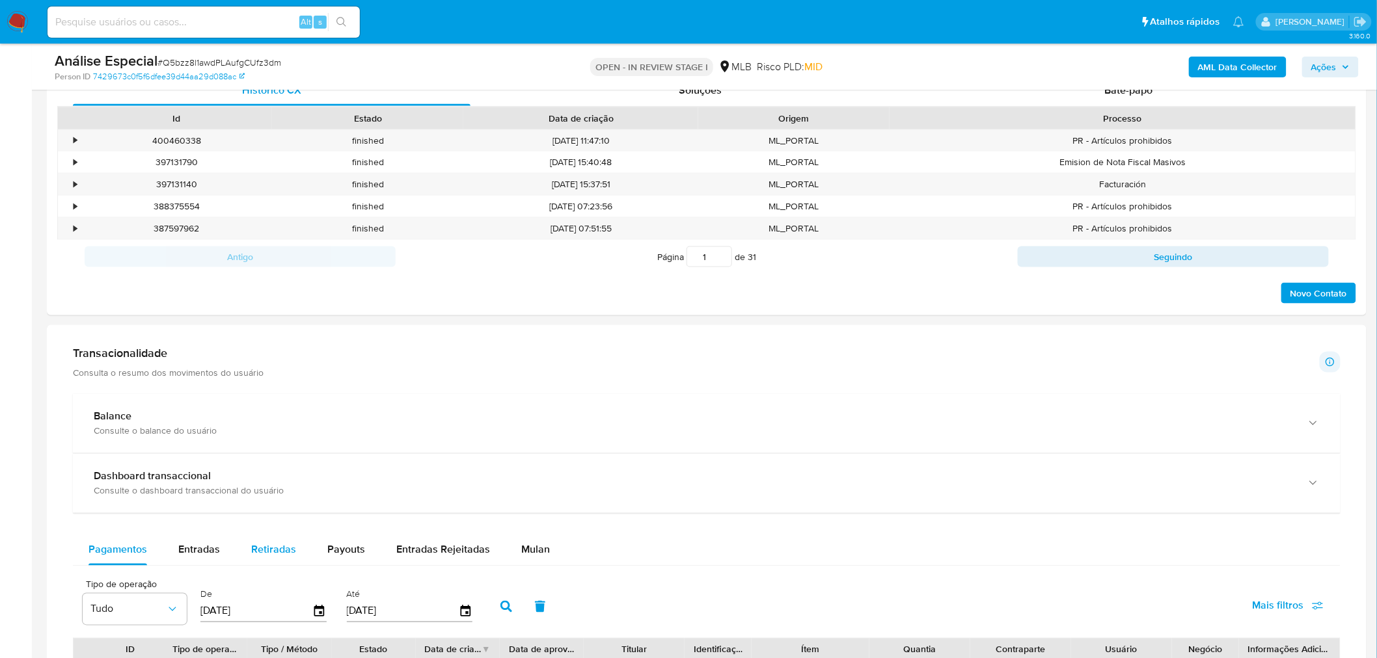
drag, startPoint x: 516, startPoint y: 542, endPoint x: 272, endPoint y: 555, distance: 244.3
click at [521, 543] on div "Mulan" at bounding box center [535, 550] width 29 height 31
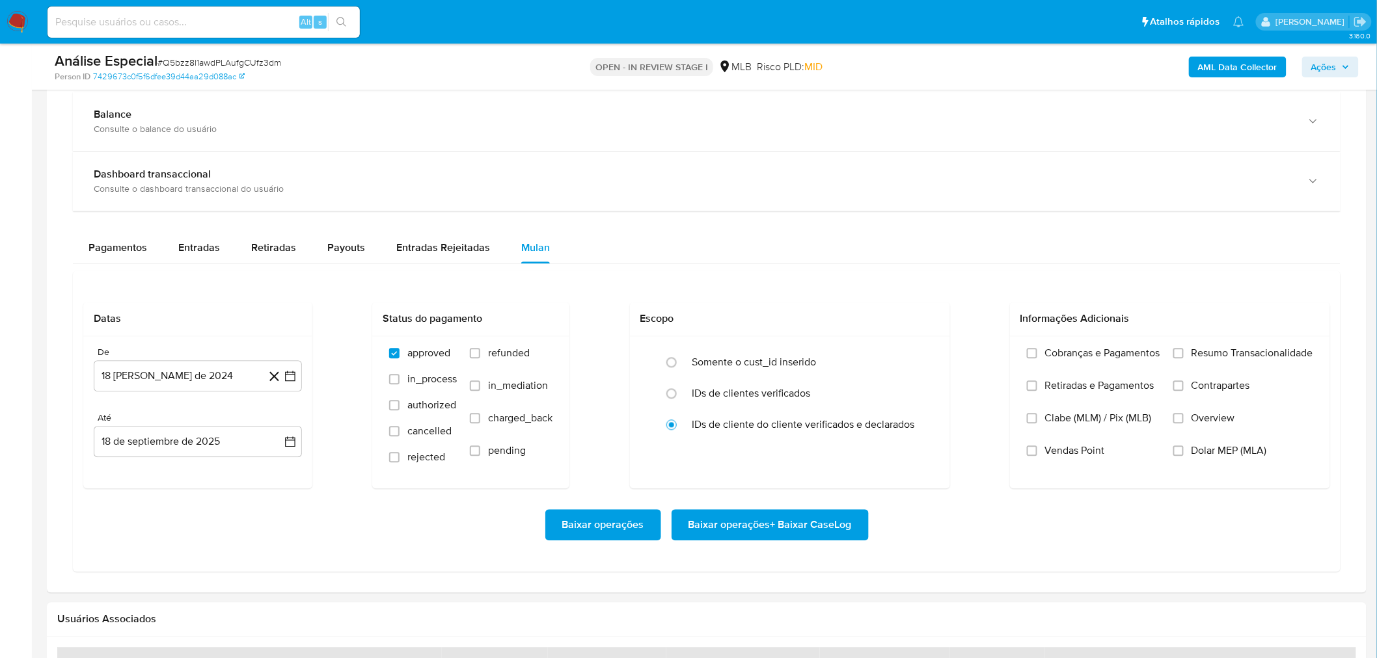
scroll to position [1012, 0]
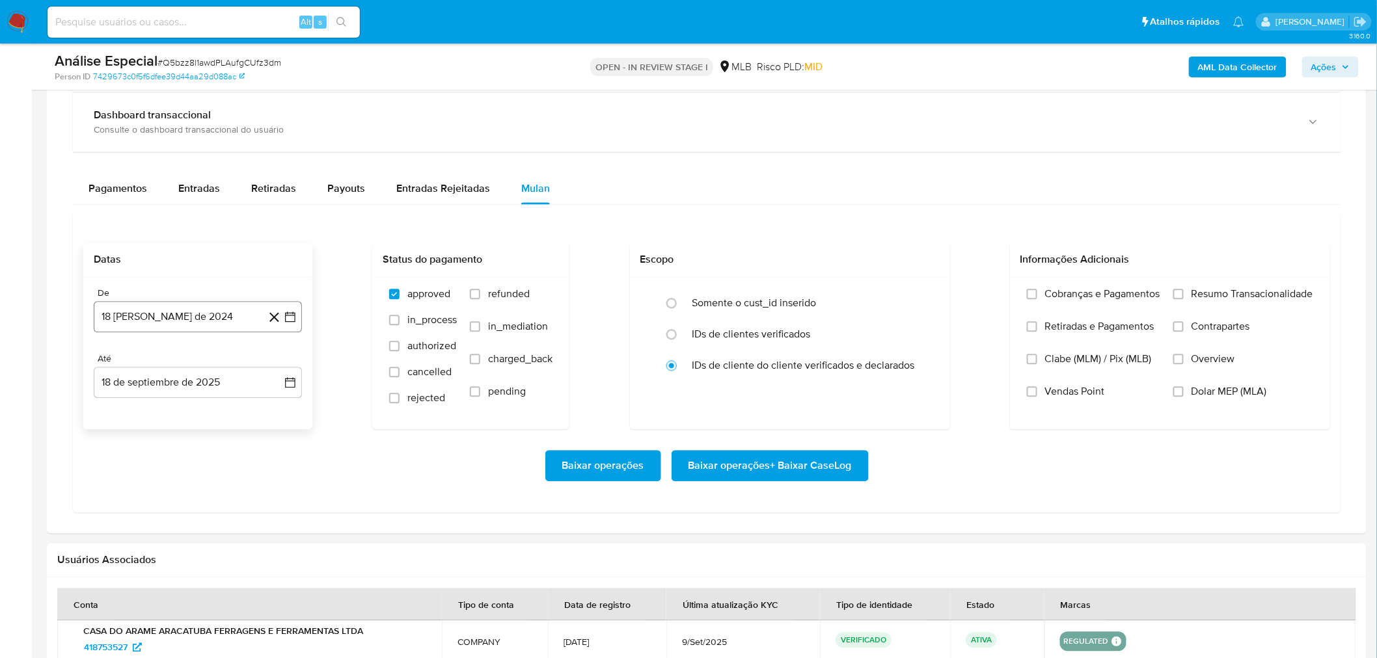
click at [224, 328] on button "18 [PERSON_NAME] de 2024" at bounding box center [198, 317] width 208 height 31
click at [207, 364] on span "agosto 2024" at bounding box center [191, 364] width 59 height 13
click at [265, 365] on div "2024" at bounding box center [196, 364] width 174 height 16
click at [271, 367] on icon "Año siguiente" at bounding box center [276, 364] width 16 height 16
click at [197, 486] on span "ago" at bounding box center [197, 484] width 16 height 10
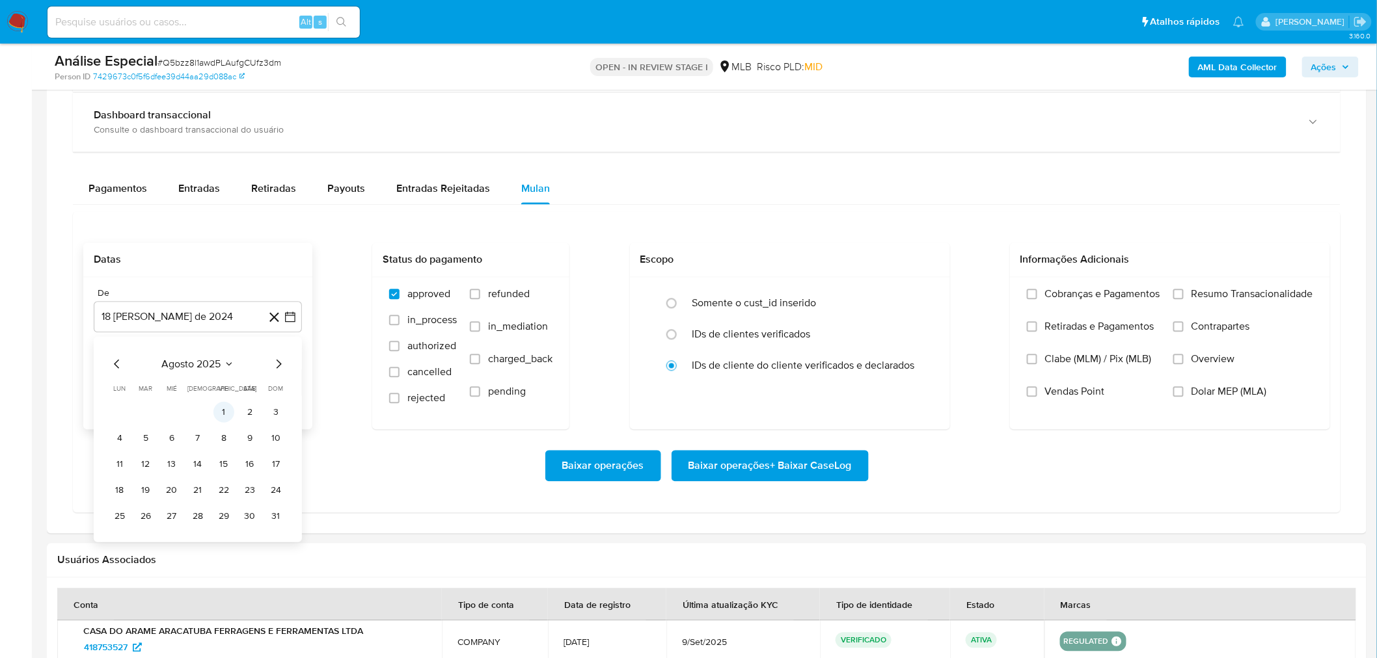
click at [229, 409] on button "1" at bounding box center [223, 412] width 21 height 21
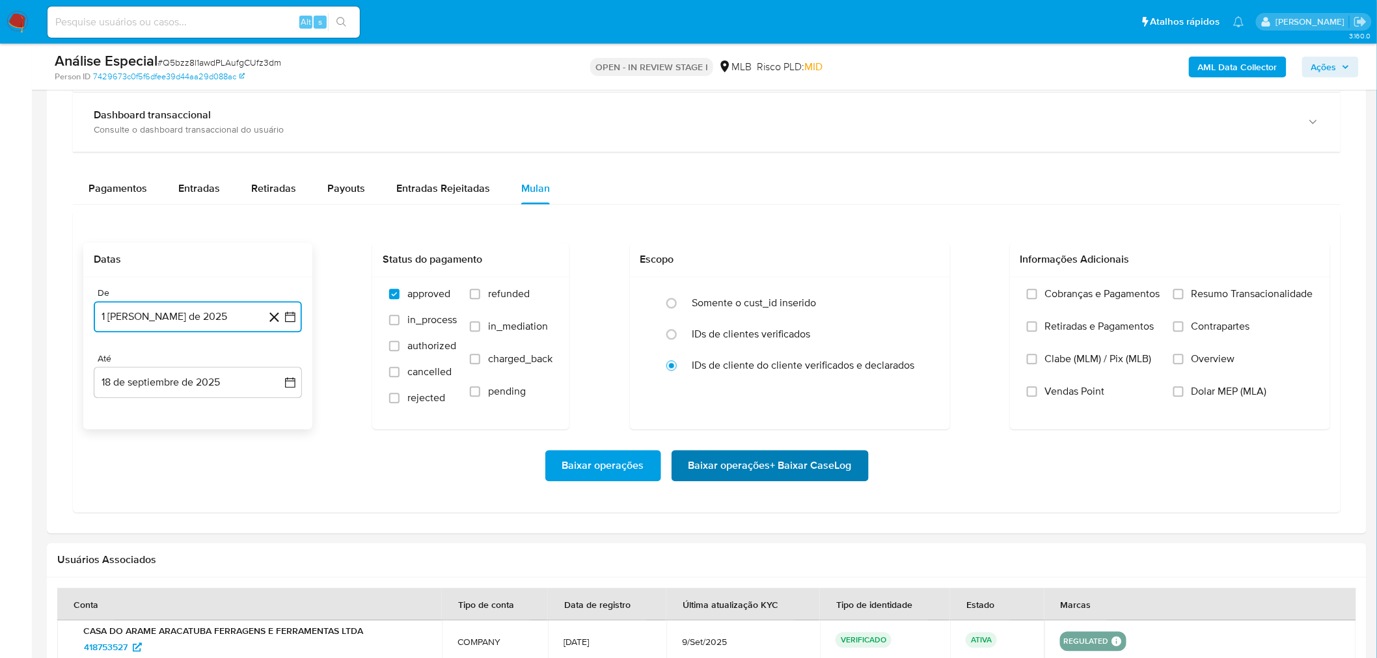
click at [800, 467] on span "Baixar operações + Baixar CaseLog" at bounding box center [769, 466] width 163 height 29
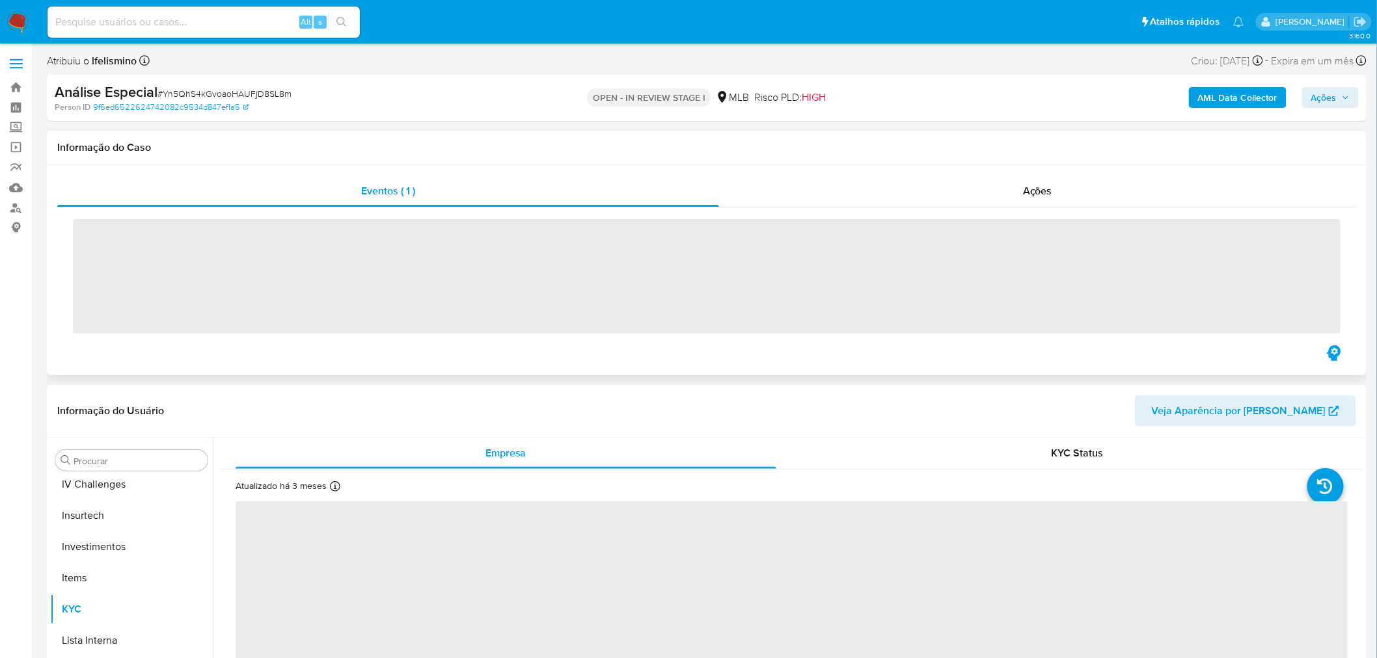
scroll to position [611, 0]
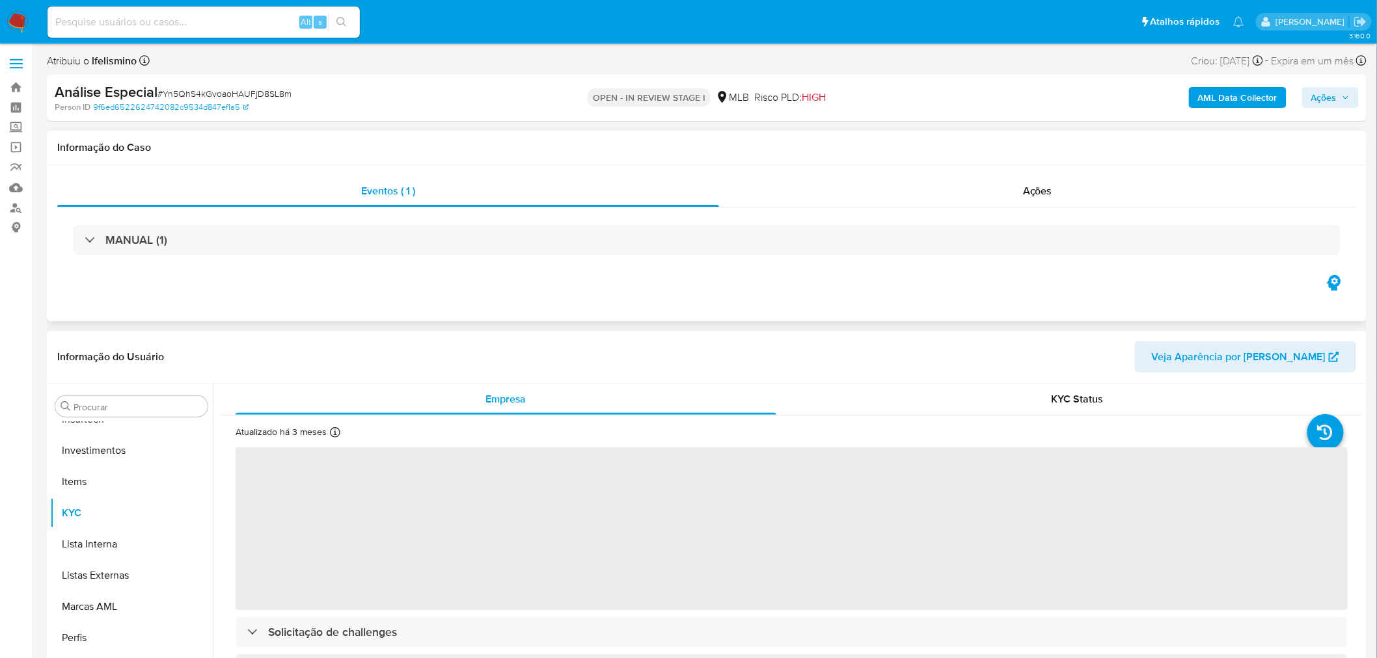
select select "10"
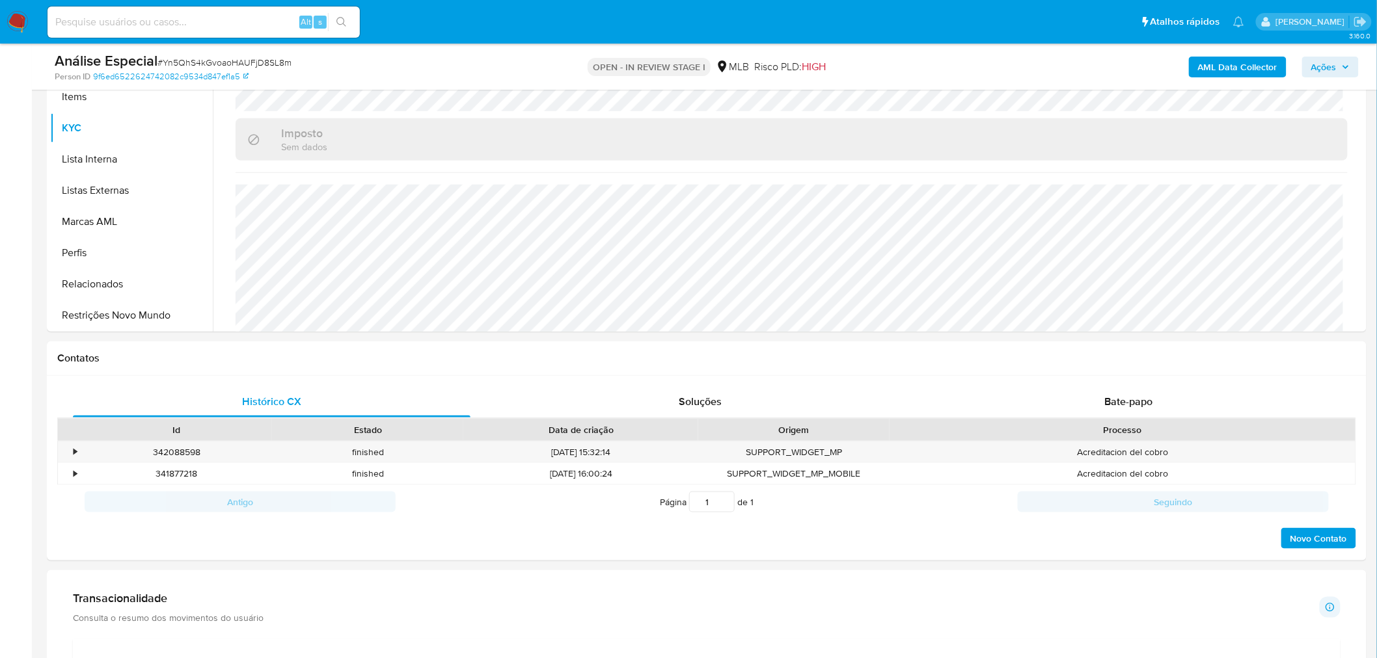
scroll to position [651, 0]
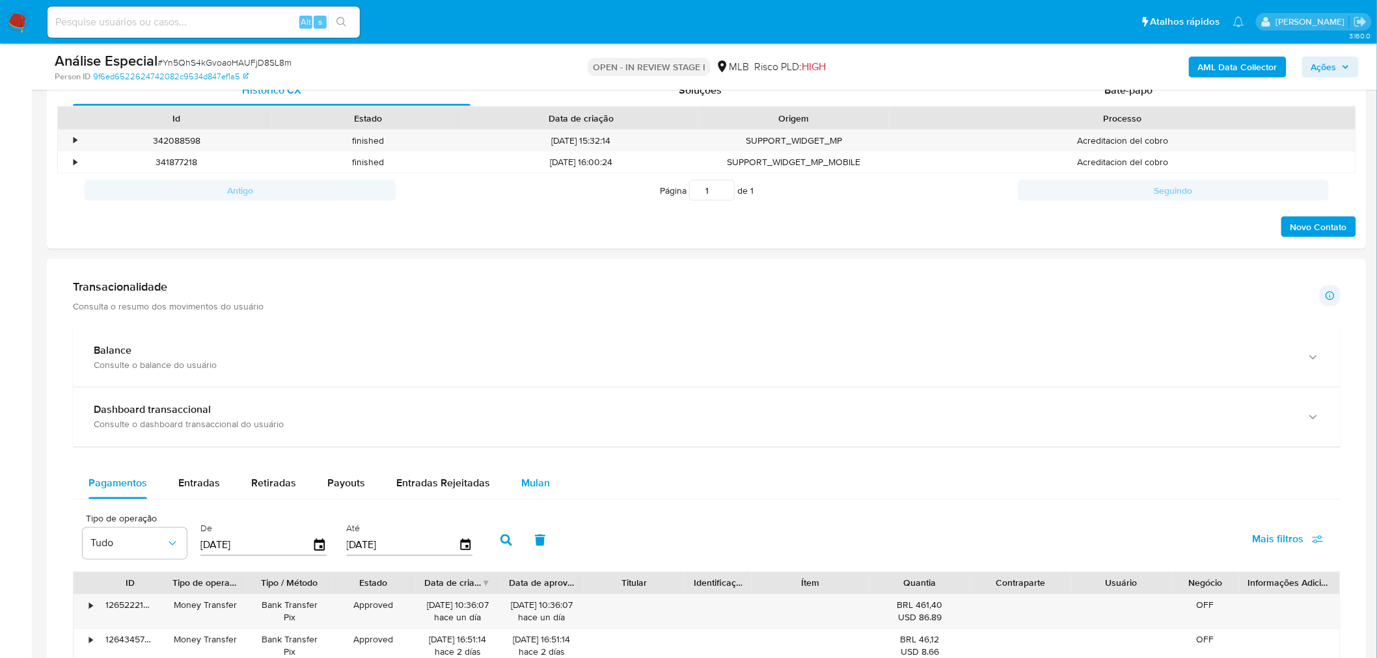
click at [550, 499] on button "Mulan" at bounding box center [535, 483] width 60 height 31
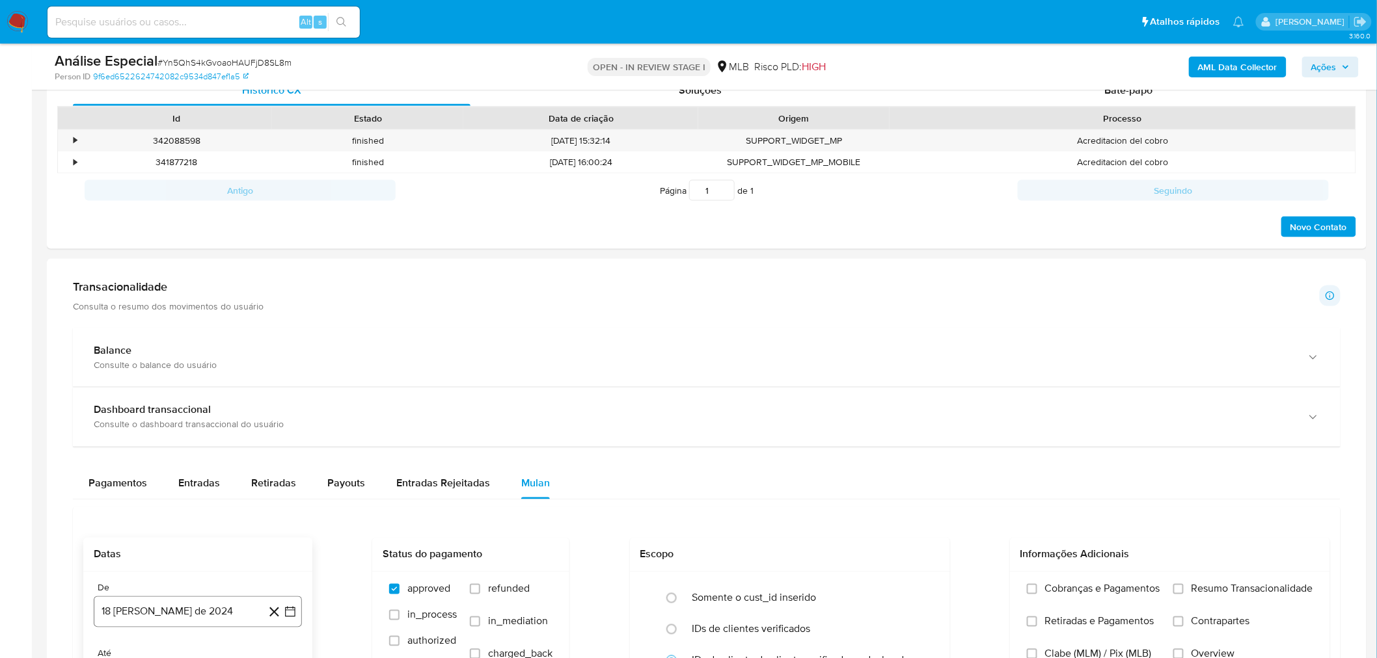
drag, startPoint x: 161, startPoint y: 614, endPoint x: 186, endPoint y: 598, distance: 29.2
click at [163, 615] on button "18 [PERSON_NAME] de 2024" at bounding box center [198, 612] width 208 height 31
click at [209, 415] on span "agosto 2024" at bounding box center [191, 414] width 59 height 13
click at [278, 394] on icon "Año siguiente" at bounding box center [276, 400] width 16 height 16
click at [191, 510] on button "ago" at bounding box center [196, 519] width 36 height 21
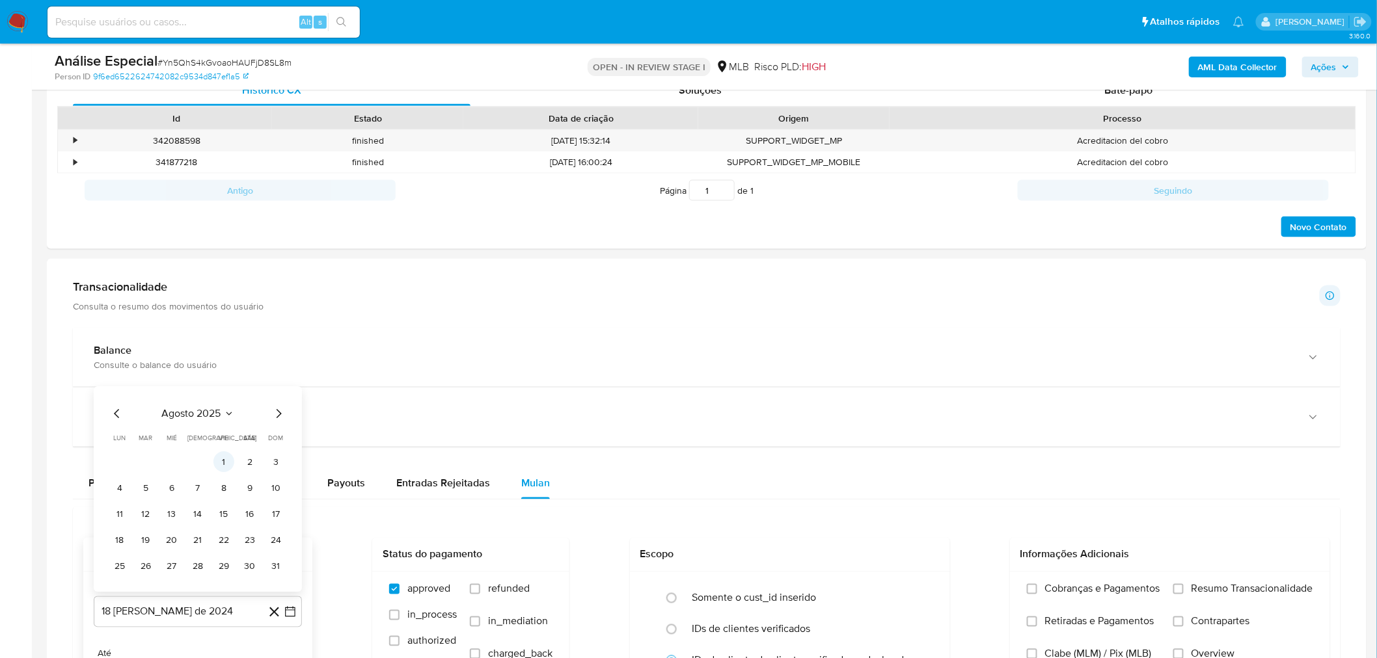
click at [217, 458] on button "1" at bounding box center [223, 462] width 21 height 21
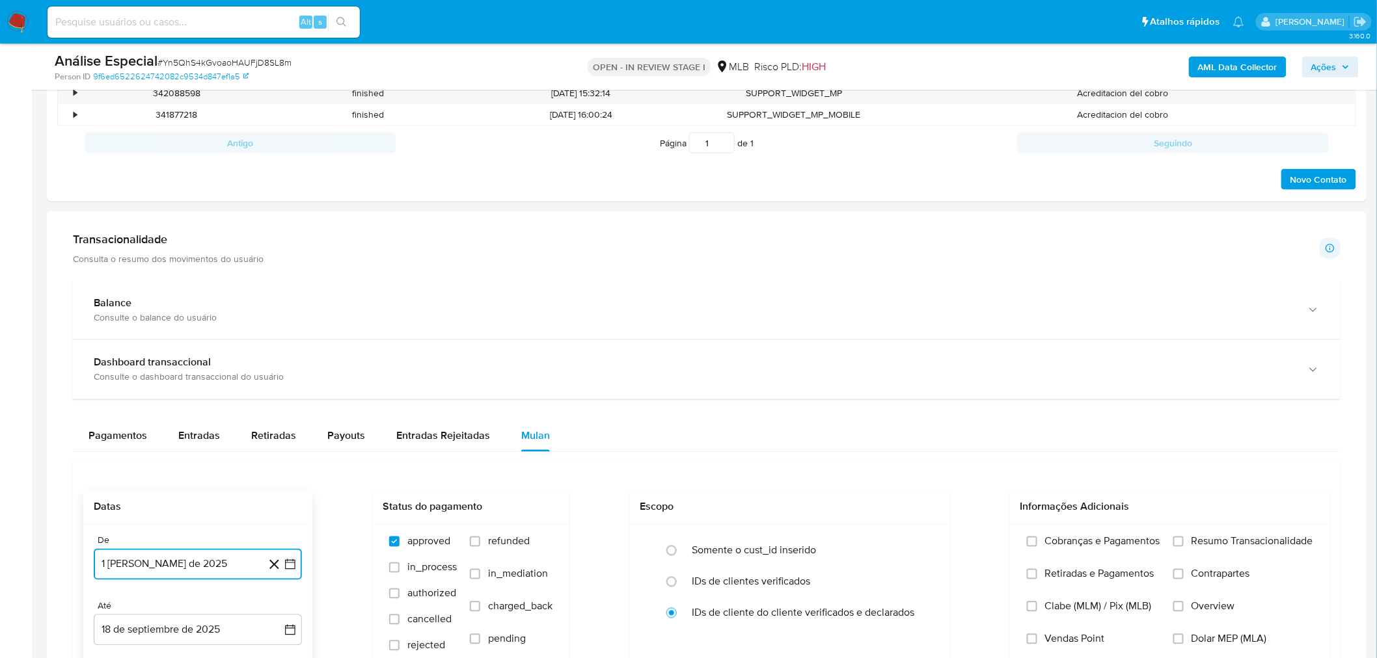
scroll to position [795, 0]
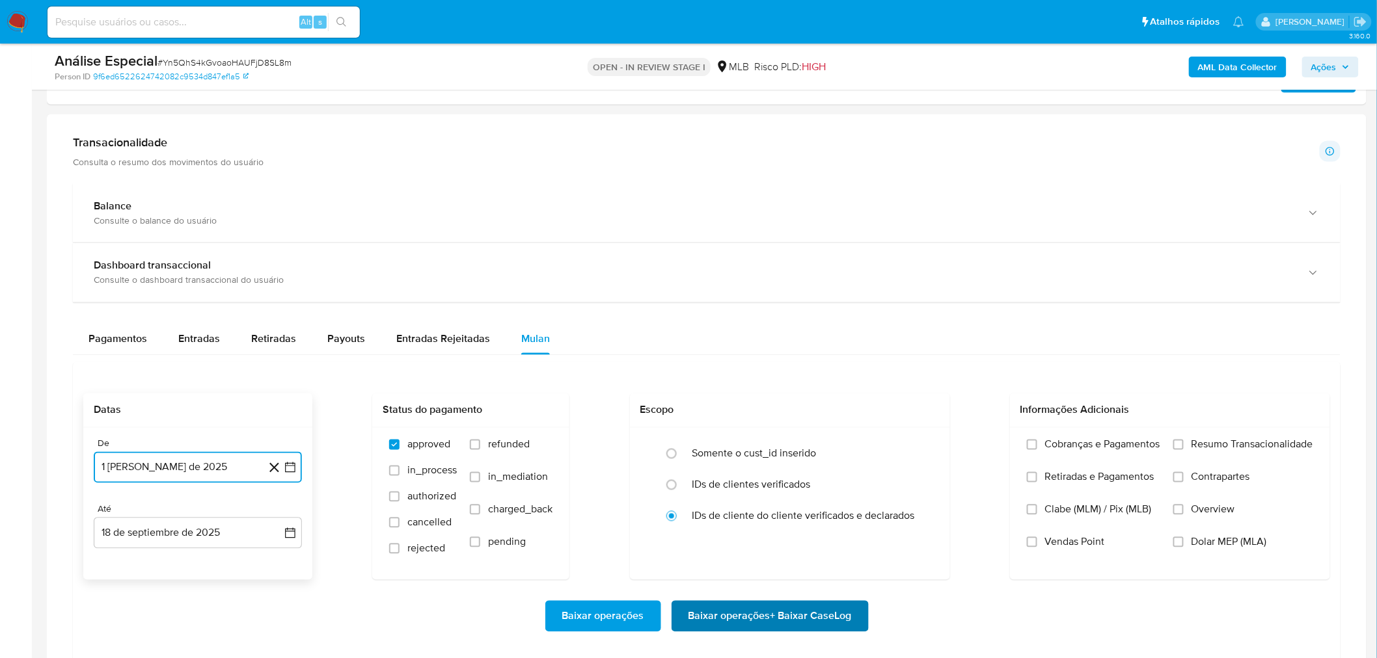
click at [768, 626] on span "Baixar operações + Baixar CaseLog" at bounding box center [769, 616] width 163 height 29
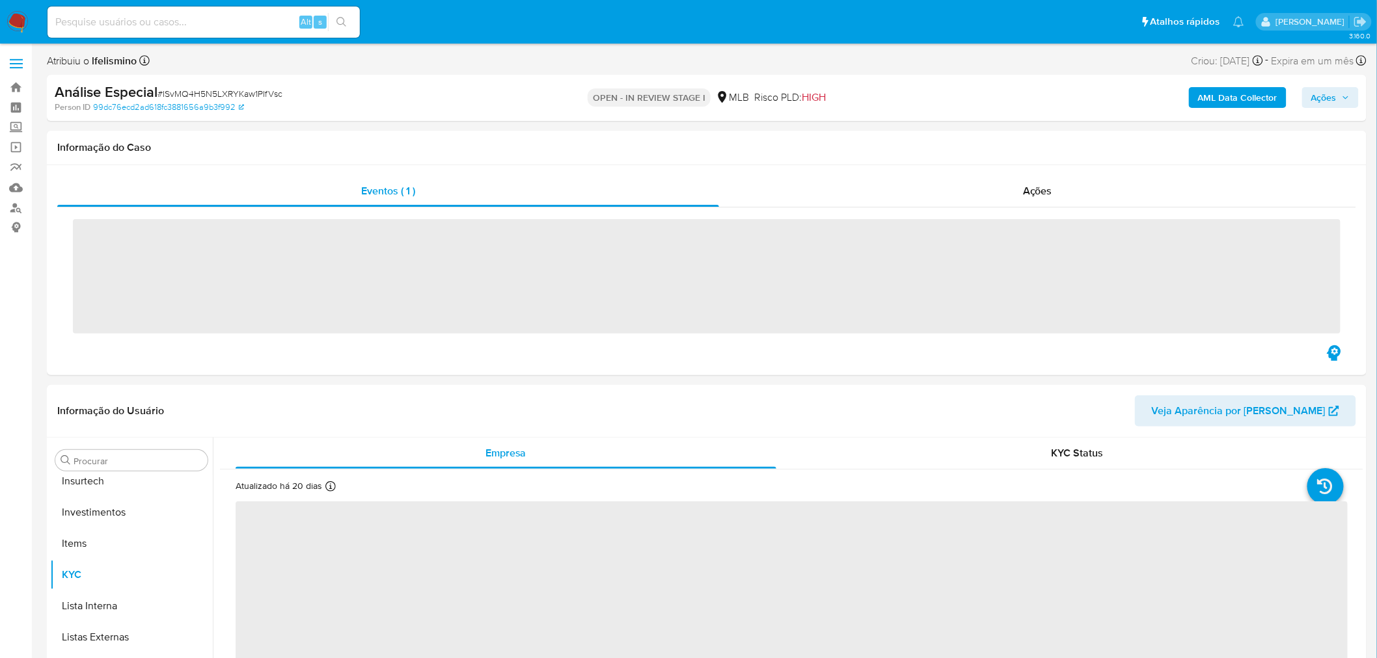
scroll to position [611, 0]
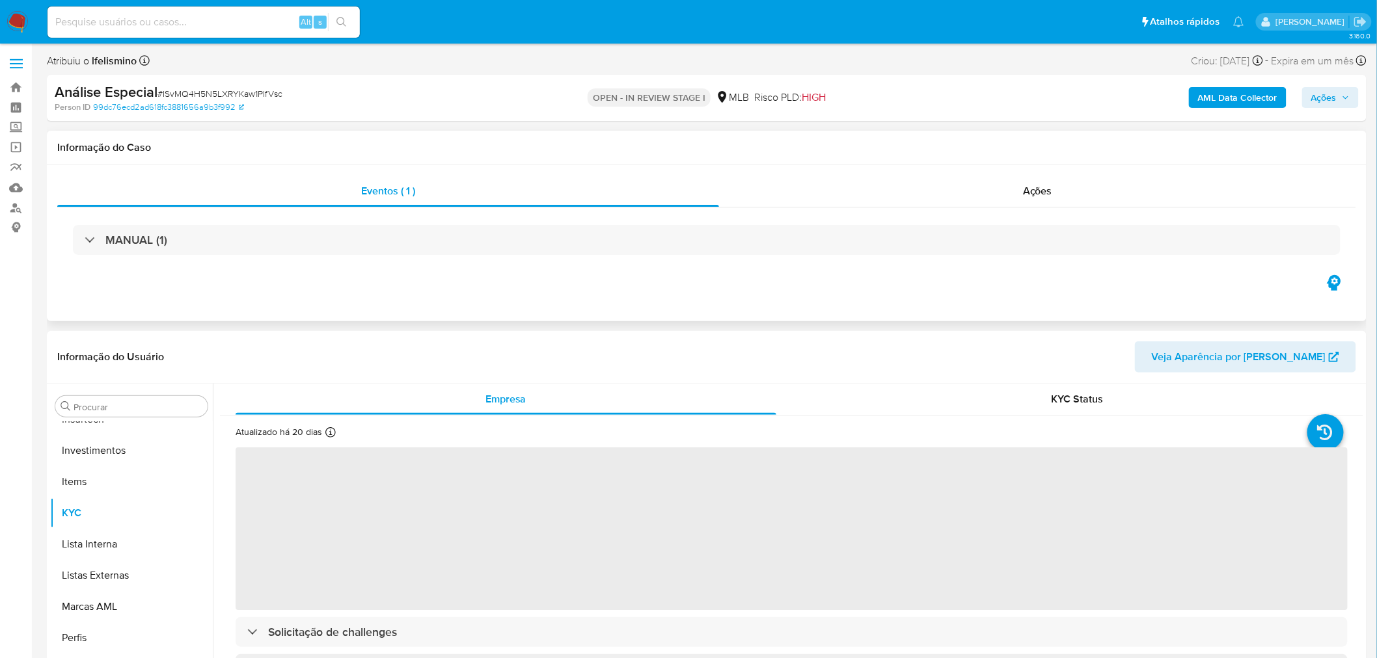
select select "10"
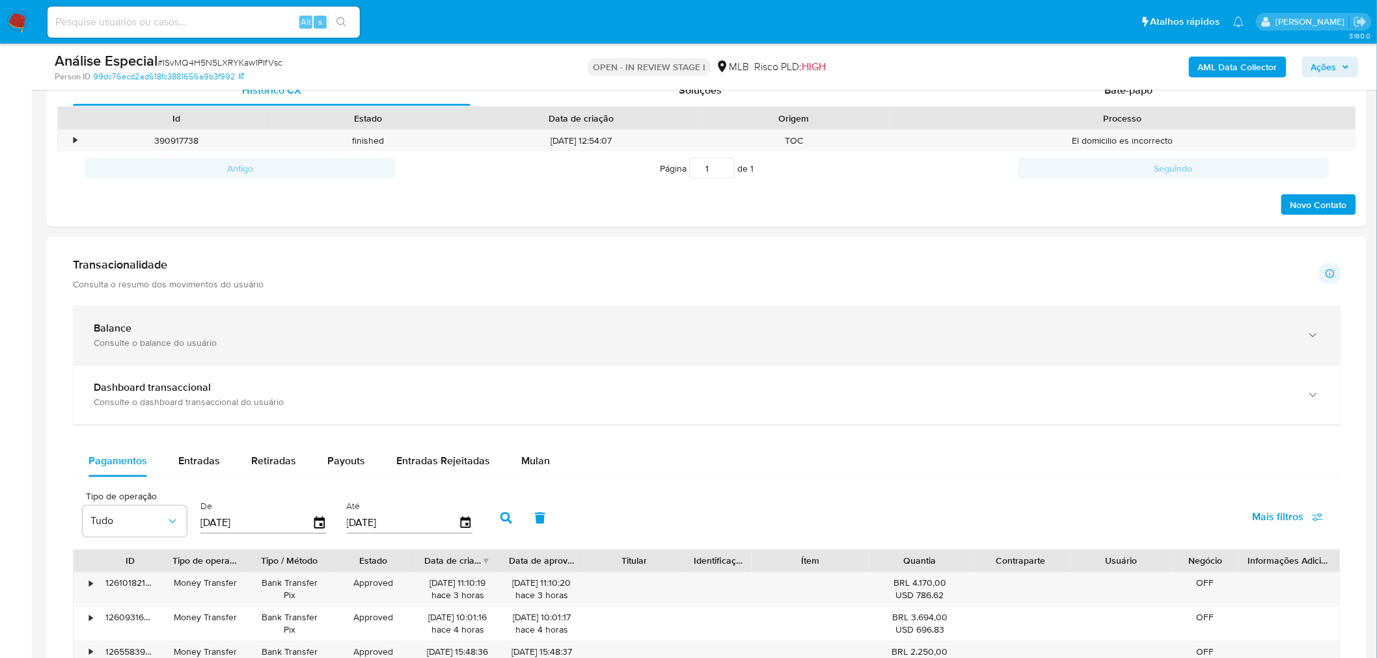
scroll to position [867, 0]
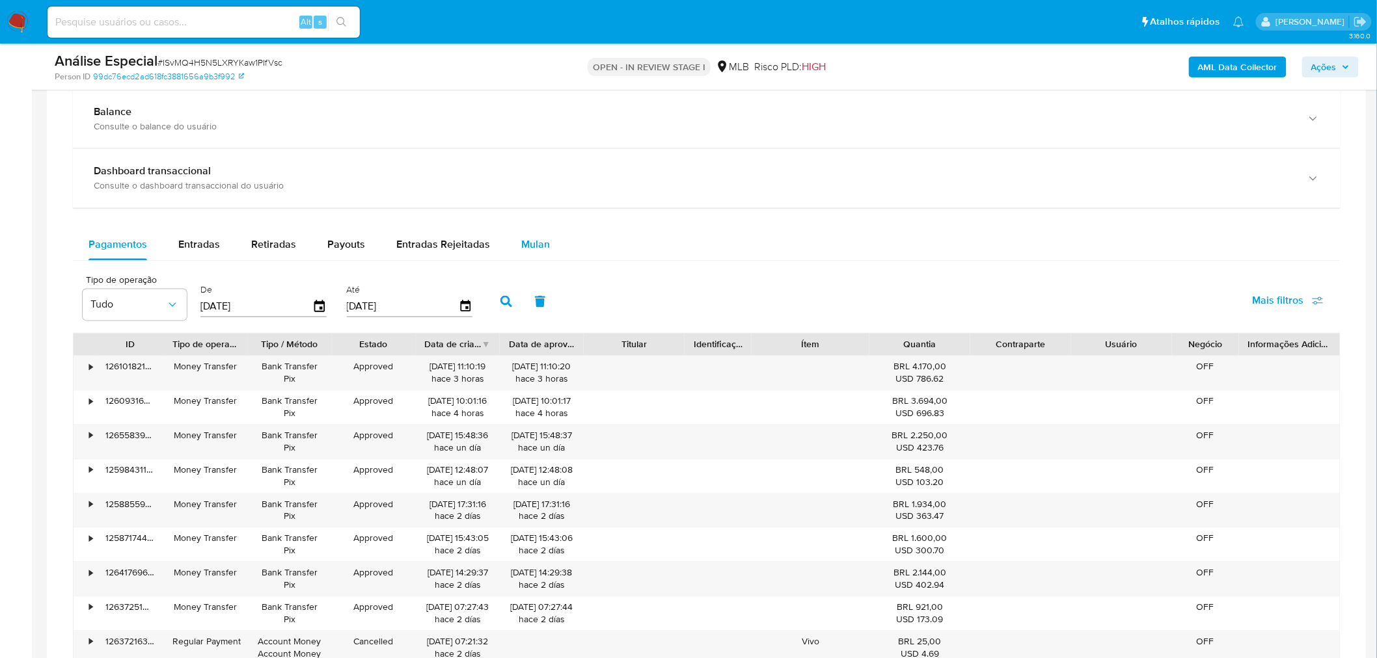
click at [521, 232] on div "Mulan" at bounding box center [535, 245] width 29 height 31
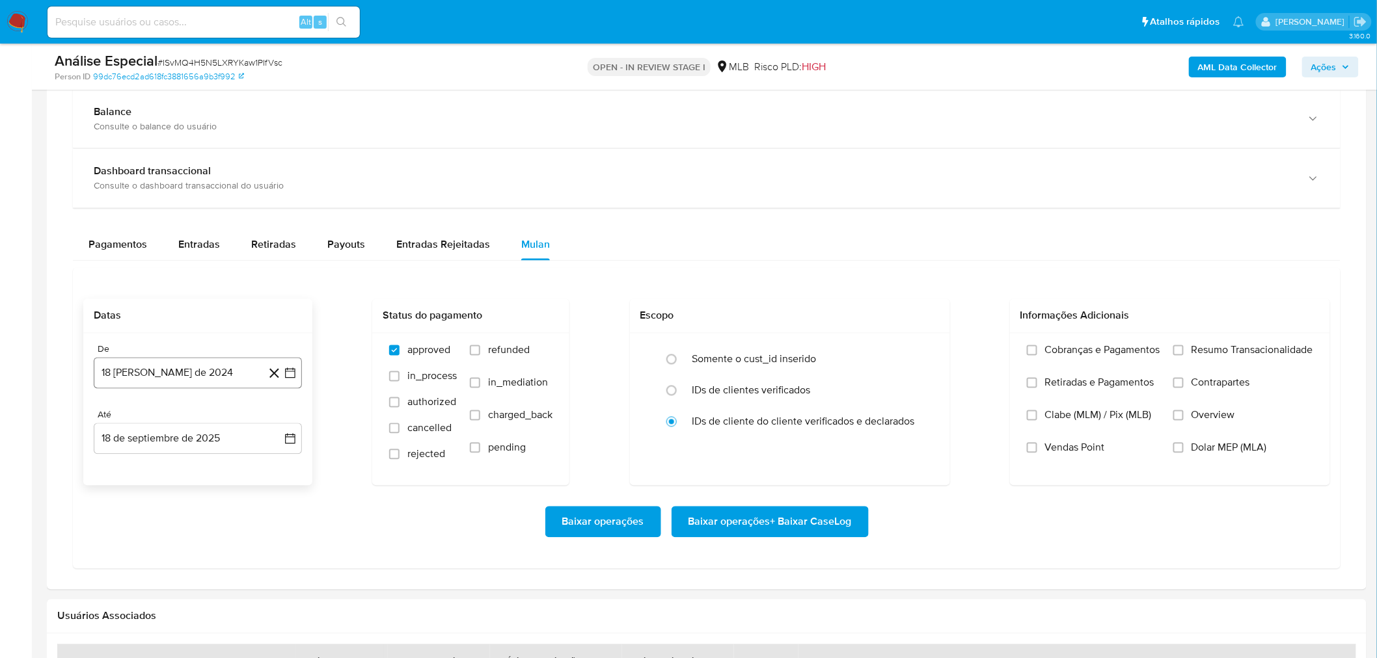
click at [176, 373] on button "18 [PERSON_NAME] de 2024" at bounding box center [198, 373] width 208 height 31
click at [181, 420] on span "agosto 2024" at bounding box center [191, 420] width 59 height 13
click at [270, 424] on icon "Año siguiente" at bounding box center [276, 421] width 16 height 16
click at [206, 541] on button "ago" at bounding box center [196, 541] width 36 height 21
click at [225, 477] on button "1" at bounding box center [223, 469] width 21 height 21
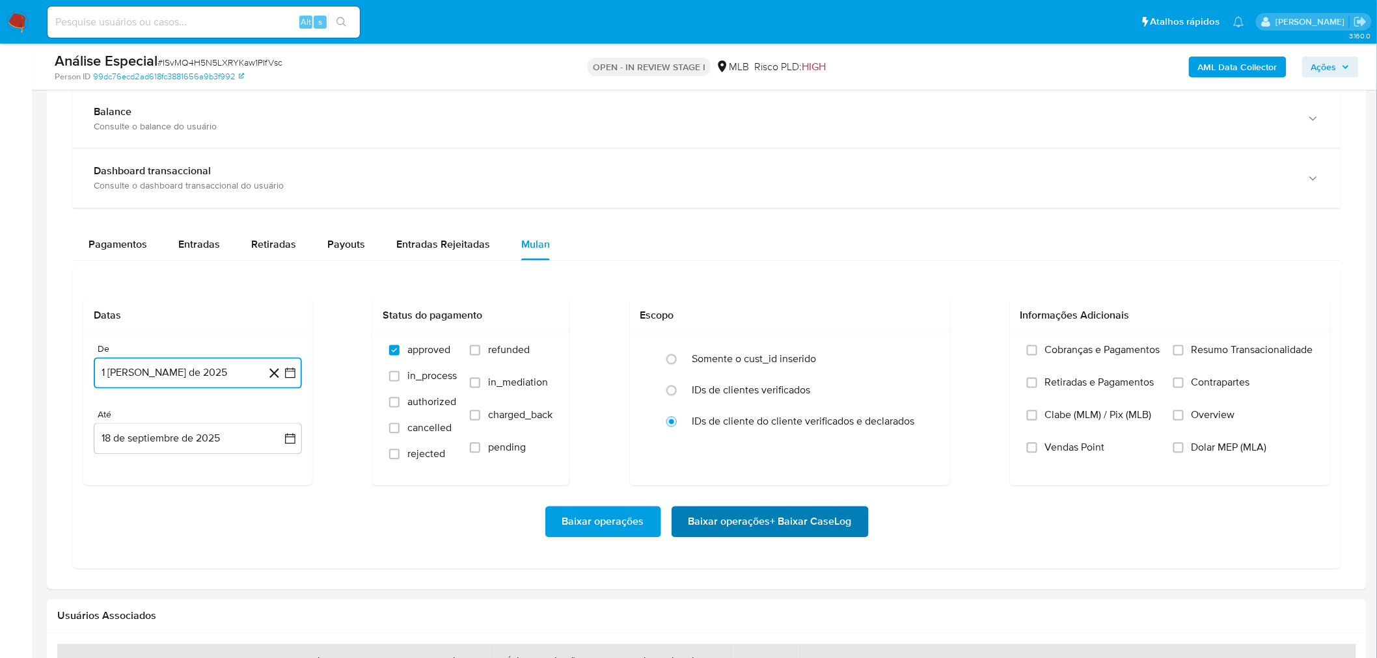
click at [709, 533] on span "Baixar operações + Baixar CaseLog" at bounding box center [769, 522] width 163 height 29
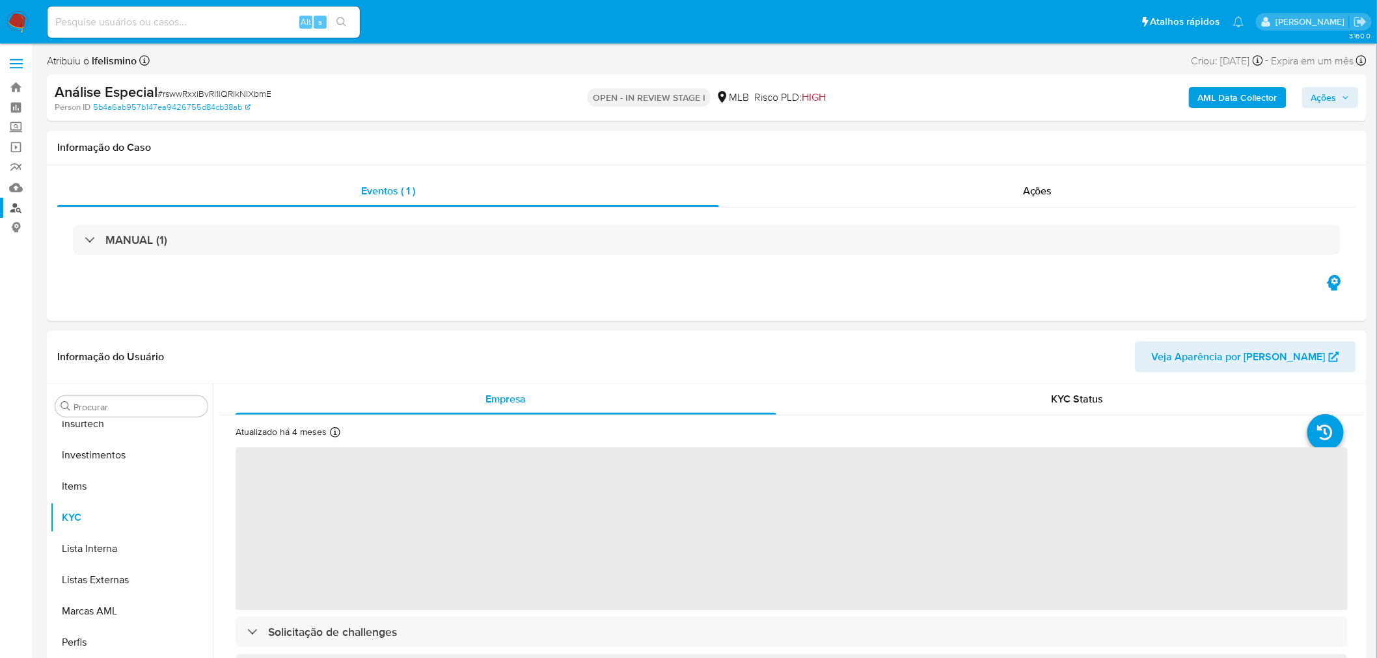
scroll to position [611, 0]
select select "10"
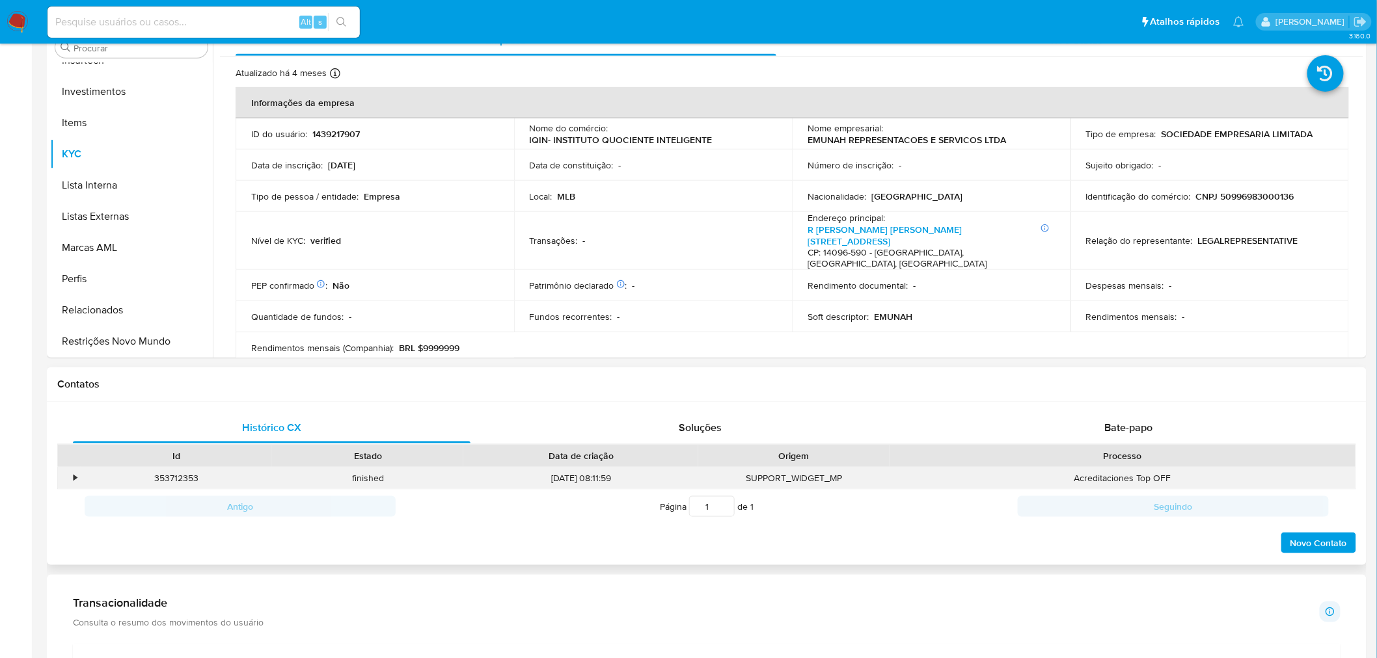
scroll to position [578, 0]
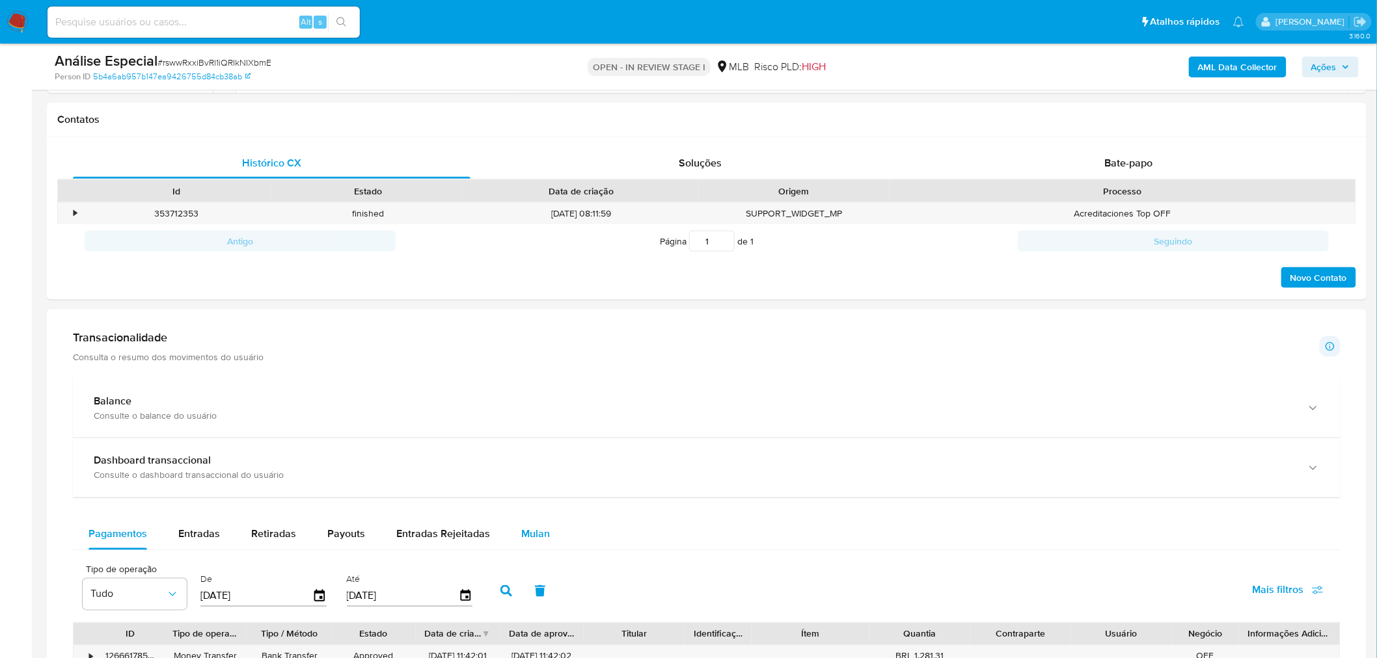
click at [521, 535] on span "Mulan" at bounding box center [535, 534] width 29 height 15
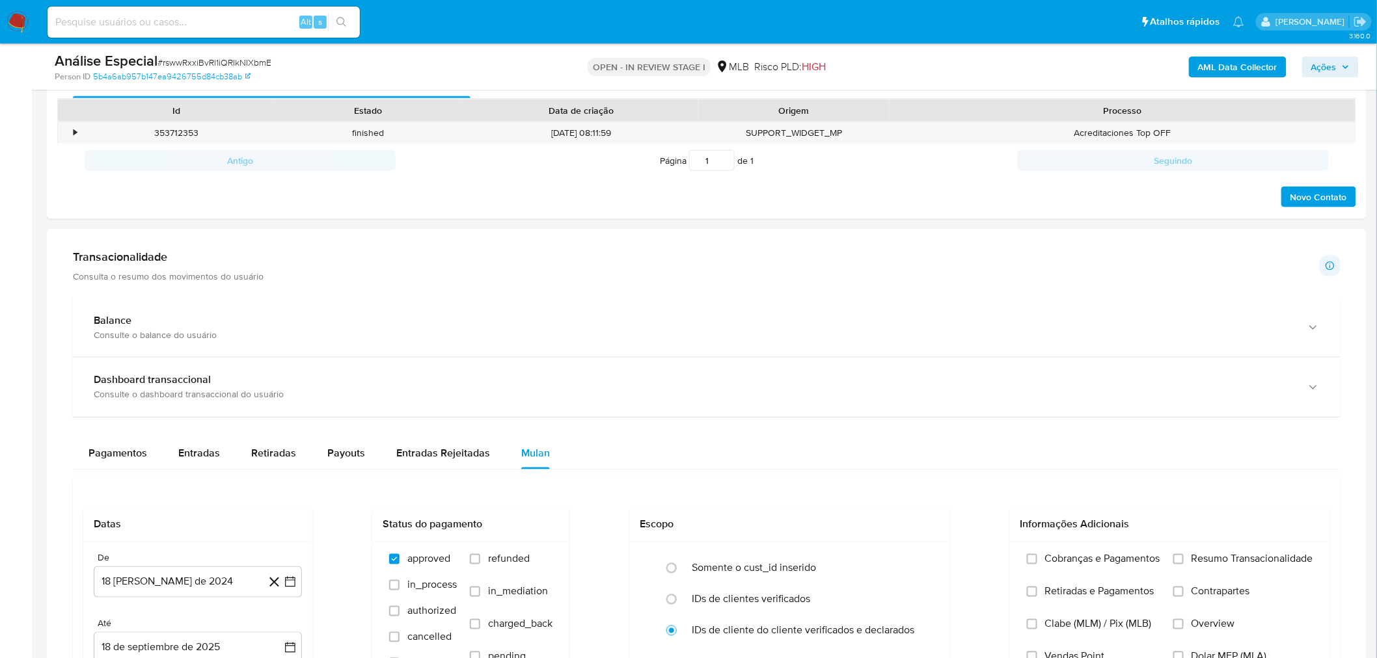
scroll to position [723, 0]
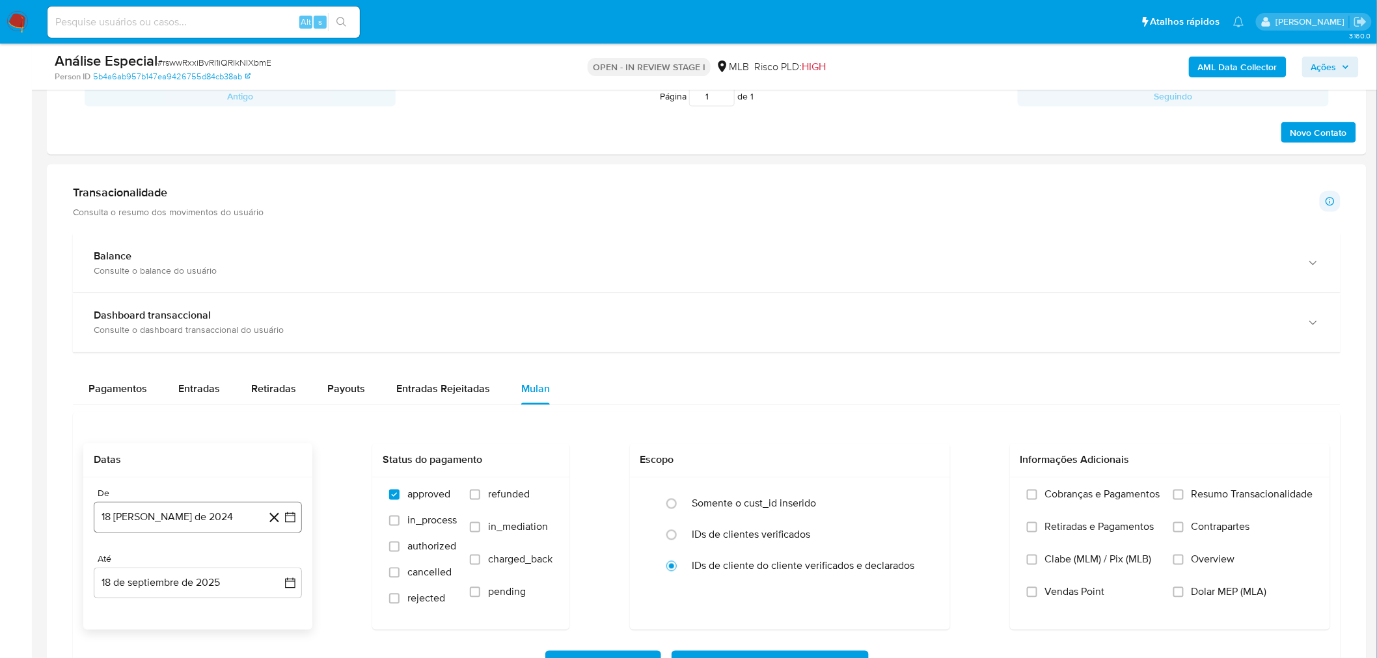
click at [197, 519] on button "18 de agosto de 2024" at bounding box center [198, 517] width 208 height 31
click at [209, 322] on span "agosto 2024" at bounding box center [191, 320] width 59 height 13
click at [270, 300] on icon "Año siguiente" at bounding box center [276, 305] width 16 height 16
click at [203, 424] on span "ago" at bounding box center [197, 425] width 16 height 10
click at [228, 366] on button "1" at bounding box center [223, 368] width 21 height 21
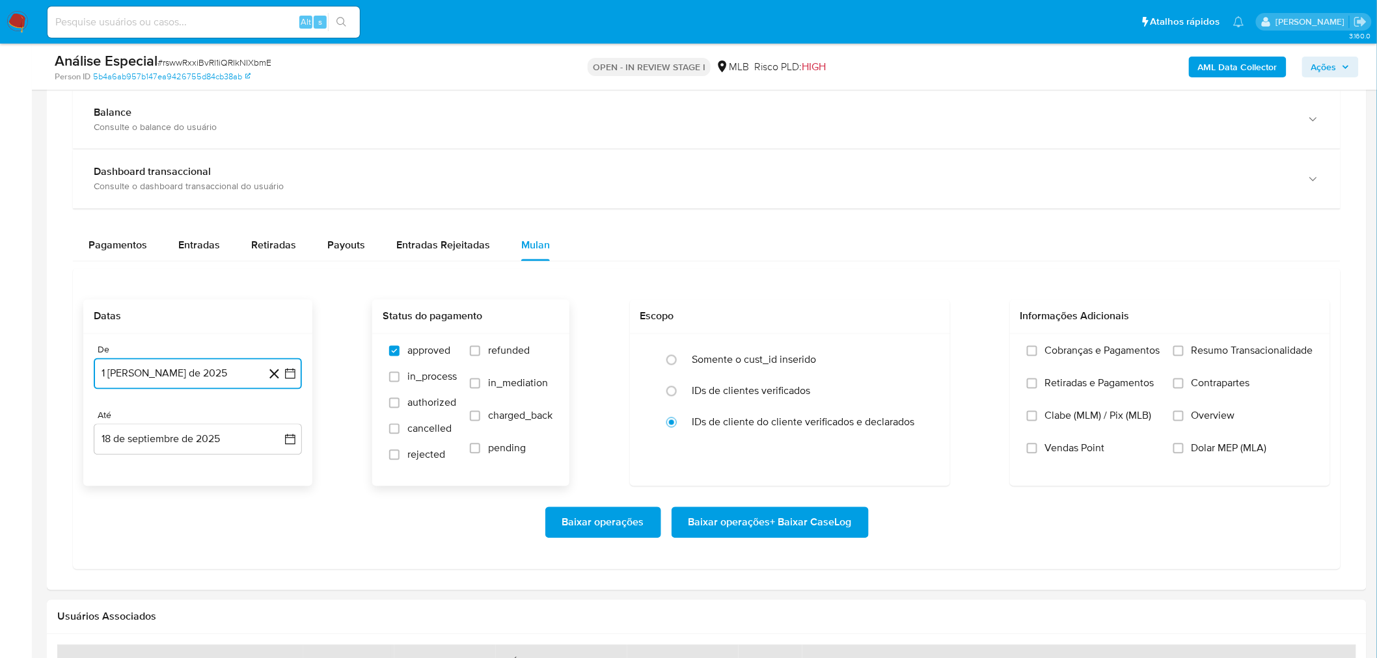
scroll to position [867, 0]
click at [703, 531] on span "Baixar operações + Baixar CaseLog" at bounding box center [769, 522] width 163 height 29
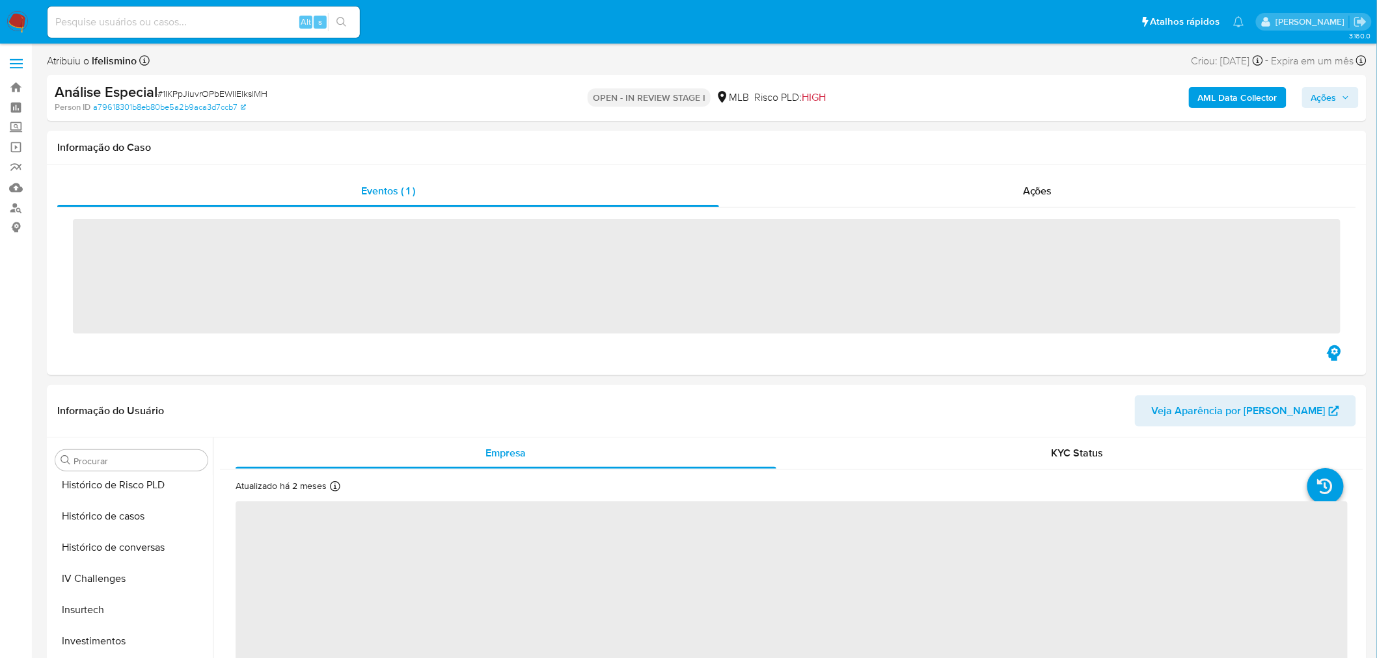
scroll to position [611, 0]
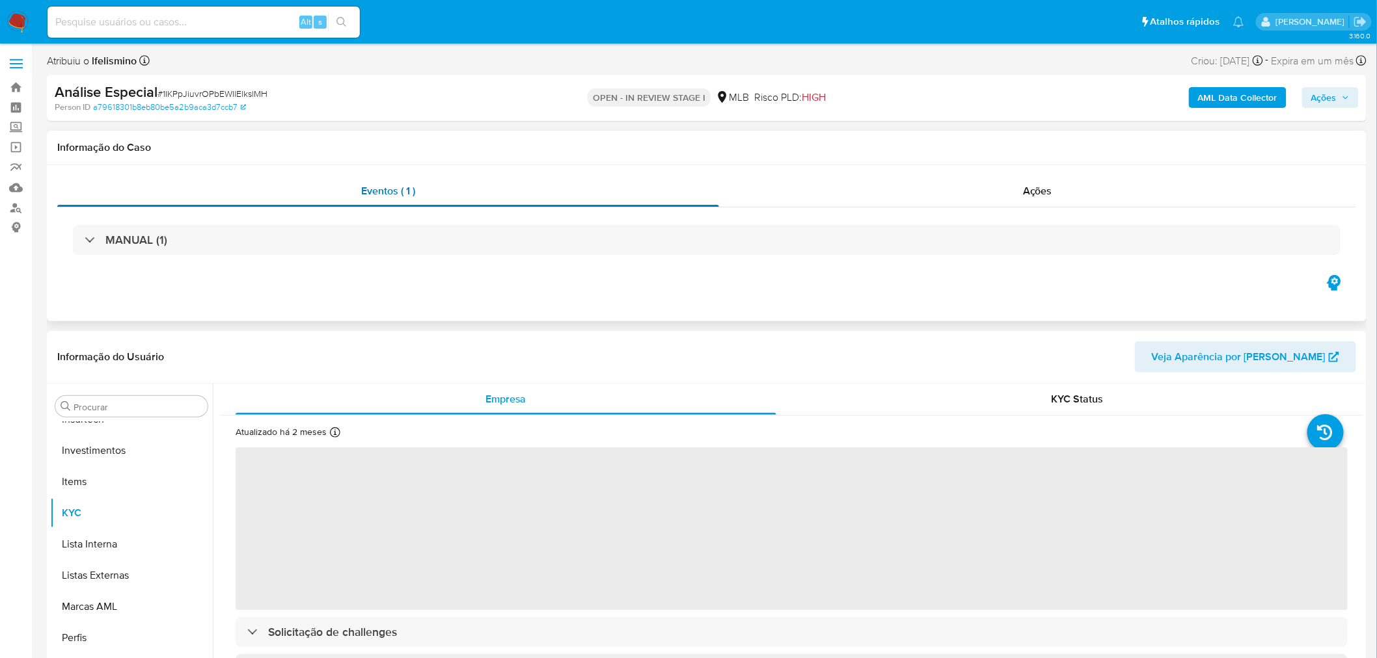
select select "10"
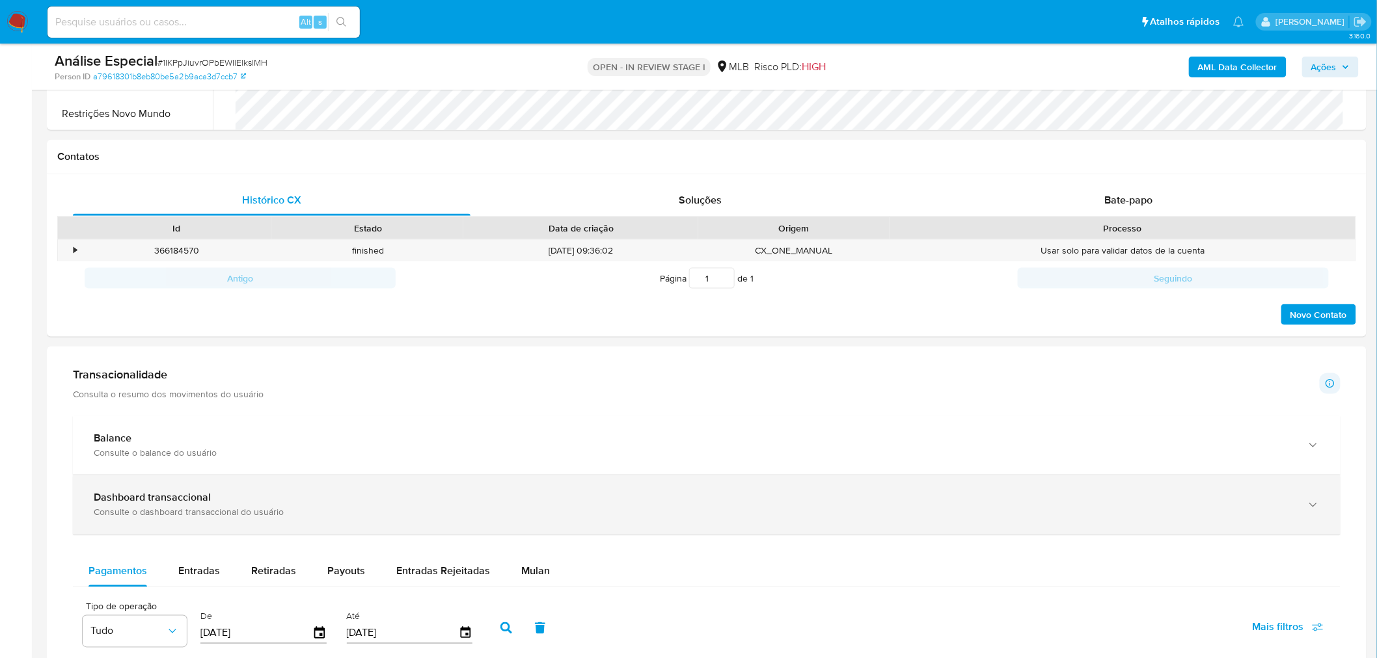
scroll to position [651, 0]
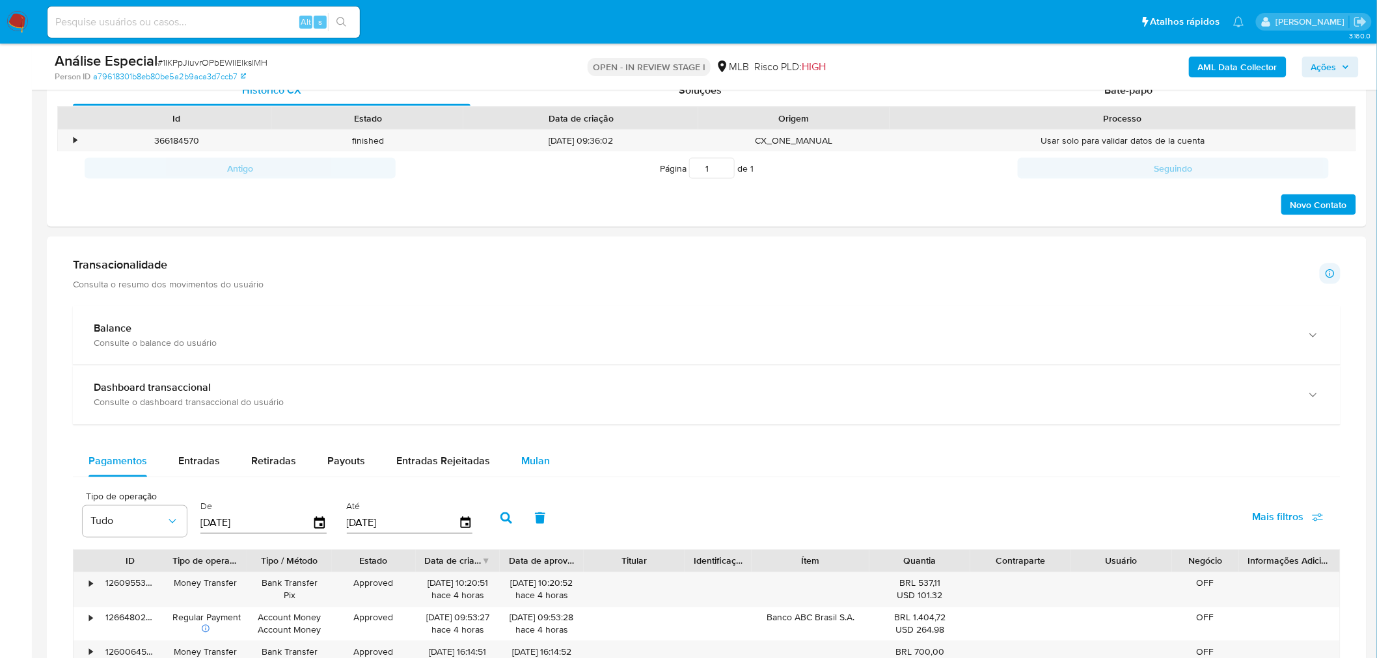
click at [525, 468] on span "Mulan" at bounding box center [535, 461] width 29 height 15
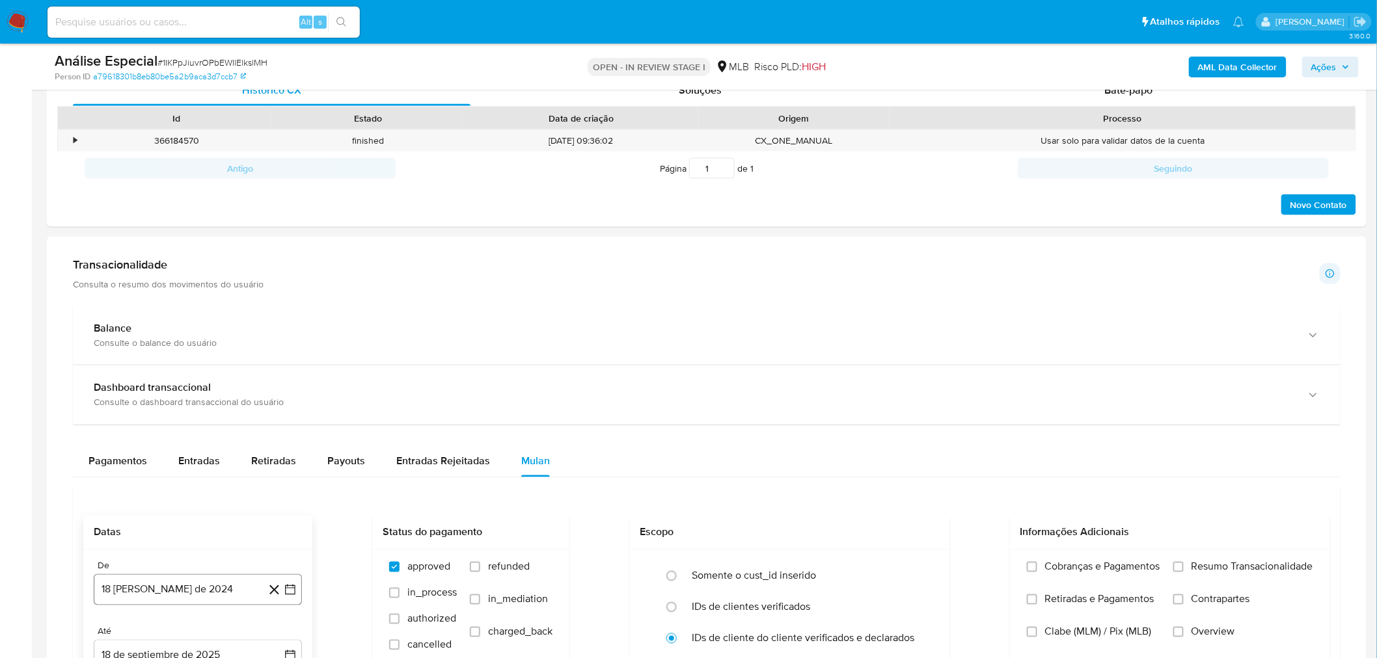
click at [170, 572] on div "De" at bounding box center [198, 567] width 208 height 12
drag, startPoint x: 157, startPoint y: 590, endPoint x: 163, endPoint y: 574, distance: 17.1
click at [157, 591] on button "18 [PERSON_NAME] de 2024" at bounding box center [198, 589] width 208 height 31
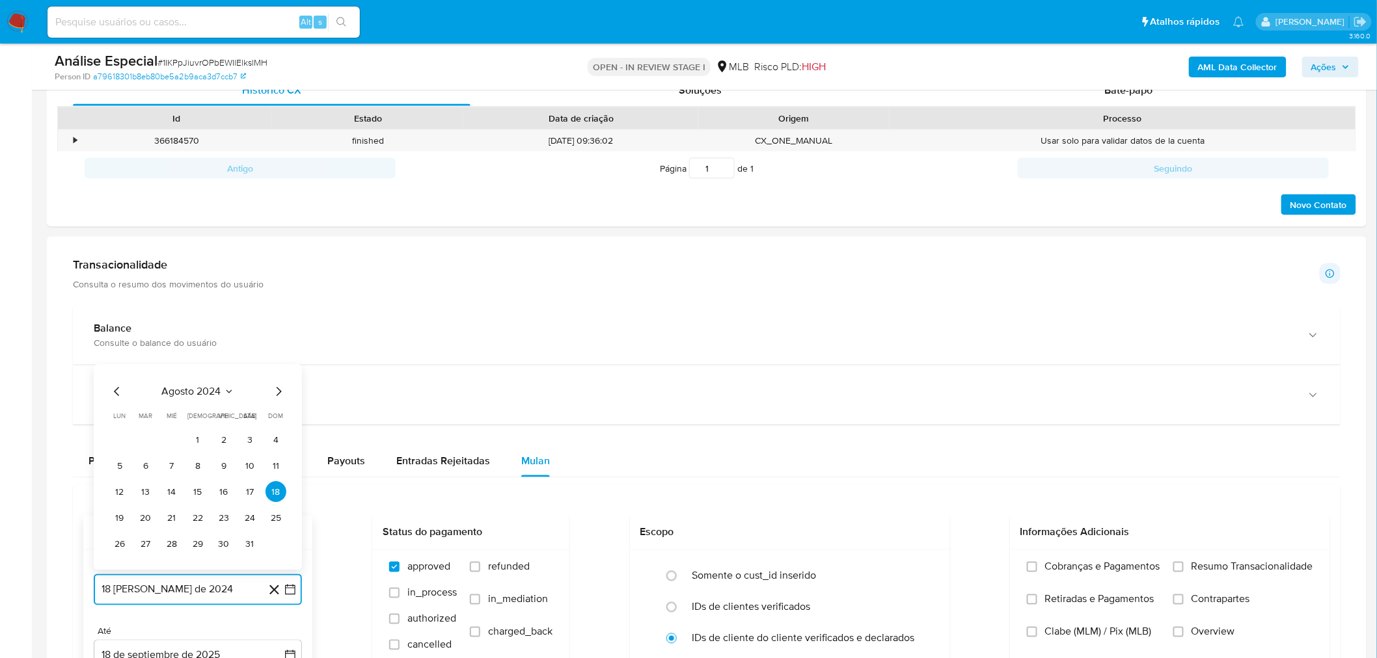
click at [206, 399] on span "agosto 2024" at bounding box center [191, 392] width 59 height 13
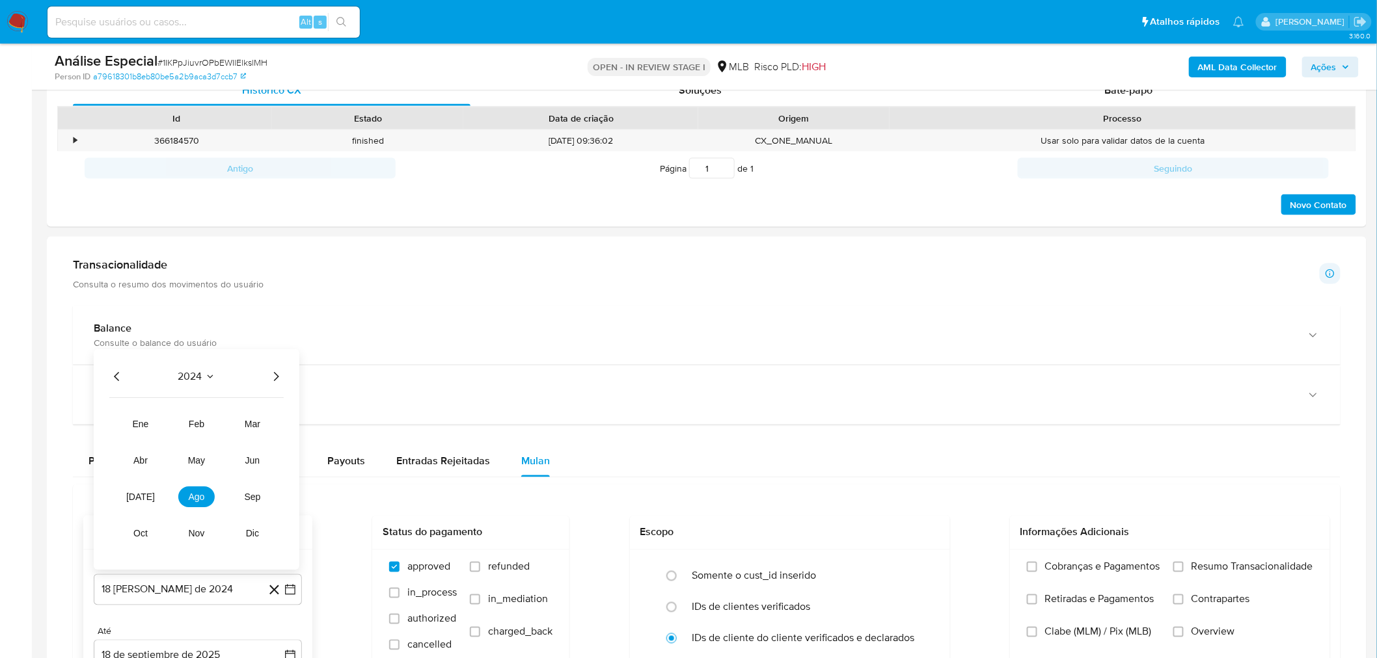
click at [276, 381] on icon "Año siguiente" at bounding box center [276, 377] width 16 height 16
click at [193, 498] on span "ago" at bounding box center [197, 497] width 16 height 10
click at [222, 436] on button "1" at bounding box center [223, 440] width 21 height 21
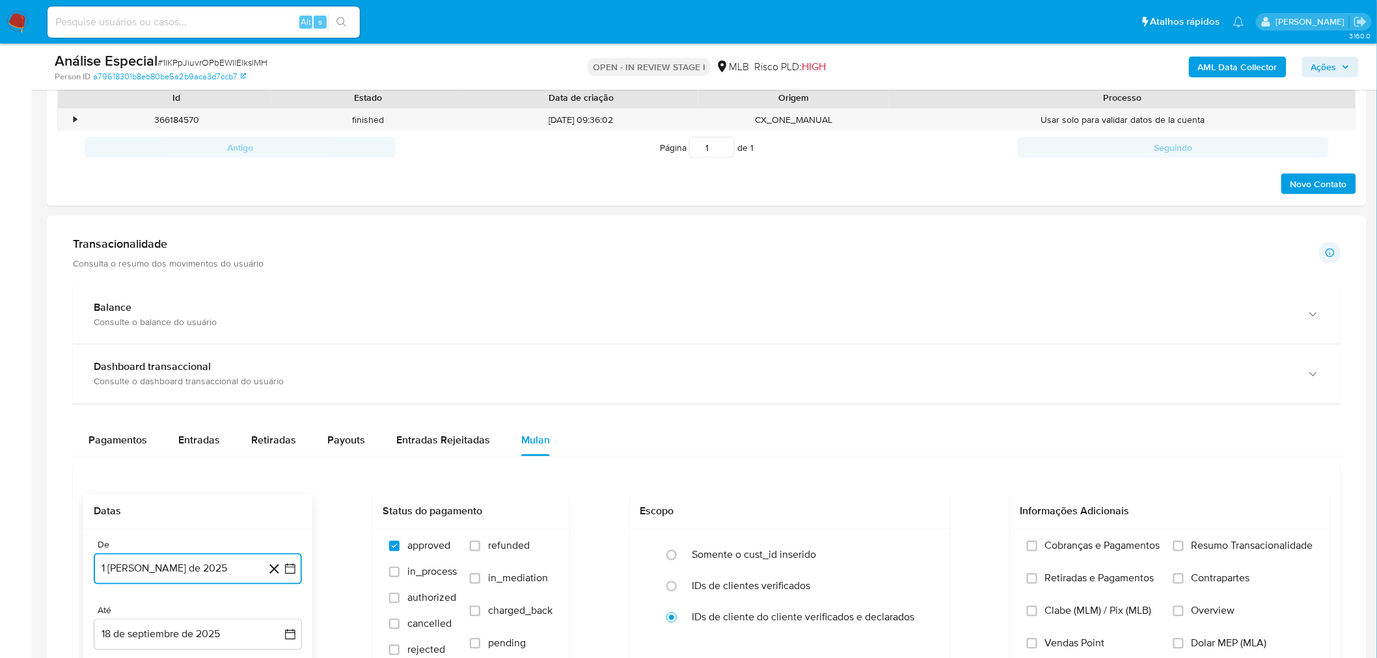
scroll to position [867, 0]
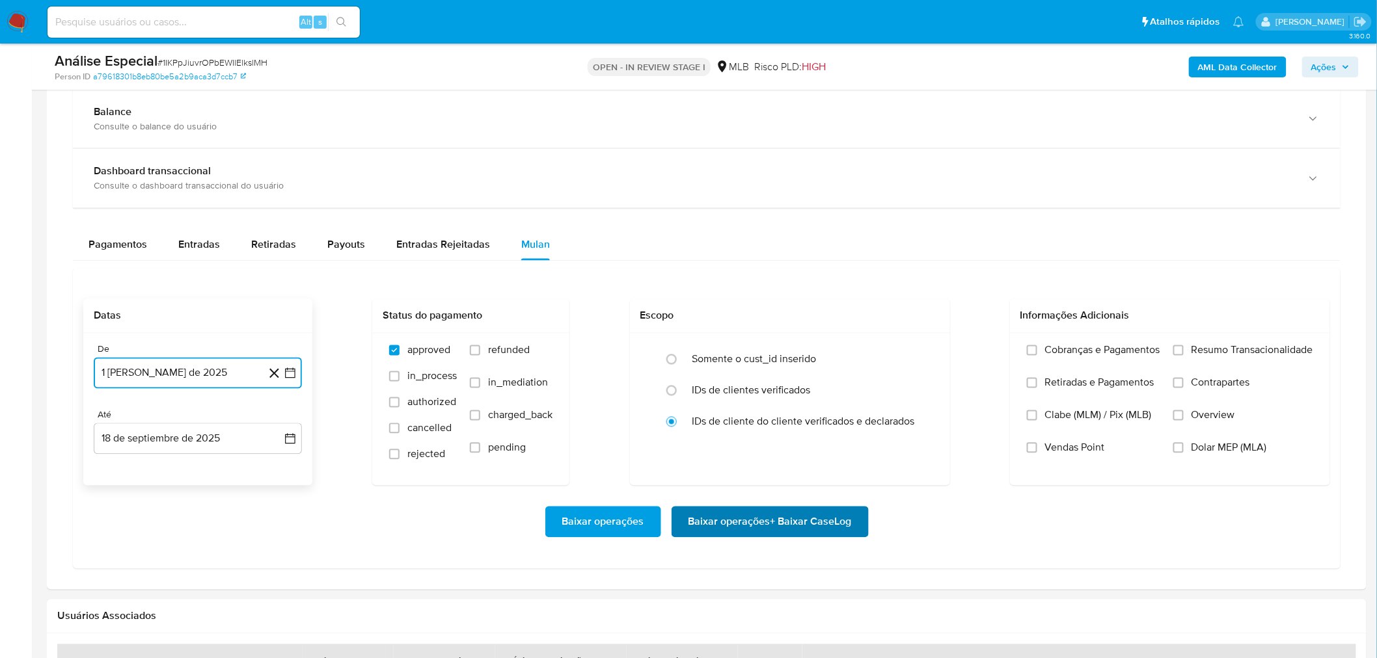
click at [714, 528] on span "Baixar operações + Baixar CaseLog" at bounding box center [769, 522] width 163 height 29
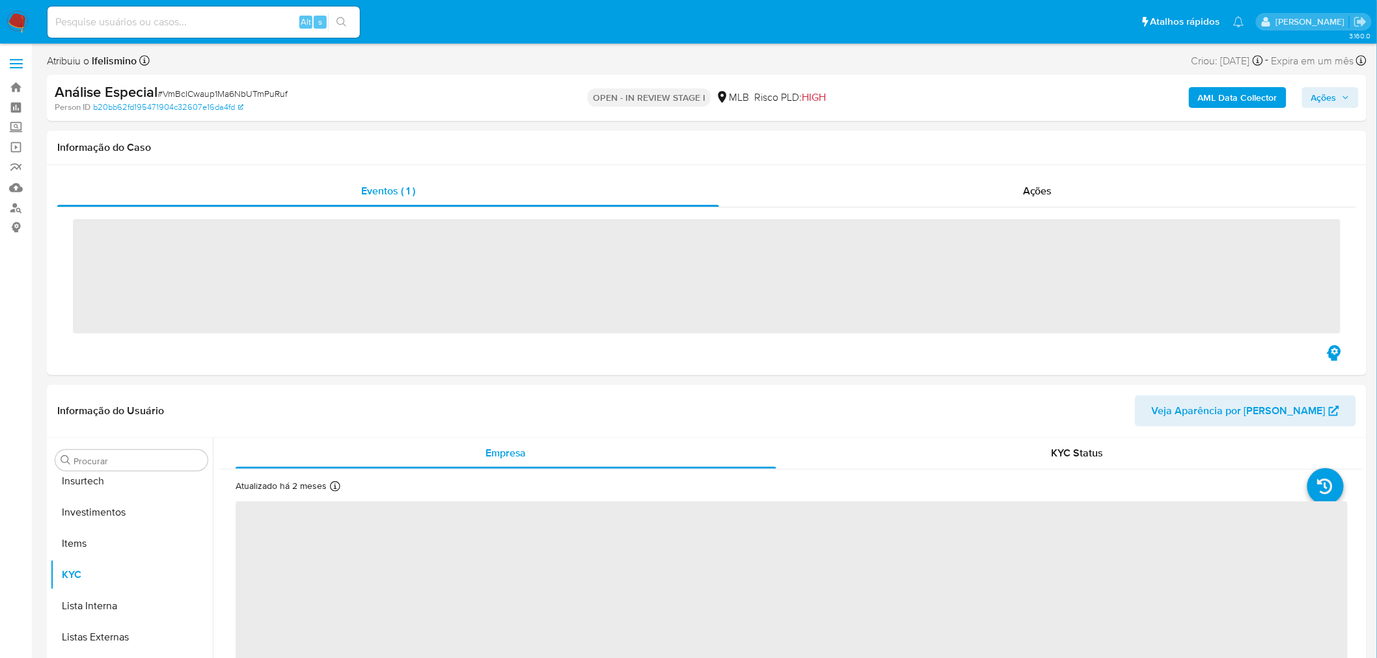
scroll to position [611, 0]
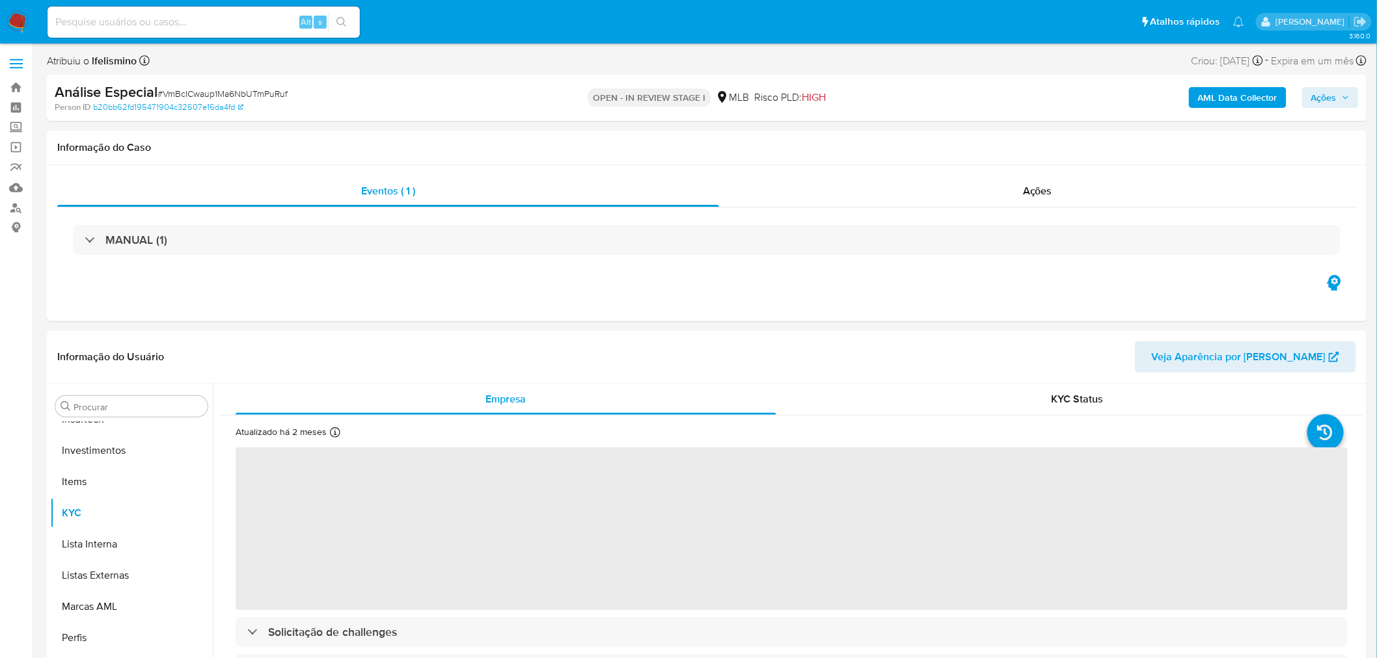
select select "10"
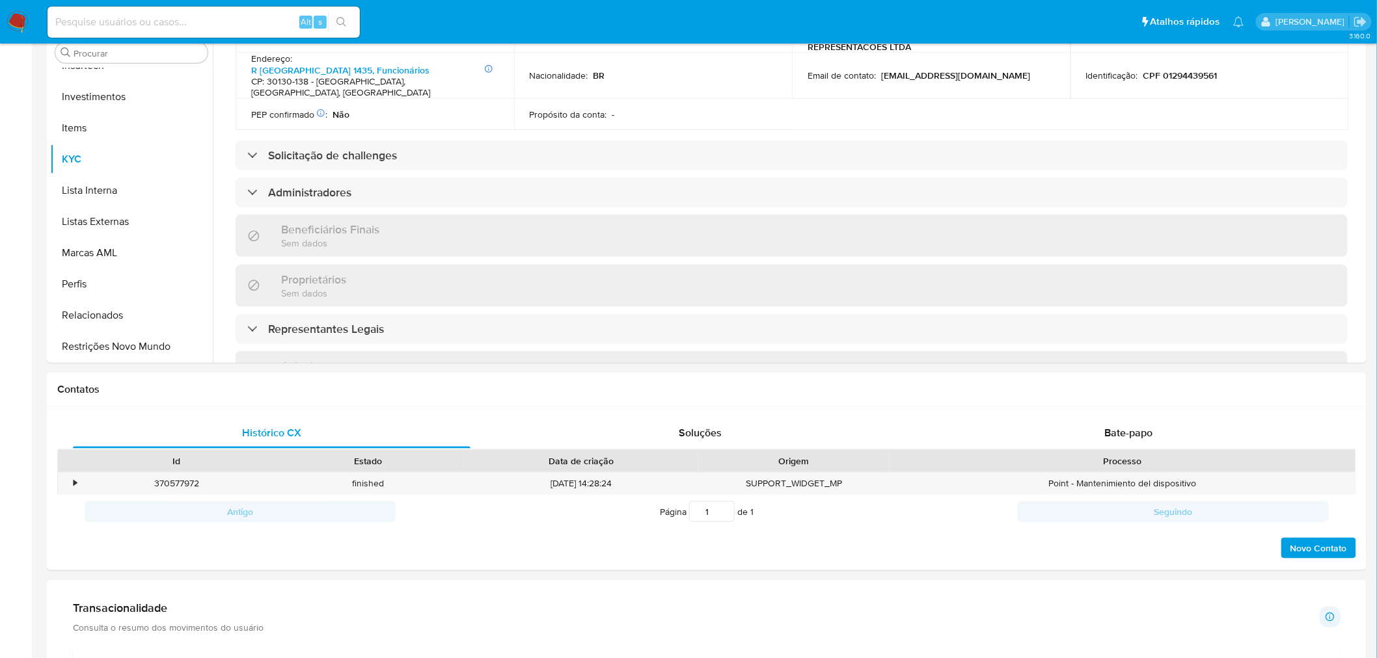
scroll to position [578, 0]
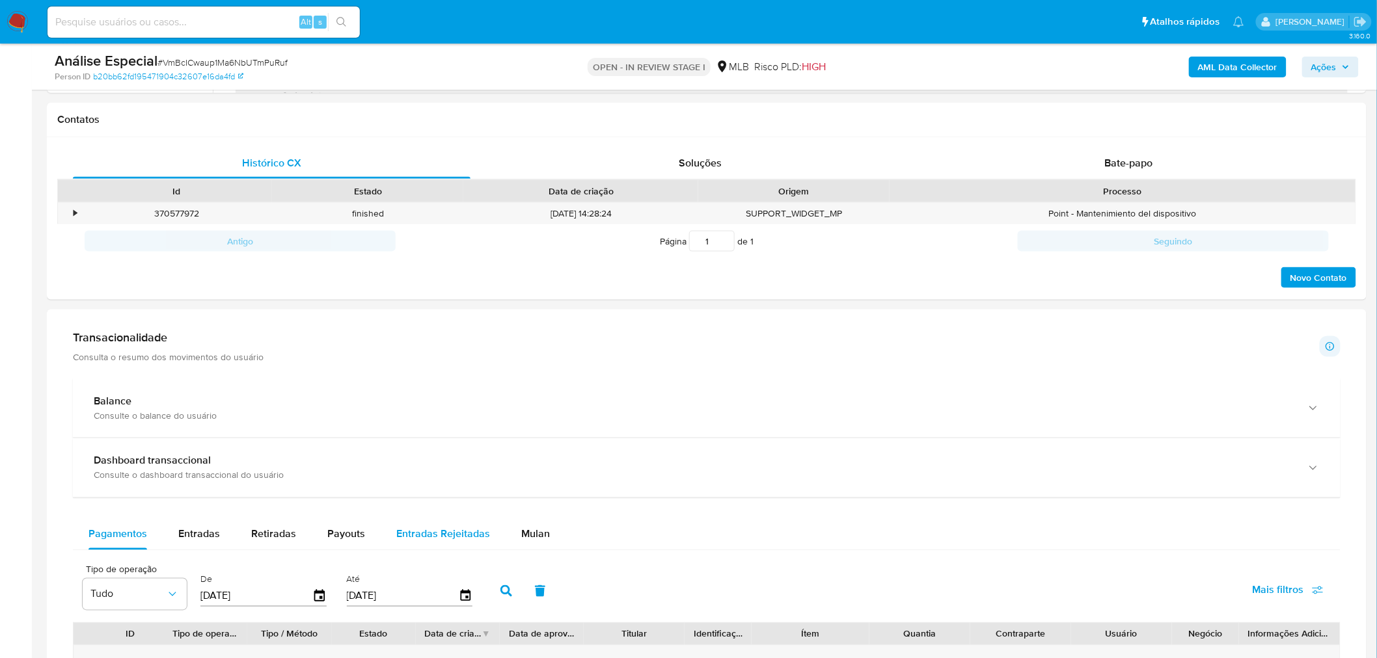
drag, startPoint x: 527, startPoint y: 542, endPoint x: 496, endPoint y: 533, distance: 31.7
click at [528, 543] on div "Mulan" at bounding box center [535, 534] width 29 height 31
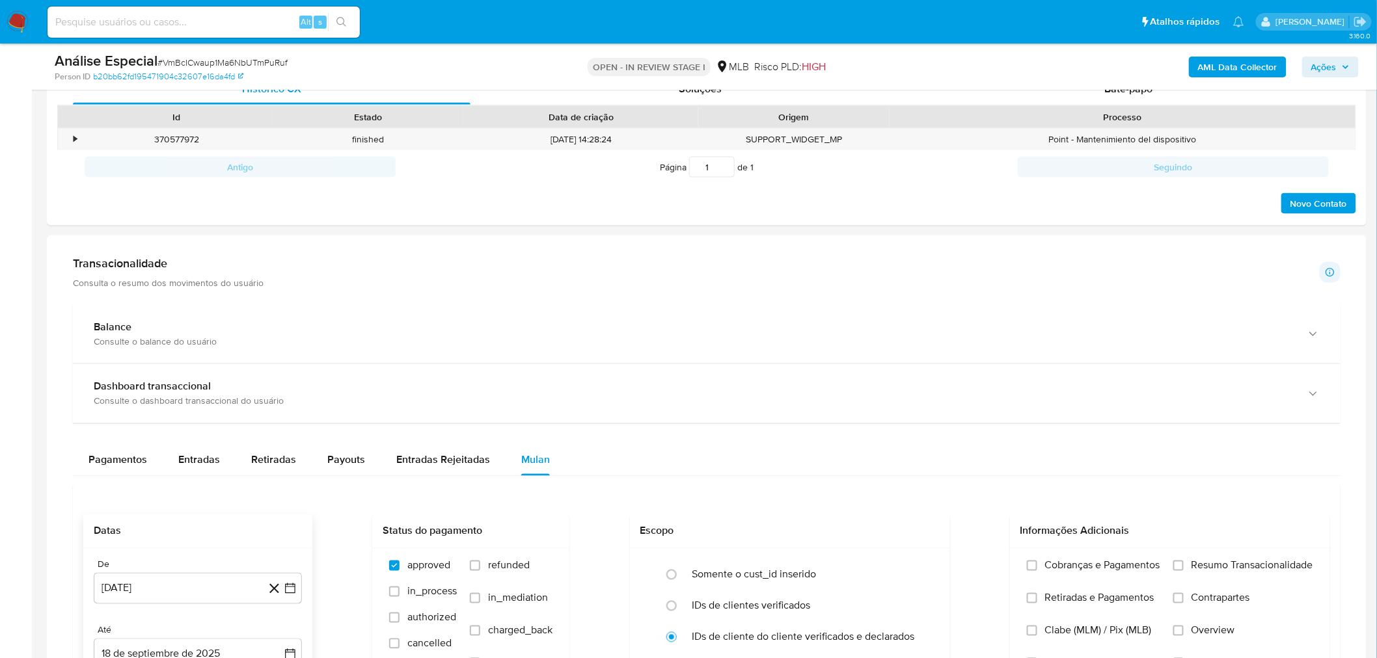
scroll to position [723, 0]
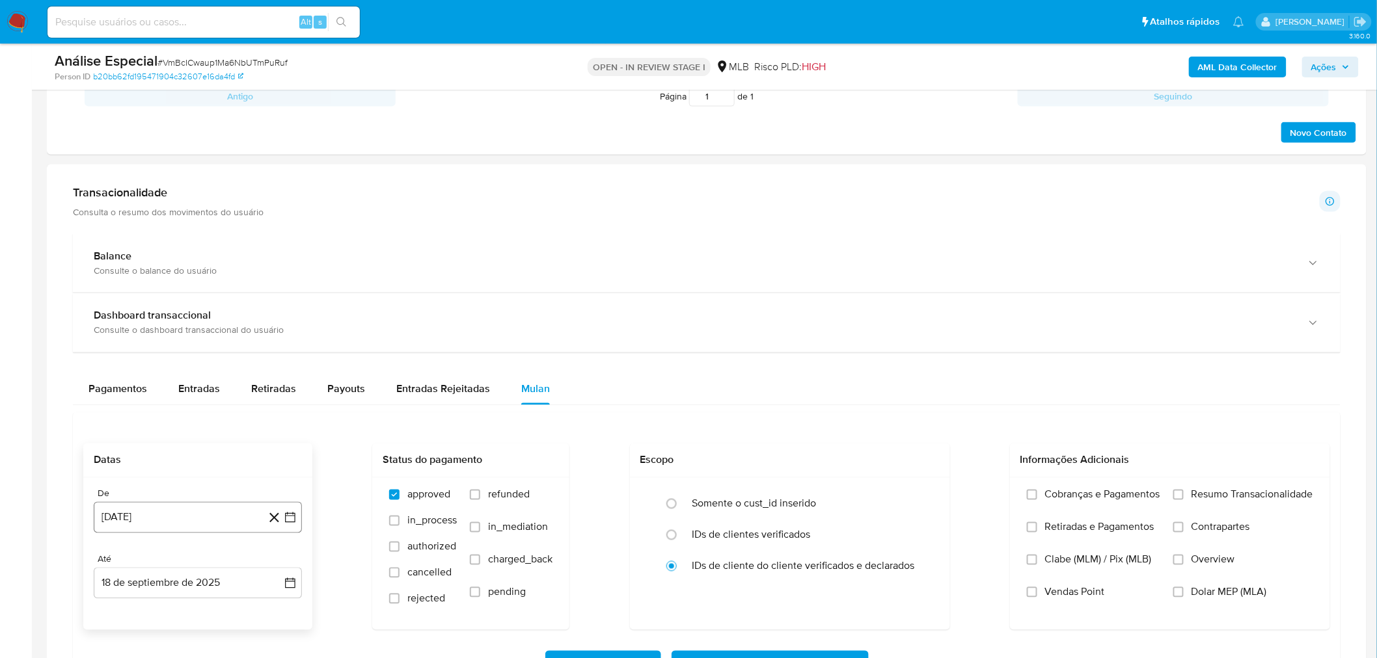
click at [215, 513] on button "[DATE]" at bounding box center [198, 517] width 208 height 31
click at [204, 319] on span "agosto 2024" at bounding box center [191, 320] width 59 height 13
click at [274, 310] on icon "Año siguiente" at bounding box center [276, 305] width 16 height 16
click at [185, 418] on button "ago" at bounding box center [196, 425] width 36 height 21
click at [219, 355] on table "lun lunes mar martes mié miércoles jue jueves vie viernes sáb sábado dom doming…" at bounding box center [197, 411] width 177 height 143
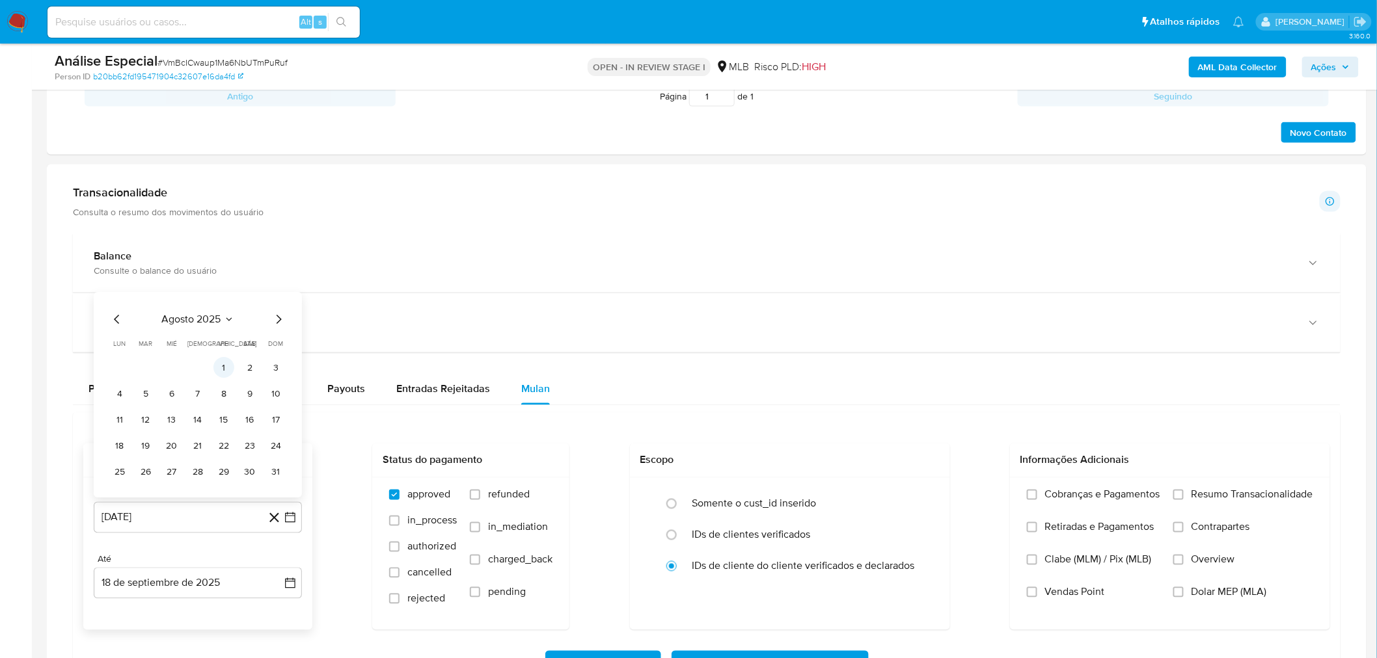
click at [219, 362] on button "1" at bounding box center [223, 368] width 21 height 21
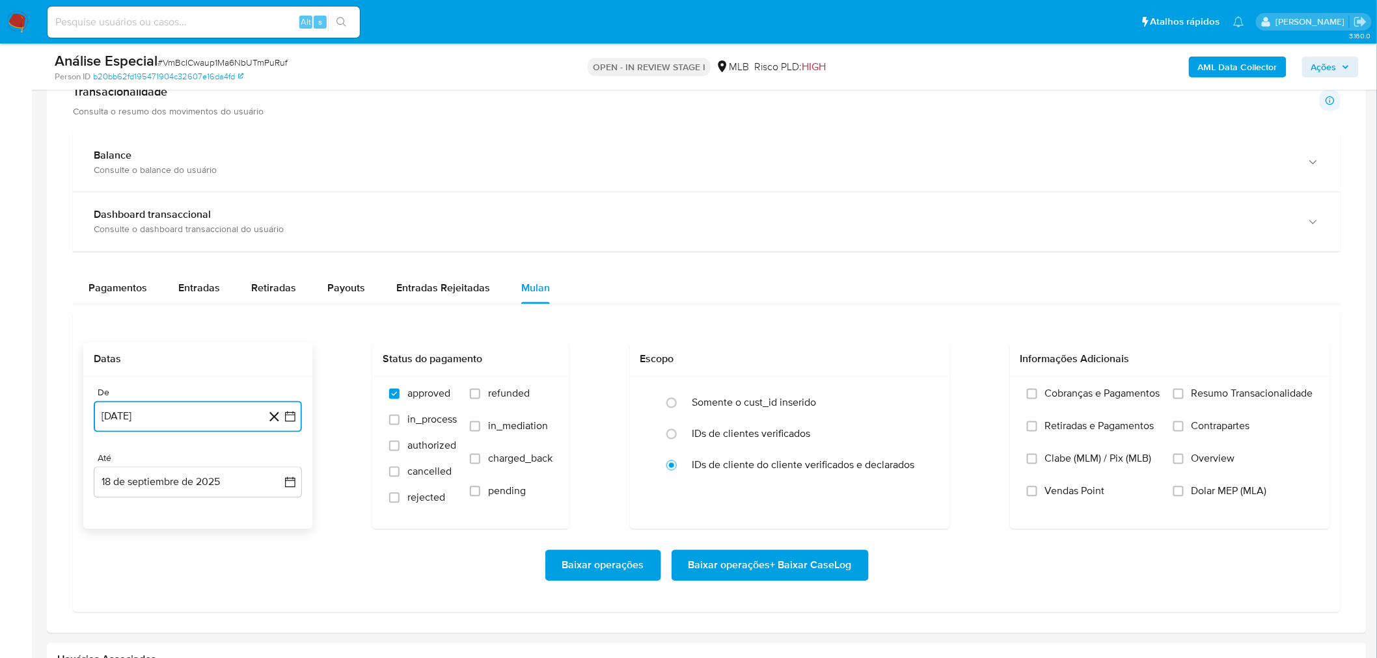
scroll to position [939, 0]
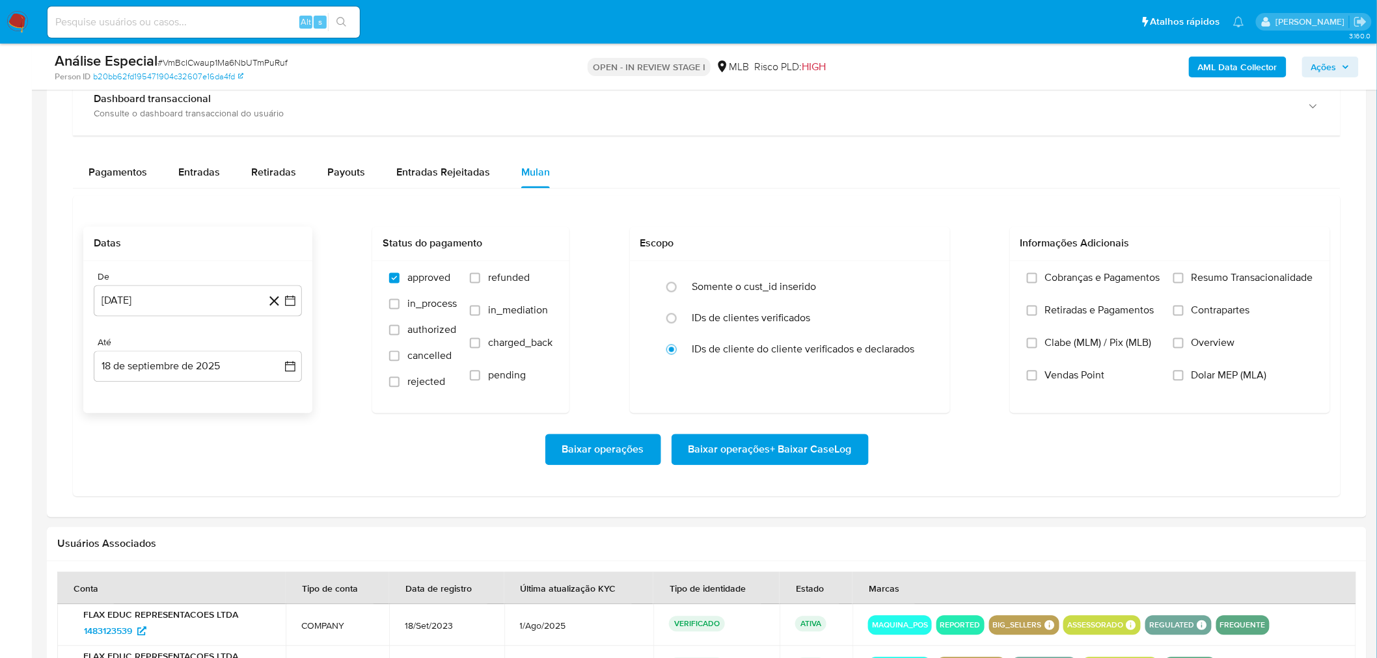
click at [794, 469] on div "Baixar operações Baixar operações + Baixar CaseLog" at bounding box center [706, 450] width 1246 height 73
click at [789, 449] on span "Baixar operações + Baixar CaseLog" at bounding box center [769, 450] width 163 height 29
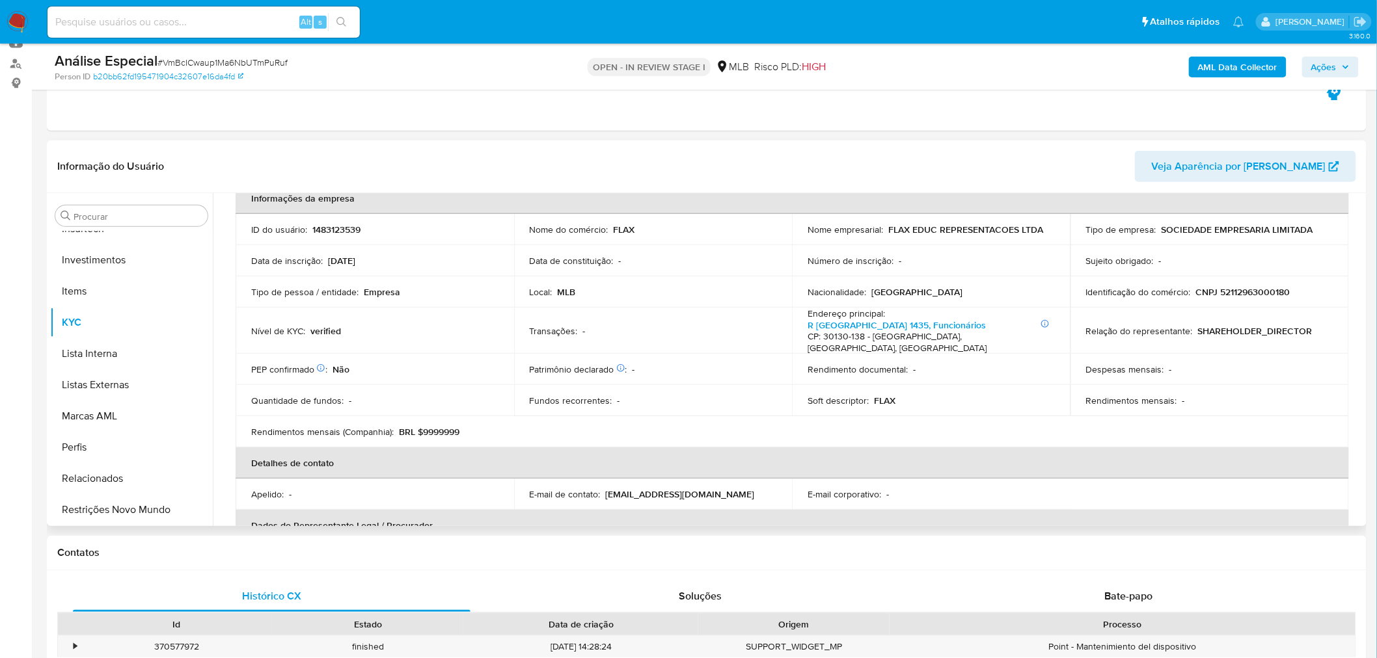
scroll to position [0, 0]
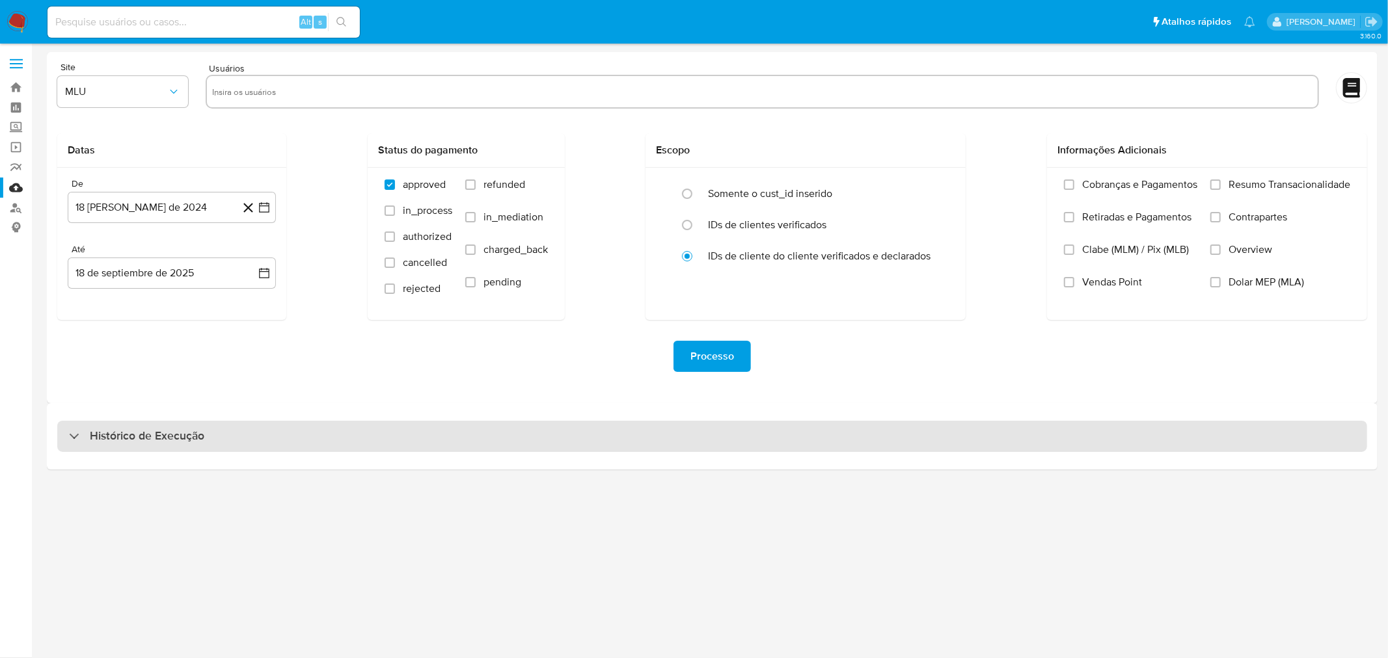
click at [660, 424] on div "Histórico de Execução" at bounding box center [711, 436] width 1309 height 31
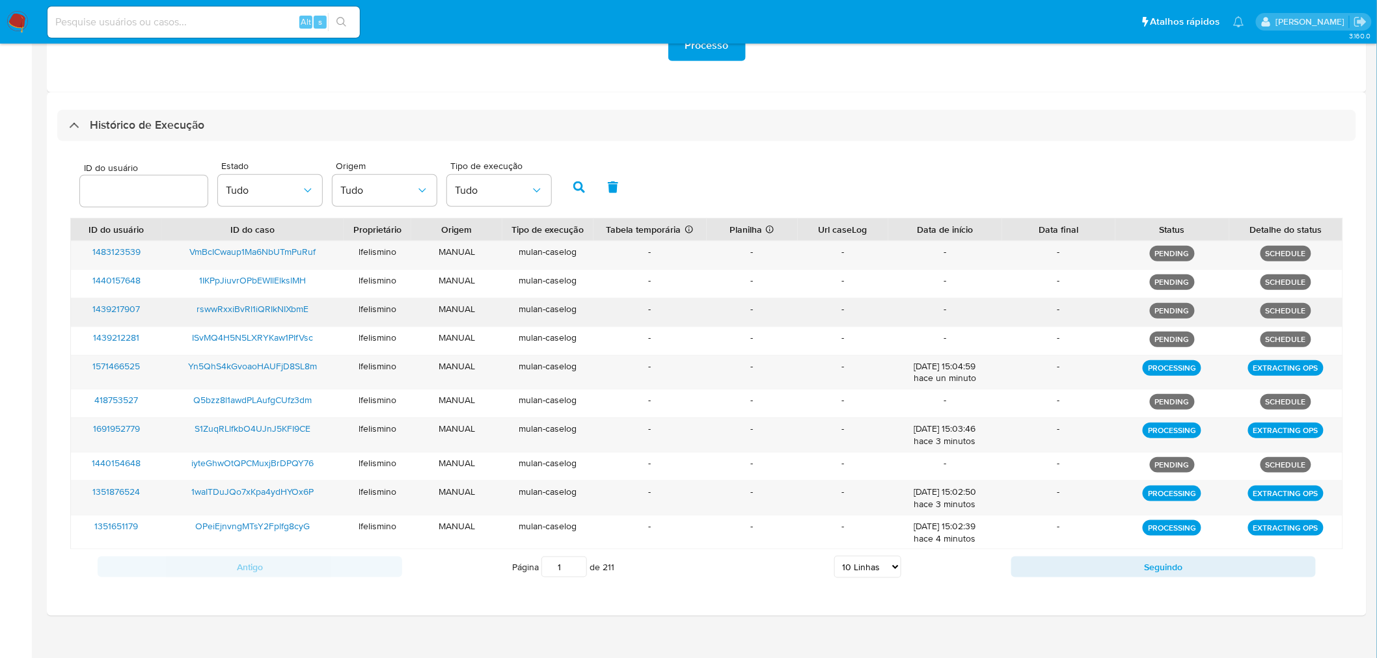
scroll to position [322, 0]
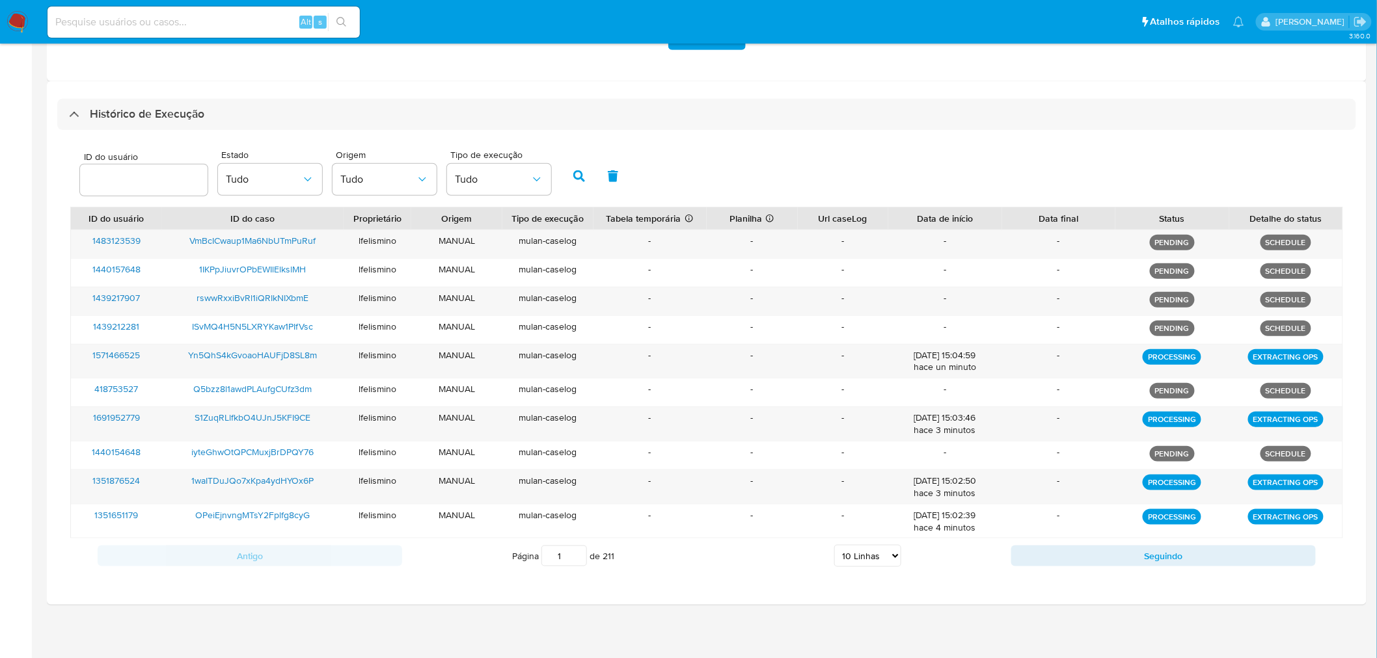
drag, startPoint x: 859, startPoint y: 564, endPoint x: 859, endPoint y: 579, distance: 15.0
click at [859, 564] on select "5 Linhas 10 Linhas 20 Linhas 25 Linhas 50 Linhas 100 Linhas" at bounding box center [867, 556] width 67 height 22
select select "25"
click at [835, 545] on select "5 Linhas 10 Linhas 20 Linhas 25 Linhas 50 Linhas 100 Linhas" at bounding box center [867, 556] width 67 height 22
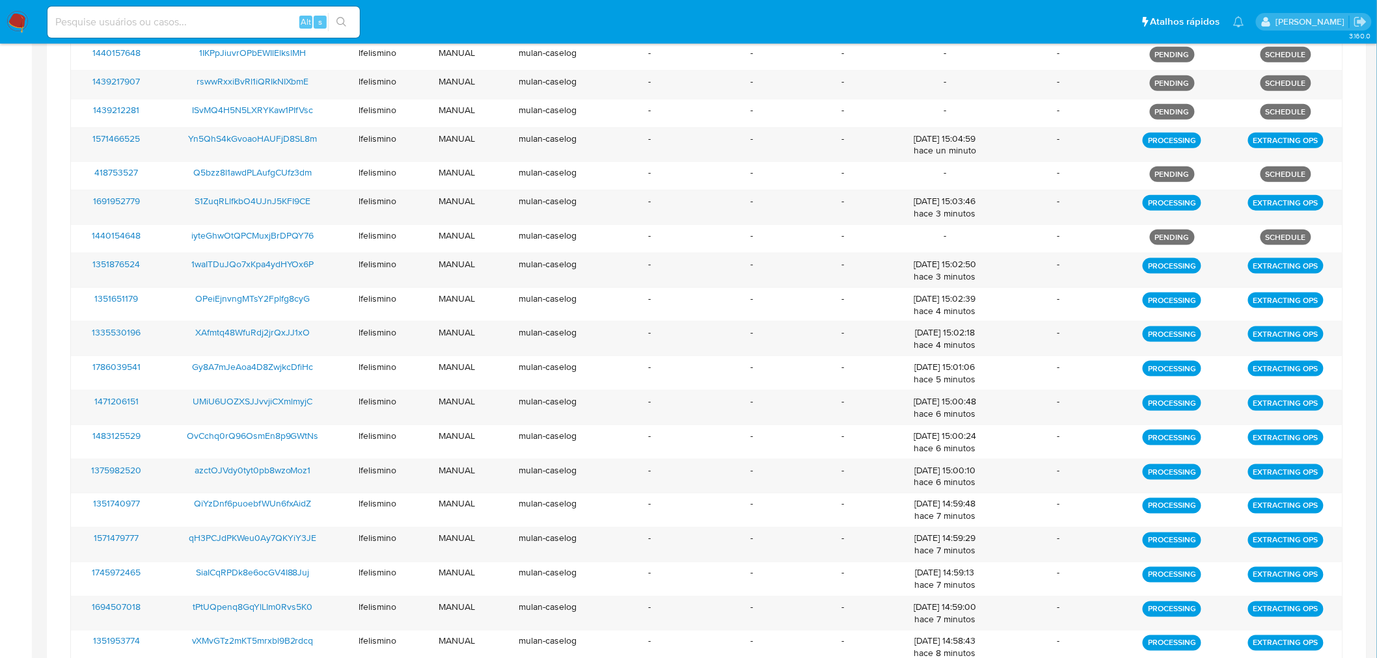
scroll to position [838, 0]
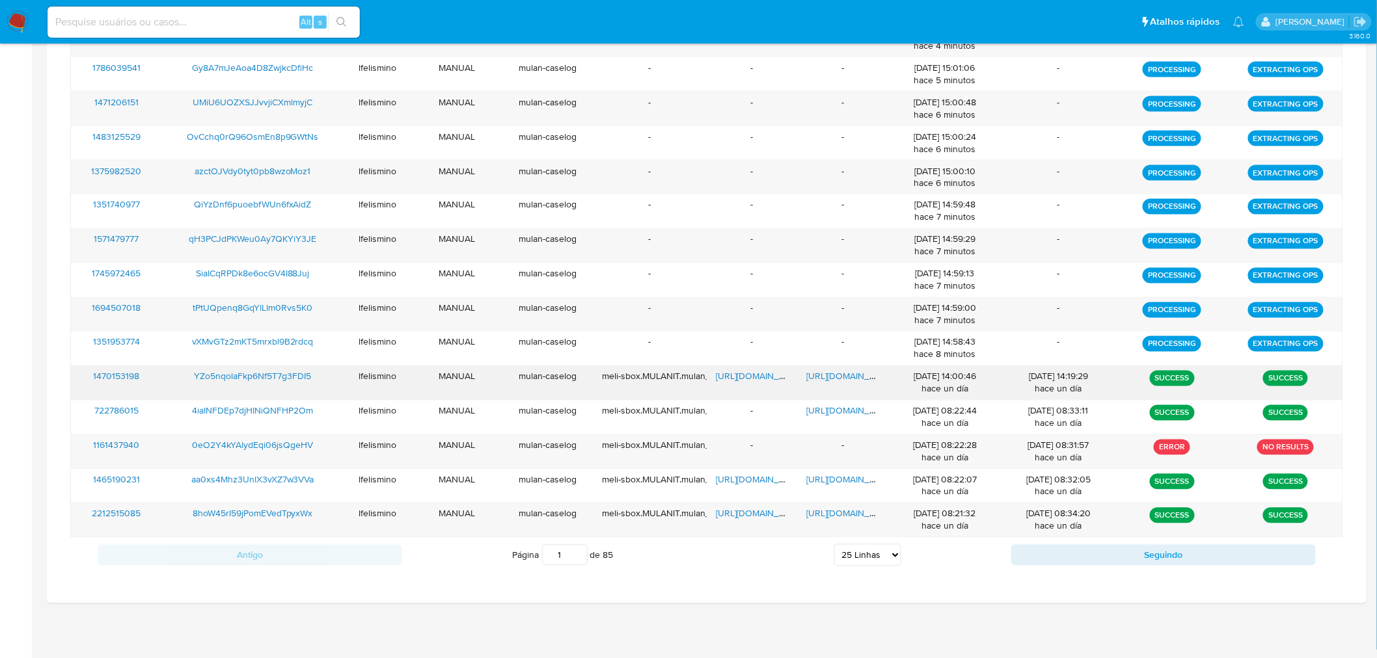
click at [847, 381] on span "https://docs.google.com/document/d/1P1aYaU59Q3ODRQy0mq3FuoveiSNevKS3NGCEG8c8X4M…" at bounding box center [852, 376] width 90 height 13
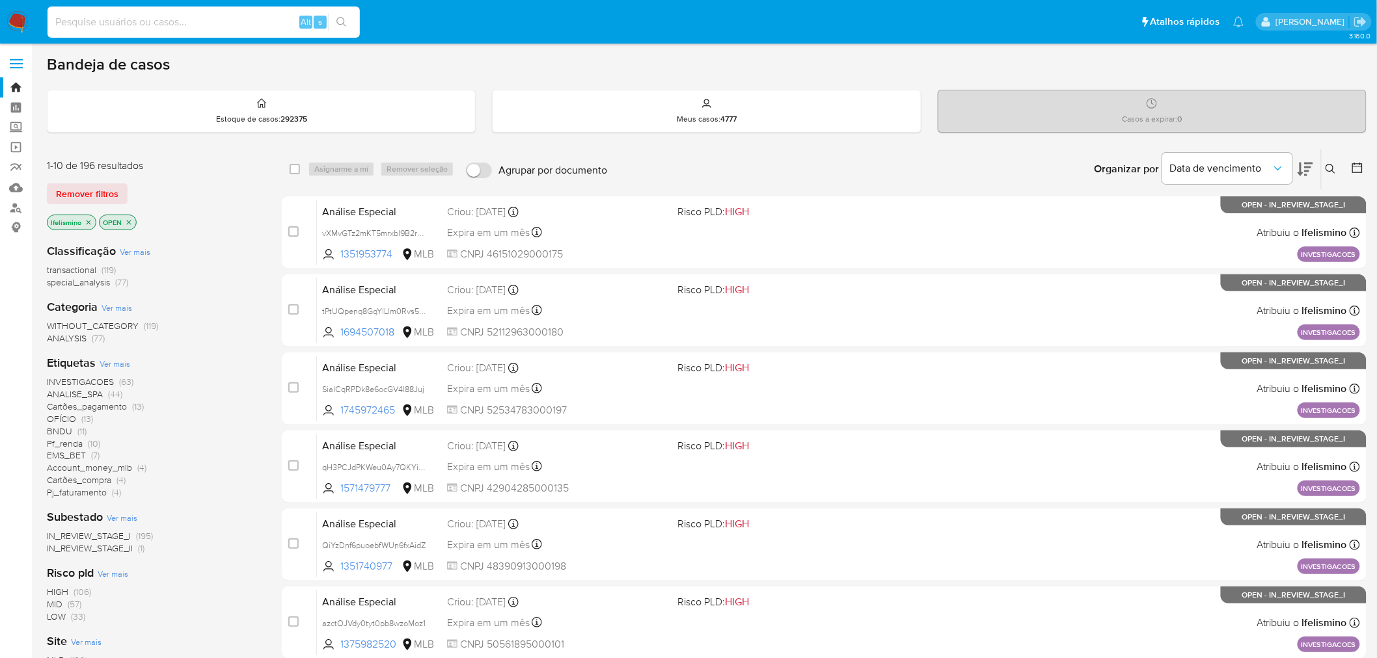
paste input "YZo5nqolaFkp6Nf5T7g3FDI5"
type input "YZo5nqolaFkp6Nf5T7g3FDI5"
click at [338, 29] on button "search-icon" at bounding box center [341, 22] width 27 height 18
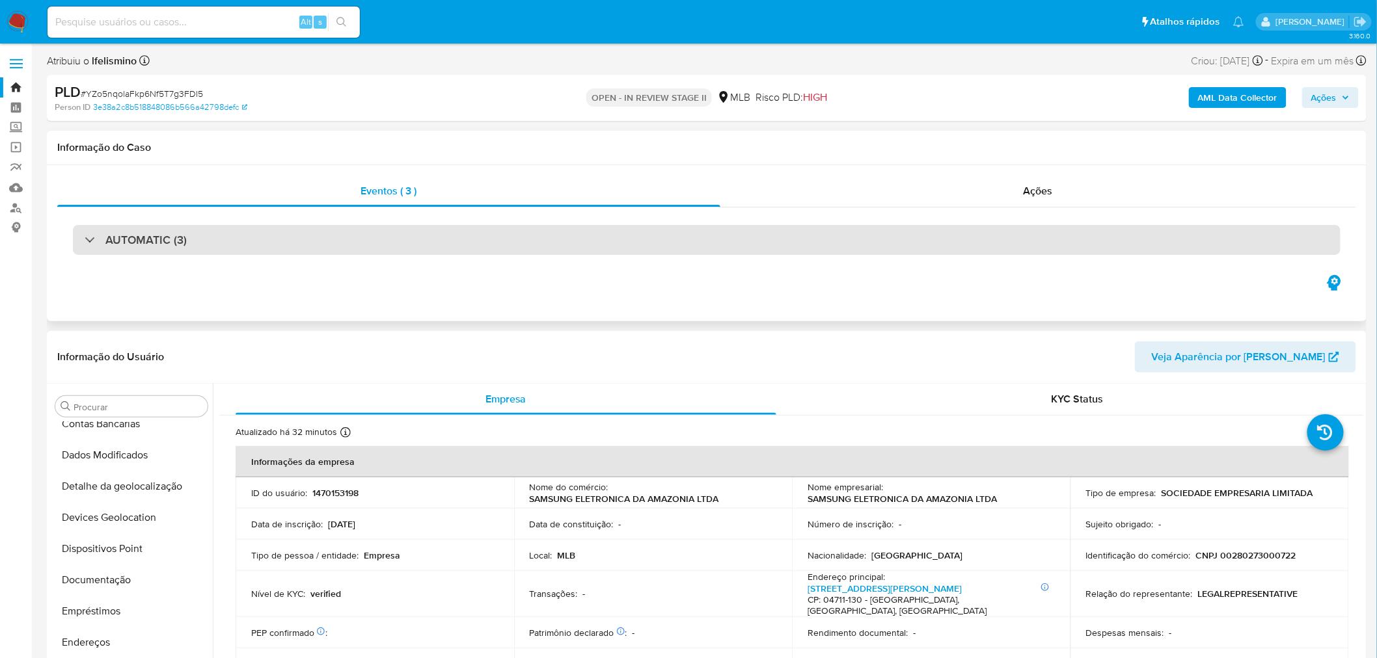
scroll to position [611, 0]
select select "10"
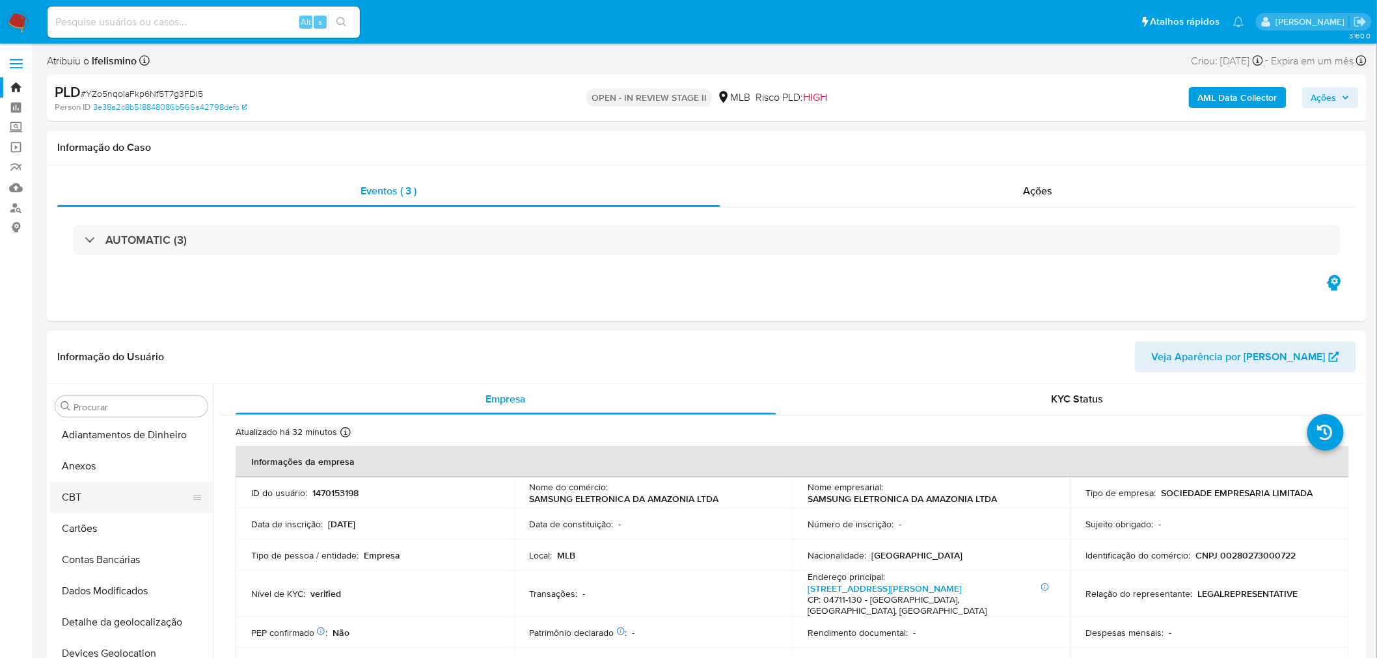
scroll to position [0, 0]
click at [150, 483] on button "Anexos" at bounding box center [126, 468] width 152 height 31
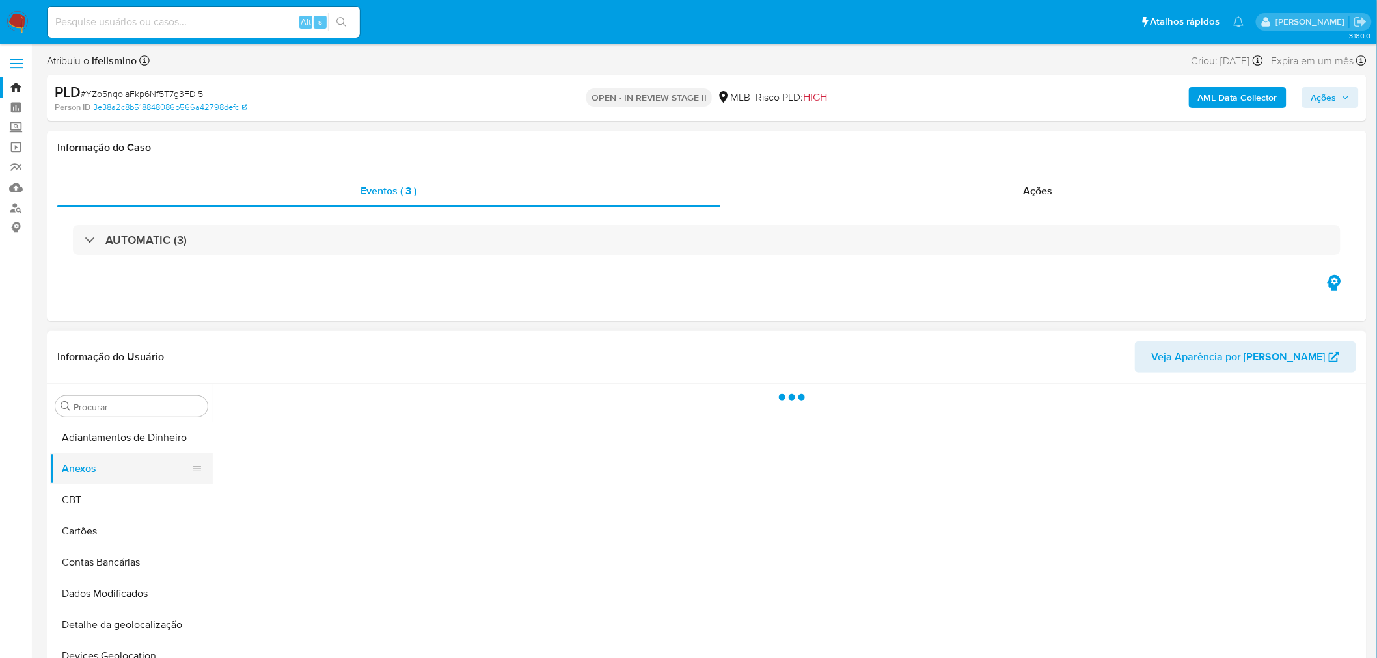
click at [135, 474] on button "Anexos" at bounding box center [126, 468] width 152 height 31
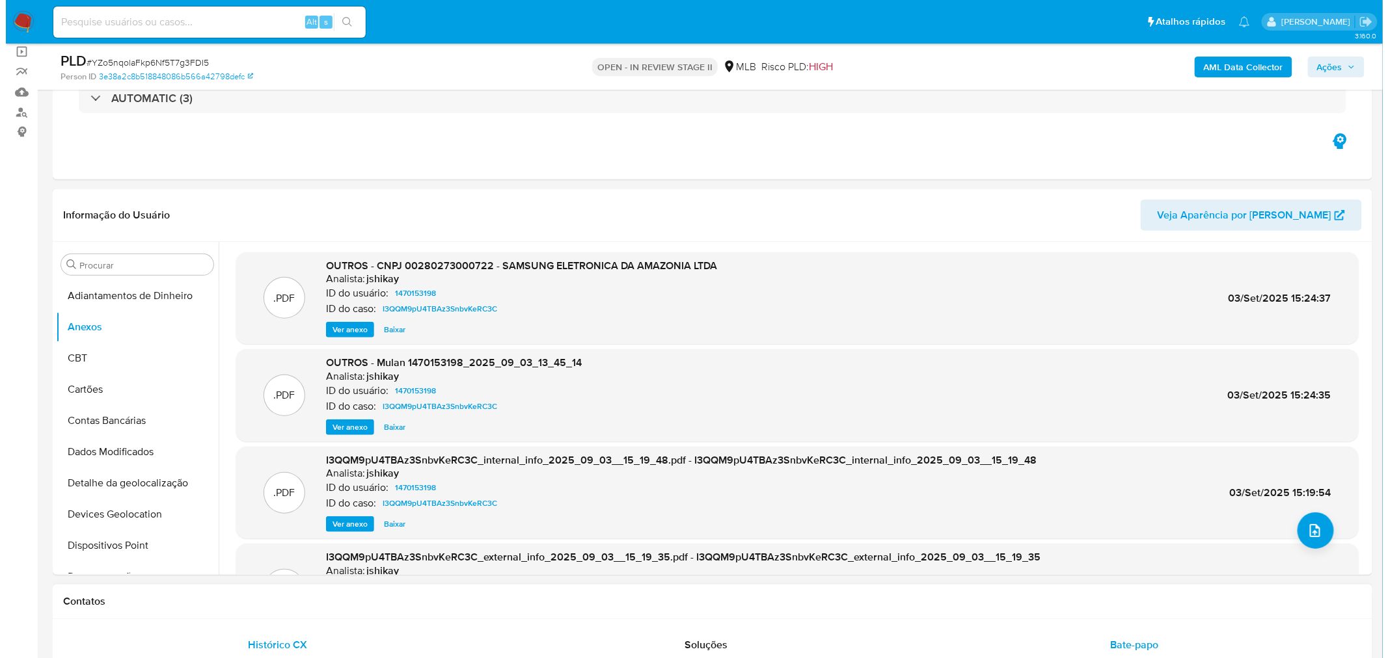
scroll to position [217, 0]
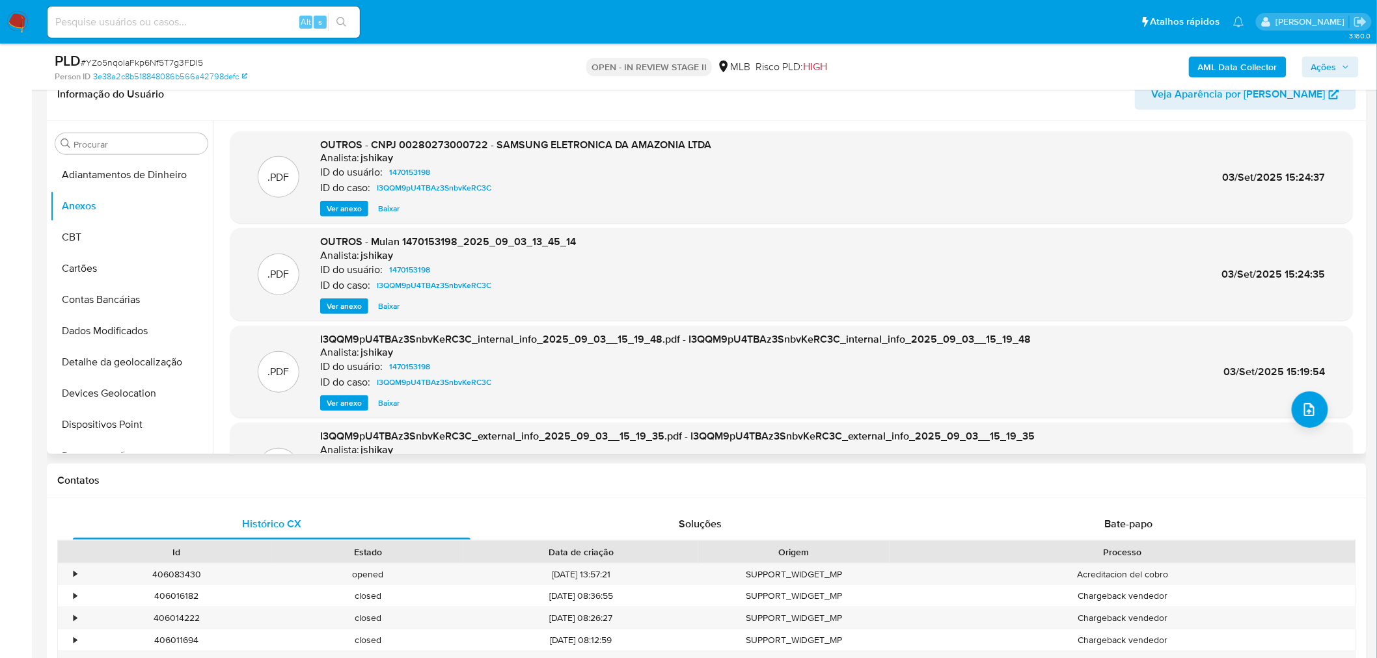
drag, startPoint x: 1312, startPoint y: 431, endPoint x: 1243, endPoint y: 402, distance: 74.7
click at [1312, 430] on div ".PDF I3QQM9pU4TBAz3SnbvKeRC3C_external_info_2025_09_03__15_19_35.pdf - I3QQM9pU…" at bounding box center [791, 468] width 1109 height 79
click at [1301, 412] on icon "upload-file" at bounding box center [1309, 410] width 16 height 16
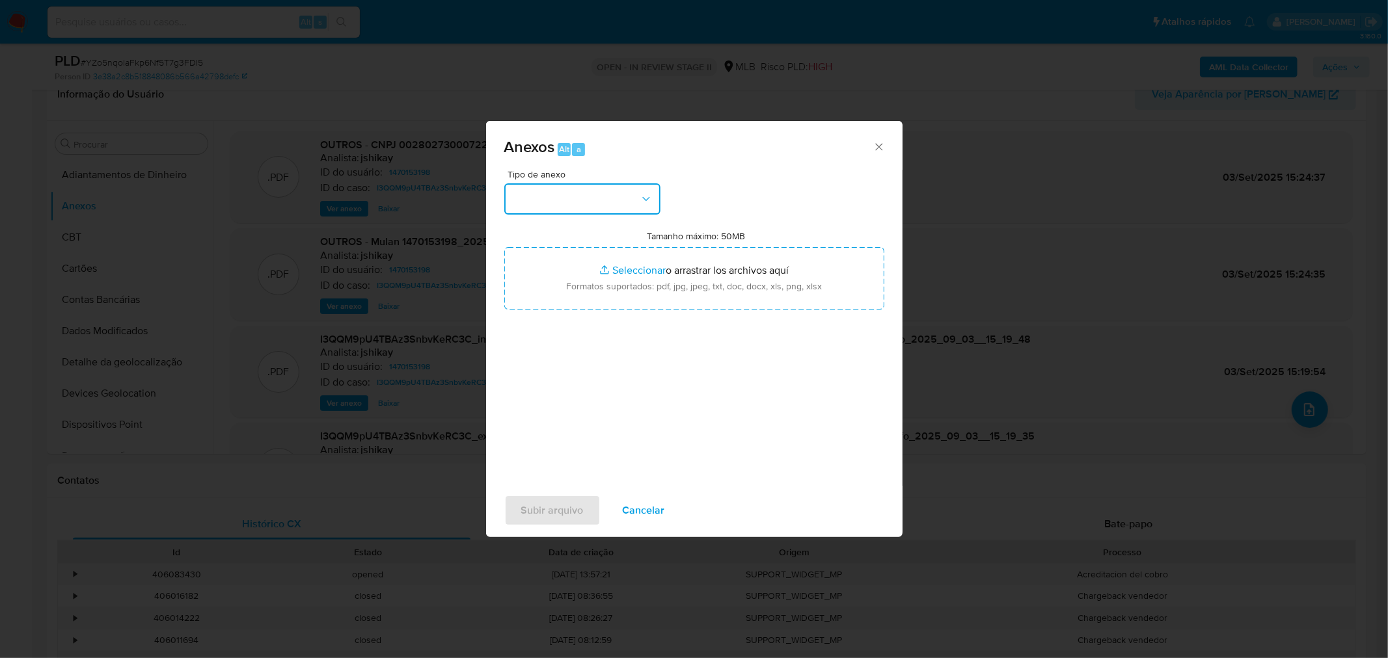
click at [563, 202] on button "button" at bounding box center [582, 198] width 156 height 31
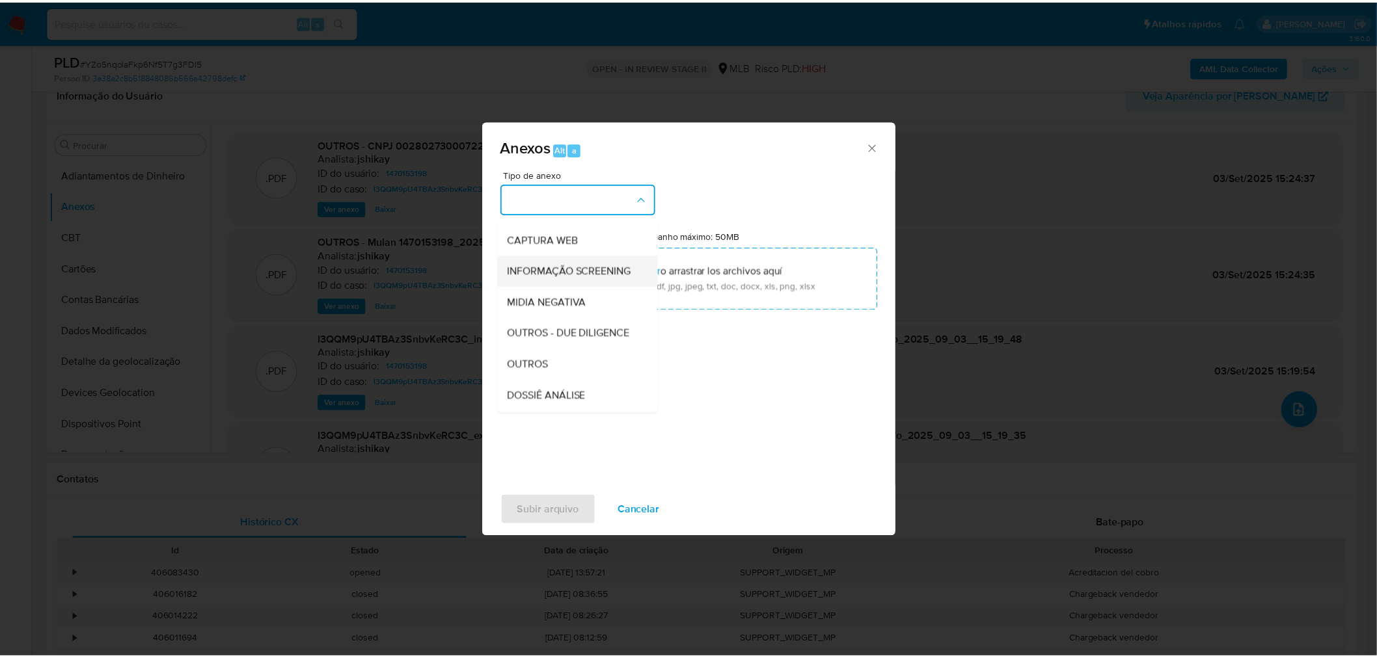
scroll to position [200, 0]
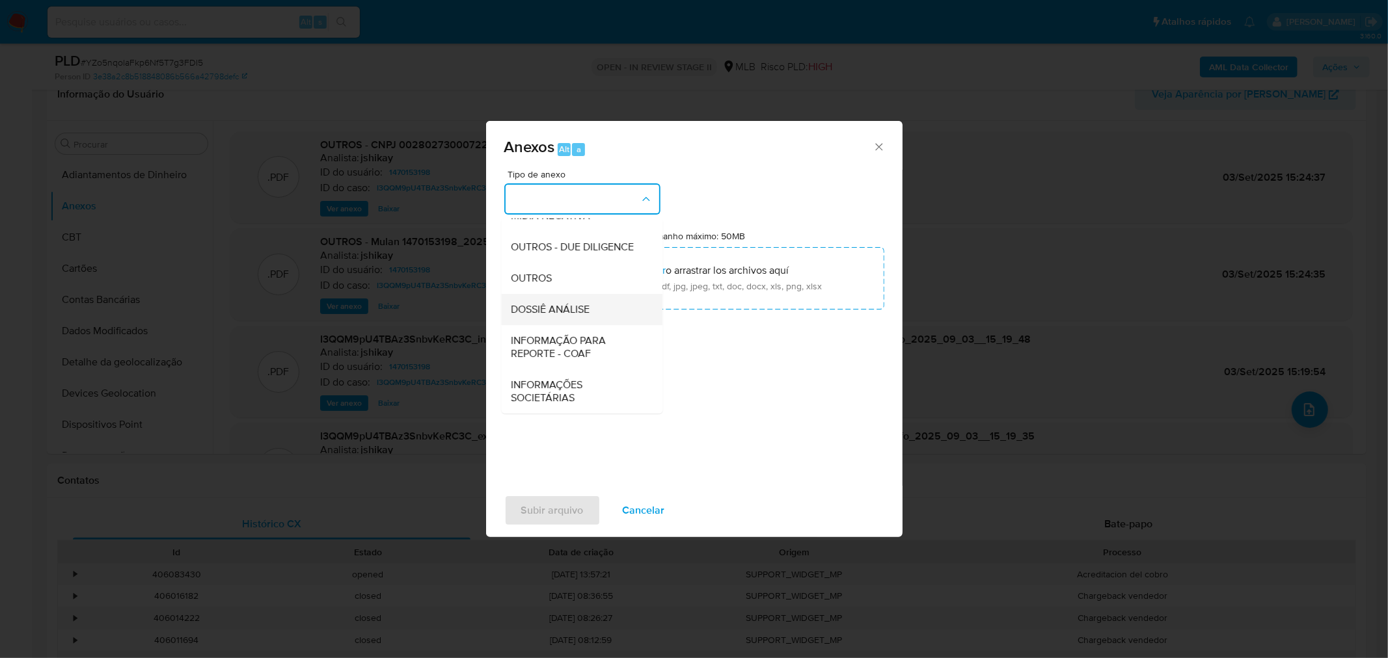
click at [549, 295] on div "DOSSIÊ ANÁLISE" at bounding box center [577, 308] width 133 height 31
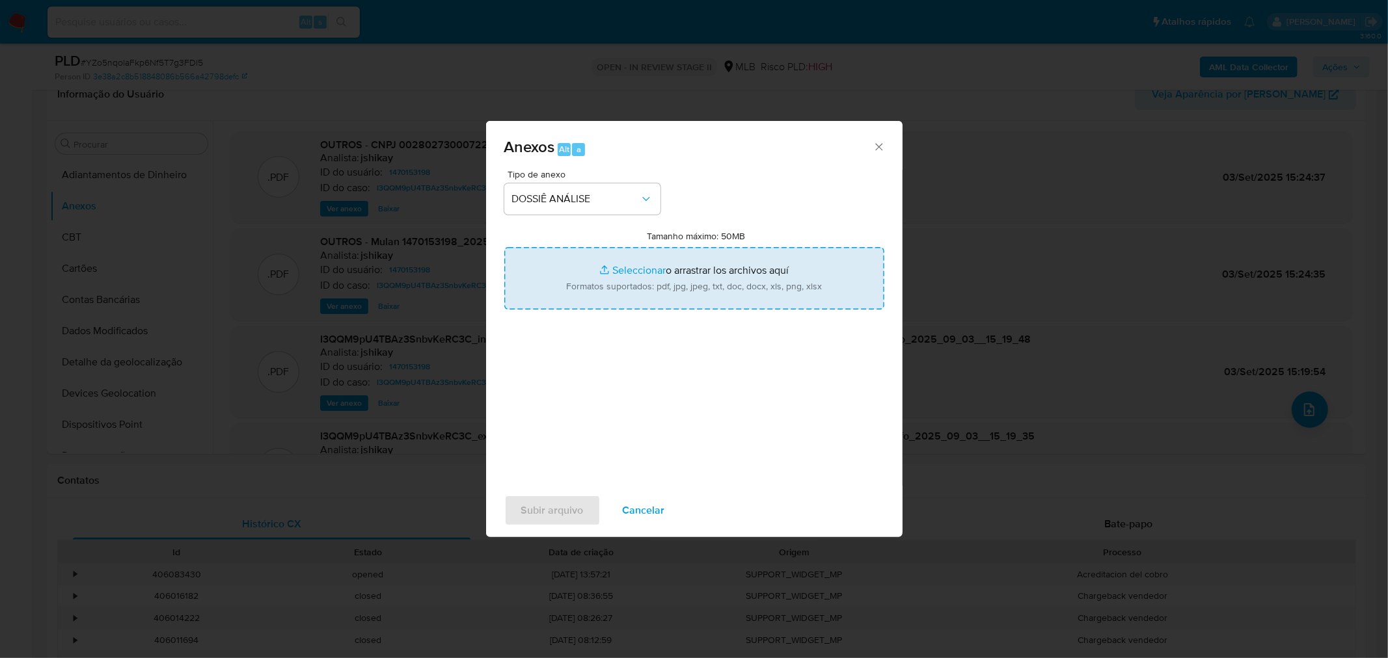
type input "C:\fakepath\SAR - CNPJ 00280273000722 - SAMSUNG ELETRÔNICA DA AMAZÔNIA LTDA.pdf"
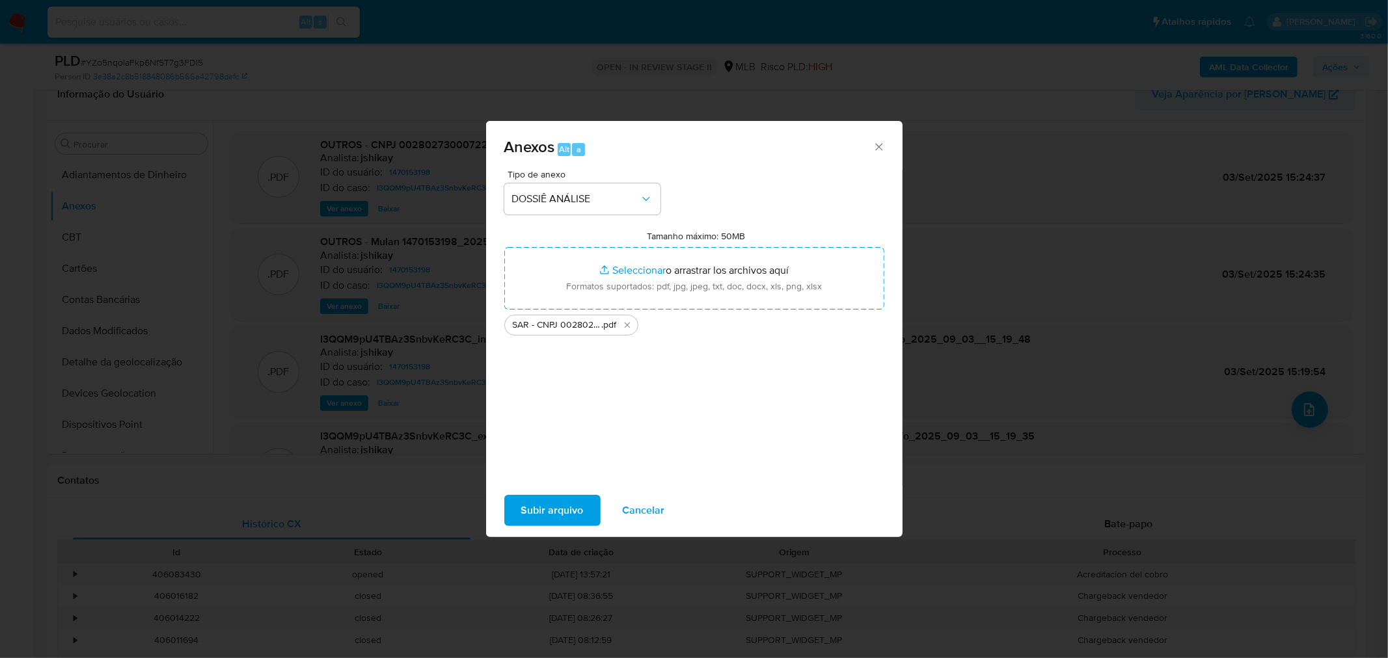
click at [572, 505] on span "Subir arquivo" at bounding box center [552, 510] width 62 height 29
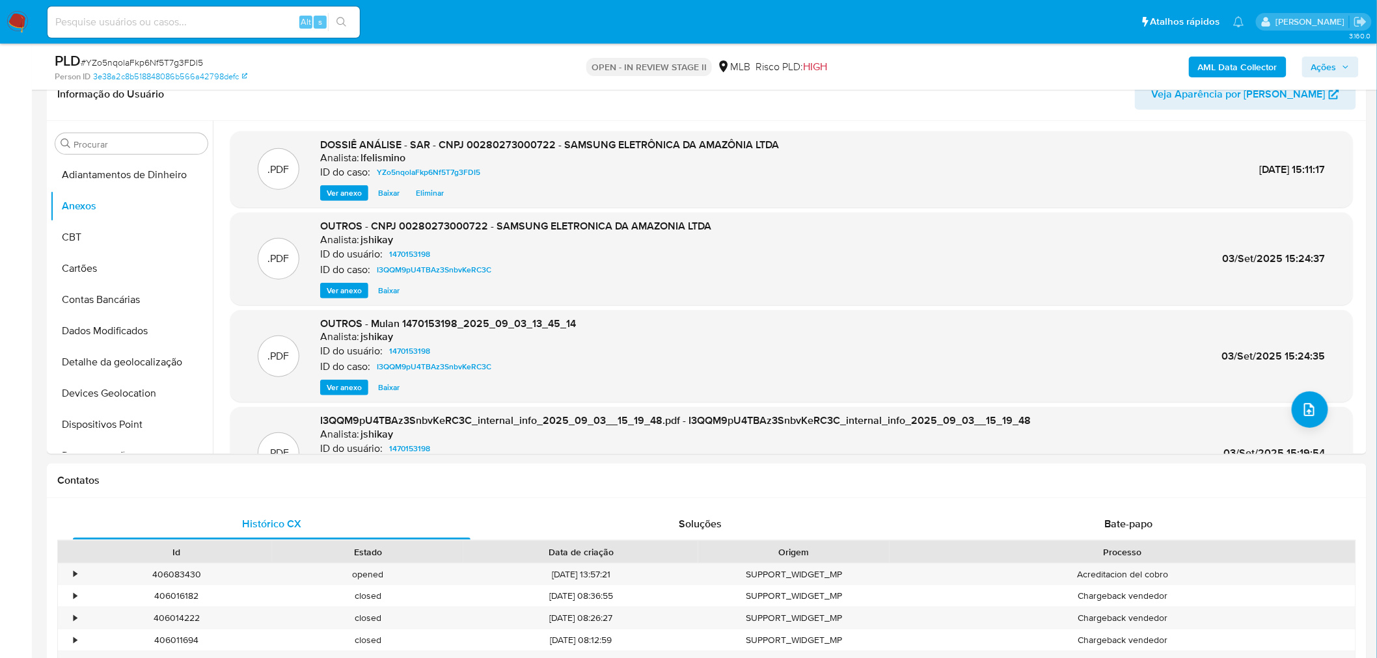
click at [1334, 74] on span "Ações" at bounding box center [1323, 67] width 25 height 21
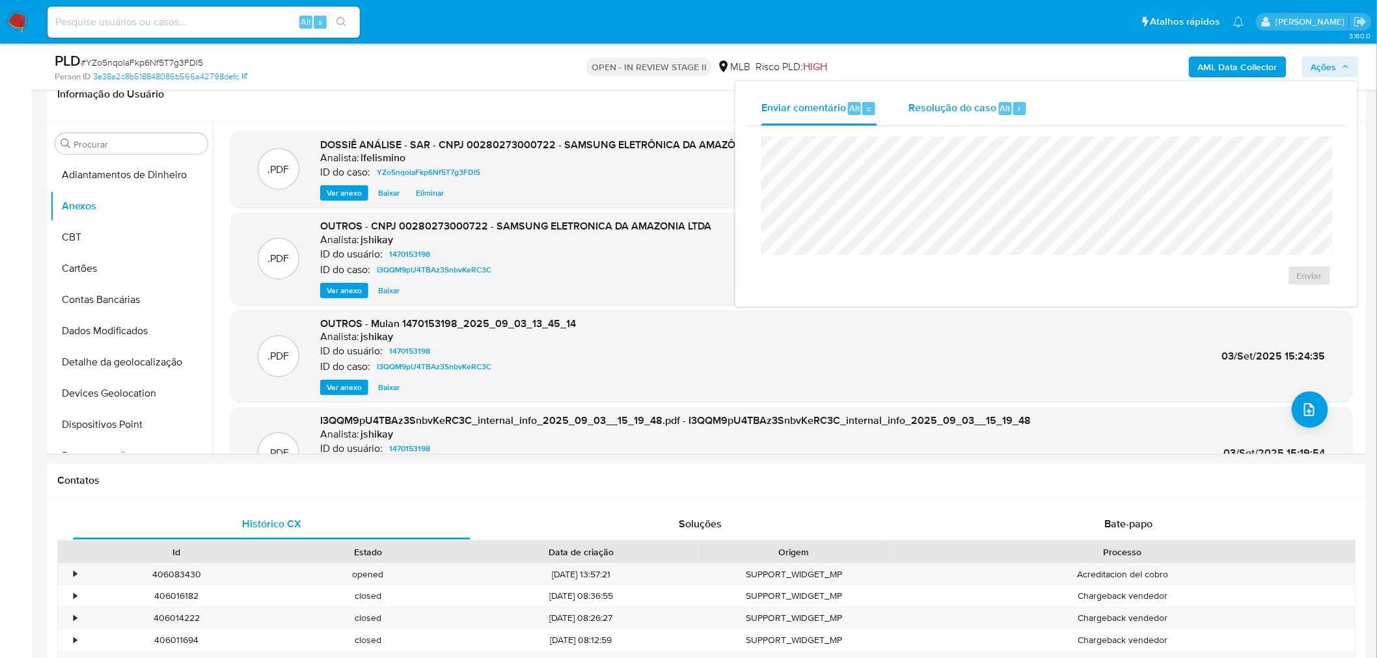
click at [969, 113] on span "Resolução do caso" at bounding box center [952, 107] width 88 height 15
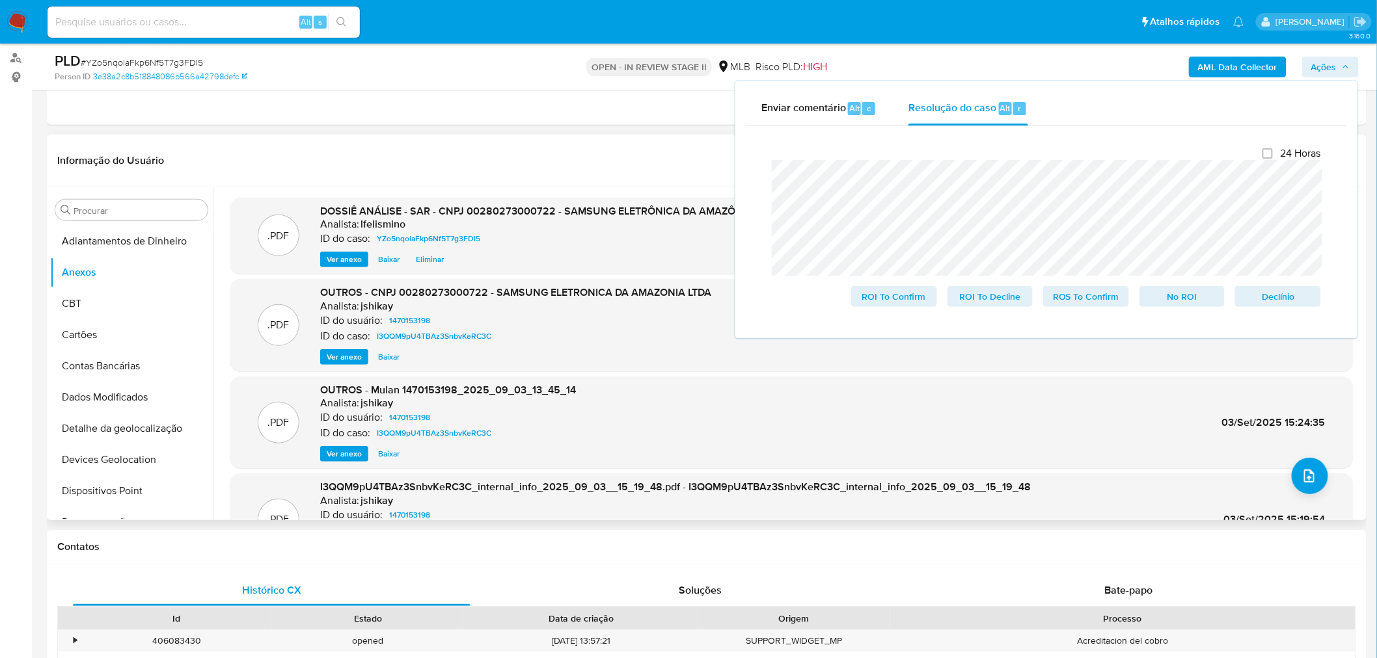
scroll to position [72, 0]
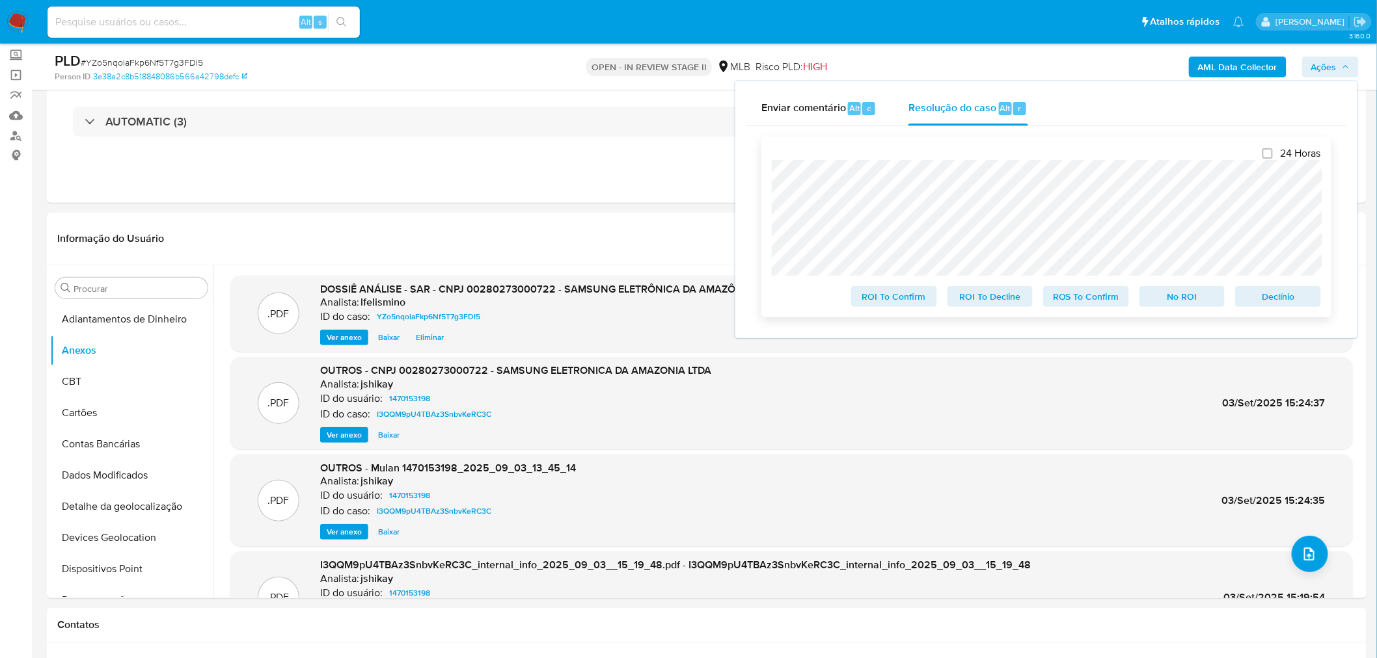
click at [1168, 297] on span "No ROI" at bounding box center [1182, 297] width 68 height 18
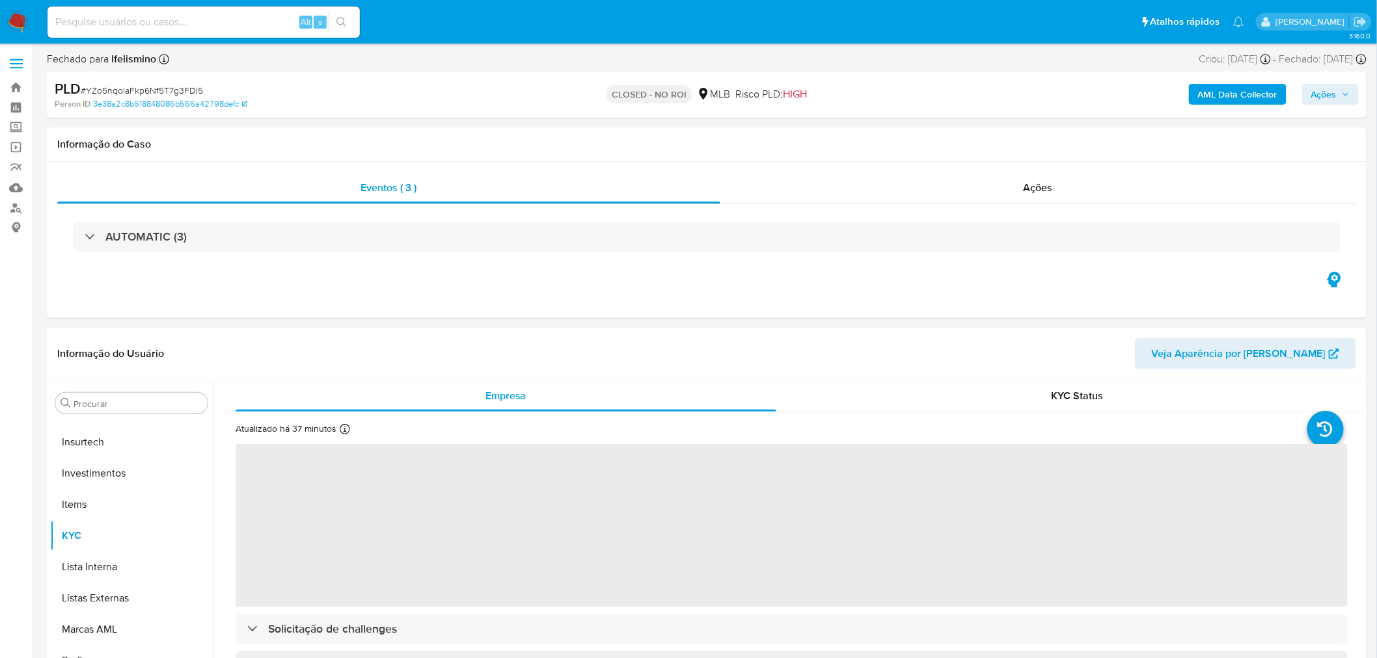
scroll to position [611, 0]
select select "10"
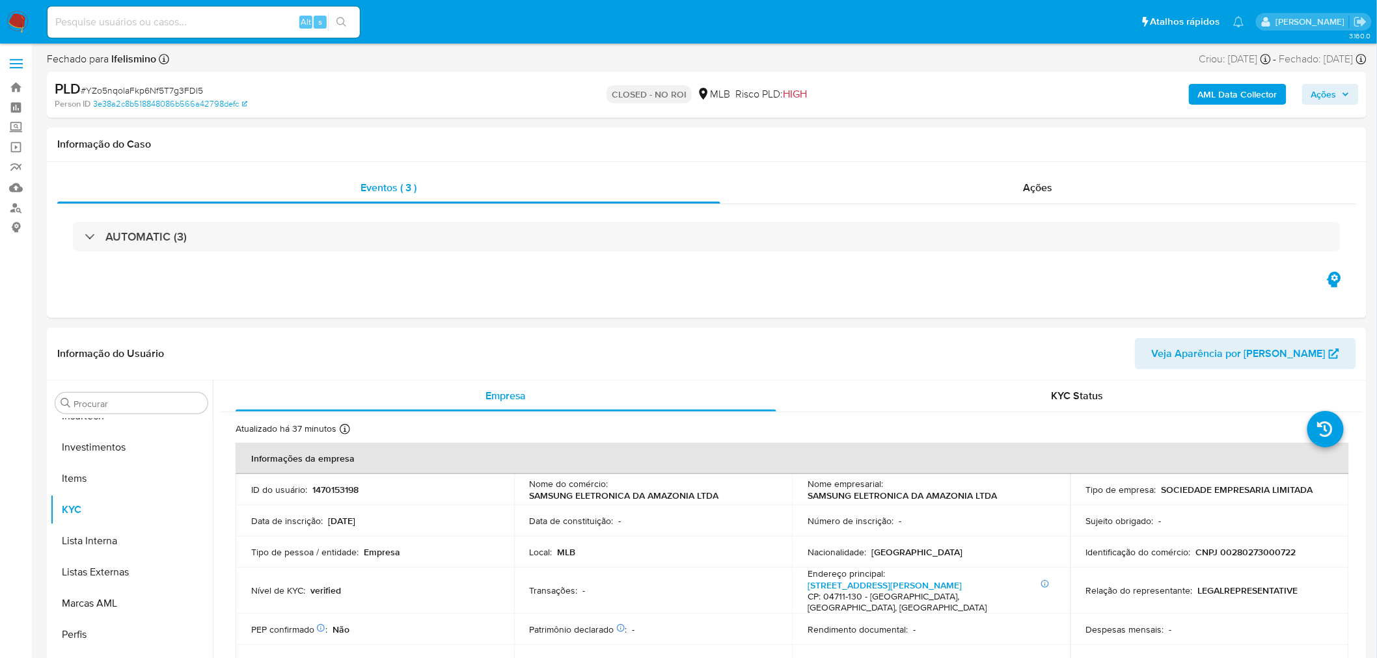
click at [131, 85] on span "# YZo5nqolaFkp6Nf5T7g3FDI5" at bounding box center [142, 90] width 122 height 13
copy span "YZo5nqolaFkp6Nf5T7g3FDI5"
paste input "4iaINFDEp7djHINiQNFHP2Om"
type input "4iaINFDEp7djHINiQNFHP2Om"
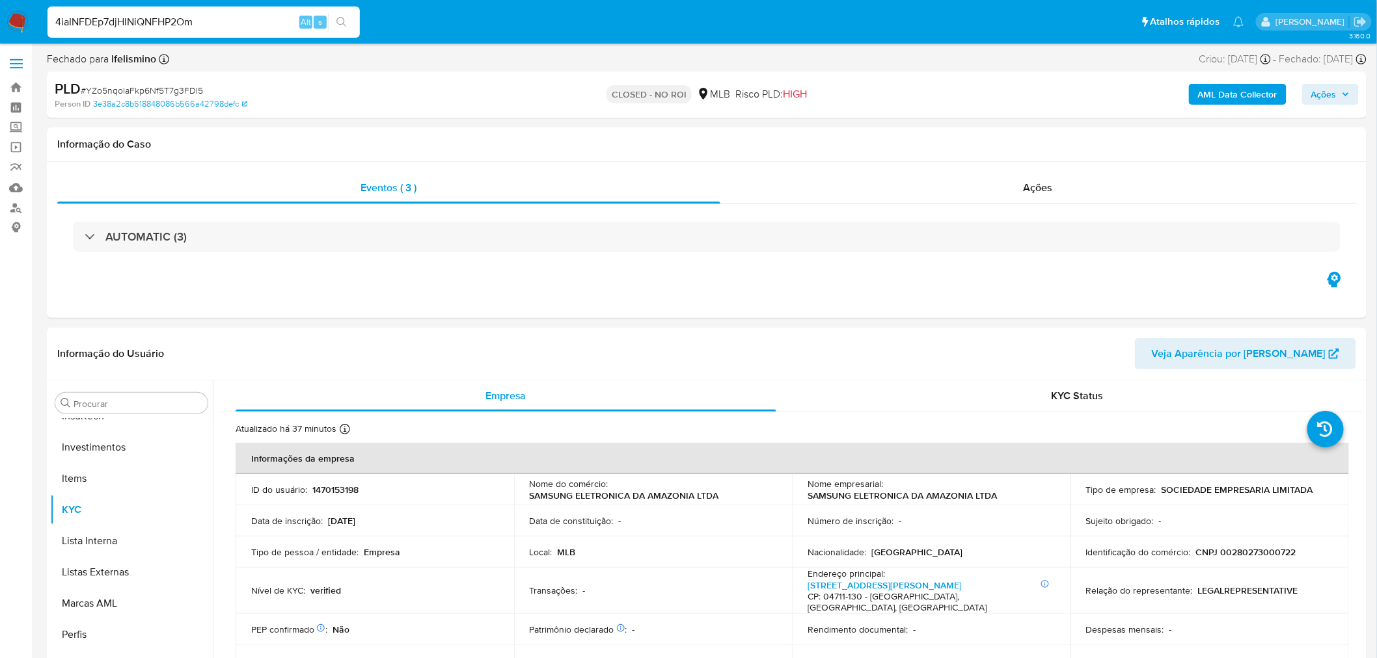
click at [336, 21] on icon "search-icon" at bounding box center [341, 22] width 10 height 10
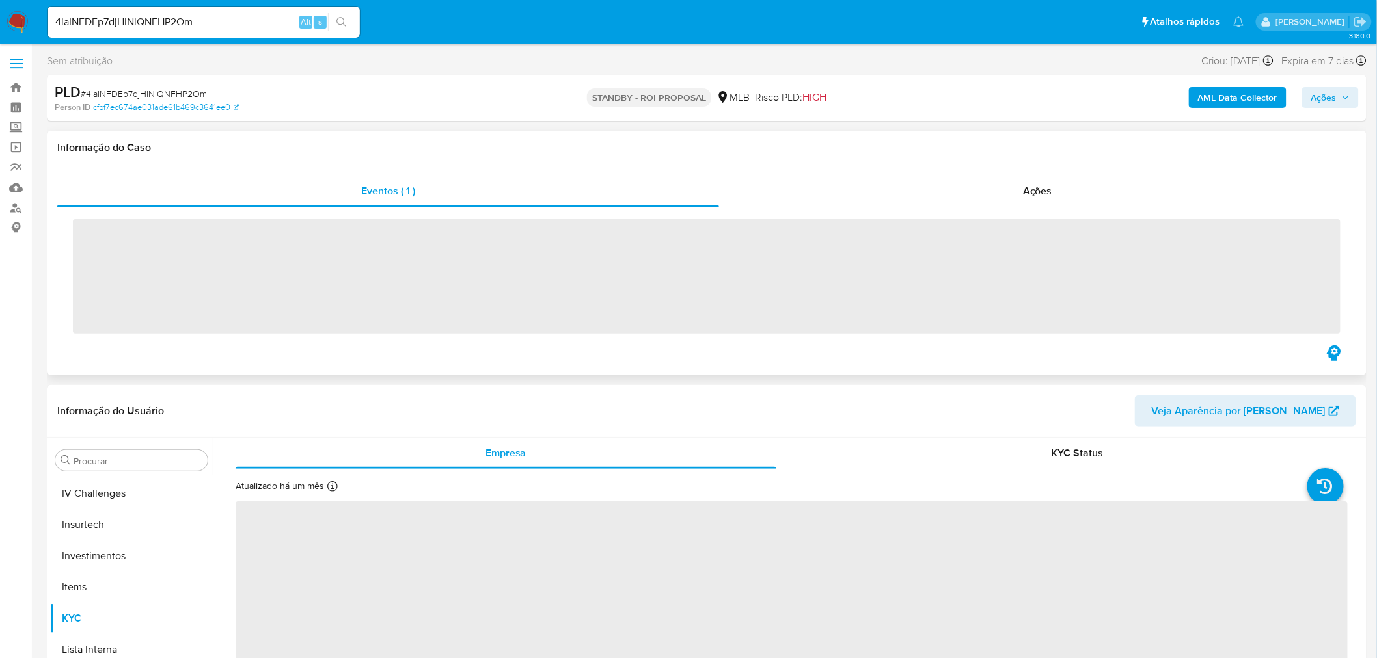
scroll to position [611, 0]
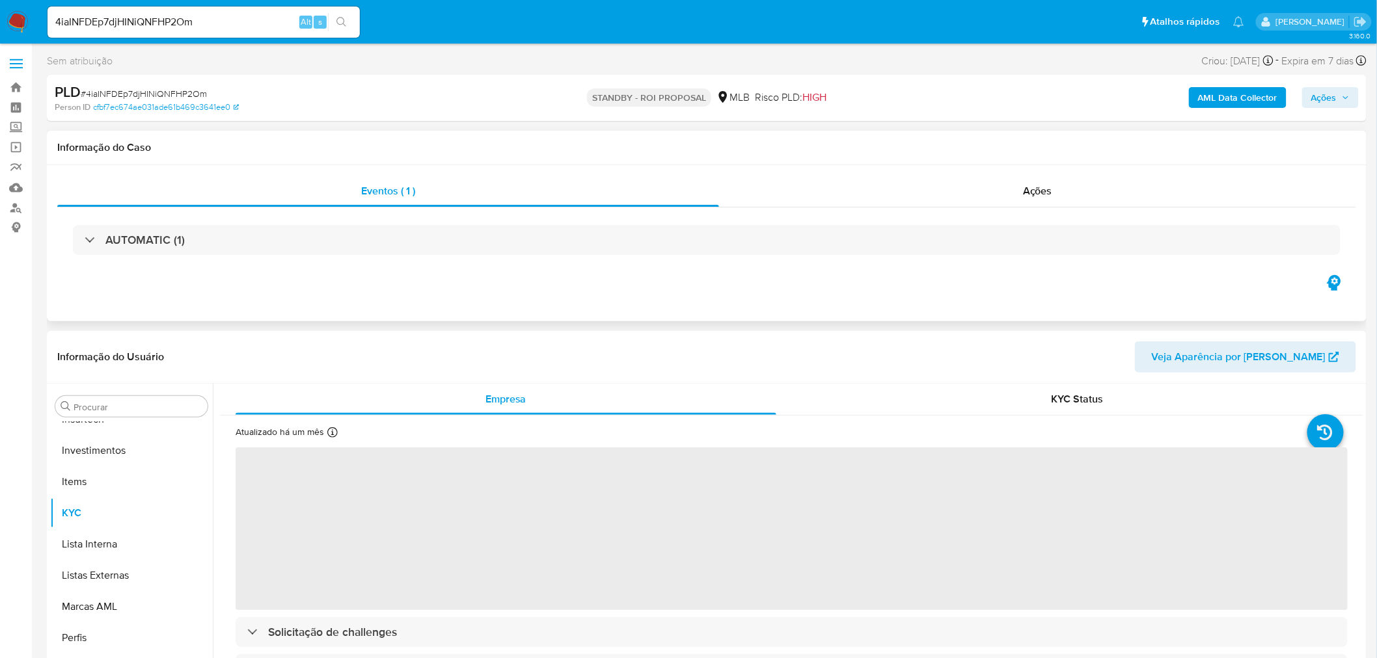
select select "10"
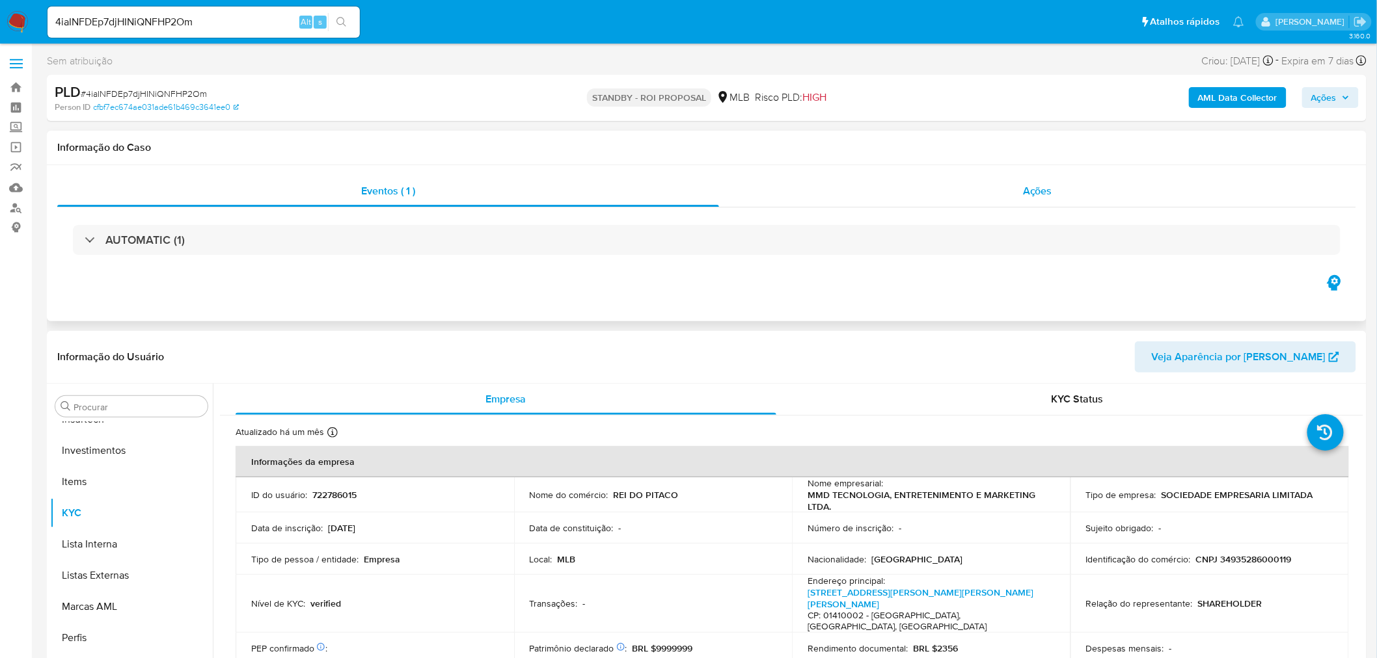
click at [1074, 204] on div "Ações" at bounding box center [1037, 191] width 637 height 31
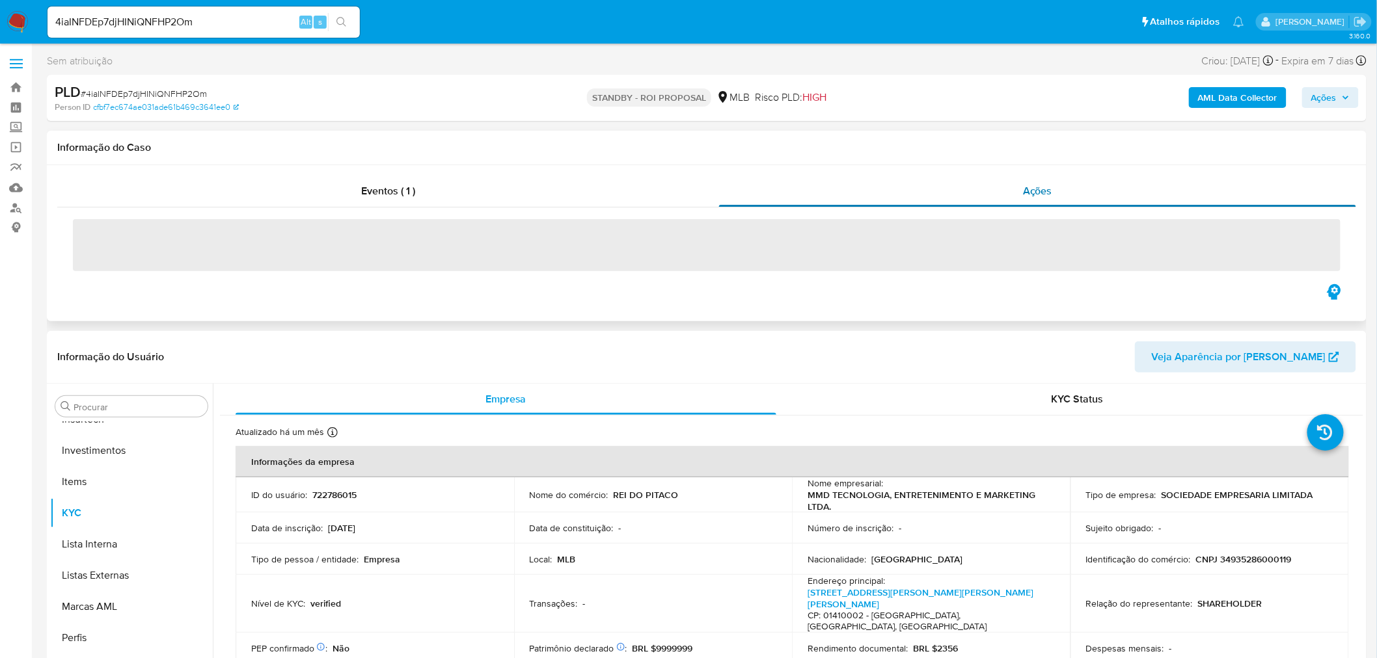
click at [1056, 190] on div "Ações" at bounding box center [1037, 191] width 637 height 31
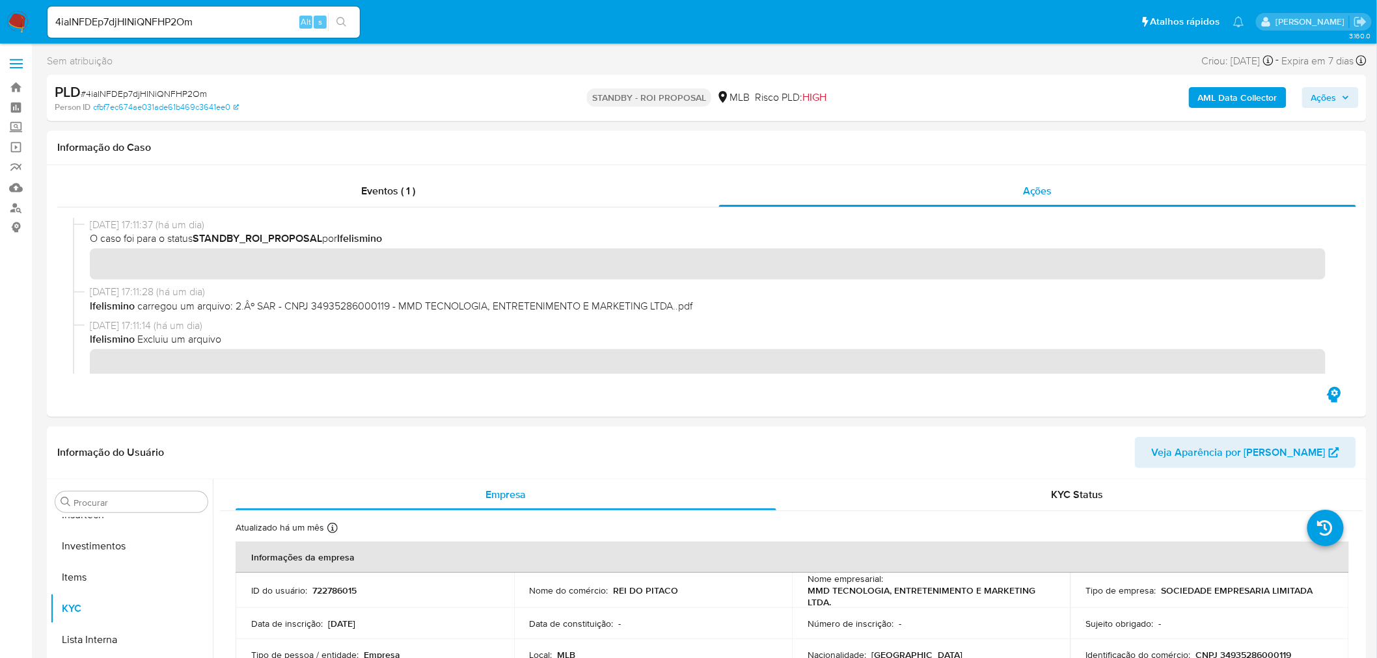
click at [153, 17] on input "4iaINFDEp7djHINiQNFHP2Om" at bounding box center [203, 22] width 312 height 17
click at [152, 20] on input "4iaINFDEp7djHINiQNFHP2Om" at bounding box center [203, 22] width 312 height 17
paste input "tQdzRzqDr5vpqbpw6wy0ycj4"
type input "tQdzRzqDr5vpqbpw6wy0ycj4"
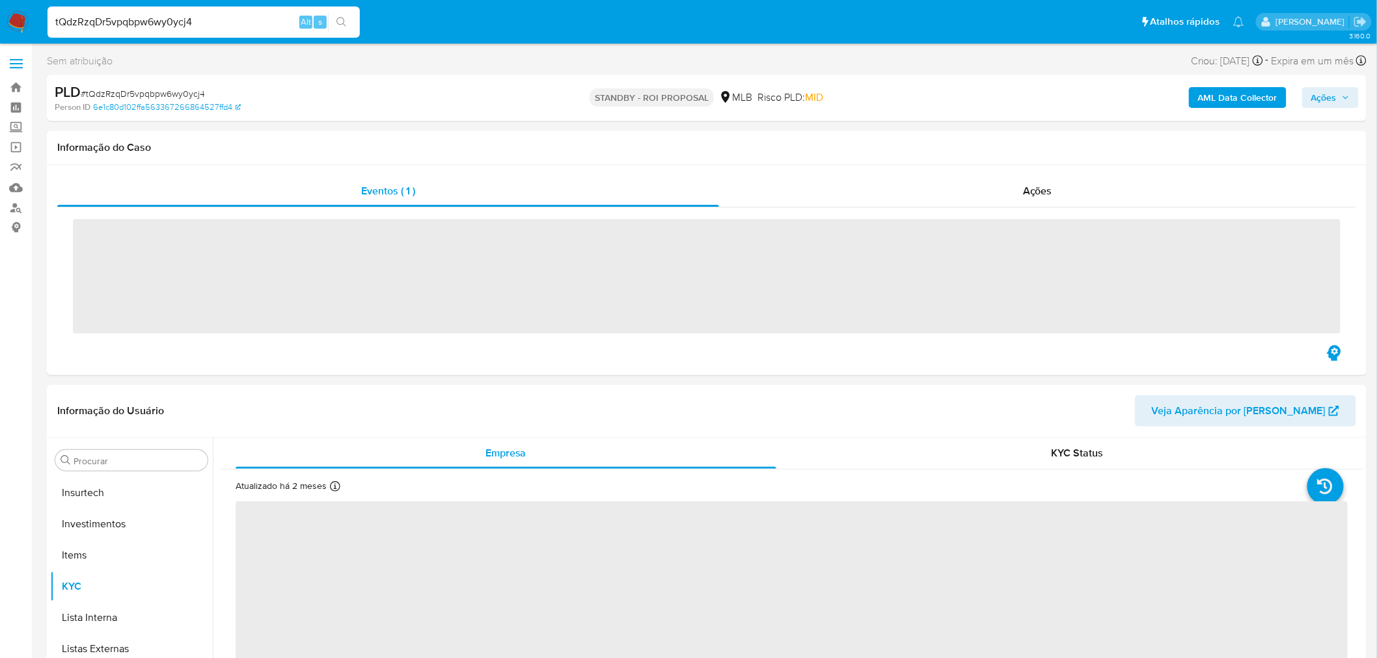
scroll to position [611, 0]
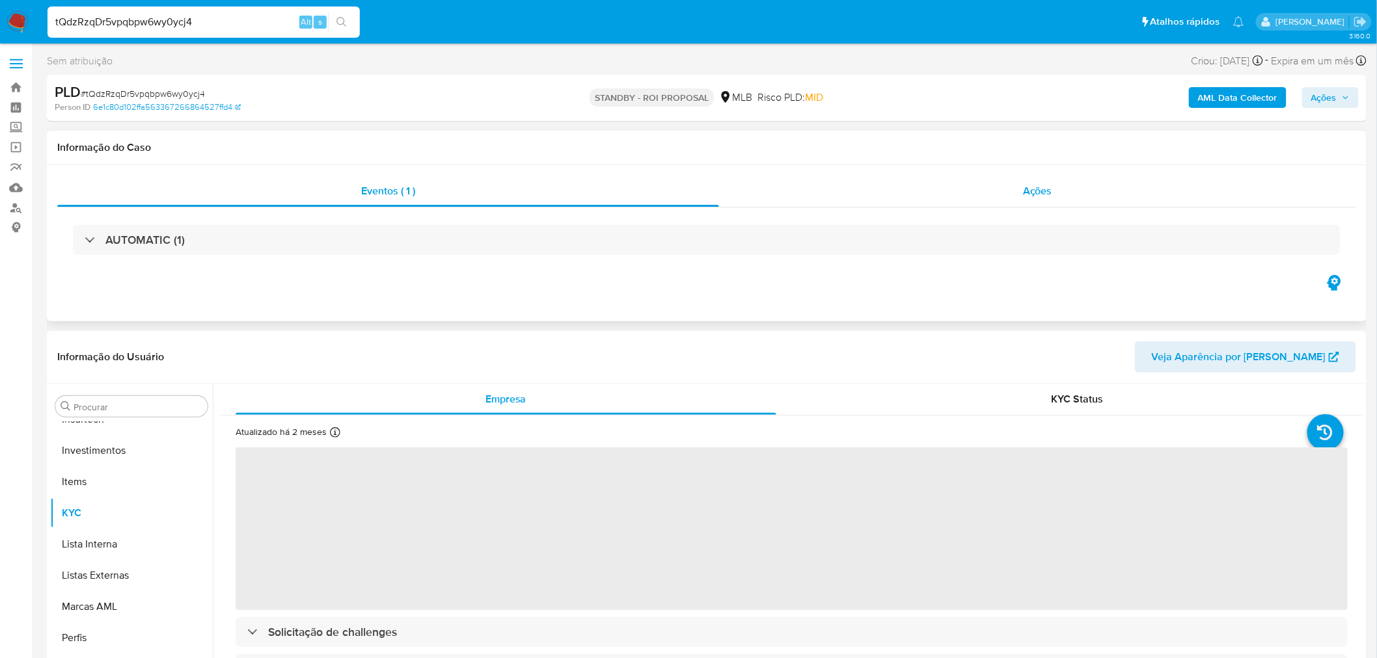
select select "10"
click at [980, 198] on div "Ações" at bounding box center [1037, 191] width 637 height 31
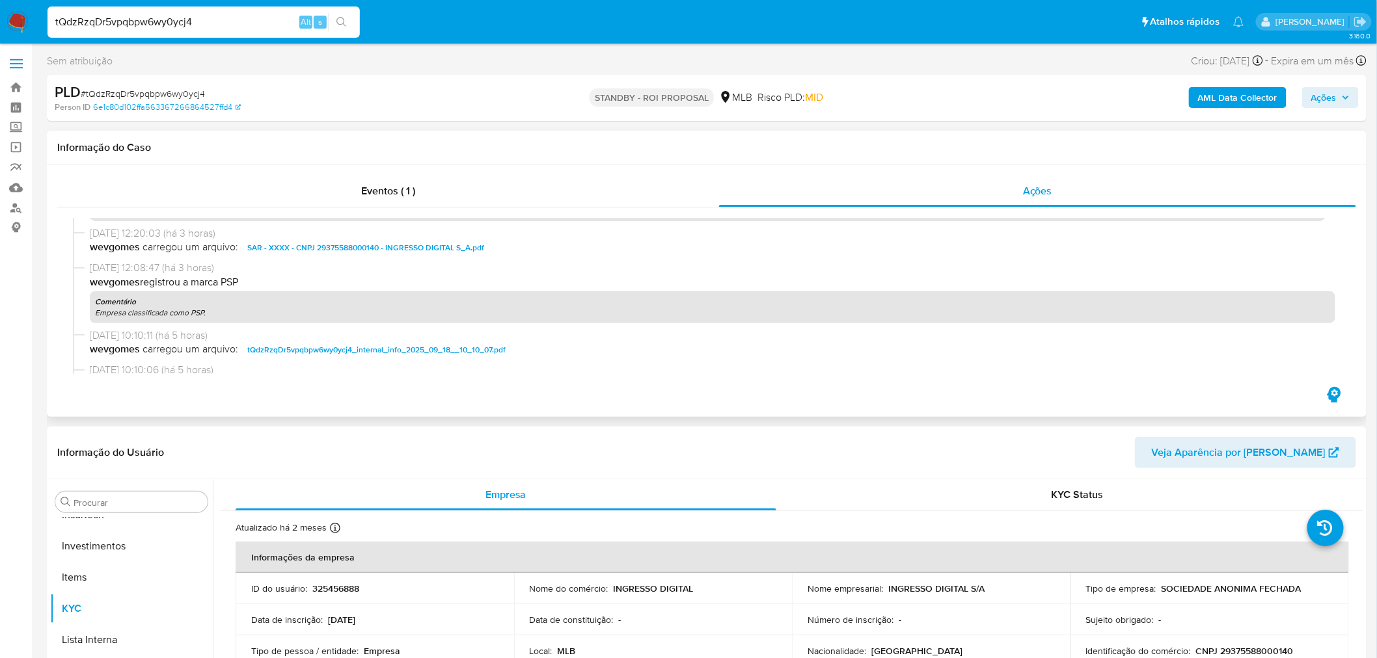
scroll to position [0, 0]
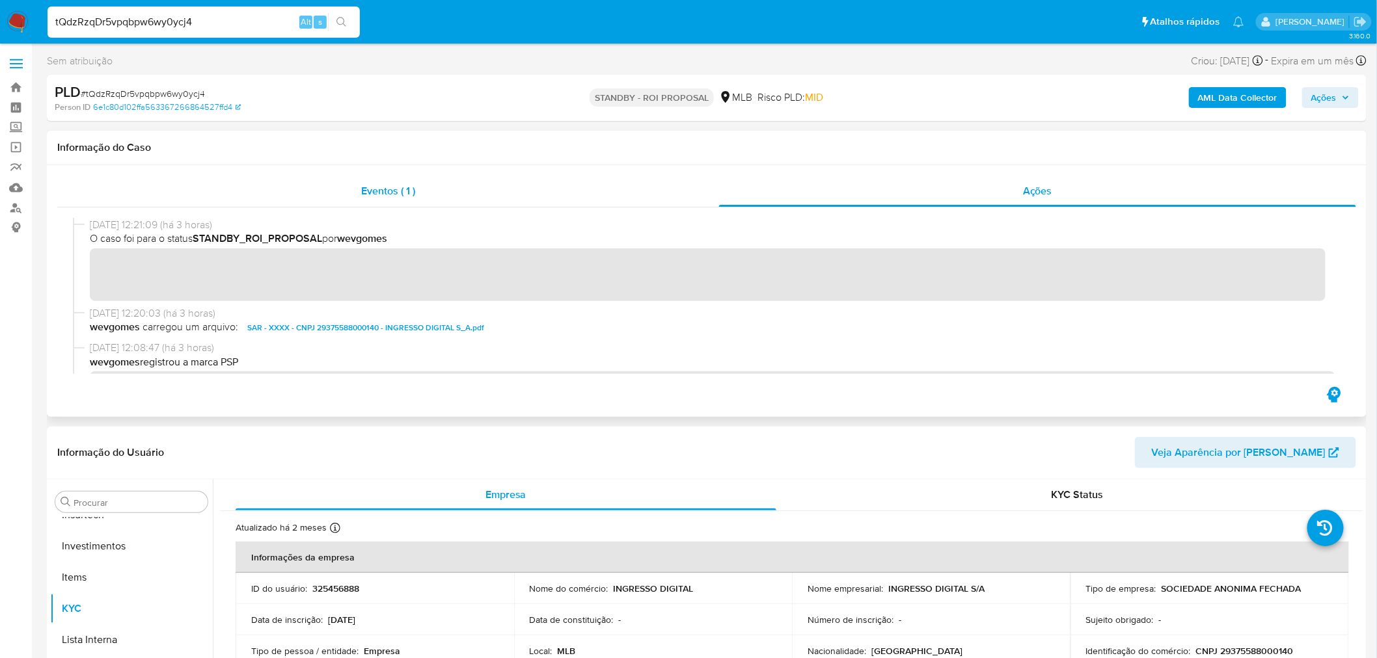
click at [412, 193] on span "Eventos ( 1 )" at bounding box center [388, 190] width 54 height 15
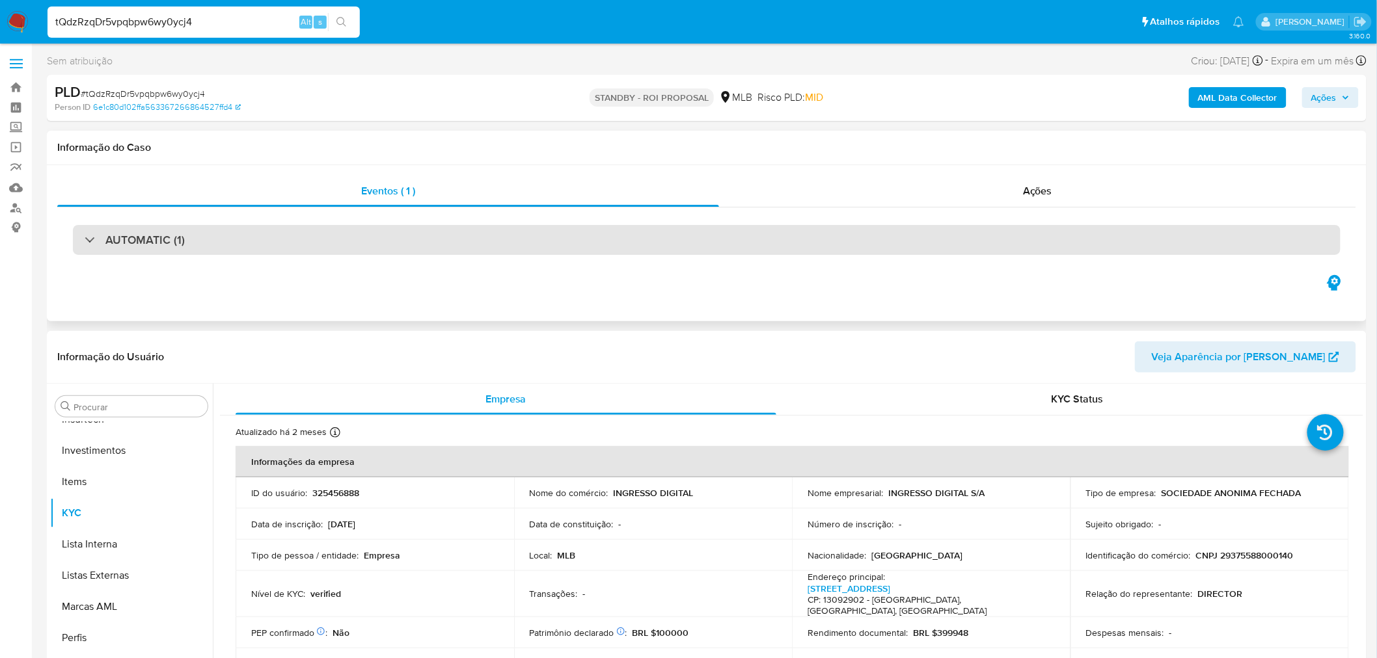
click at [453, 254] on div "AUTOMATIC (1)" at bounding box center [706, 240] width 1267 height 30
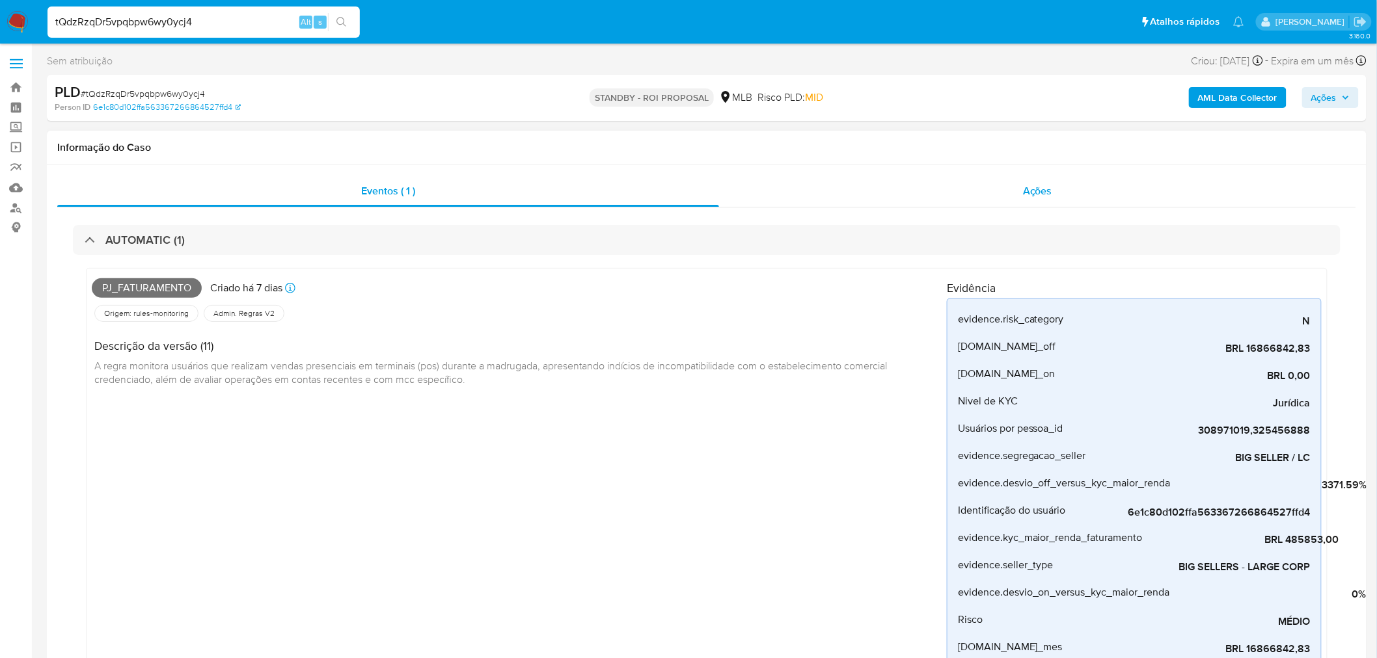
click at [1039, 194] on span "Ações" at bounding box center [1037, 190] width 29 height 15
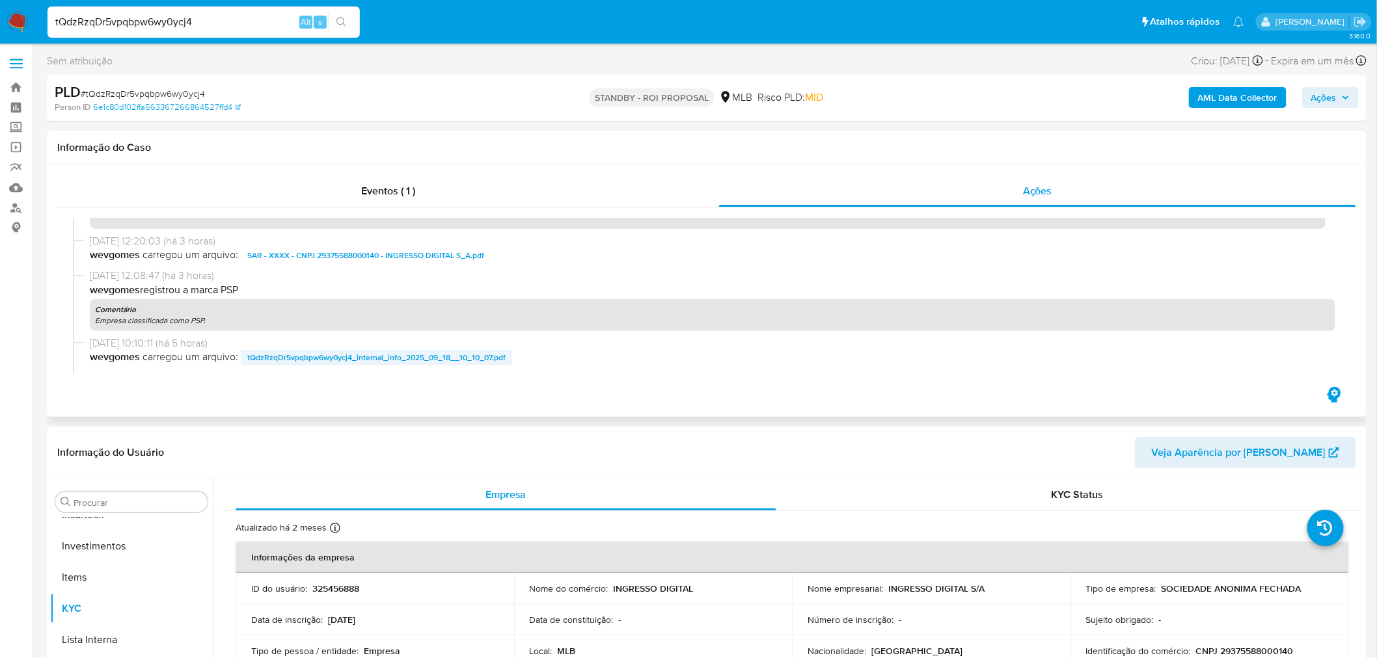
scroll to position [217, 0]
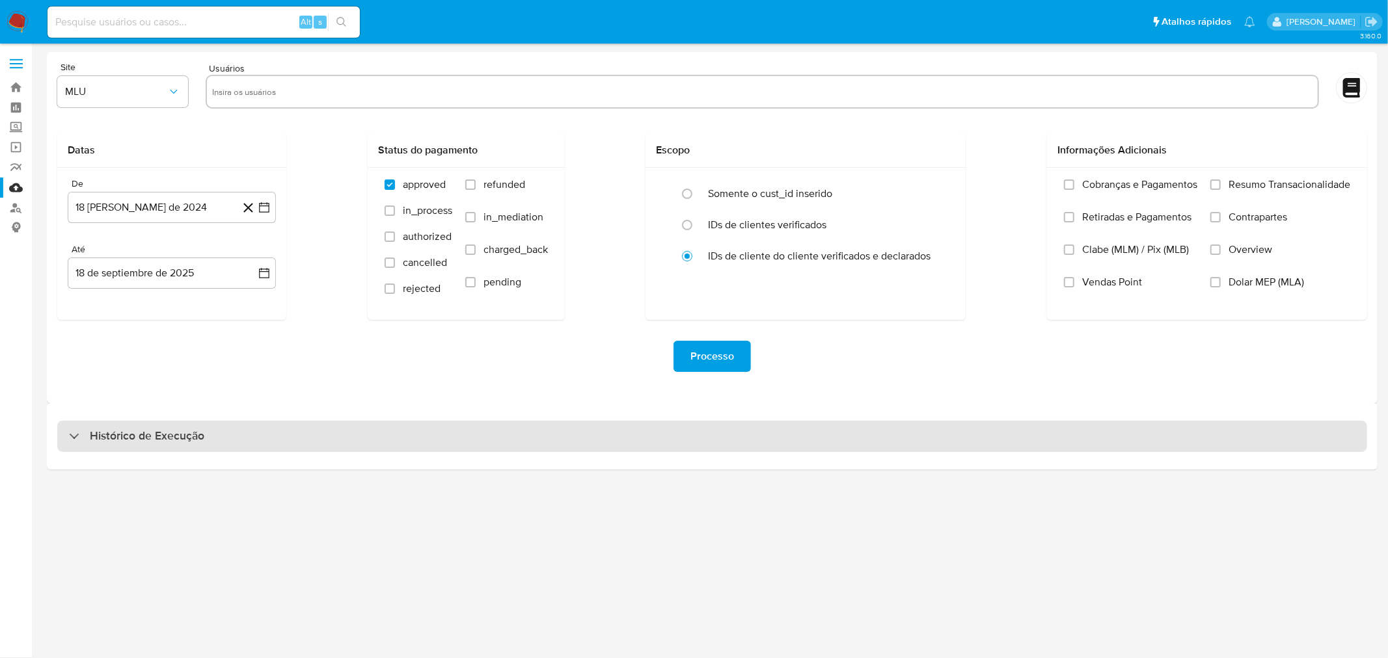
click at [563, 430] on div "Histórico de Execução" at bounding box center [711, 436] width 1309 height 31
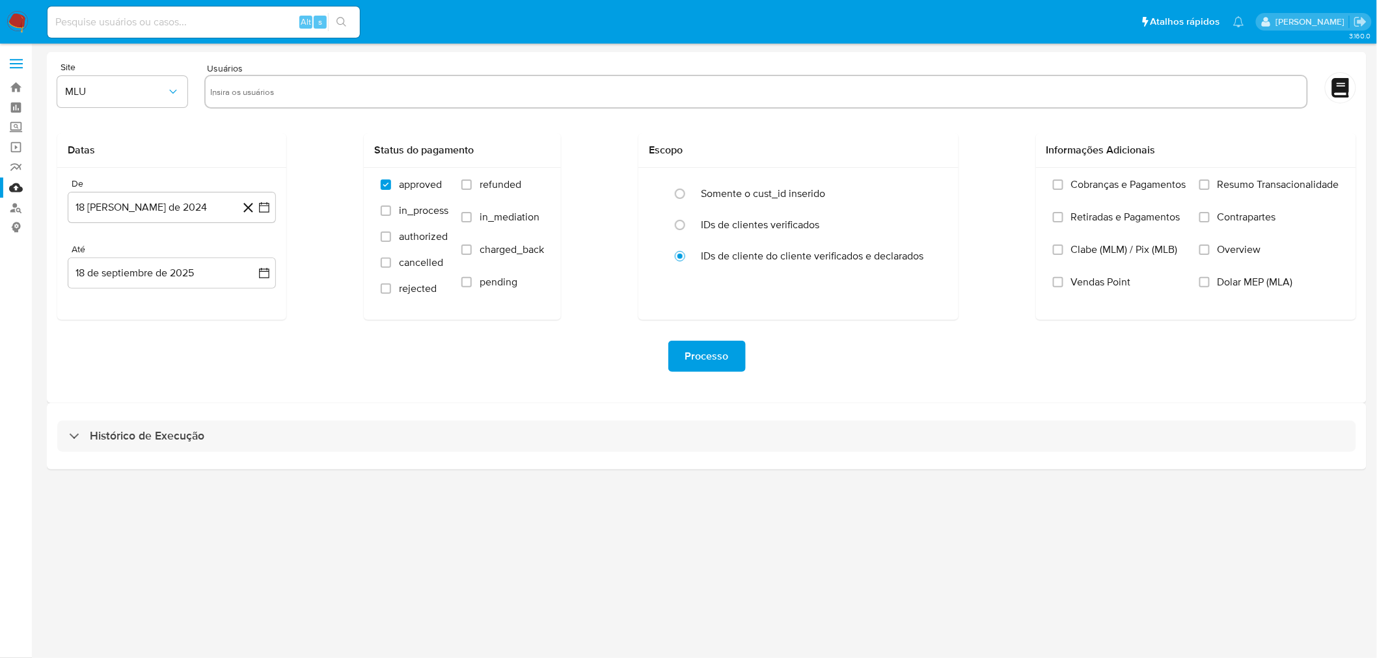
select select "10"
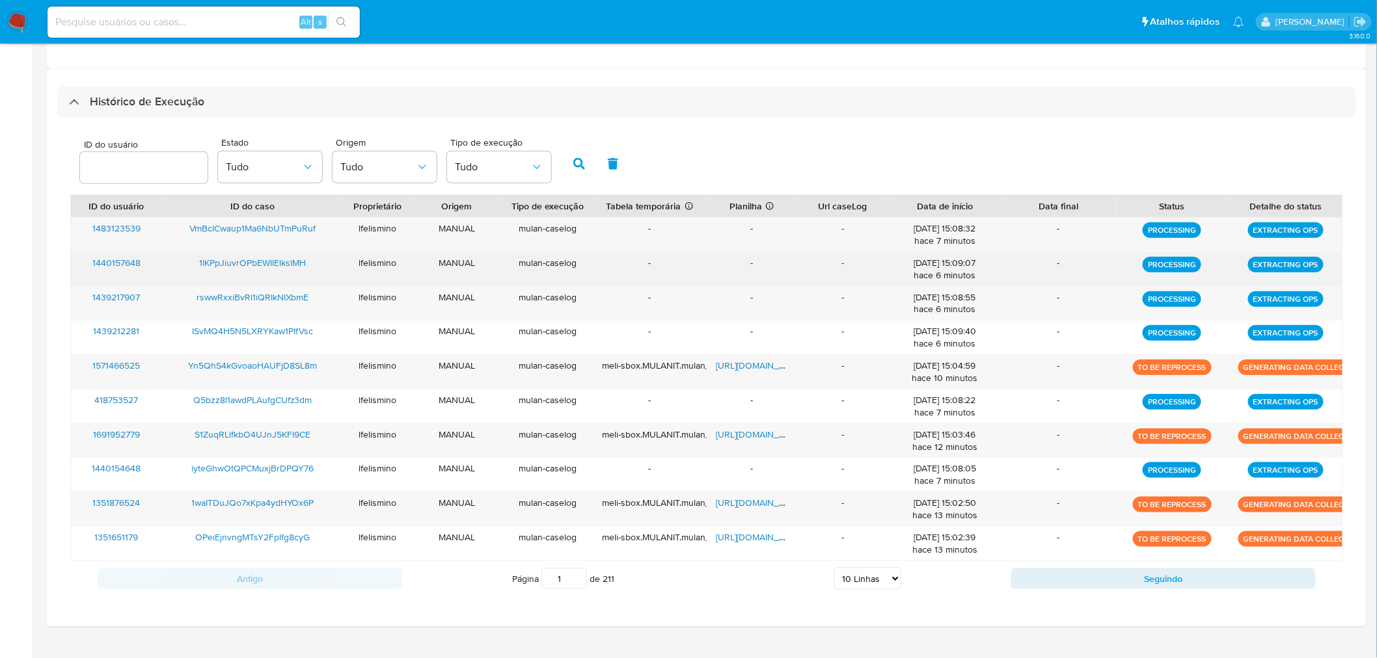
scroll to position [358, 0]
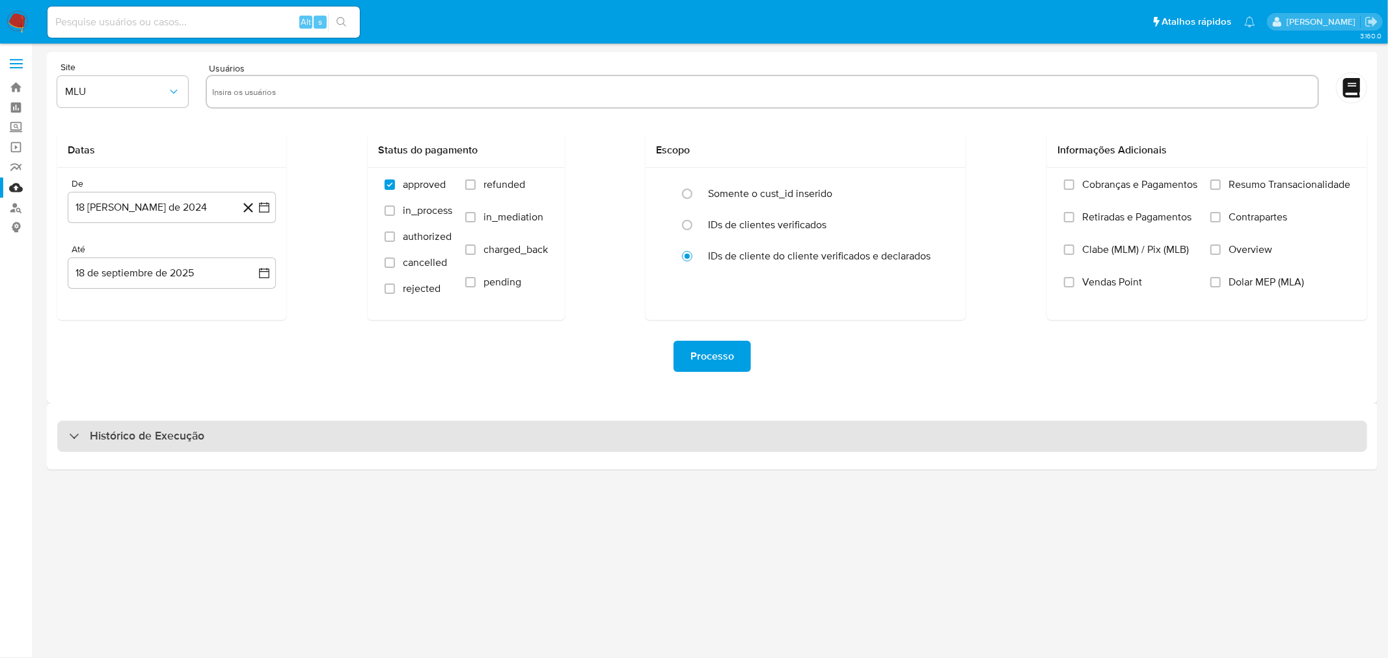
click at [508, 444] on div "Histórico de Execução" at bounding box center [711, 436] width 1309 height 31
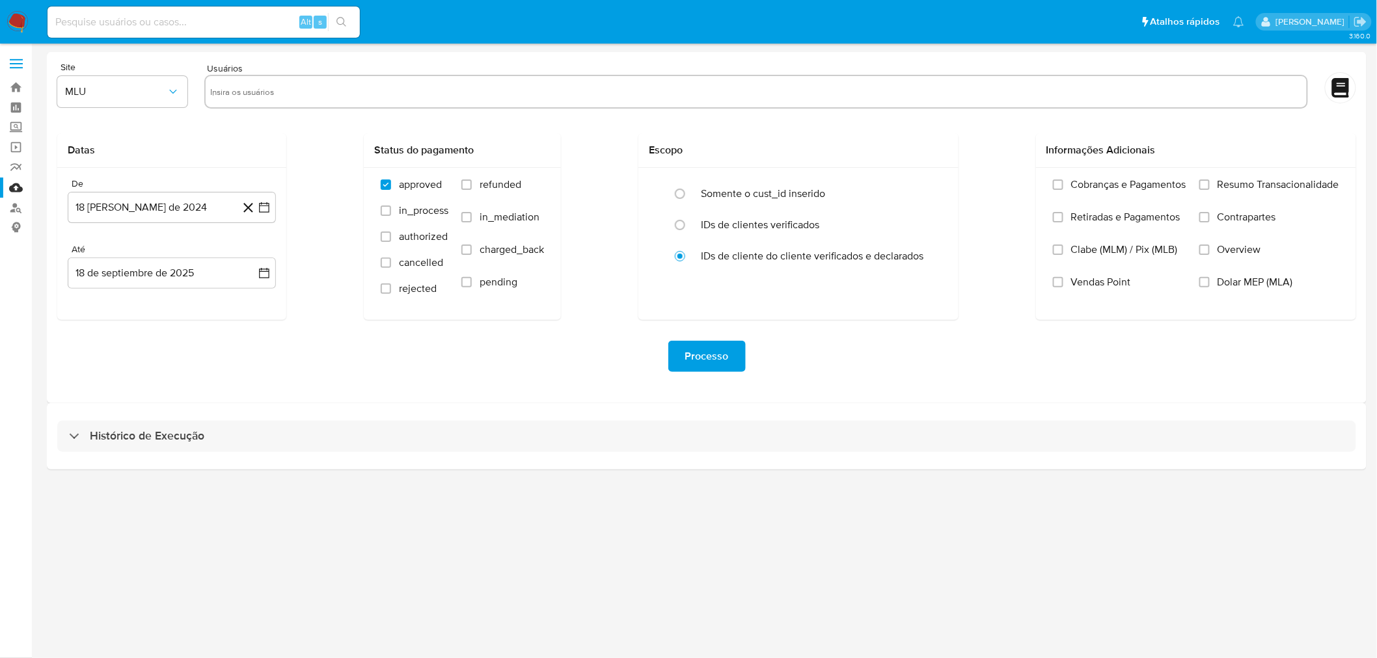
select select "10"
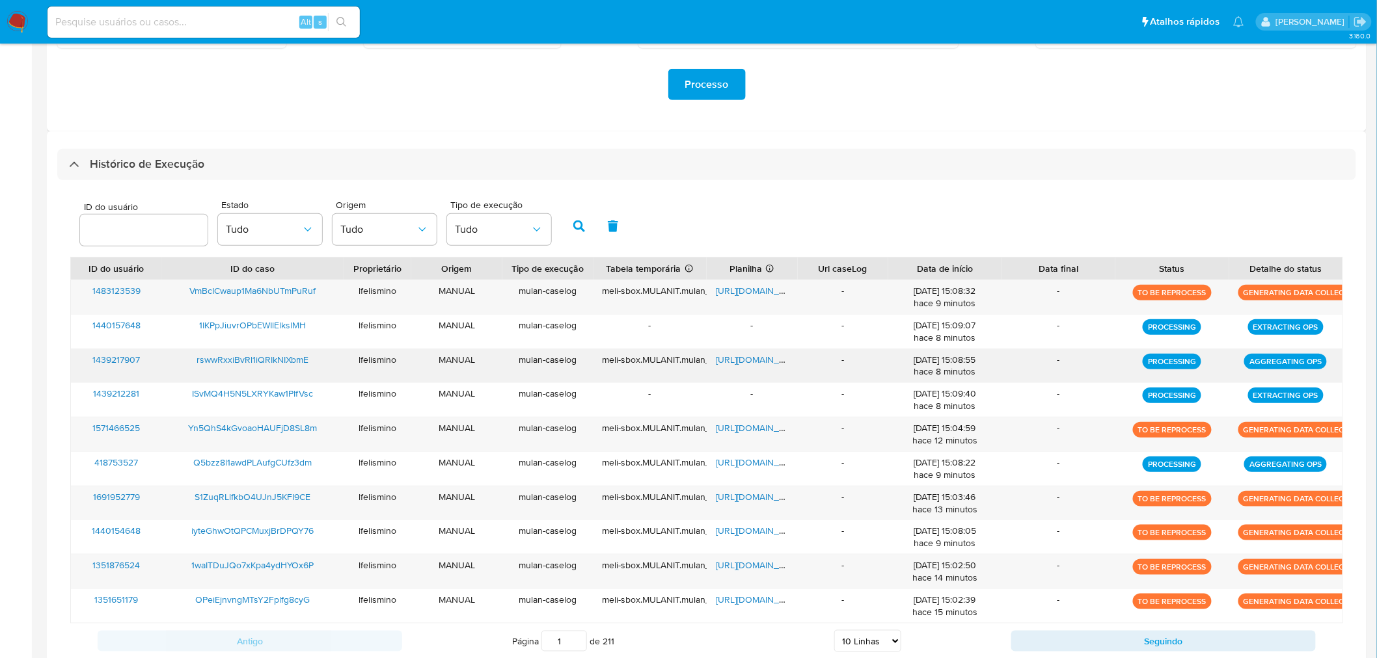
scroll to position [289, 0]
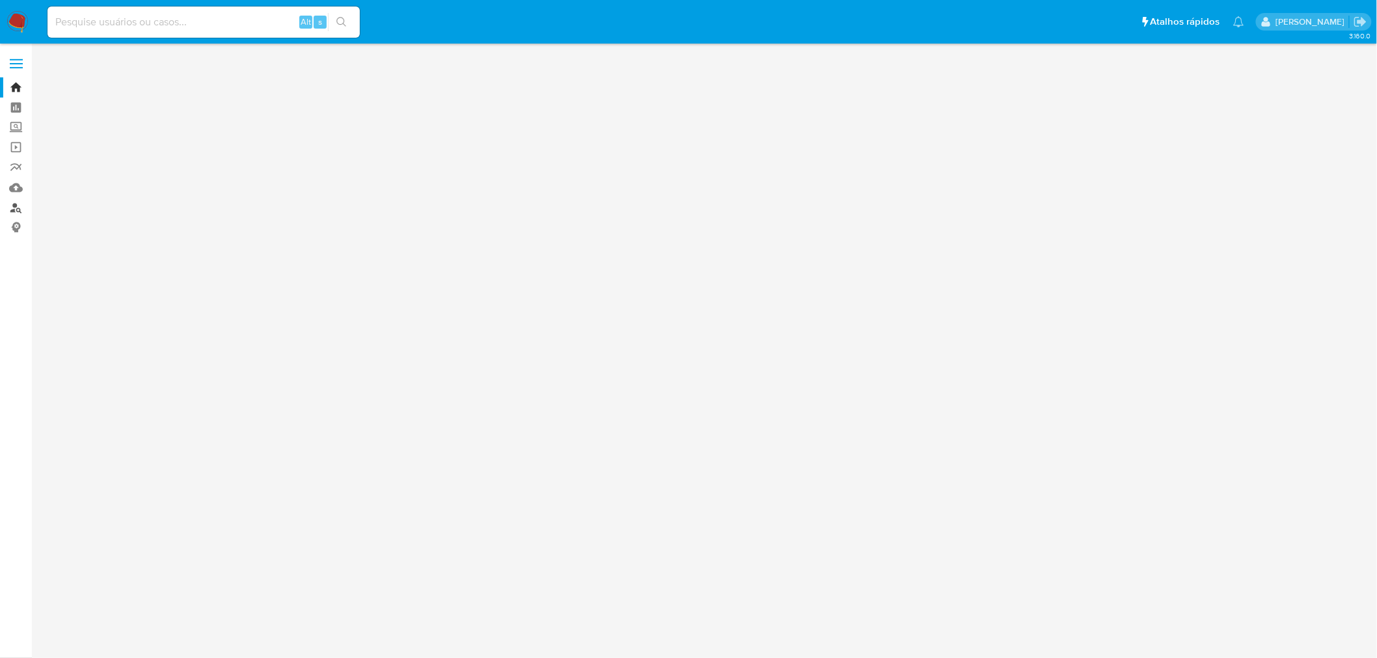
click at [13, 213] on link "Localizador de pessoas" at bounding box center [77, 208] width 155 height 20
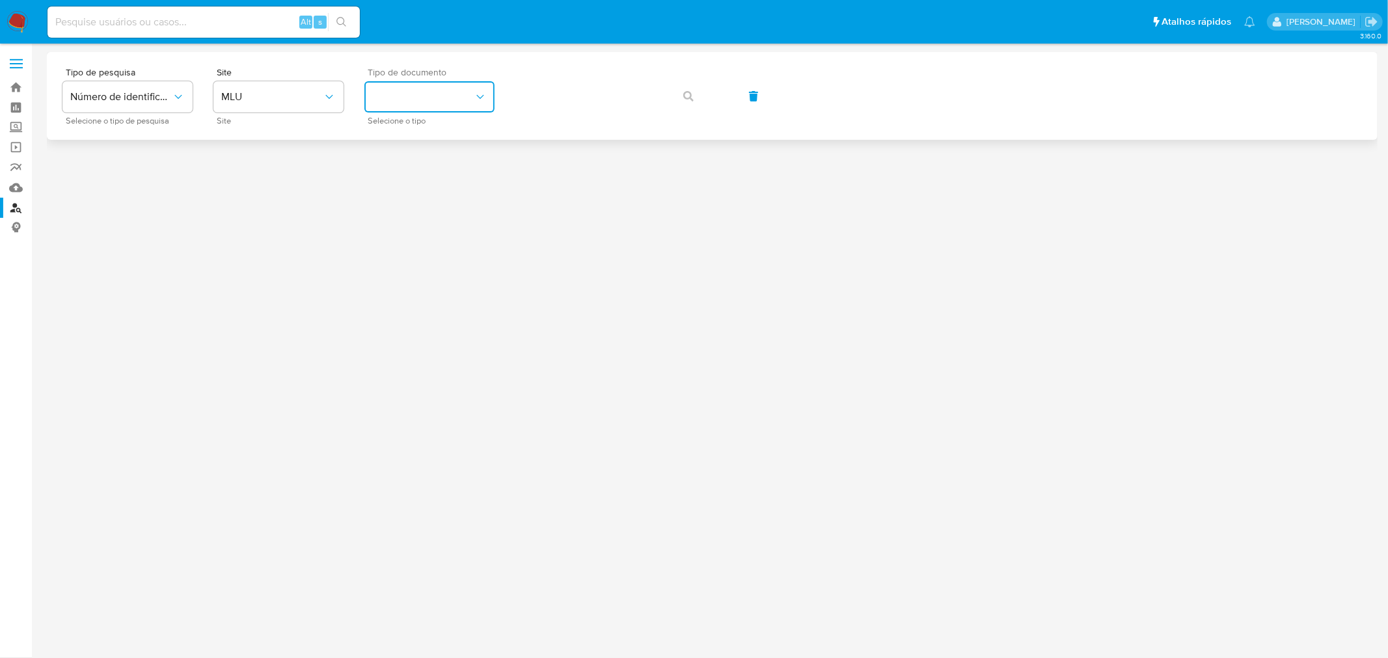
click at [431, 98] on button "identificationType" at bounding box center [429, 96] width 130 height 31
click at [330, 105] on button "MLU" at bounding box center [278, 96] width 130 height 31
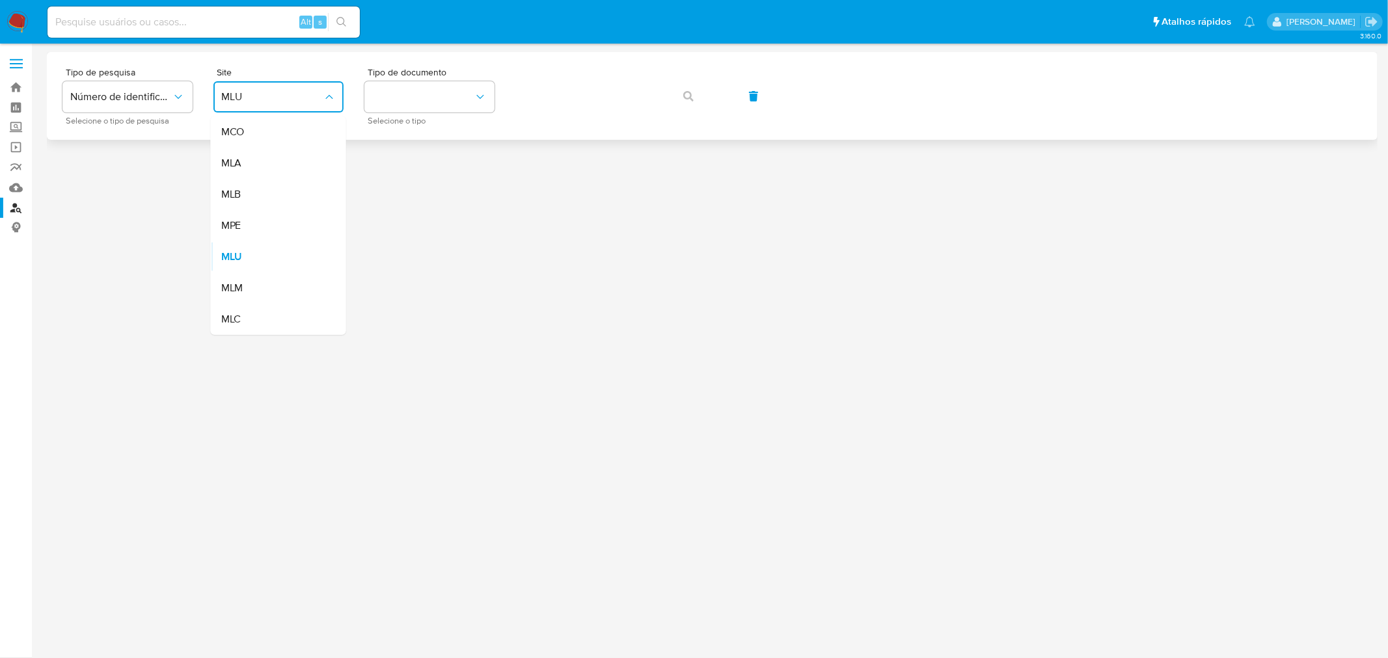
drag, startPoint x: 259, startPoint y: 183, endPoint x: 434, endPoint y: 125, distance: 184.3
click at [259, 183] on div "MLB" at bounding box center [274, 194] width 107 height 31
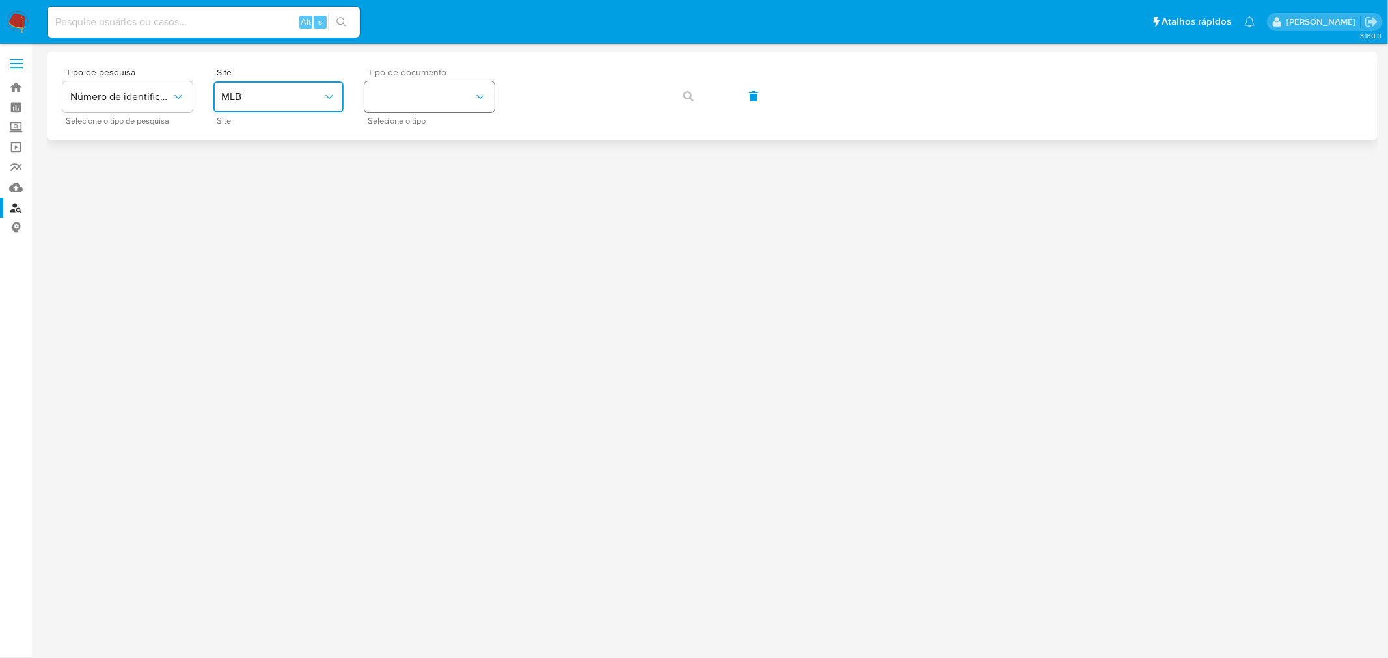
click at [451, 102] on button "identificationType" at bounding box center [429, 96] width 130 height 31
drag, startPoint x: 421, startPoint y: 185, endPoint x: 524, endPoint y: 172, distance: 103.7
click at [425, 182] on div "CPF CPF" at bounding box center [425, 183] width 107 height 44
click at [693, 95] on button "button" at bounding box center [688, 96] width 44 height 31
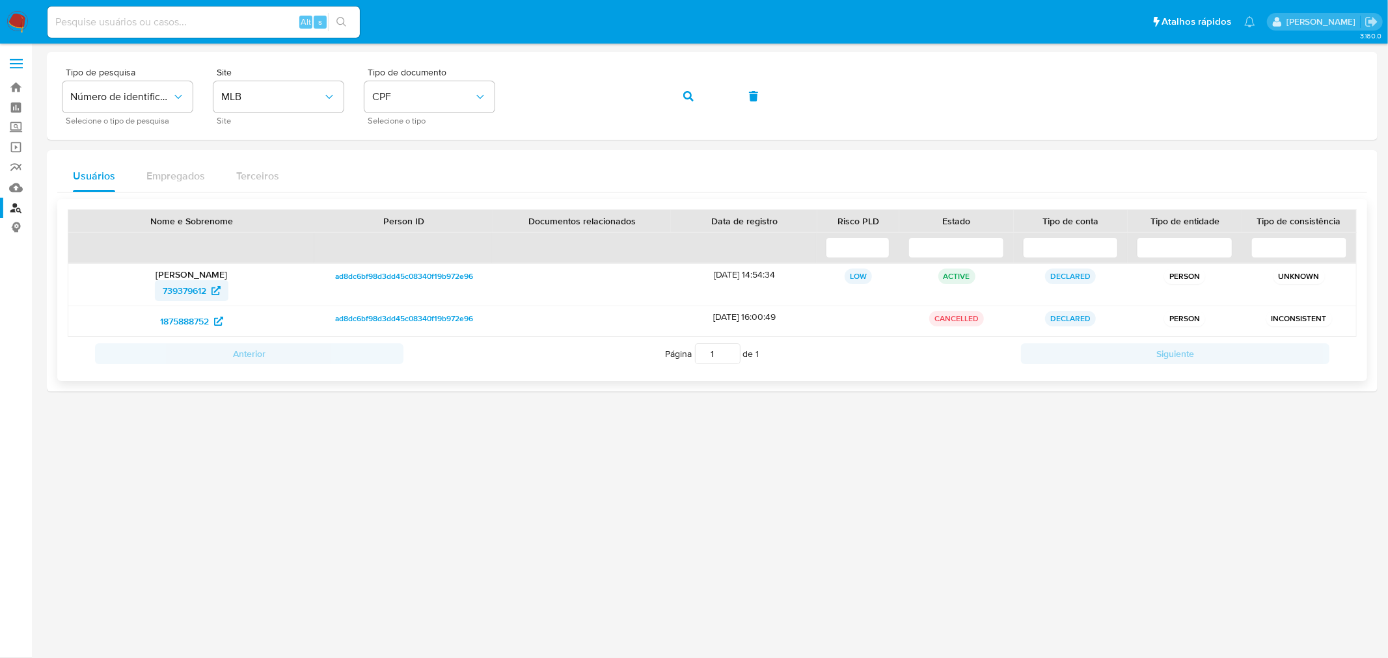
click at [200, 297] on span "739379612" at bounding box center [185, 290] width 44 height 21
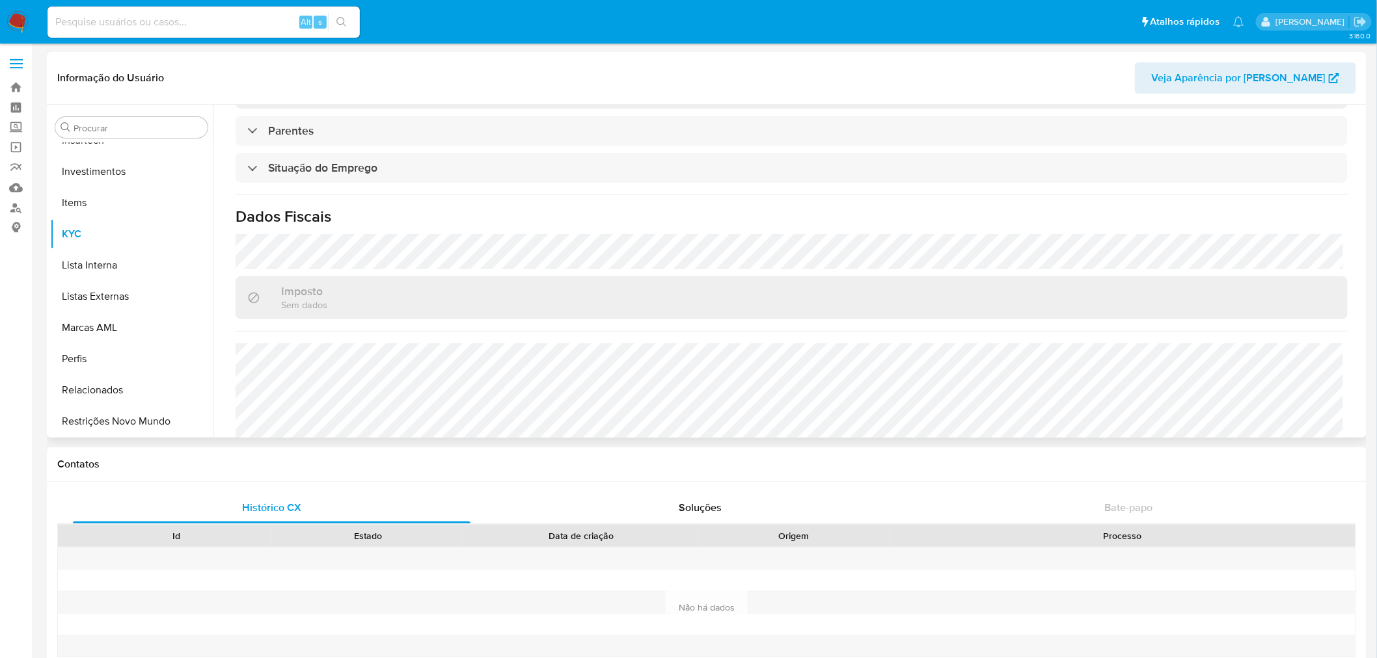
scroll to position [341, 0]
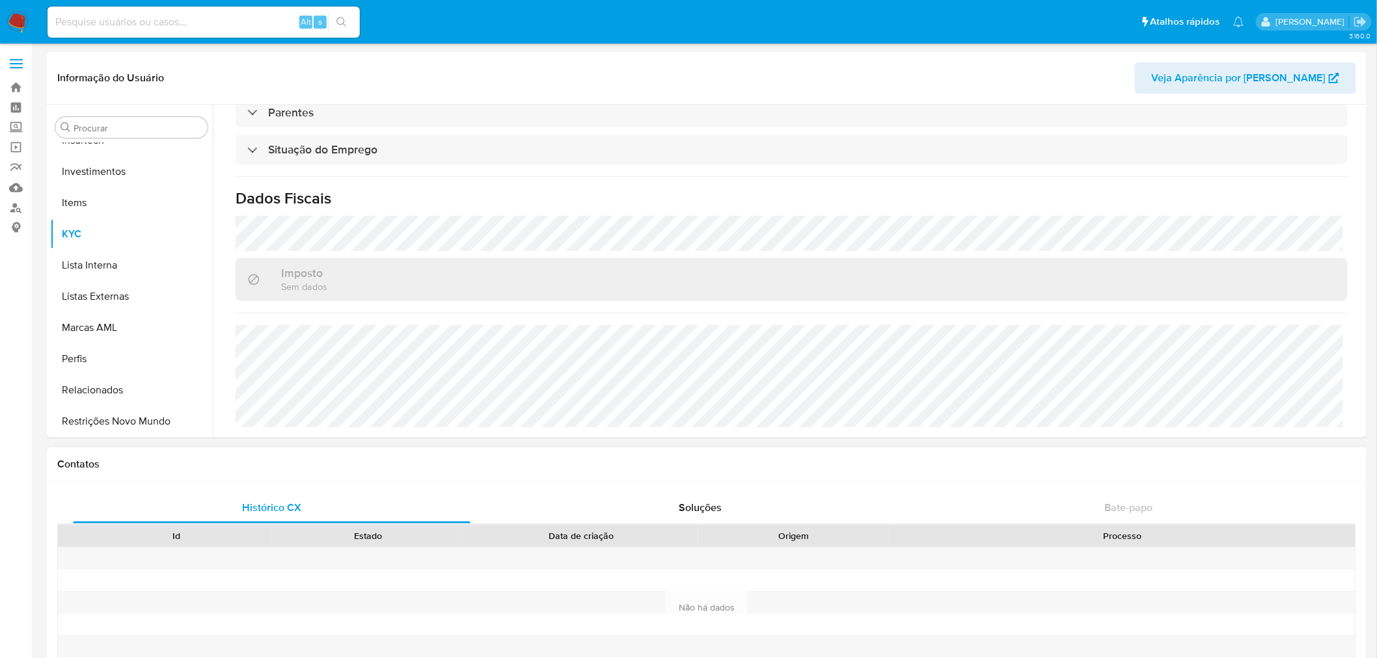
select select "10"
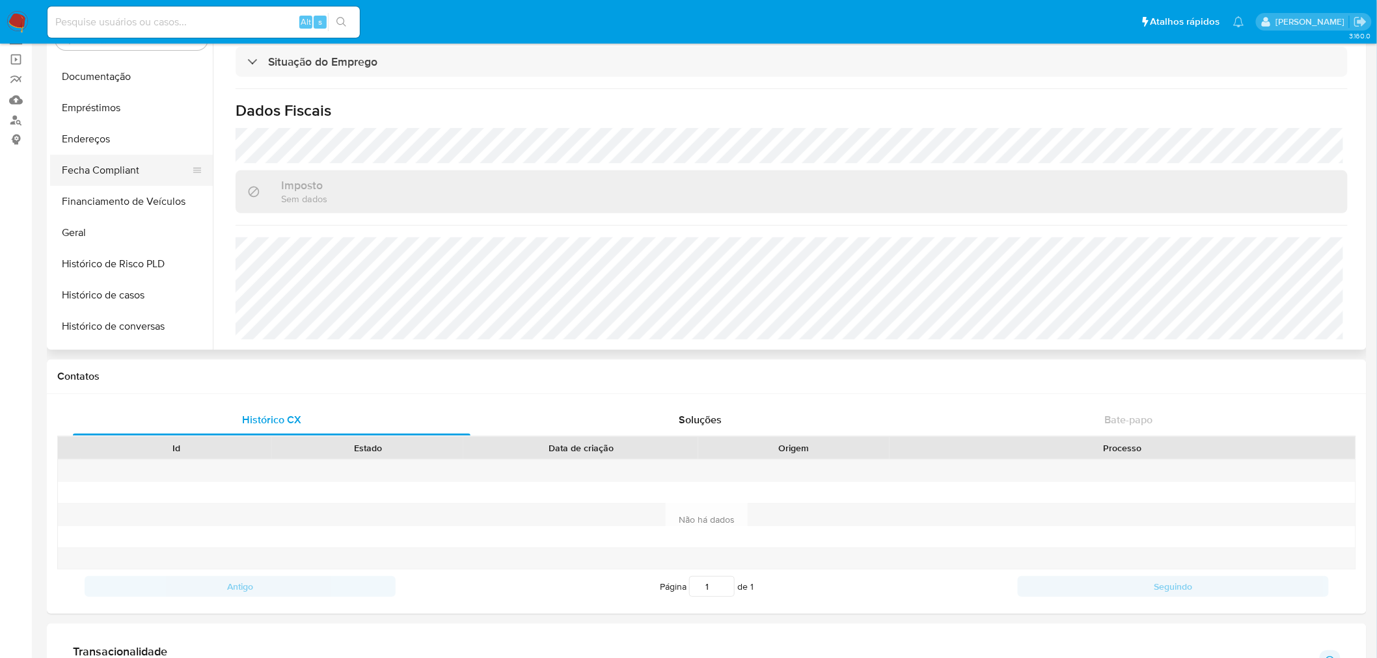
scroll to position [250, 0]
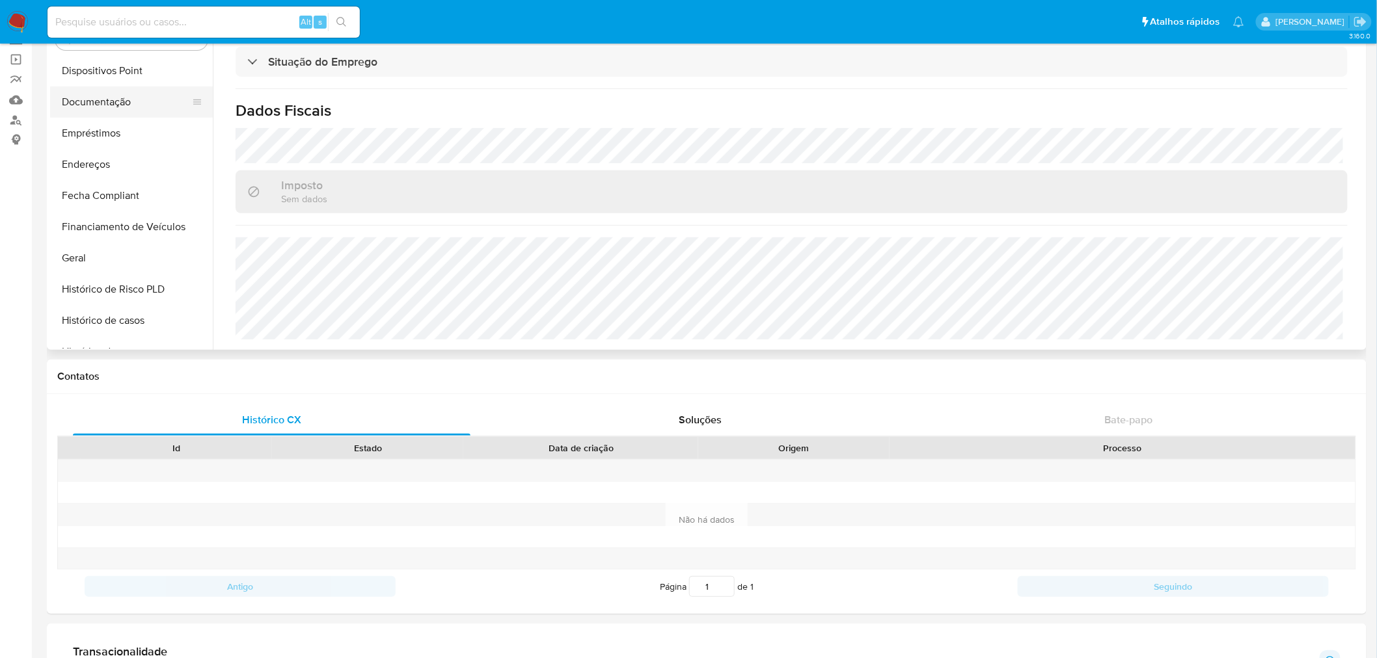
click at [152, 96] on button "Documentação" at bounding box center [126, 102] width 152 height 31
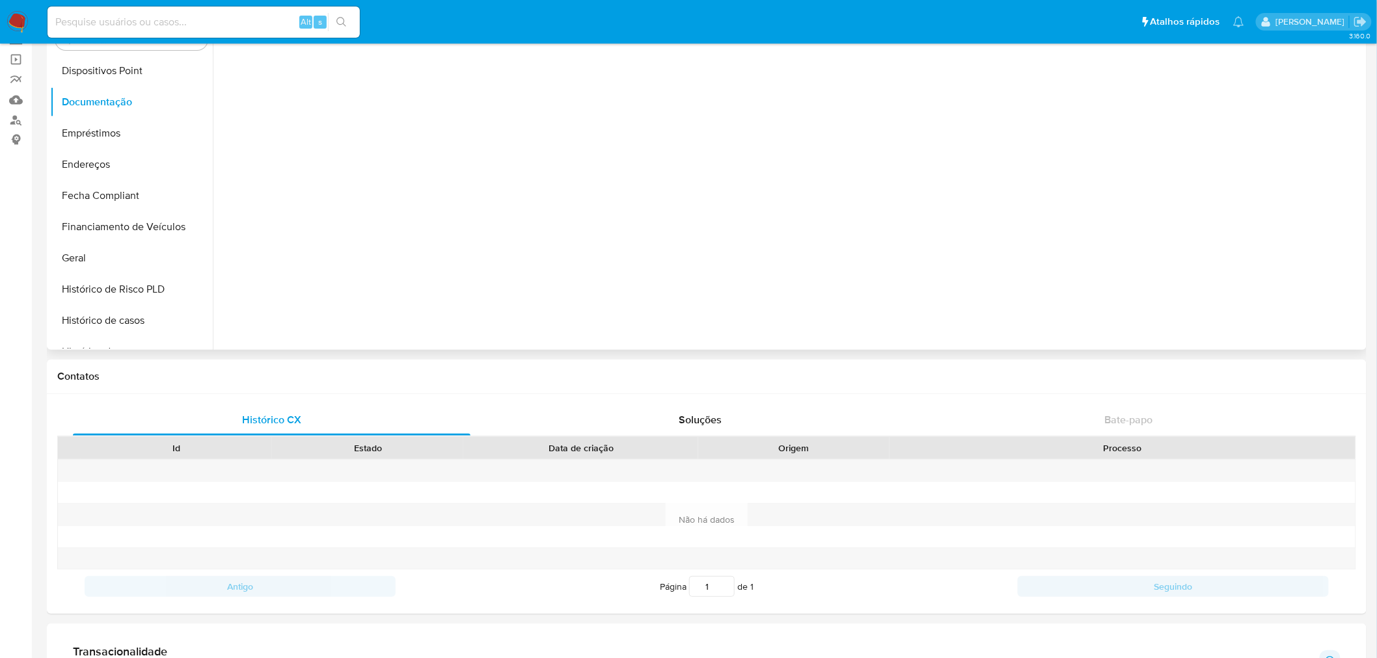
scroll to position [0, 0]
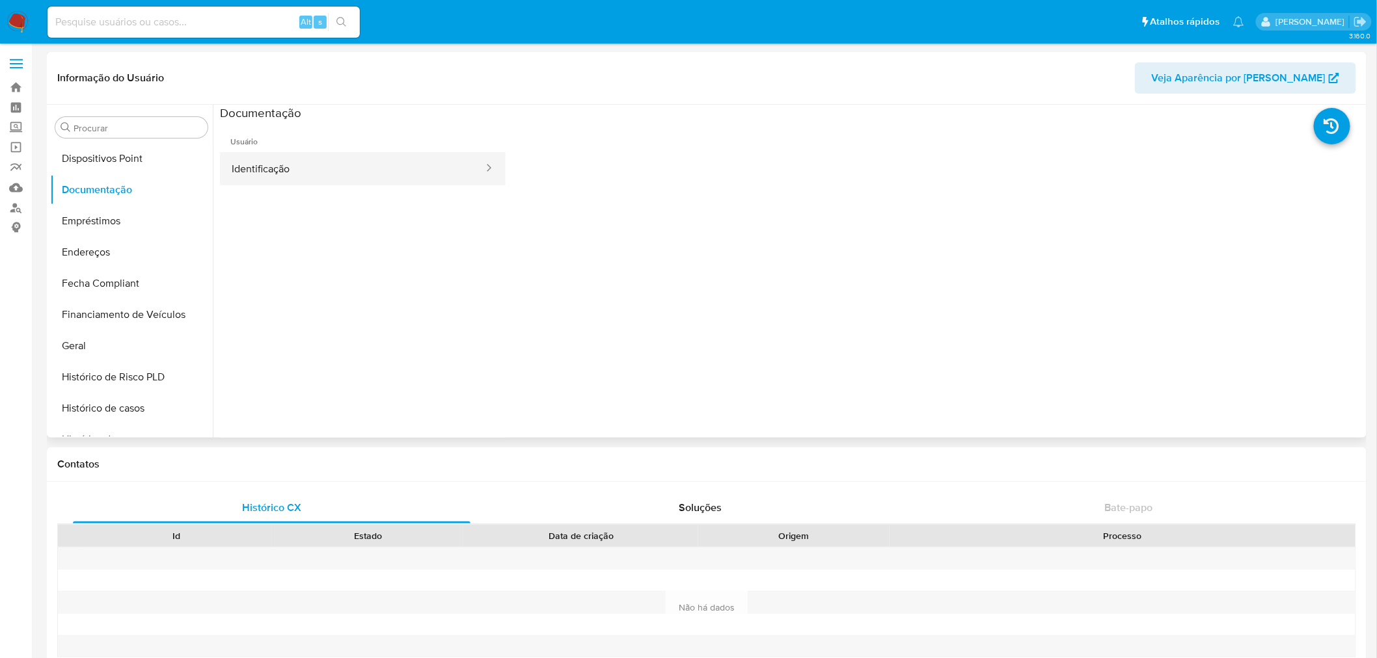
click at [339, 159] on button "Identificação" at bounding box center [352, 168] width 265 height 33
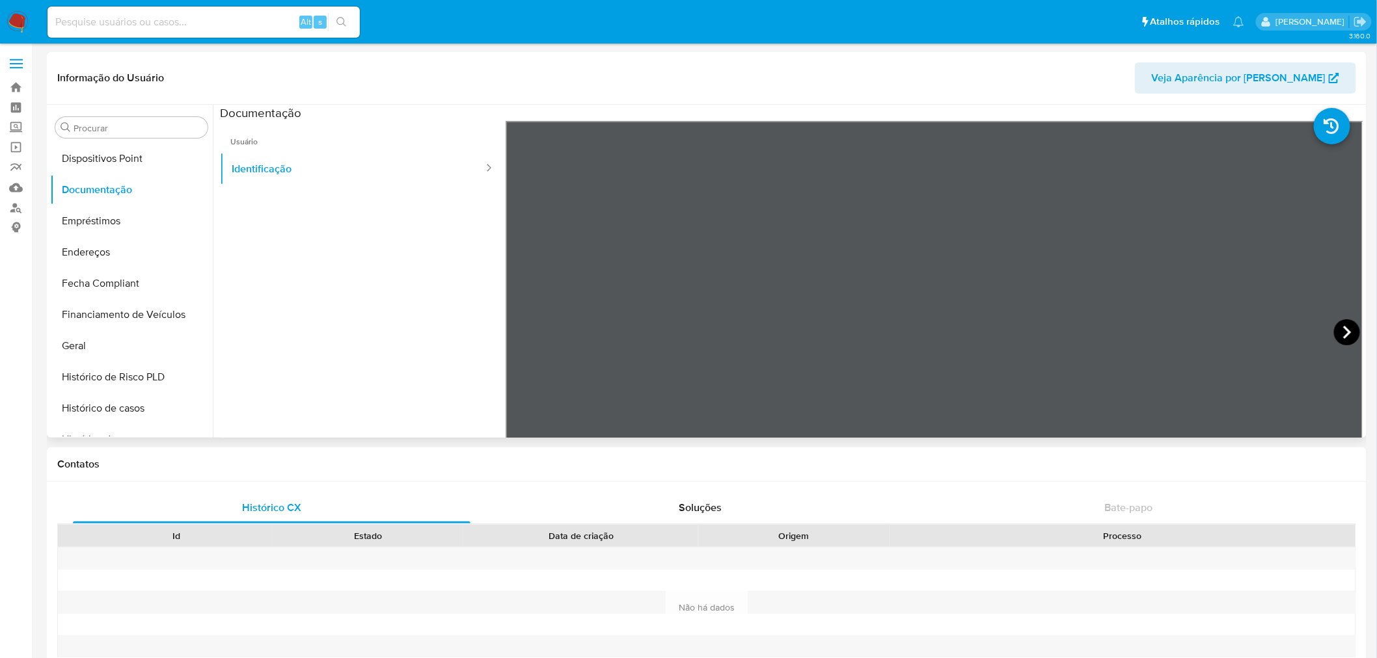
click at [1335, 333] on icon at bounding box center [1347, 332] width 26 height 26
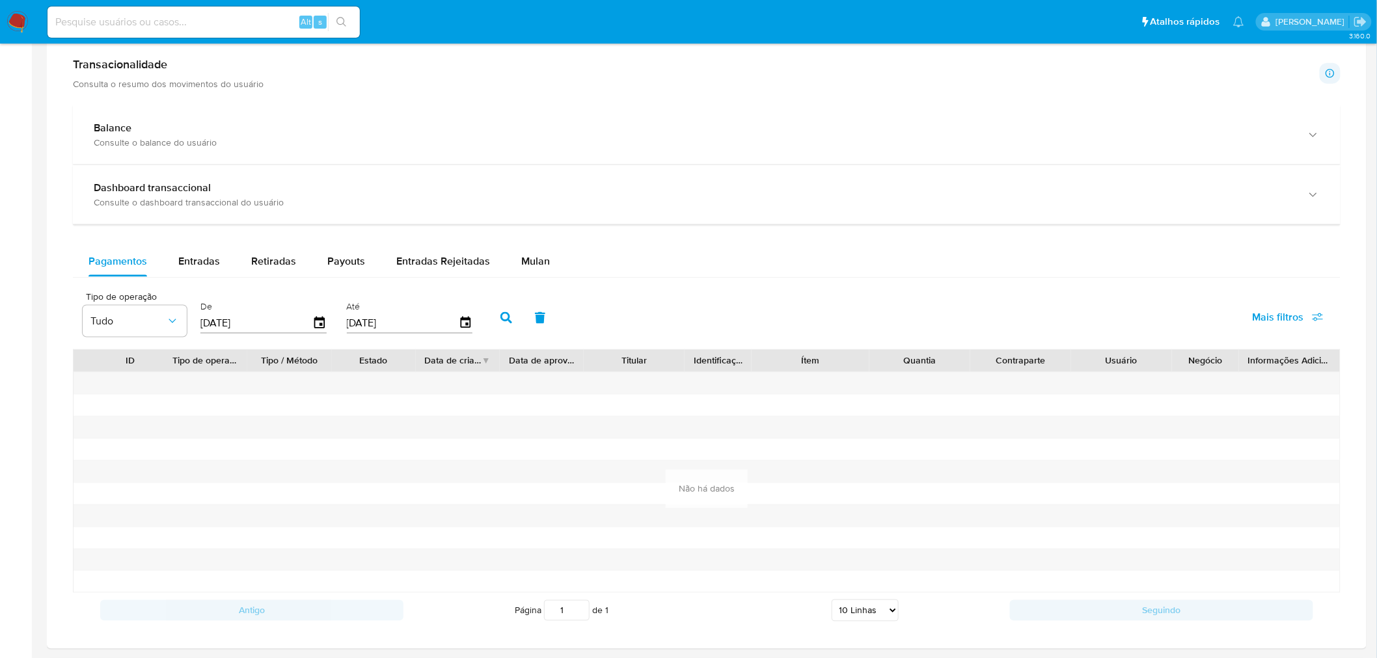
scroll to position [651, 0]
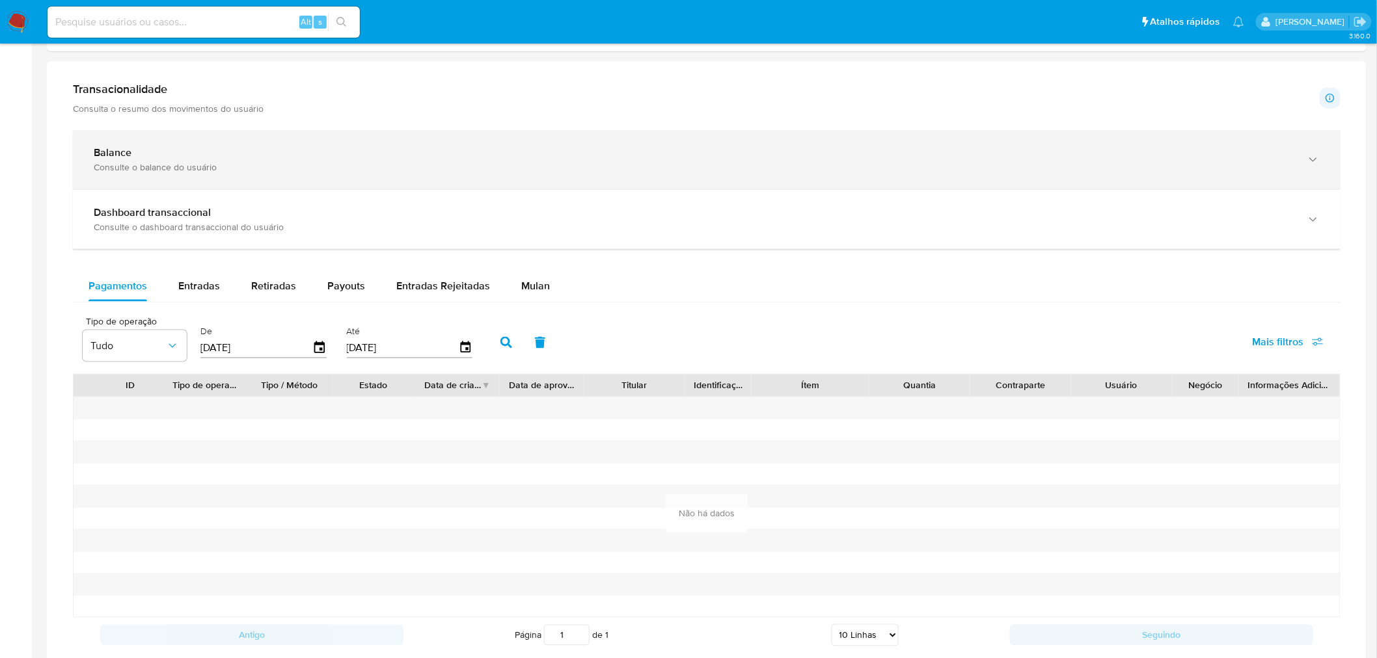
click at [267, 157] on div "Balance" at bounding box center [694, 152] width 1200 height 13
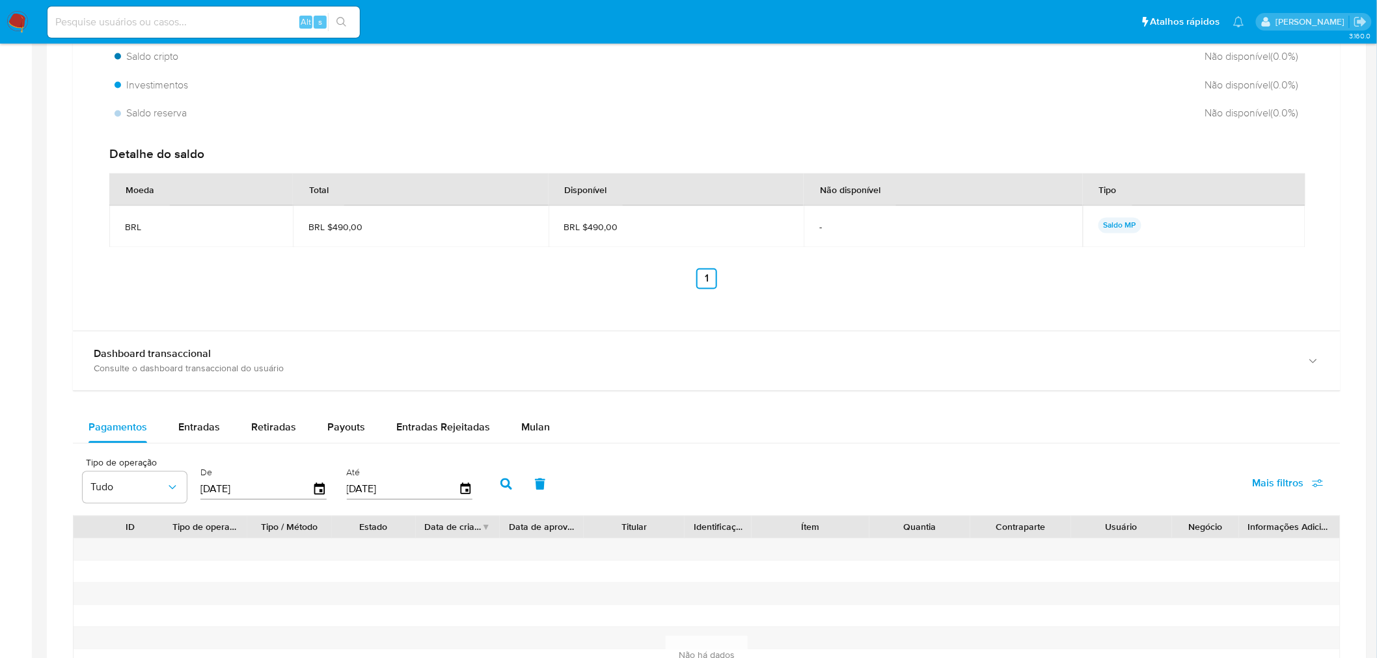
scroll to position [939, 0]
drag, startPoint x: 193, startPoint y: 432, endPoint x: 284, endPoint y: 450, distance: 92.8
click at [193, 431] on span "Entradas" at bounding box center [199, 427] width 42 height 15
select select "10"
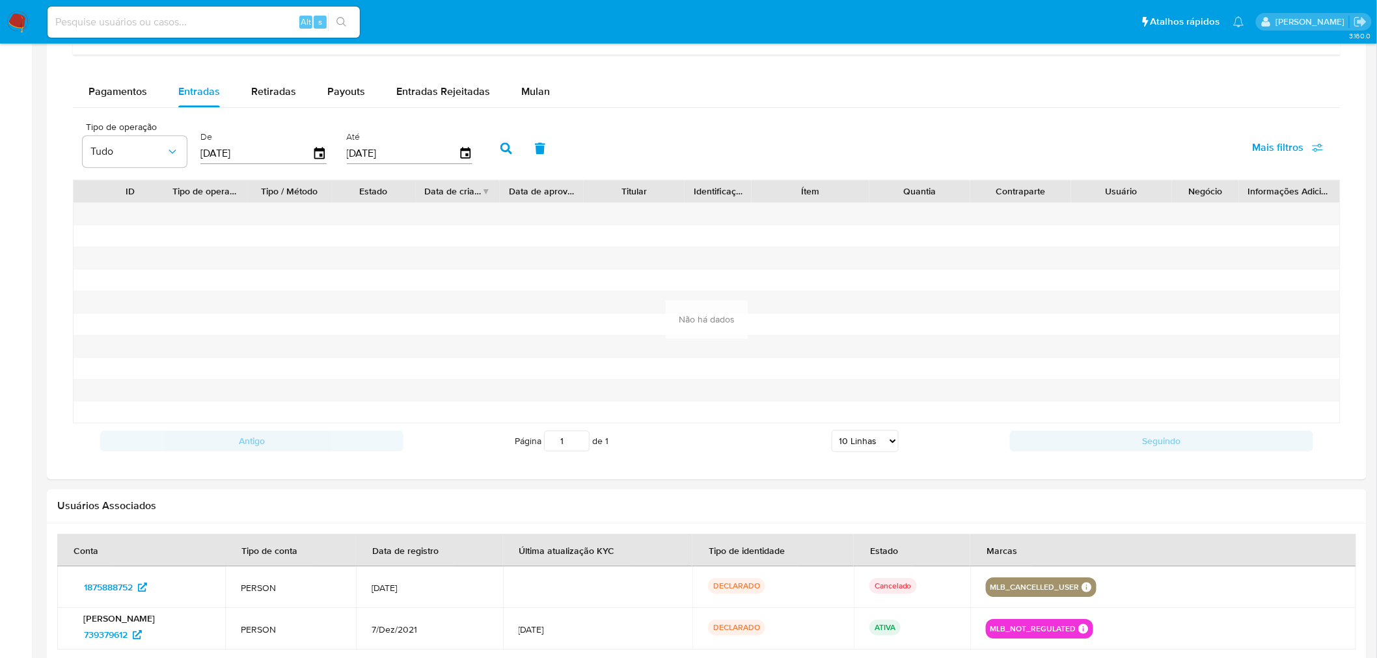
scroll to position [1228, 0]
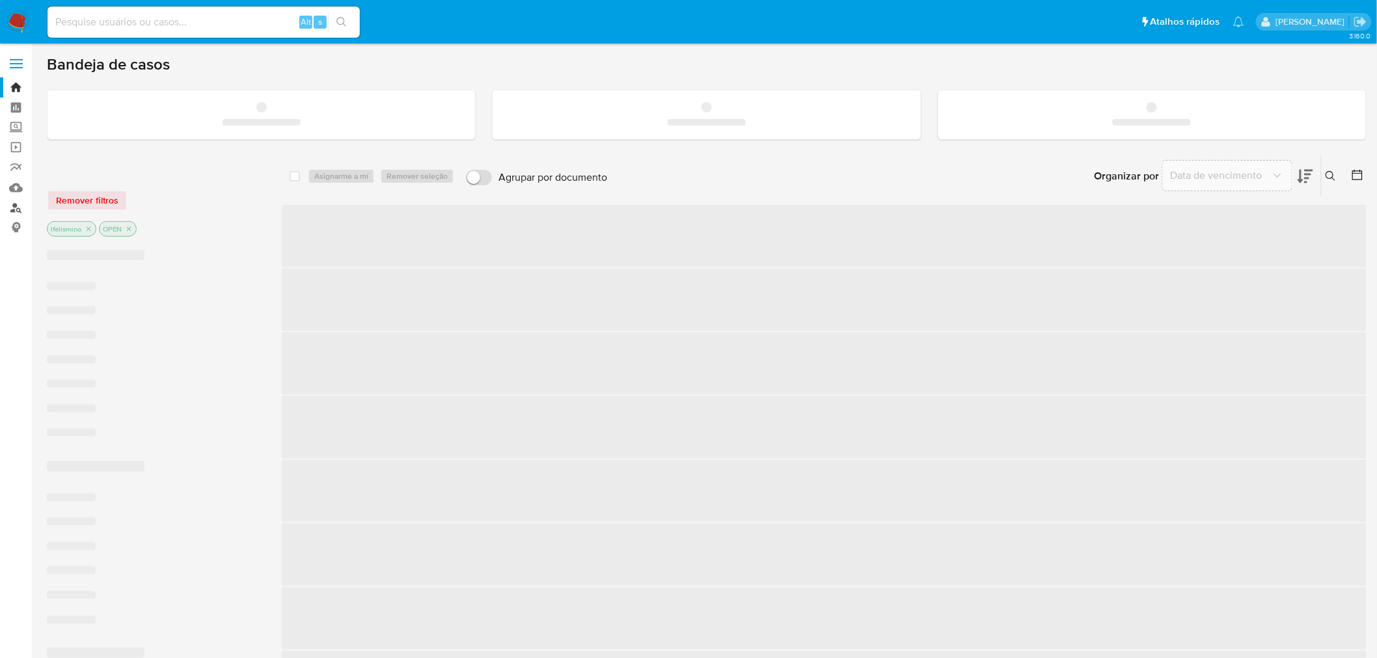
click at [18, 198] on link "Localizador de pessoas" at bounding box center [77, 208] width 155 height 20
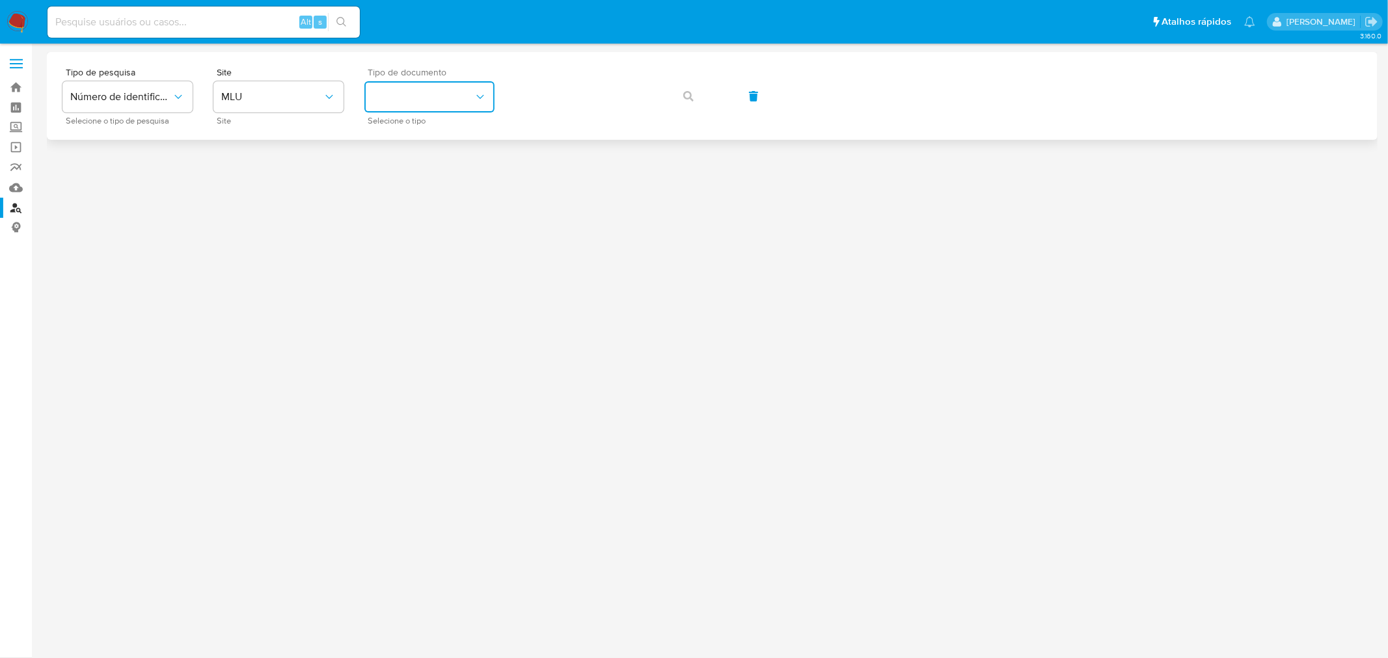
click at [400, 92] on button "identificationType" at bounding box center [429, 96] width 130 height 31
click at [282, 100] on span "MLU" at bounding box center [271, 96] width 101 height 13
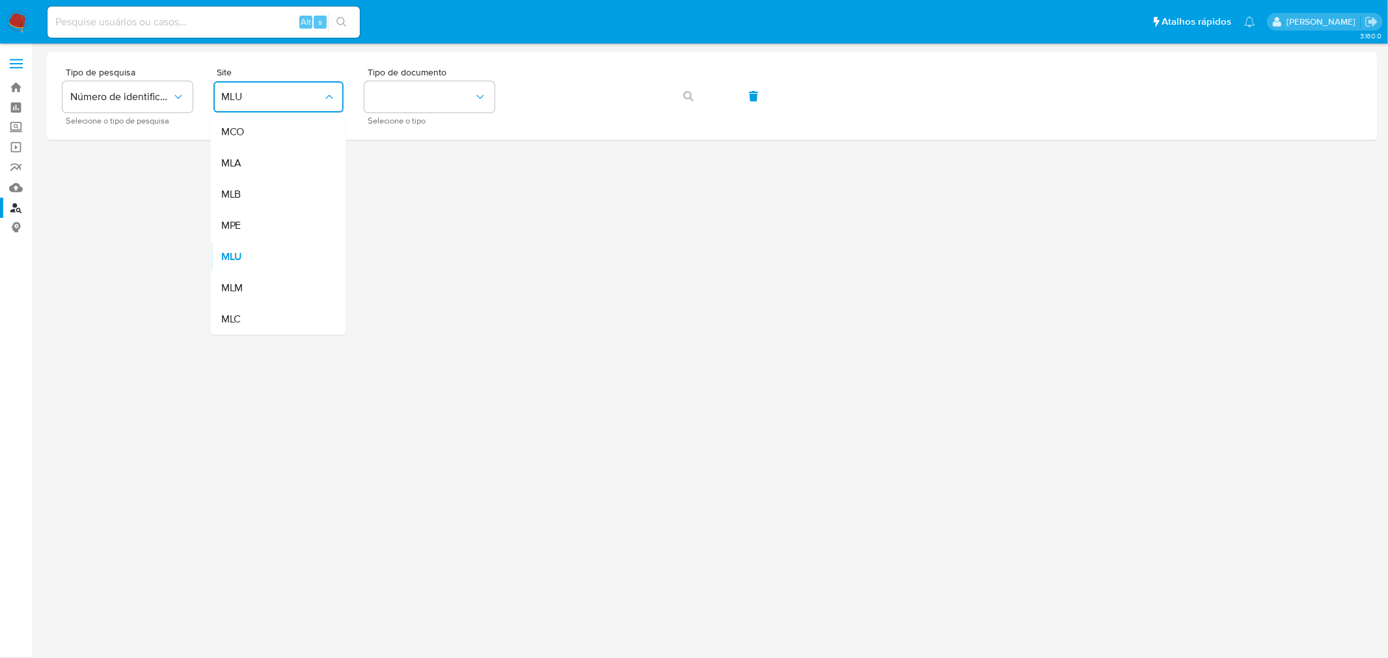
drag, startPoint x: 252, startPoint y: 190, endPoint x: 523, endPoint y: 148, distance: 273.8
click at [257, 191] on div "MLB" at bounding box center [274, 194] width 107 height 31
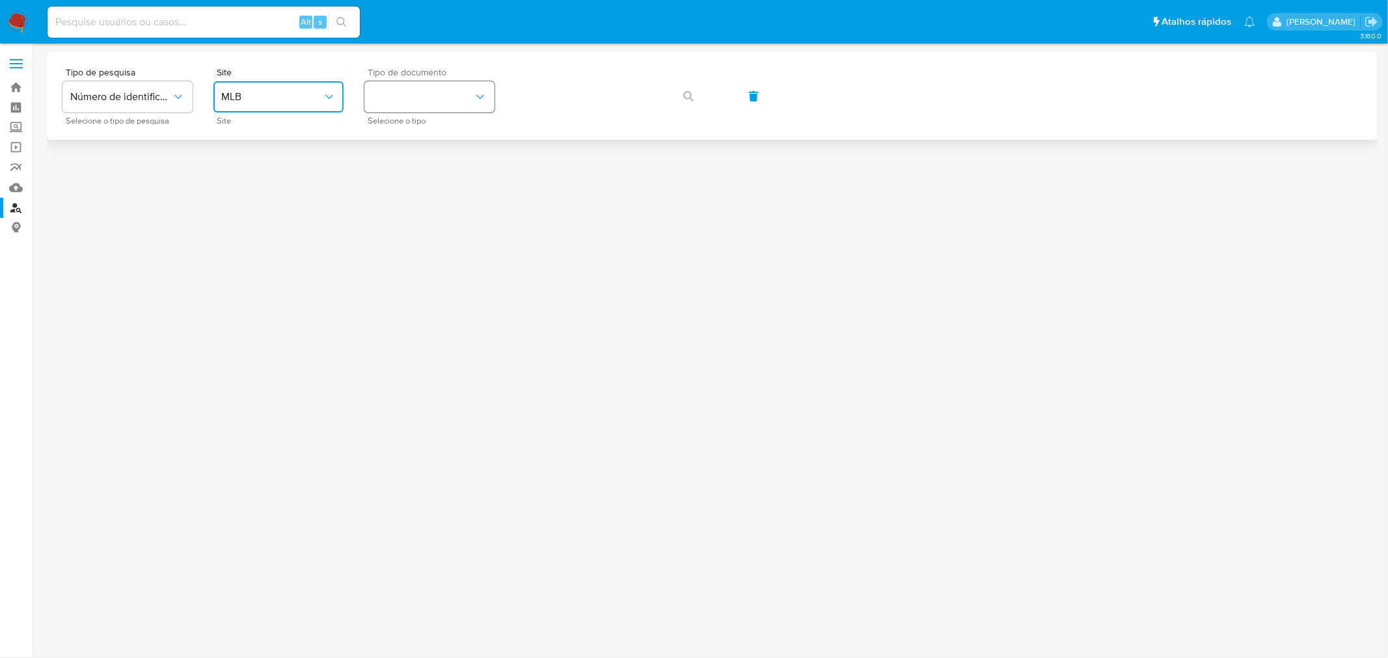
click at [424, 100] on button "identificationType" at bounding box center [429, 96] width 130 height 31
click at [423, 135] on div "CNPJ CNPJ" at bounding box center [425, 138] width 107 height 44
click at [688, 104] on div "Tipo de pesquisa Número de identificação Selecione o tipo de pesquisa Site MLB …" at bounding box center [711, 96] width 1299 height 57
click at [685, 98] on icon "button" at bounding box center [688, 96] width 10 height 10
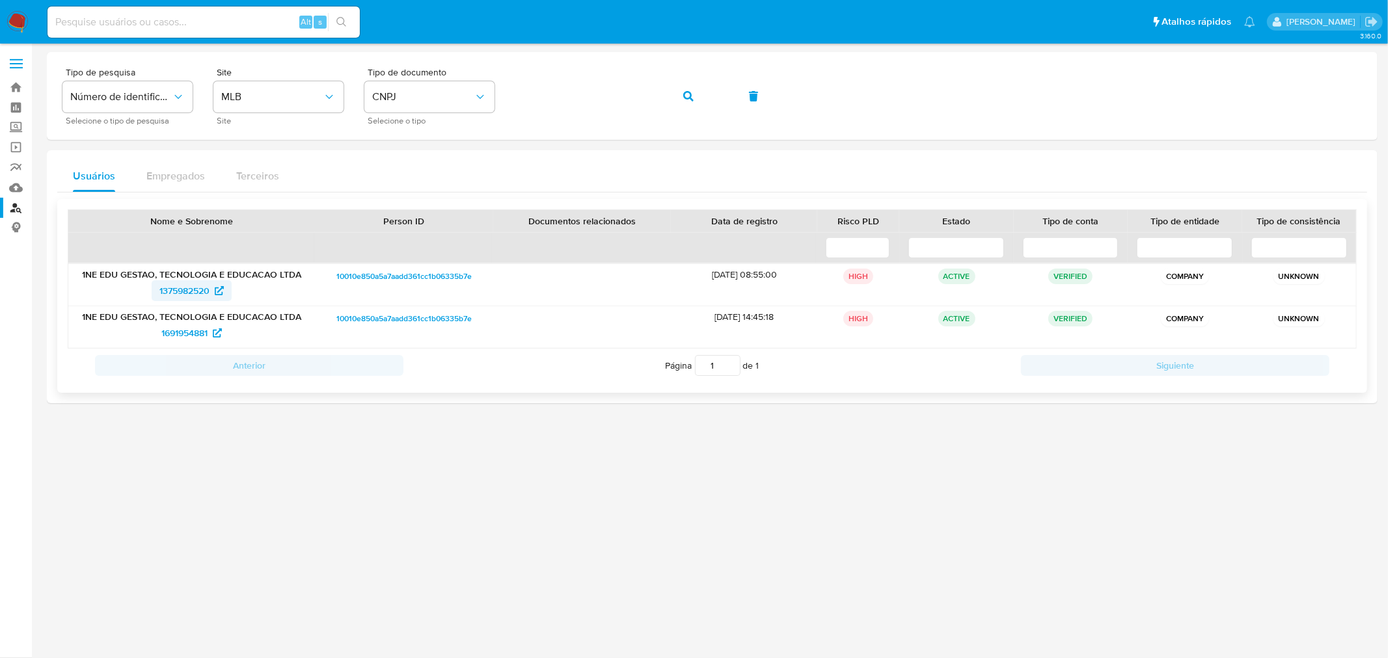
click at [202, 299] on span "1375982520" at bounding box center [184, 290] width 50 height 21
click at [196, 337] on span "1691954881" at bounding box center [184, 333] width 46 height 21
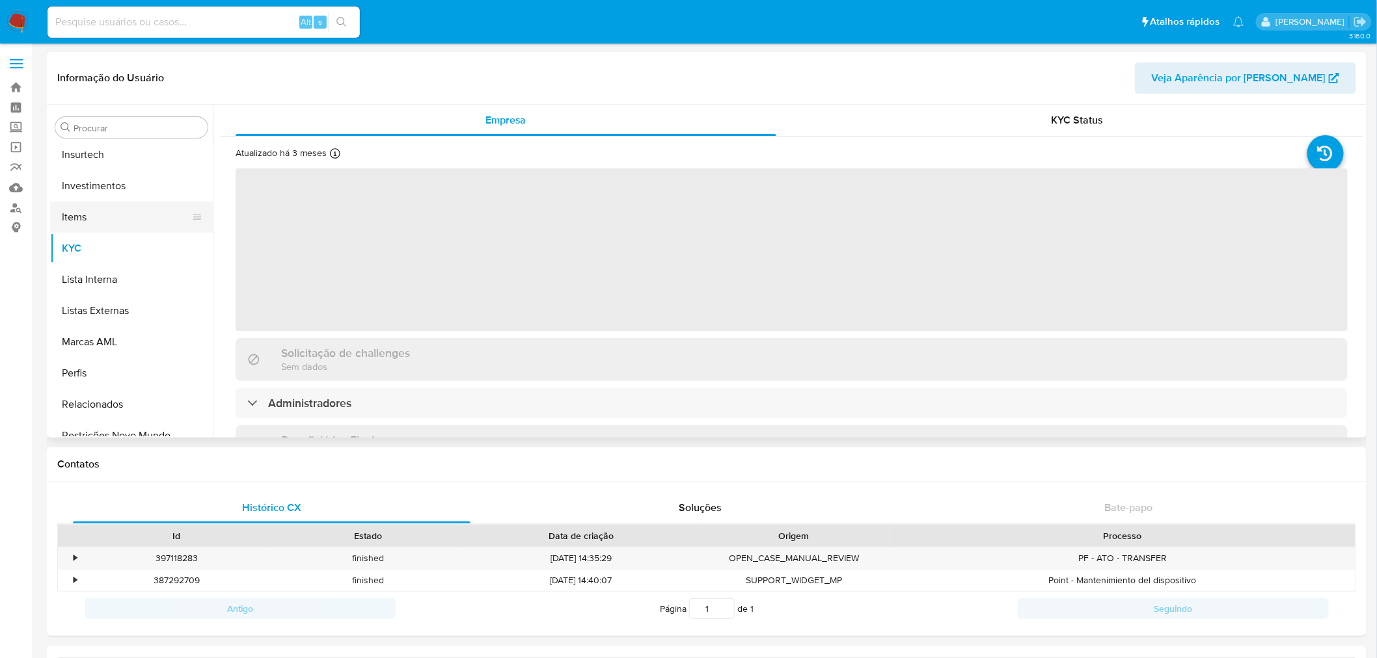
scroll to position [611, 0]
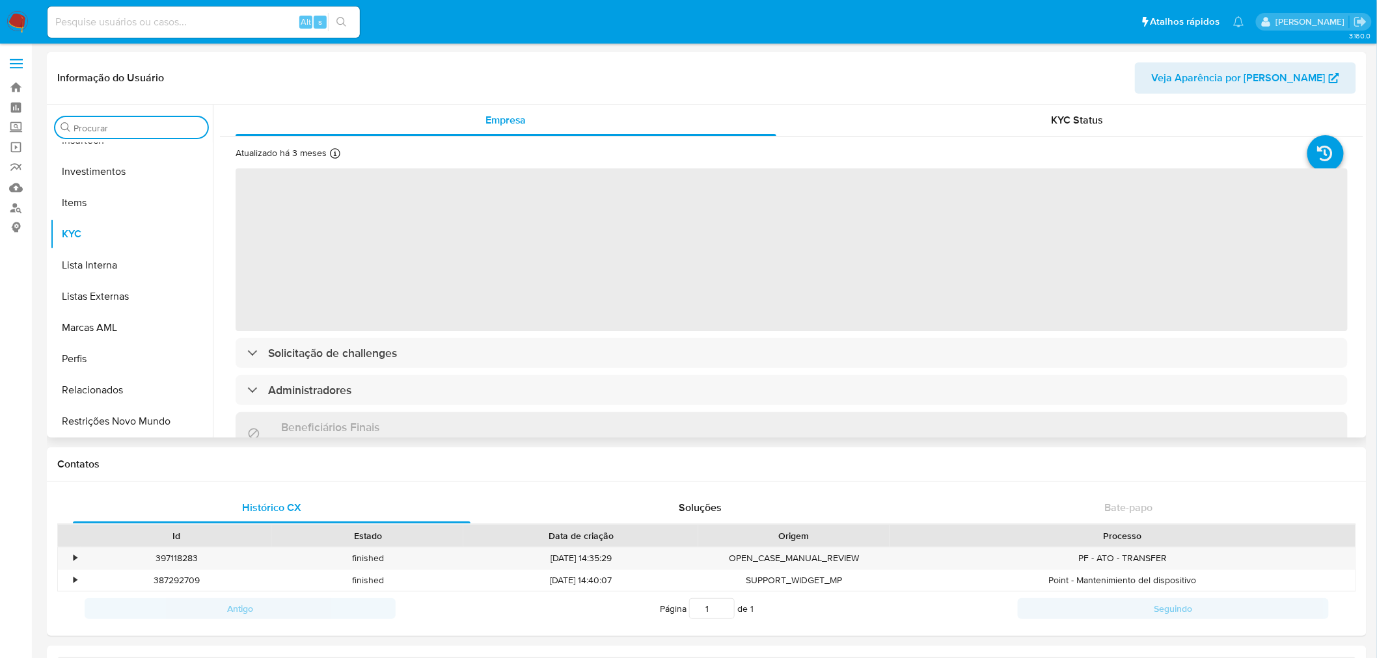
click at [158, 120] on div "Procurar" at bounding box center [131, 127] width 152 height 21
select select "10"
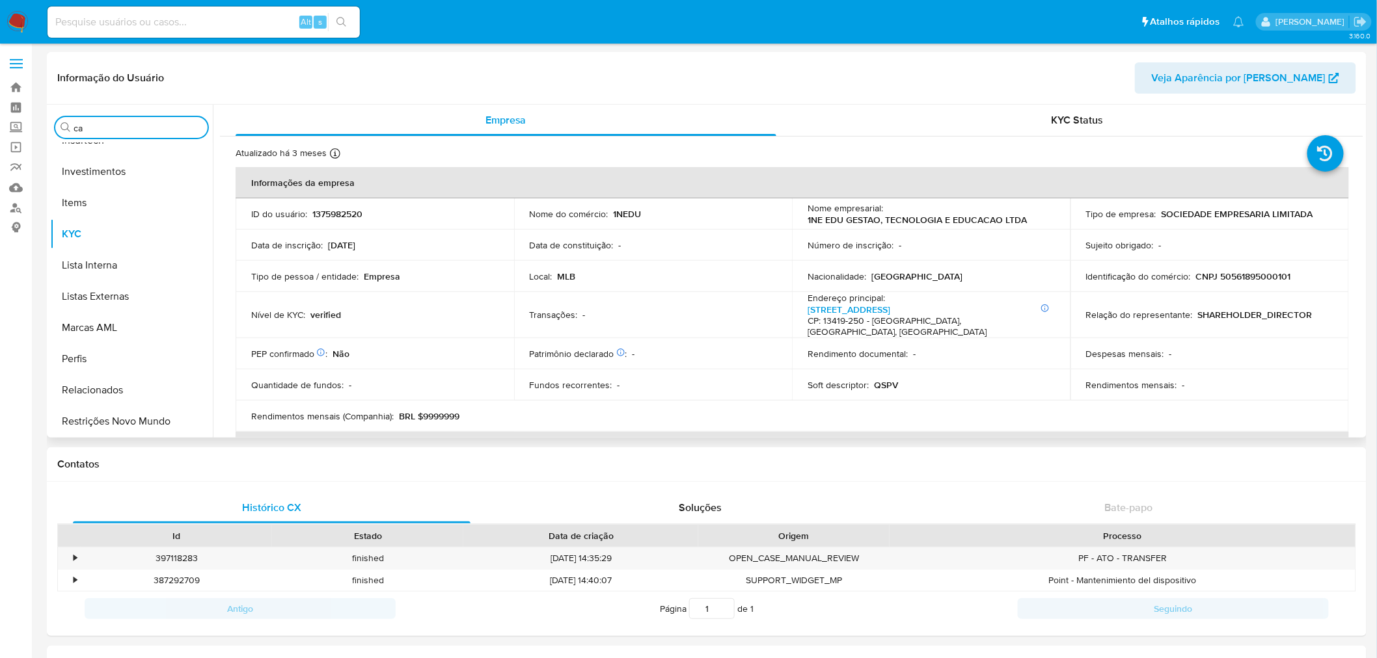
scroll to position [0, 0]
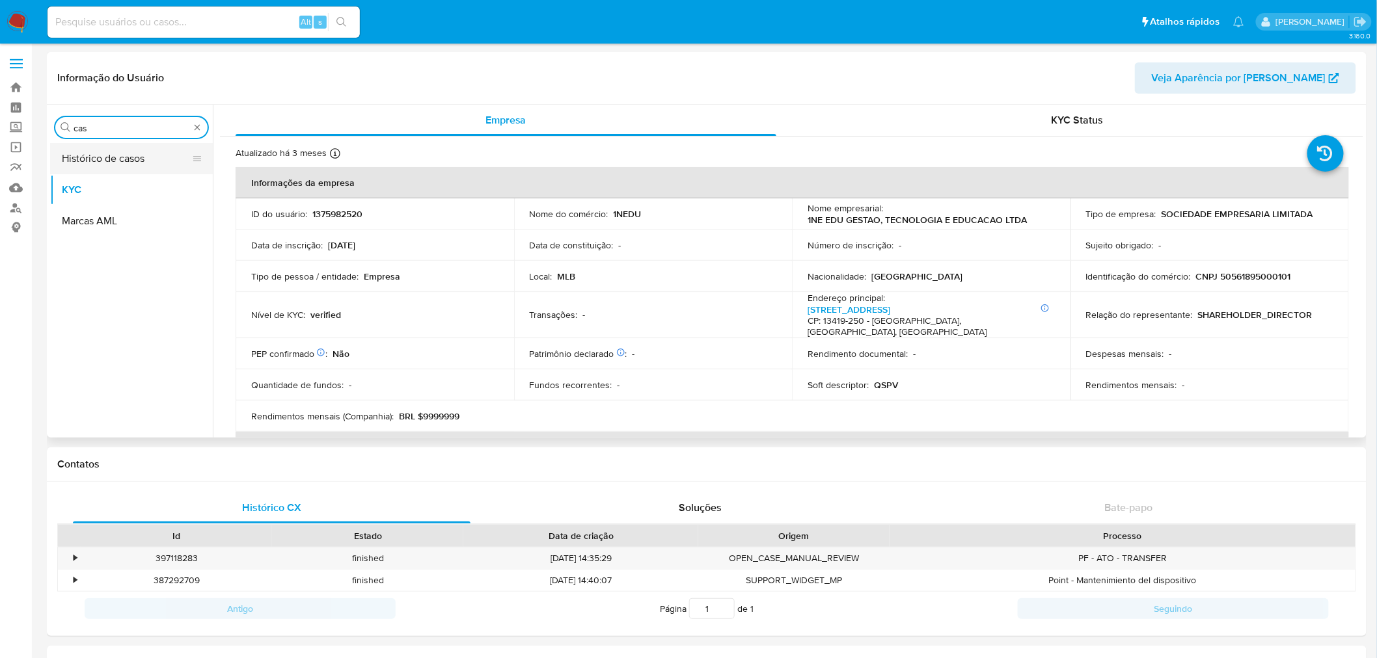
type input "cas"
click at [121, 154] on button "Histórico de casos" at bounding box center [126, 158] width 152 height 31
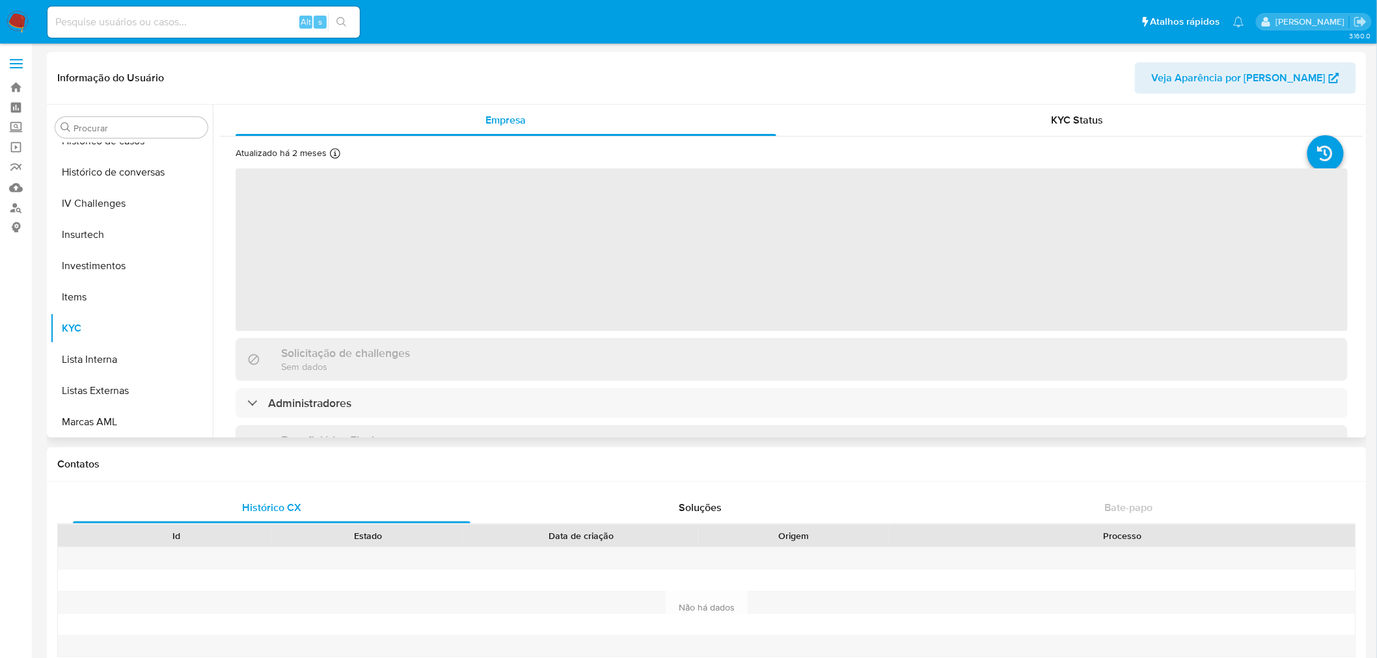
scroll to position [611, 0]
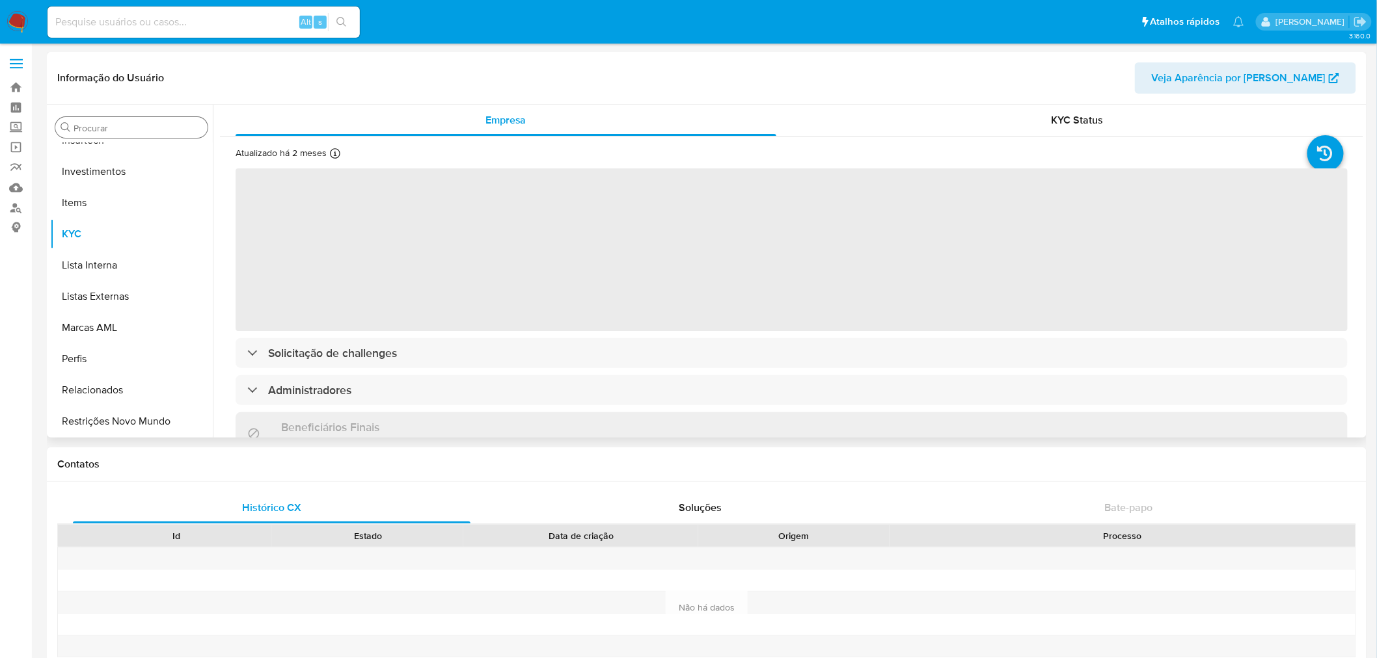
click at [141, 124] on input "Procurar" at bounding box center [138, 128] width 129 height 12
select select "10"
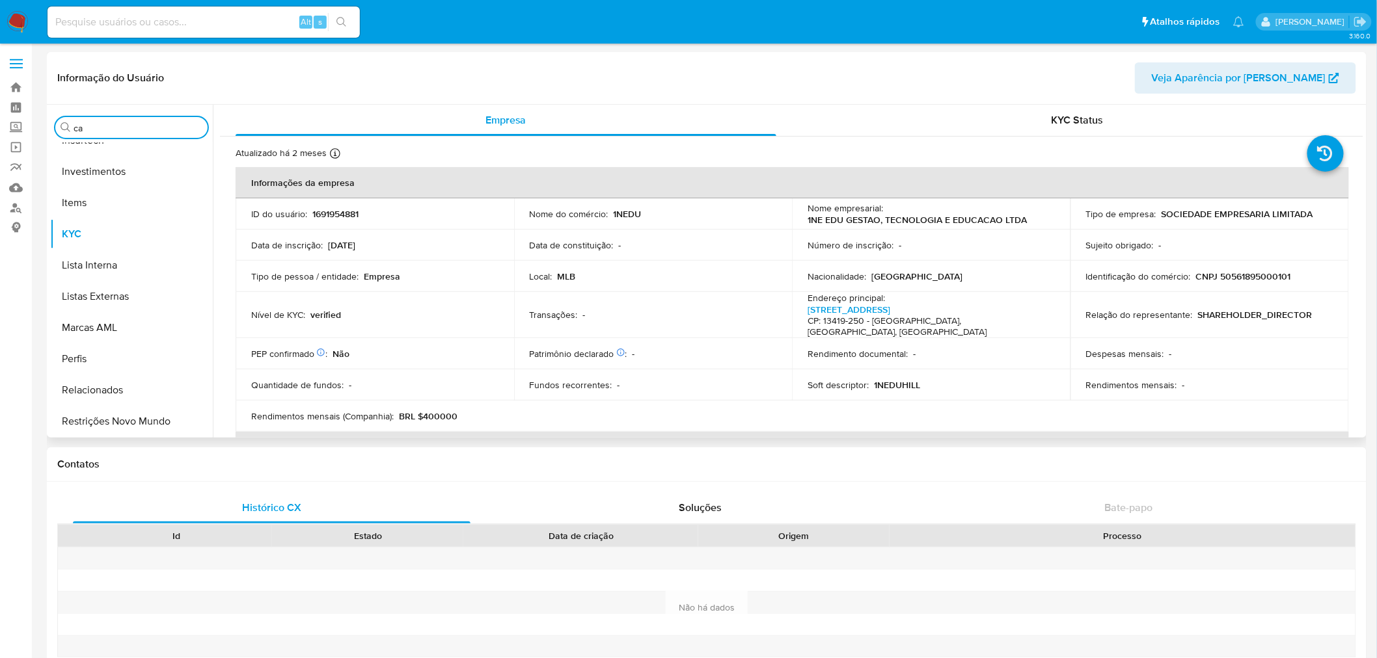
scroll to position [0, 0]
type input "cas"
click at [151, 186] on button "KYC" at bounding box center [126, 189] width 152 height 31
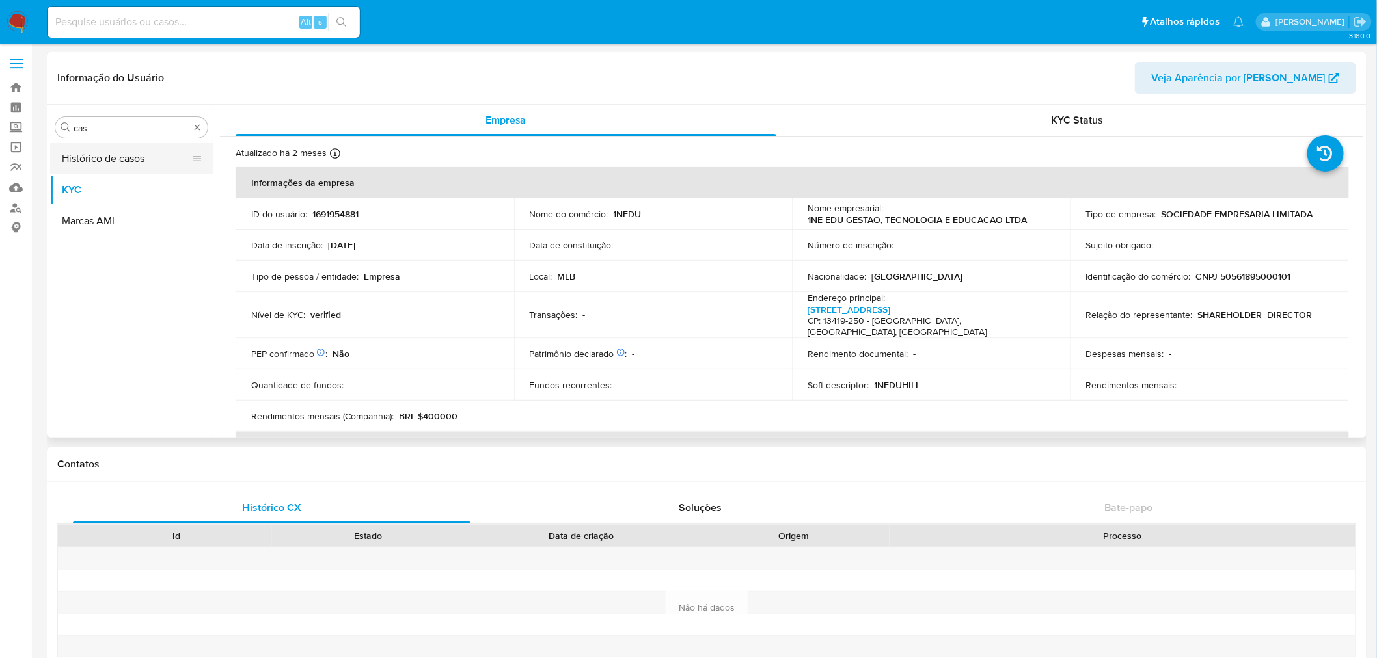
click at [152, 156] on button "Histórico de casos" at bounding box center [126, 158] width 152 height 31
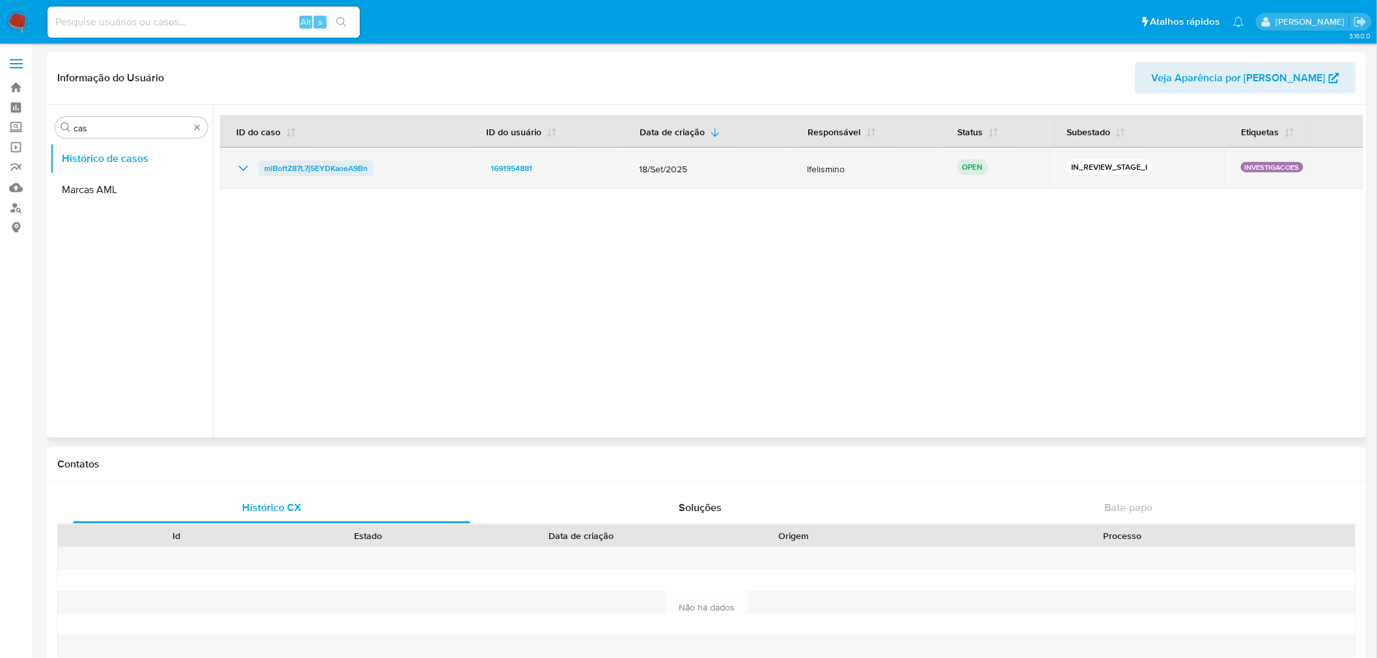
click at [320, 176] on td "mlBoftZ87L7j5EYDKaoeA9Bn" at bounding box center [345, 169] width 250 height 42
click at [324, 172] on span "mlBoftZ87L7j5EYDKaoeA9Bn" at bounding box center [315, 169] width 103 height 16
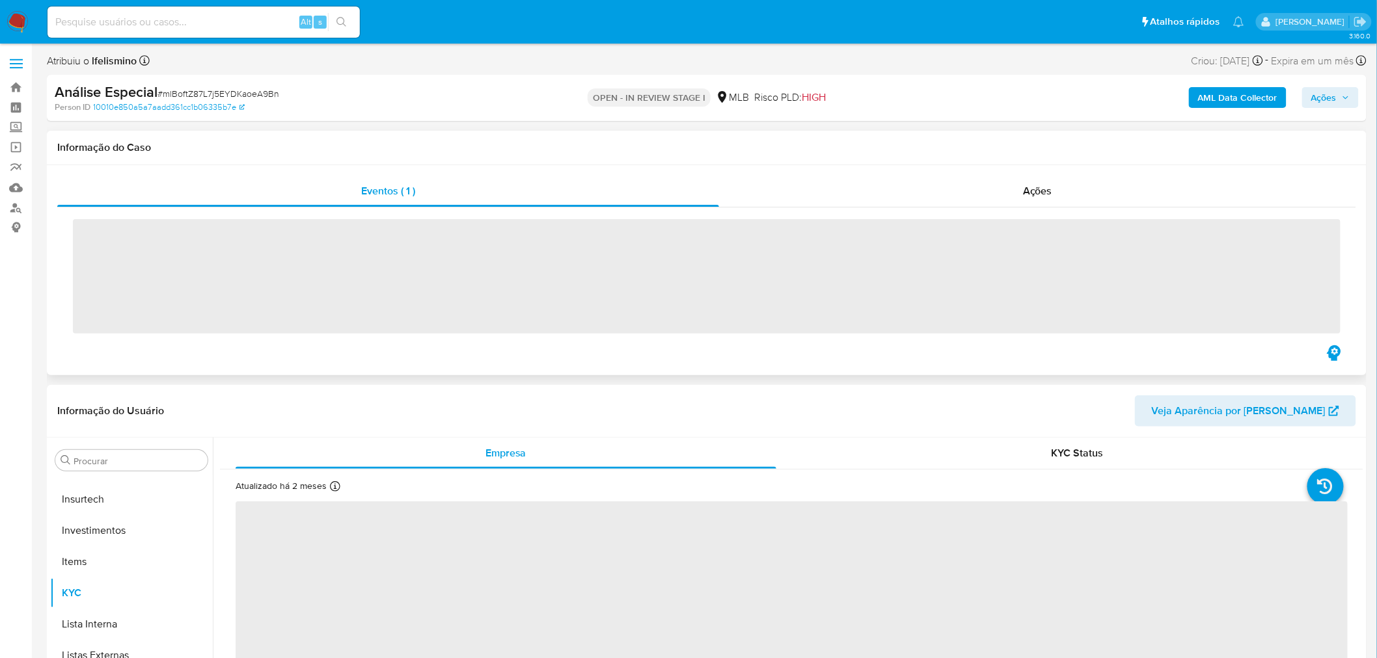
scroll to position [611, 0]
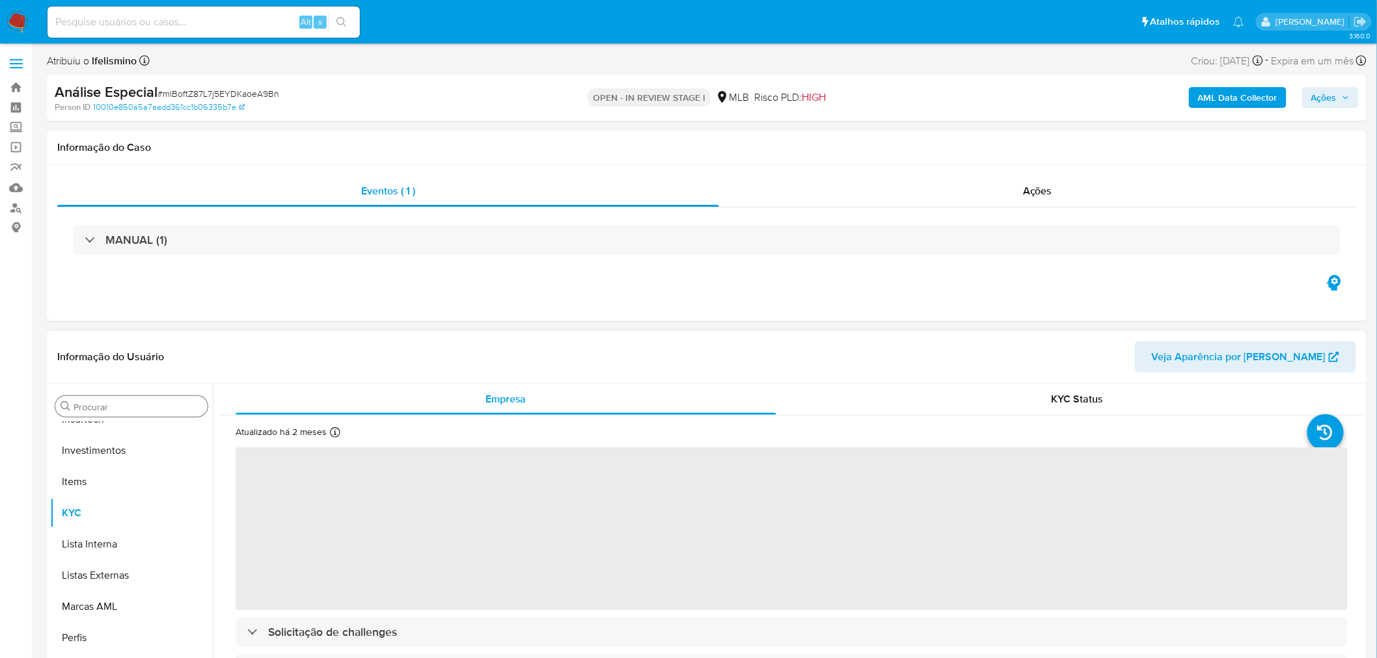
click at [154, 411] on input "Procurar" at bounding box center [138, 407] width 129 height 12
select select "10"
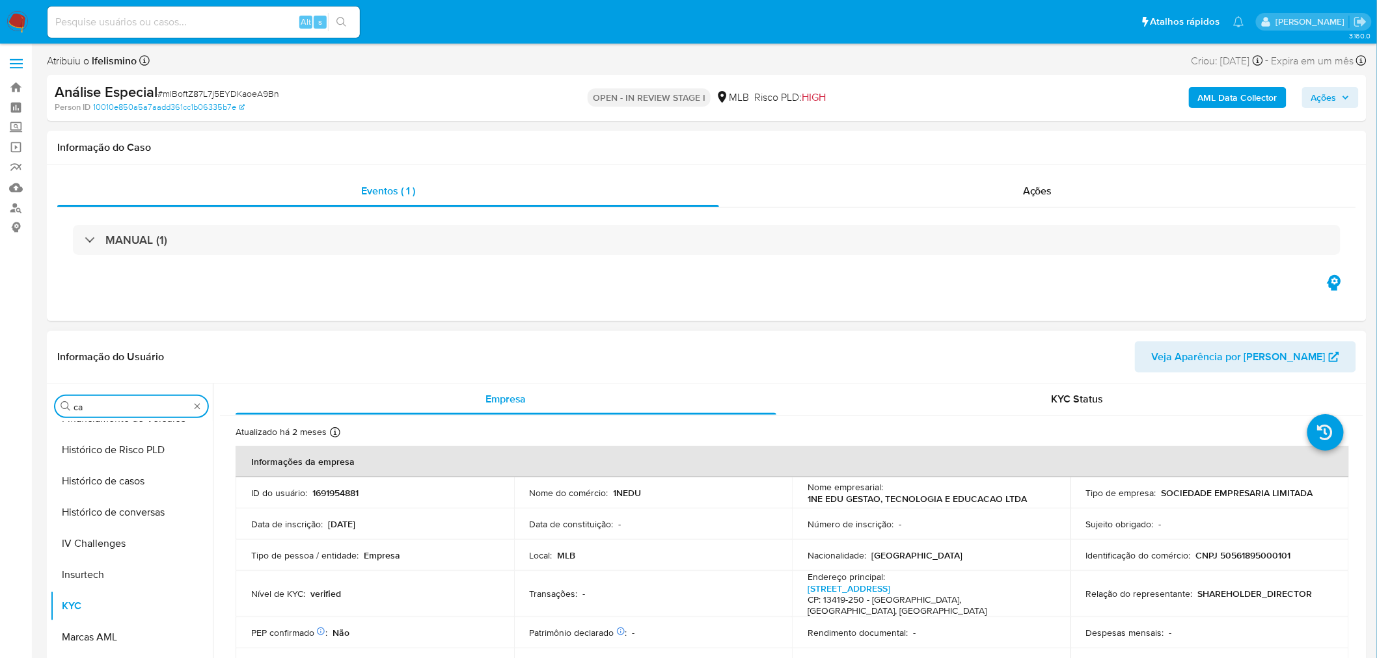
scroll to position [0, 0]
click at [137, 412] on input "cas" at bounding box center [132, 407] width 116 height 12
type input "cas"
click at [134, 446] on button "Histórico de casos" at bounding box center [126, 437] width 152 height 31
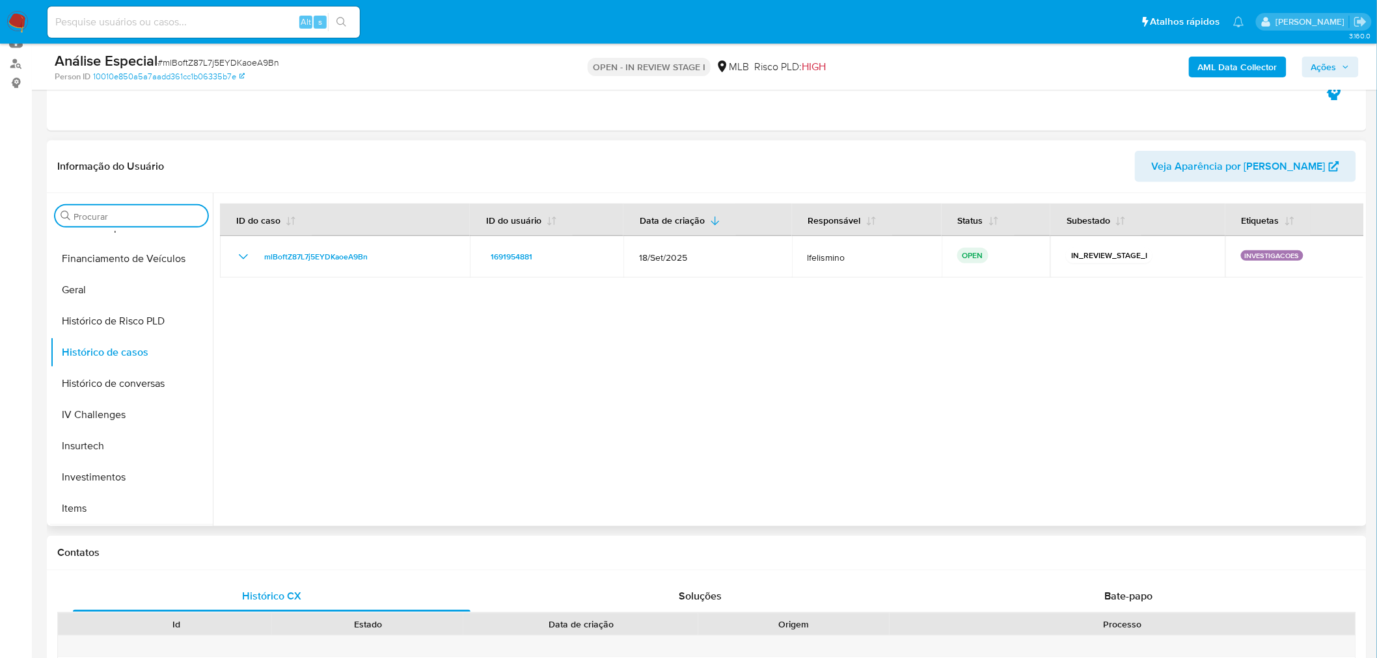
scroll to position [505, 0]
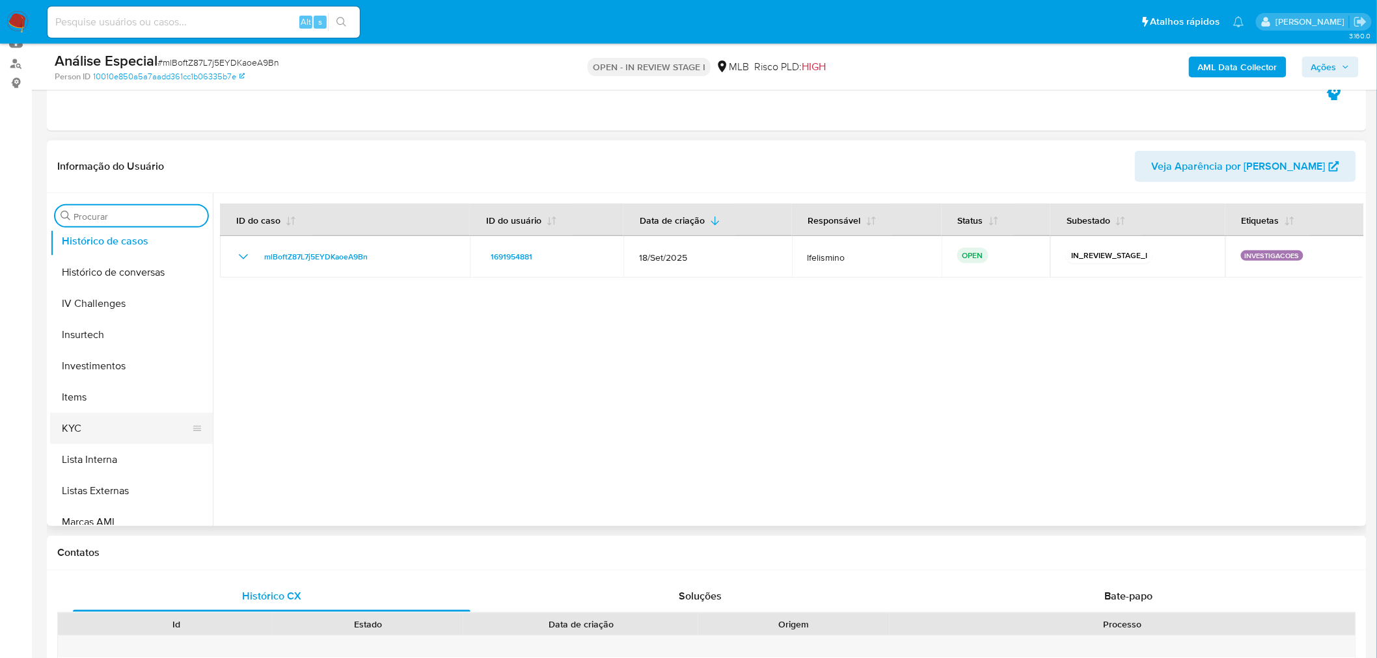
click at [161, 424] on button "KYC" at bounding box center [126, 428] width 152 height 31
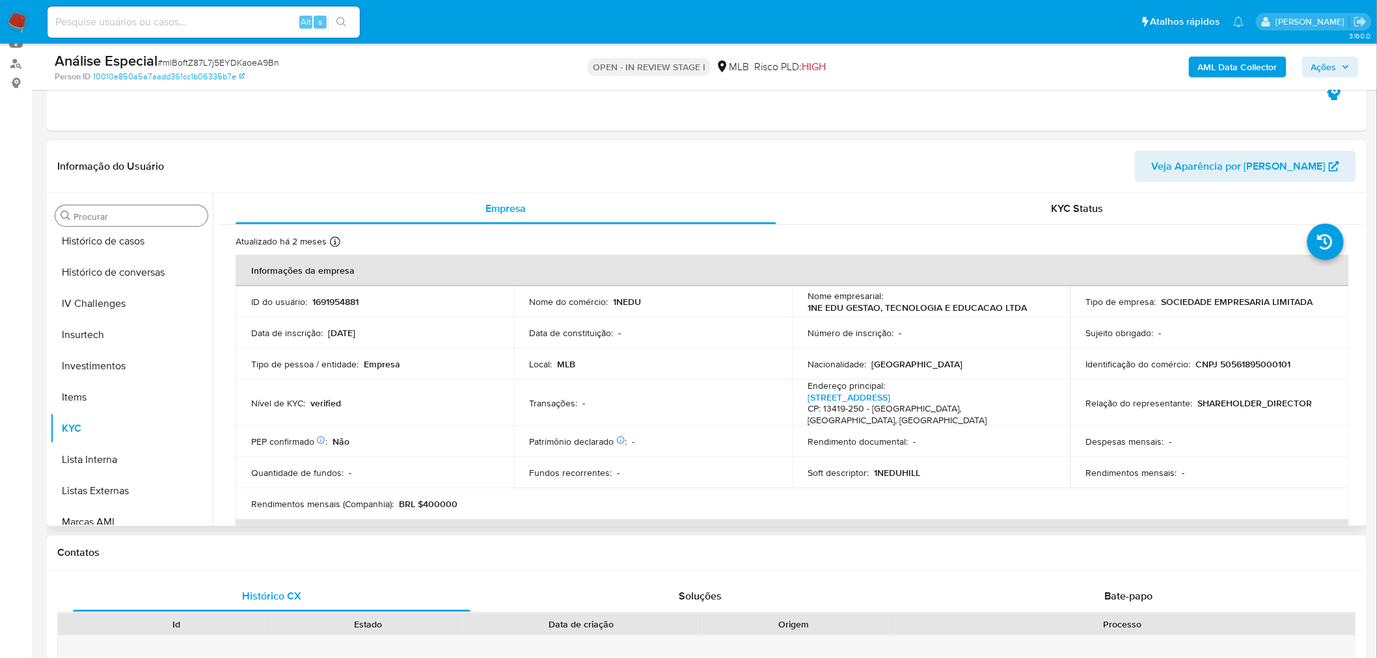
click at [1274, 362] on p "CNPJ 50561895000101" at bounding box center [1243, 364] width 95 height 12
copy p "50561895000101"
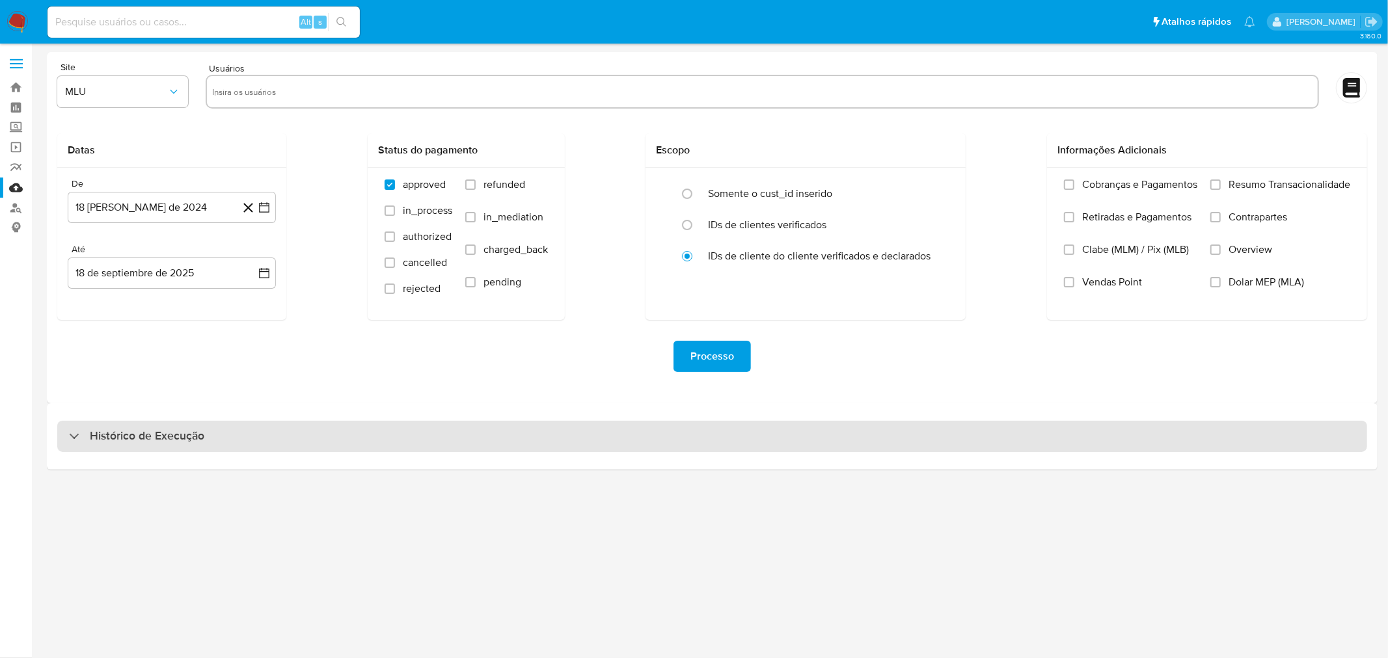
click at [546, 436] on div "Histórico de Execução" at bounding box center [711, 436] width 1309 height 31
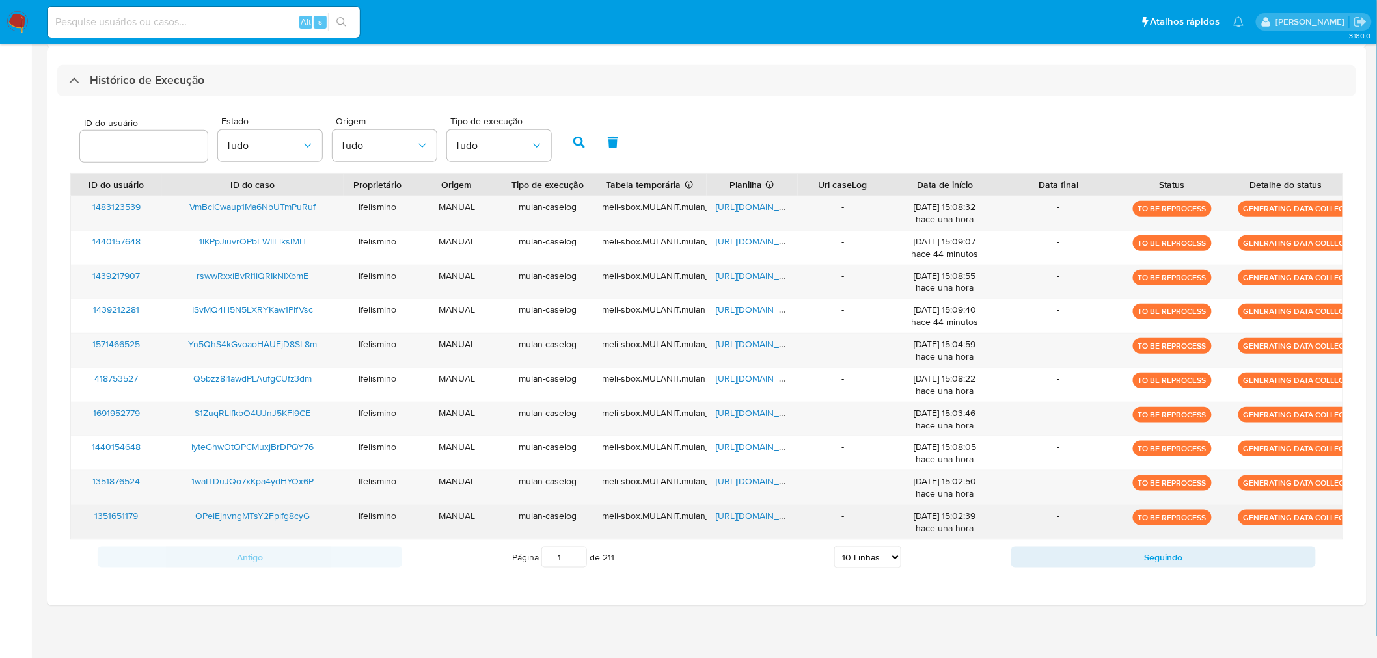
scroll to position [358, 0]
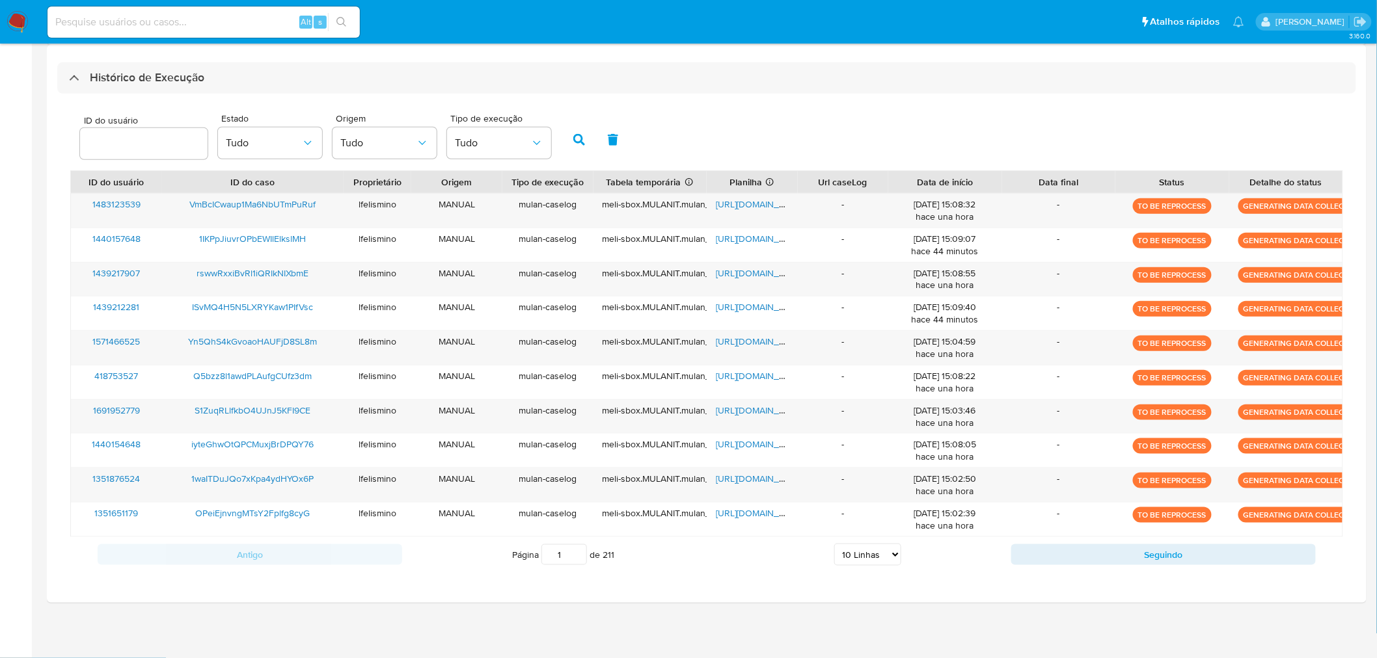
click at [887, 557] on select "5 Linhas 10 Linhas 20 Linhas 25 Linhas 50 Linhas 100 Linhas" at bounding box center [867, 555] width 67 height 22
select select "100"
click at [835, 545] on select "5 Linhas 10 Linhas 20 Linhas 25 Linhas 50 Linhas 100 Linhas" at bounding box center [867, 555] width 67 height 22
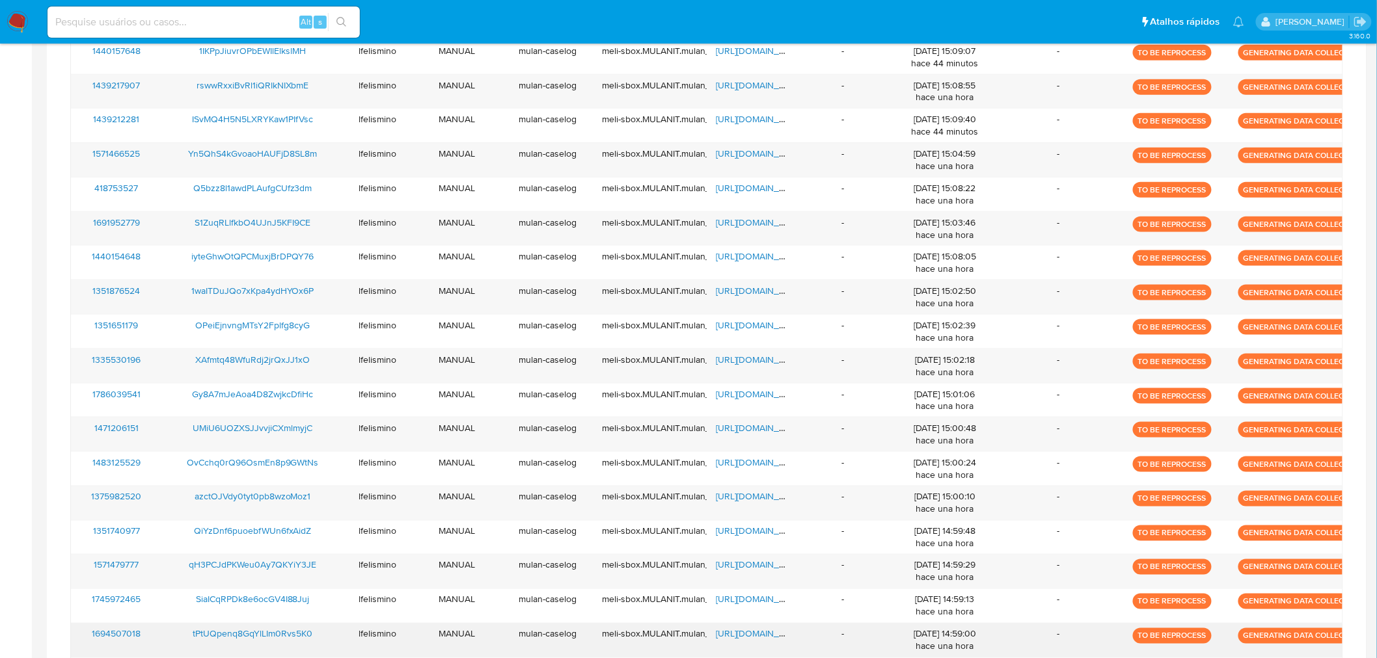
scroll to position [719, 0]
